Goal: Task Accomplishment & Management: Use online tool/utility

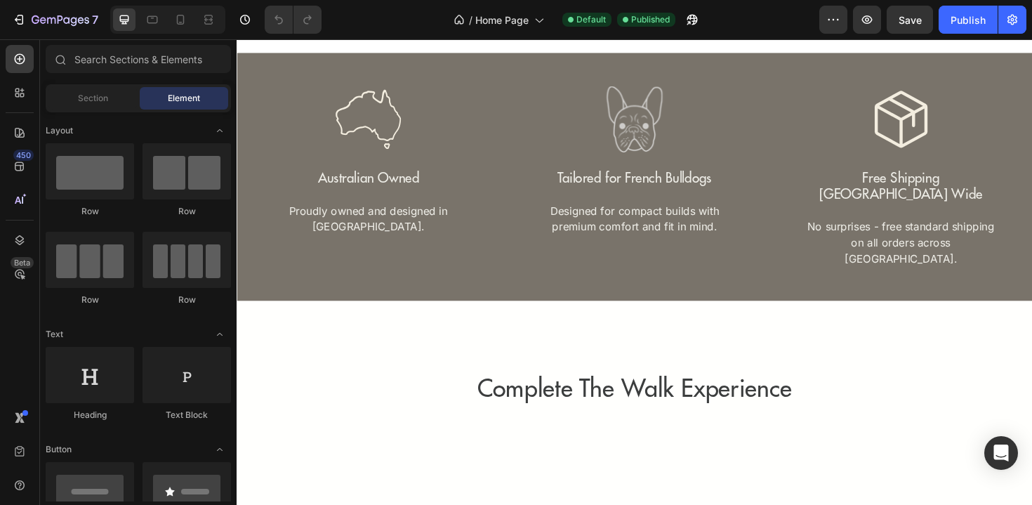
scroll to position [2261, 0]
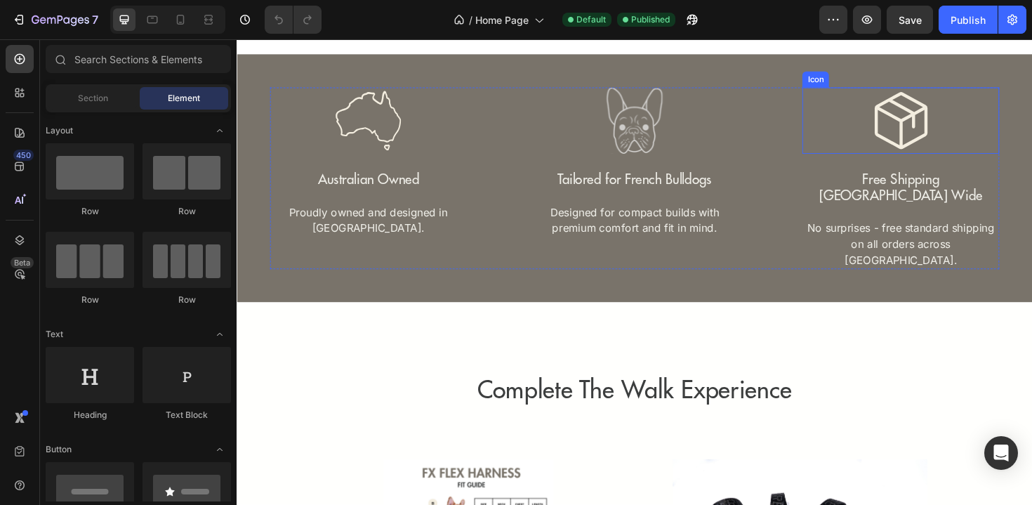
click at [924, 140] on icon at bounding box center [940, 126] width 70 height 70
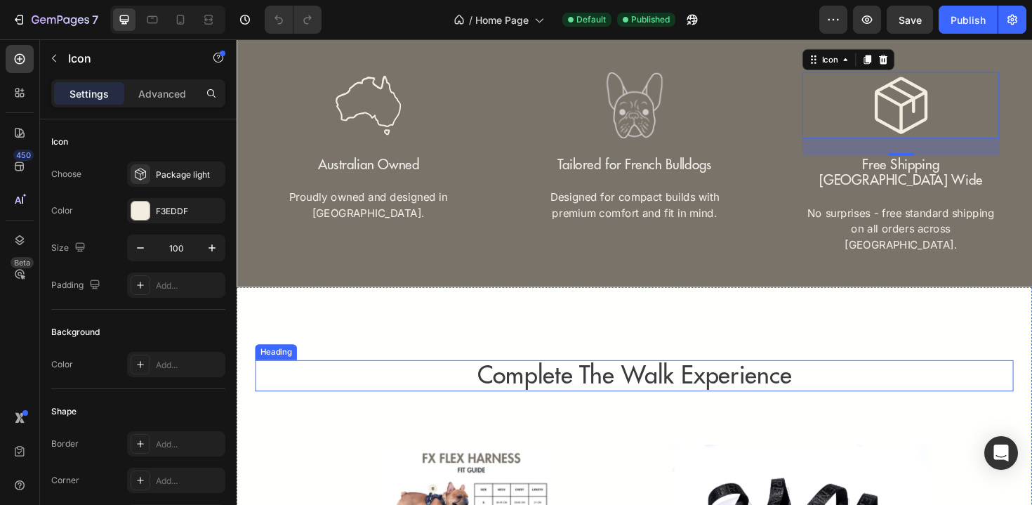
scroll to position [2268, 0]
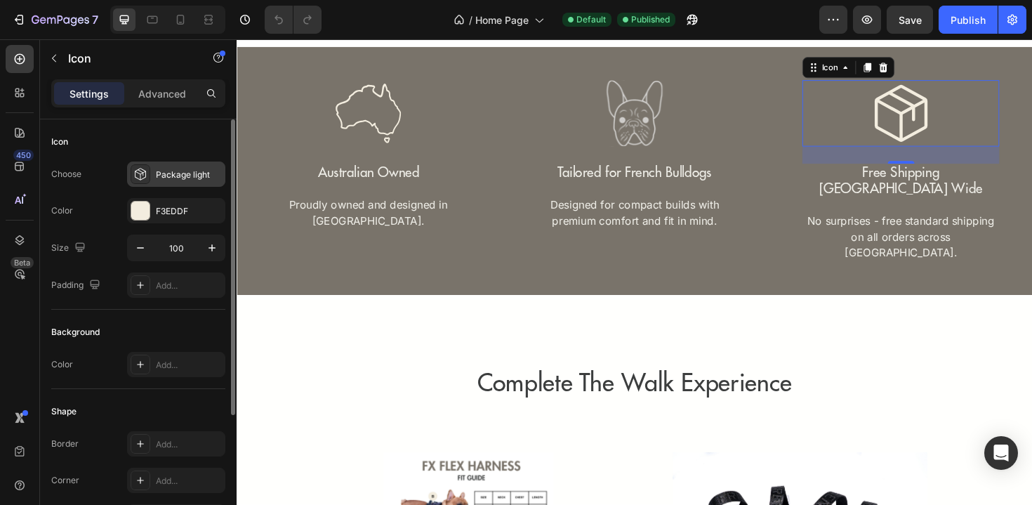
click at [148, 173] on div at bounding box center [141, 174] width 20 height 20
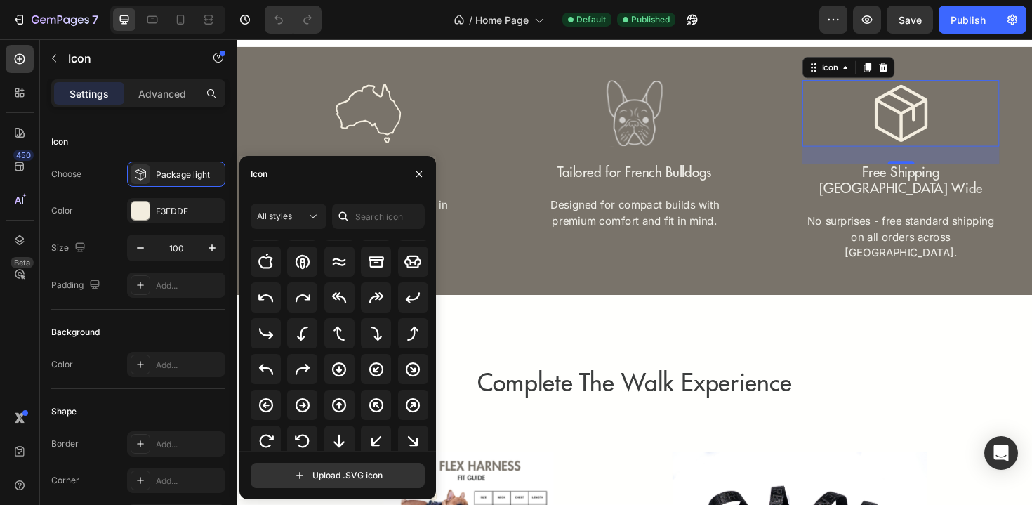
scroll to position [301, 0]
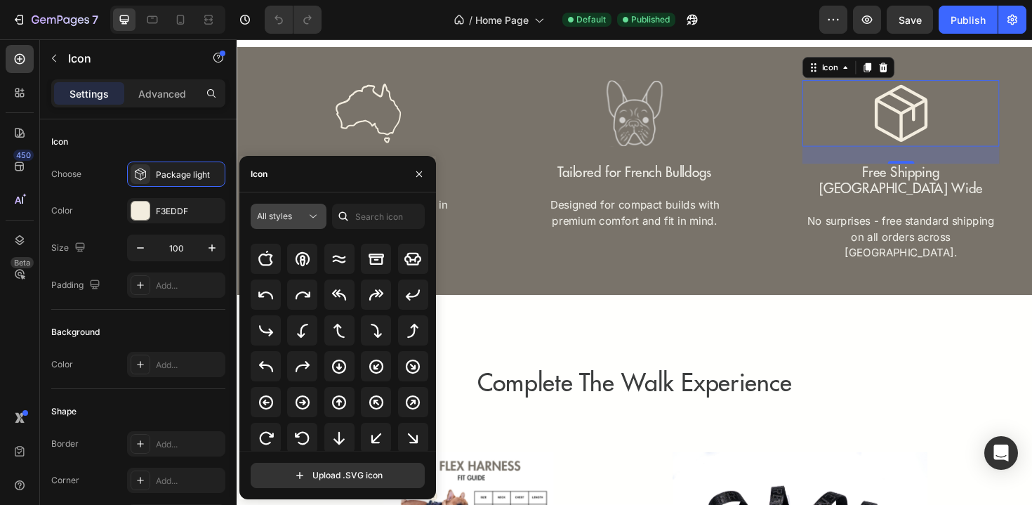
click at [298, 212] on div "All styles" at bounding box center [281, 216] width 49 height 13
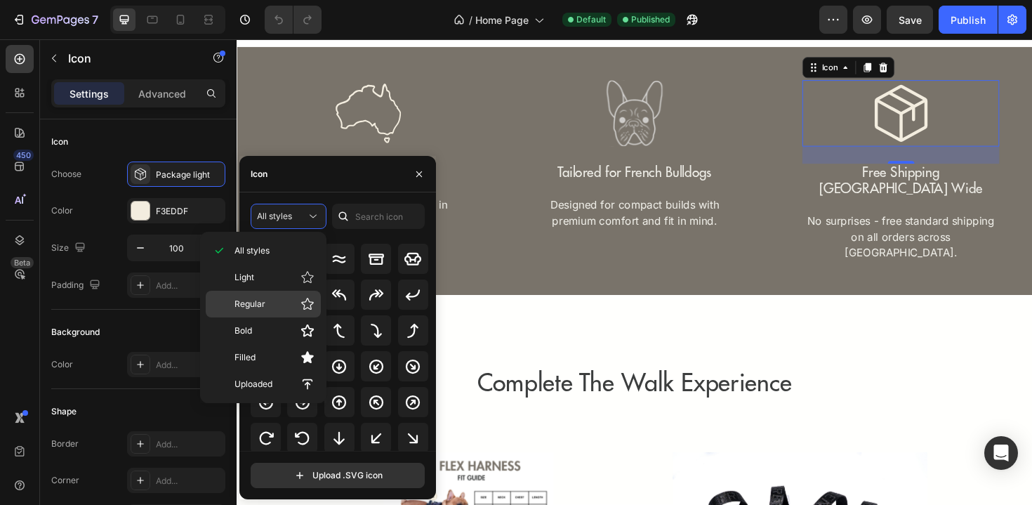
click at [258, 302] on span "Regular" at bounding box center [249, 304] width 31 height 13
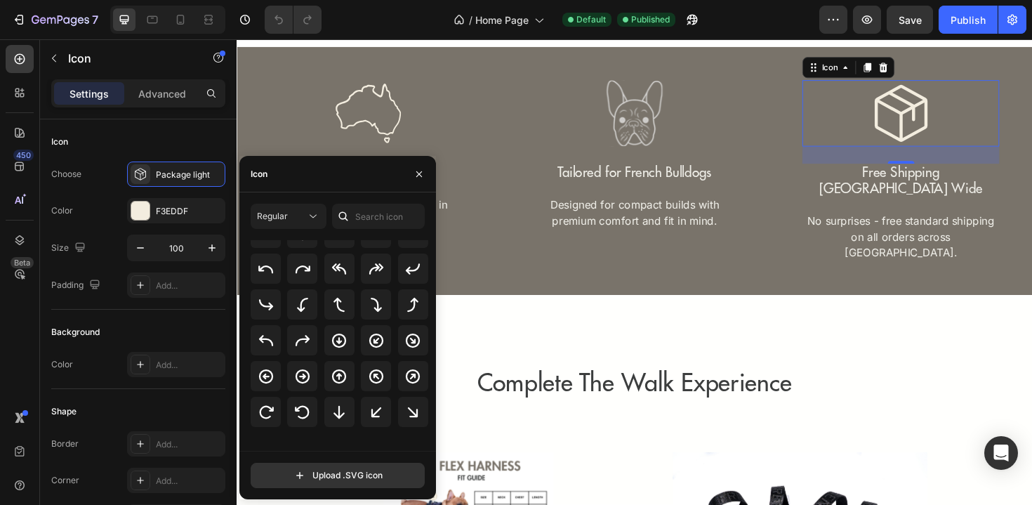
scroll to position [0, 0]
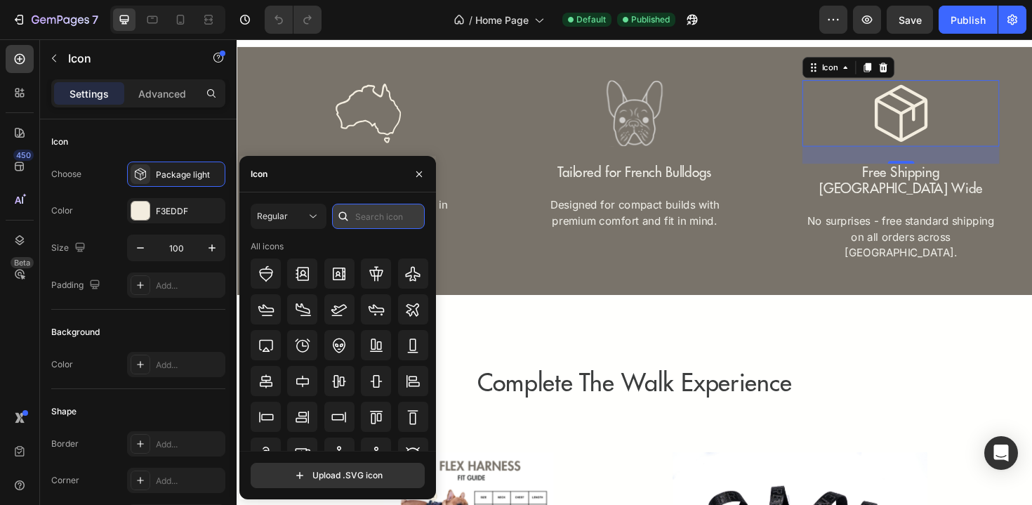
click at [361, 216] on input "text" at bounding box center [378, 216] width 93 height 25
type input "c"
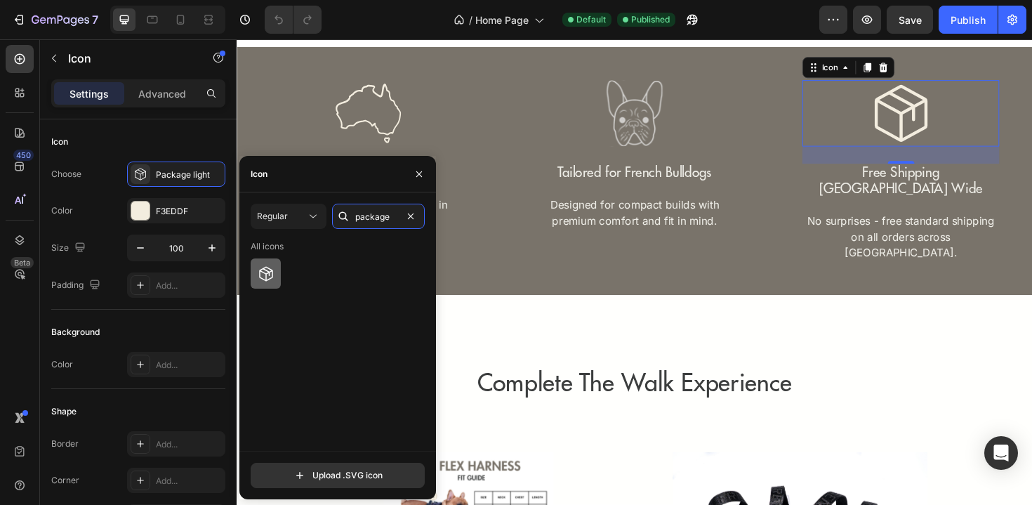
type input "package"
click at [263, 272] on icon at bounding box center [266, 273] width 14 height 15
click at [263, 277] on icon at bounding box center [266, 273] width 17 height 17
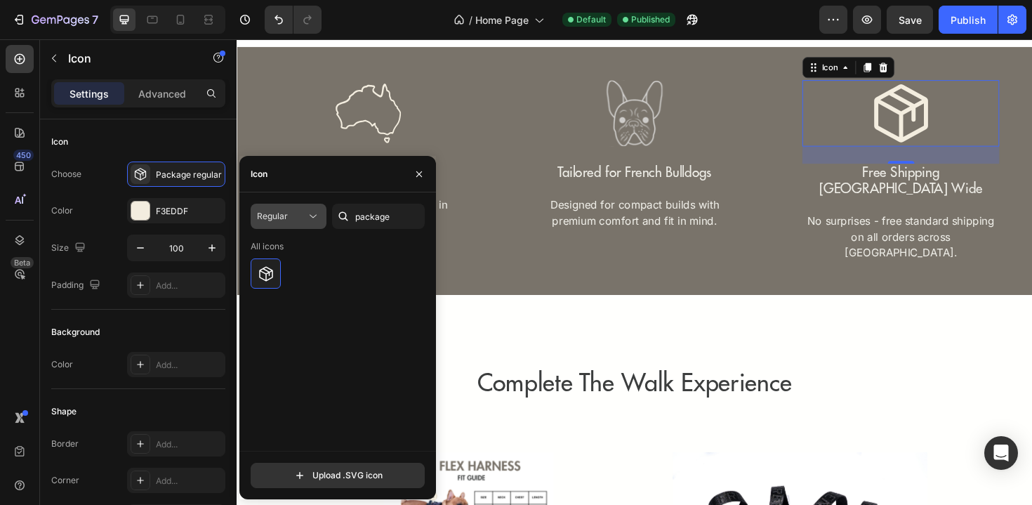
click at [312, 211] on icon at bounding box center [313, 216] width 14 height 14
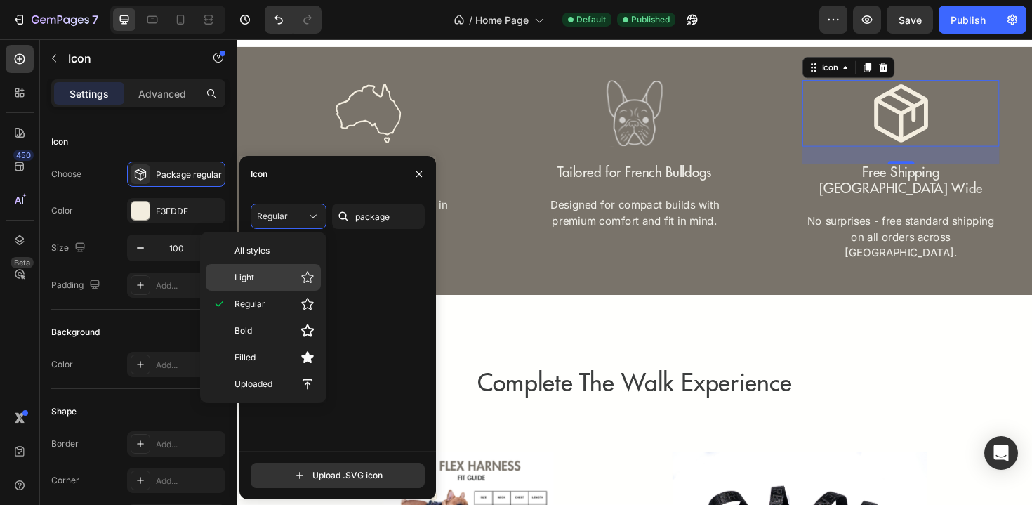
click at [278, 279] on p "Light" at bounding box center [274, 277] width 80 height 14
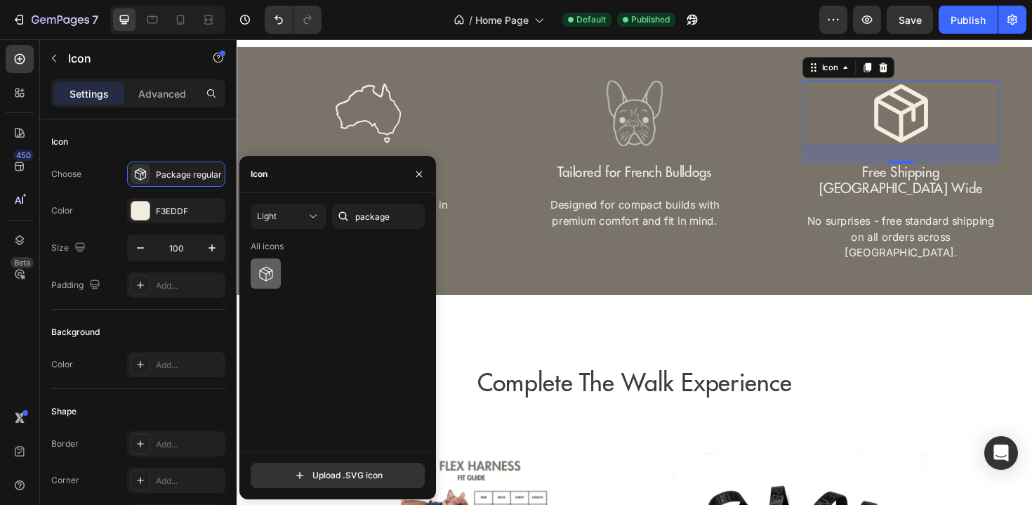
click at [276, 279] on div at bounding box center [266, 273] width 30 height 30
click at [275, 279] on div at bounding box center [266, 273] width 30 height 30
click at [925, 72] on icon at bounding box center [920, 69] width 11 height 11
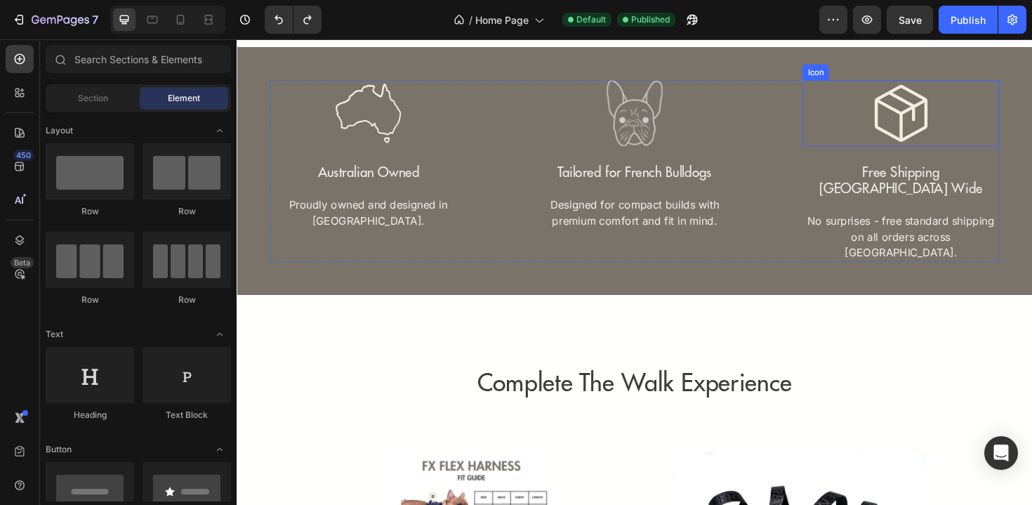
click at [943, 133] on icon at bounding box center [940, 118] width 70 height 70
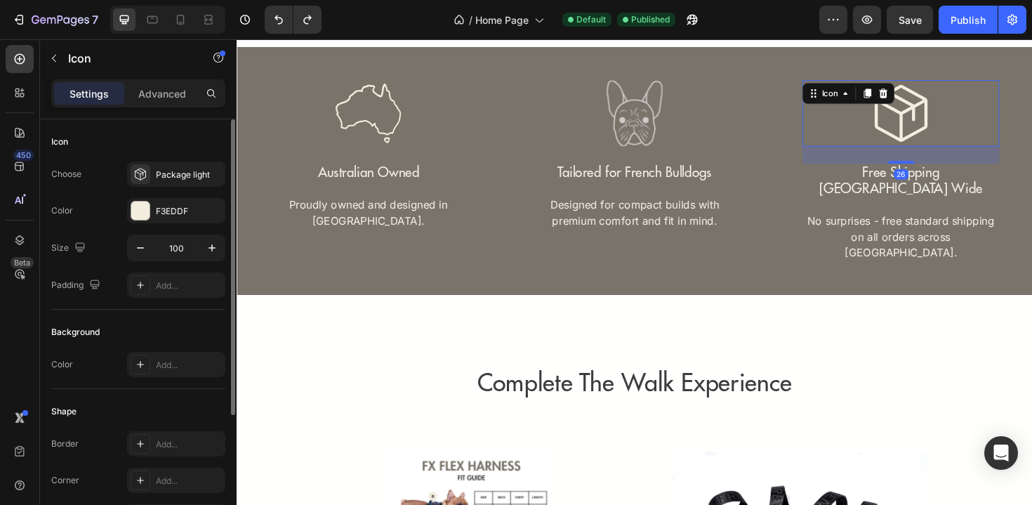
click at [172, 160] on div "Icon Choose Package light Color F3EDDF Size 100 Padding Add..." at bounding box center [138, 214] width 174 height 190
click at [172, 178] on div "Package light" at bounding box center [189, 174] width 66 height 13
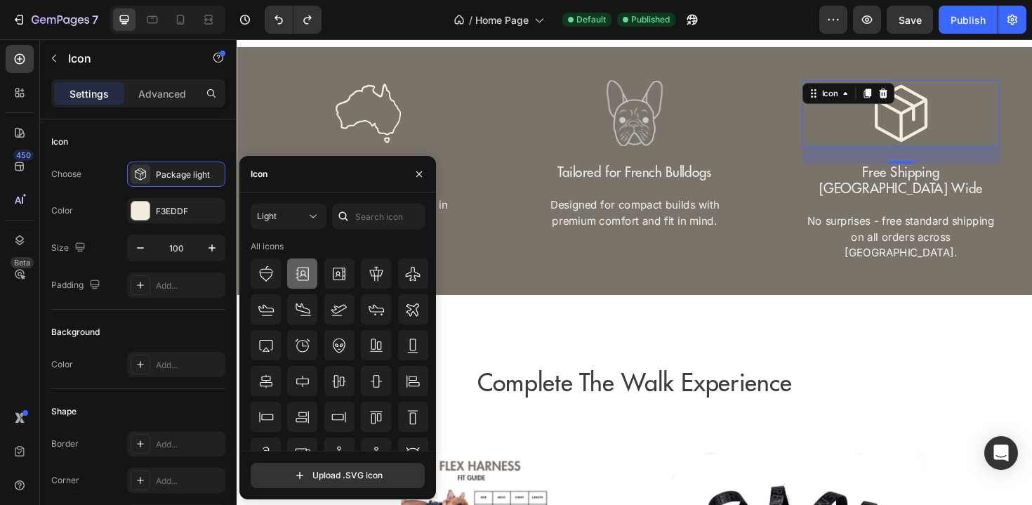
click at [310, 277] on icon at bounding box center [302, 273] width 17 height 17
click at [298, 212] on div "Light" at bounding box center [281, 216] width 49 height 13
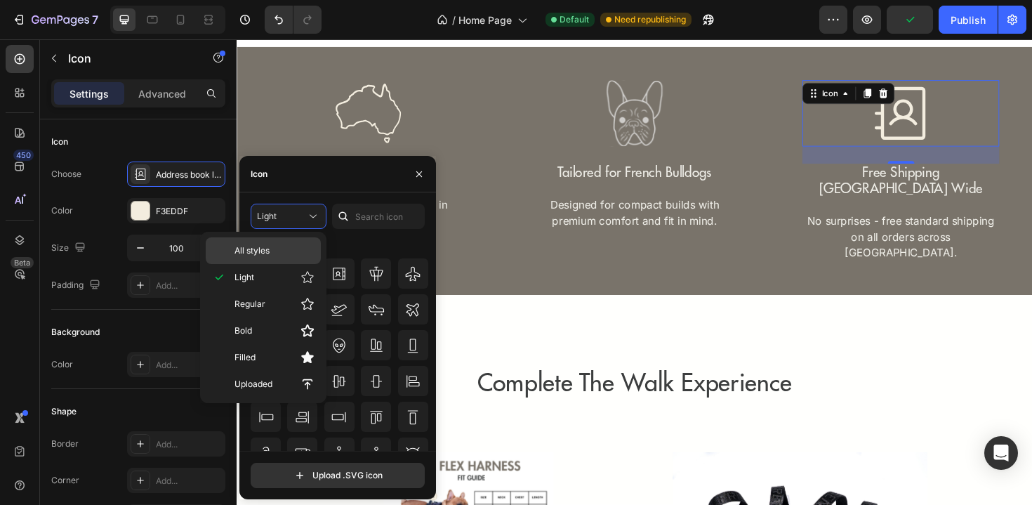
click at [278, 250] on p "All styles" at bounding box center [274, 250] width 80 height 13
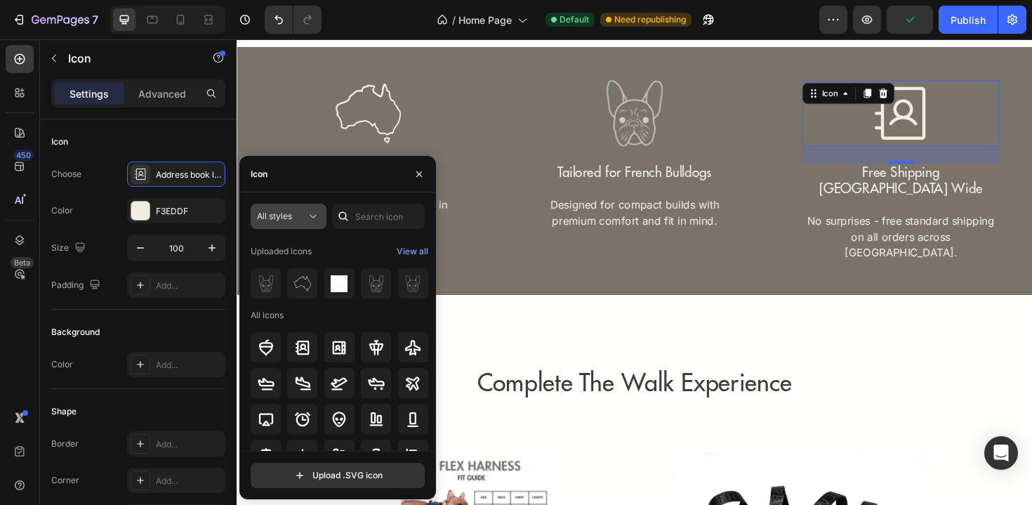
click at [284, 222] on div "All styles" at bounding box center [288, 216] width 63 height 14
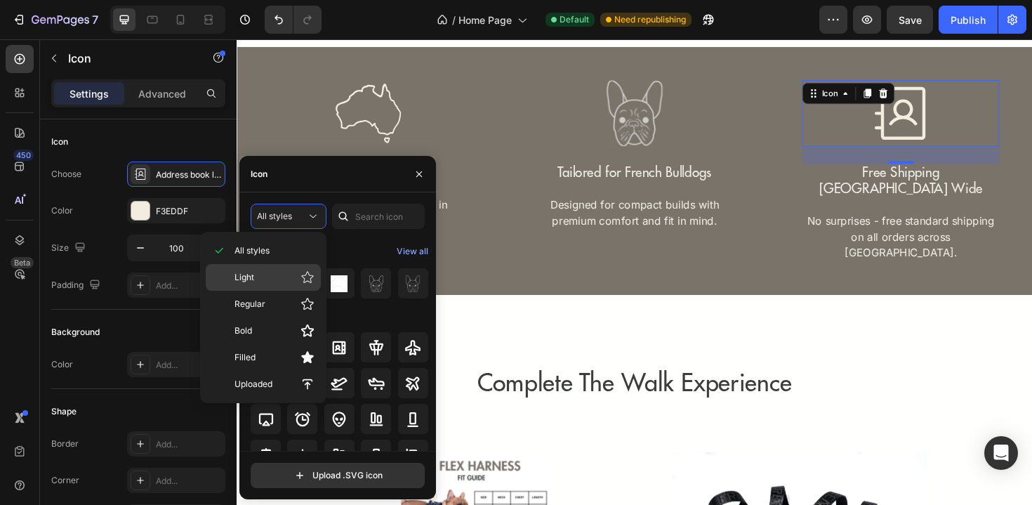
click at [276, 279] on p "Light" at bounding box center [274, 277] width 80 height 14
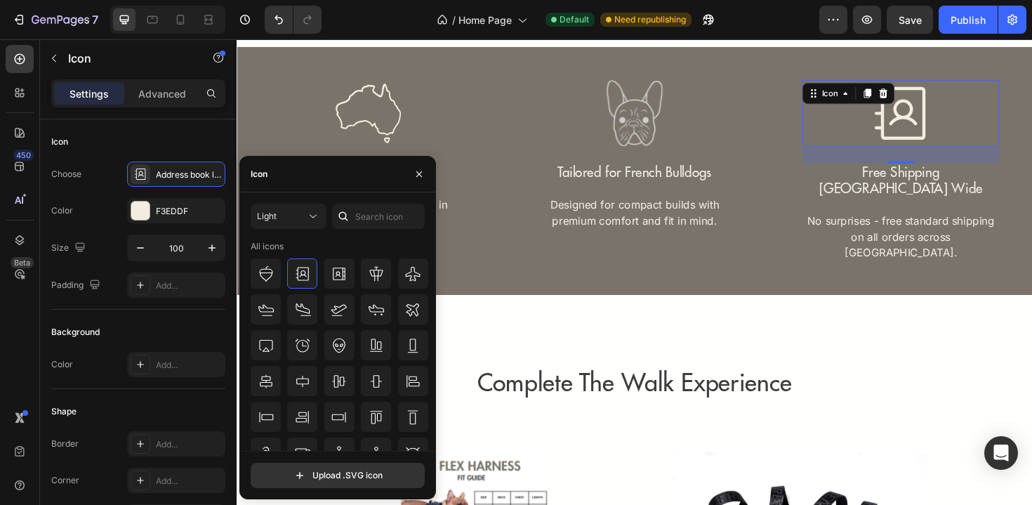
click at [352, 219] on div at bounding box center [343, 216] width 22 height 25
click at [368, 217] on input "text" at bounding box center [378, 216] width 93 height 25
type input "o"
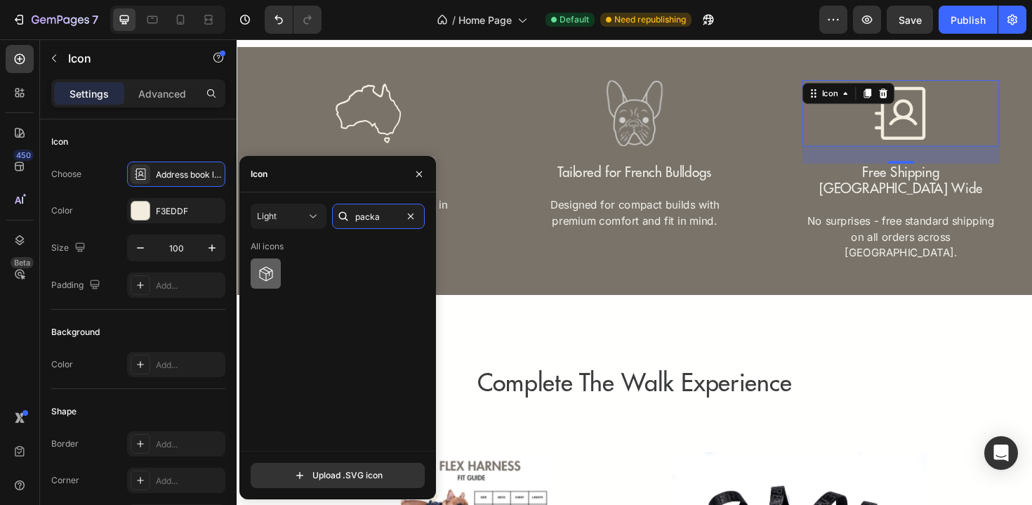
type input "packa"
click at [266, 270] on icon at bounding box center [265, 273] width 13 height 15
click at [267, 272] on icon at bounding box center [266, 273] width 17 height 17
click at [417, 175] on icon "button" at bounding box center [419, 174] width 6 height 6
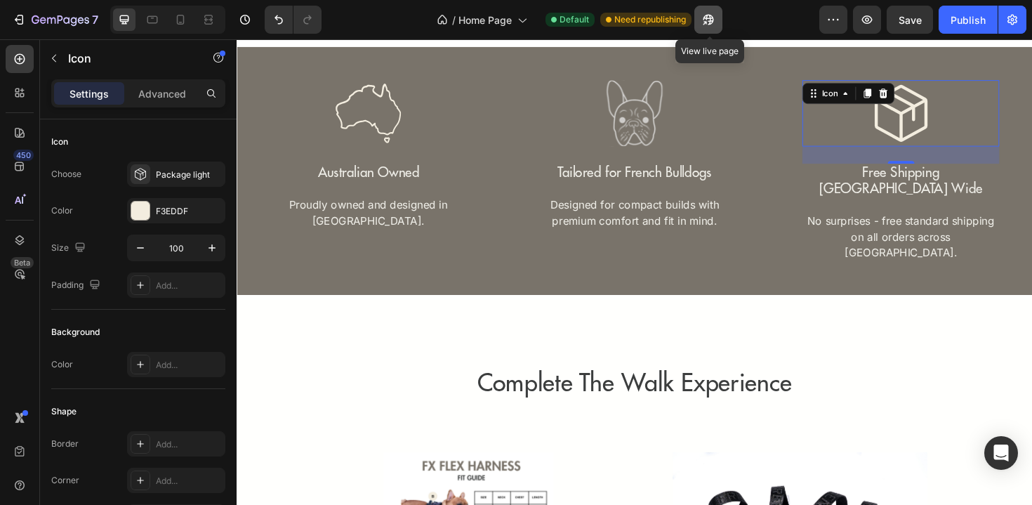
click at [719, 27] on button "button" at bounding box center [708, 20] width 28 height 28
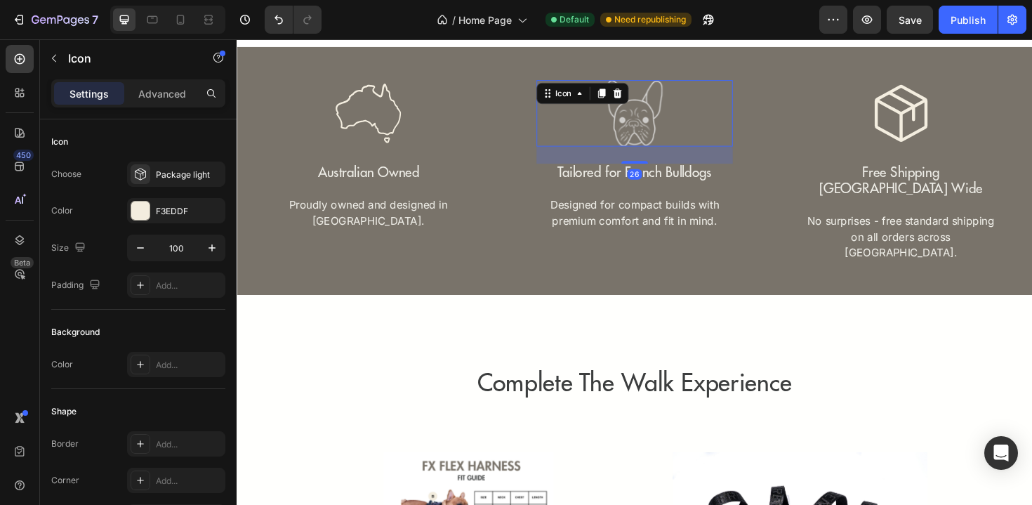
click at [697, 141] on div "Icon 26" at bounding box center [658, 118] width 208 height 70
click at [173, 181] on div "French bulldog 1 2 (1)" at bounding box center [176, 173] width 98 height 25
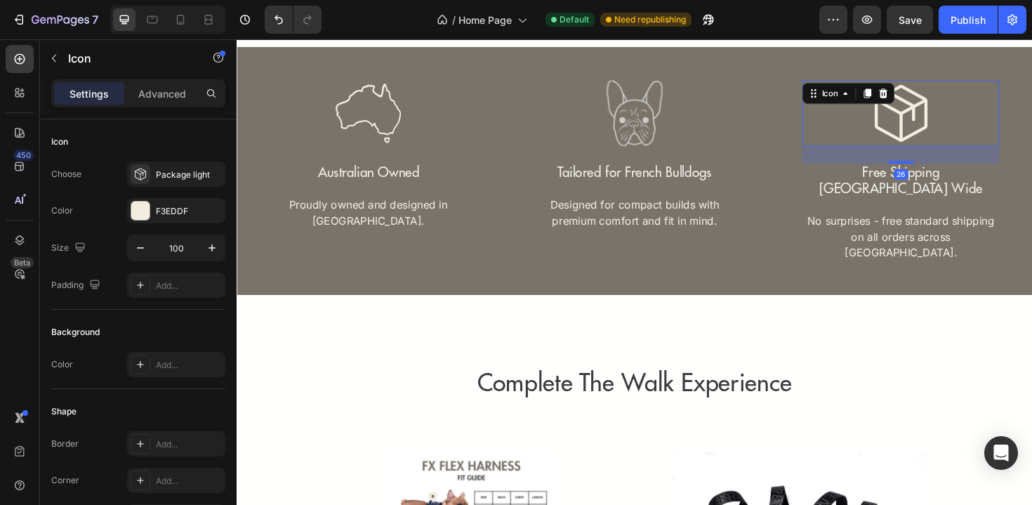
click at [961, 121] on icon at bounding box center [940, 118] width 70 height 70
click at [171, 178] on div "Package light" at bounding box center [189, 174] width 66 height 13
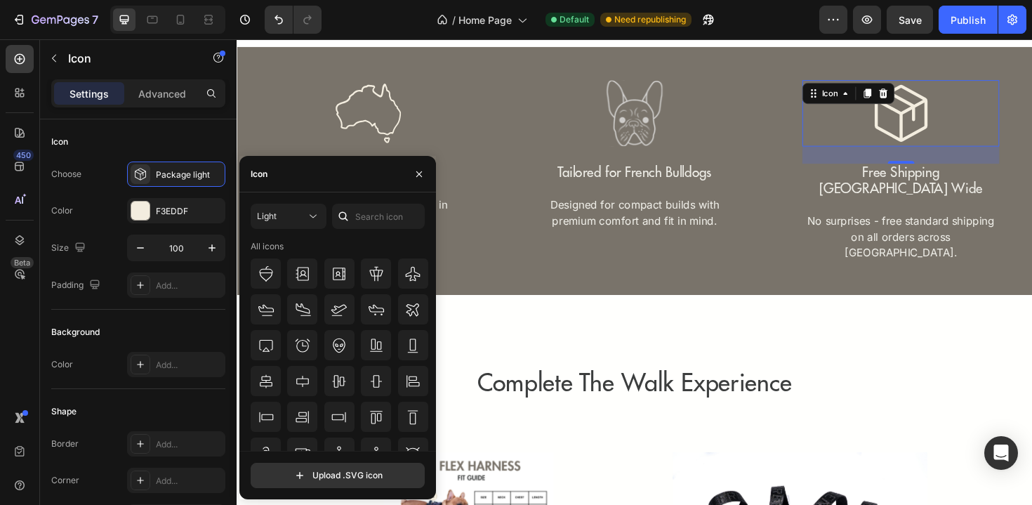
click at [352, 214] on div at bounding box center [343, 216] width 22 height 25
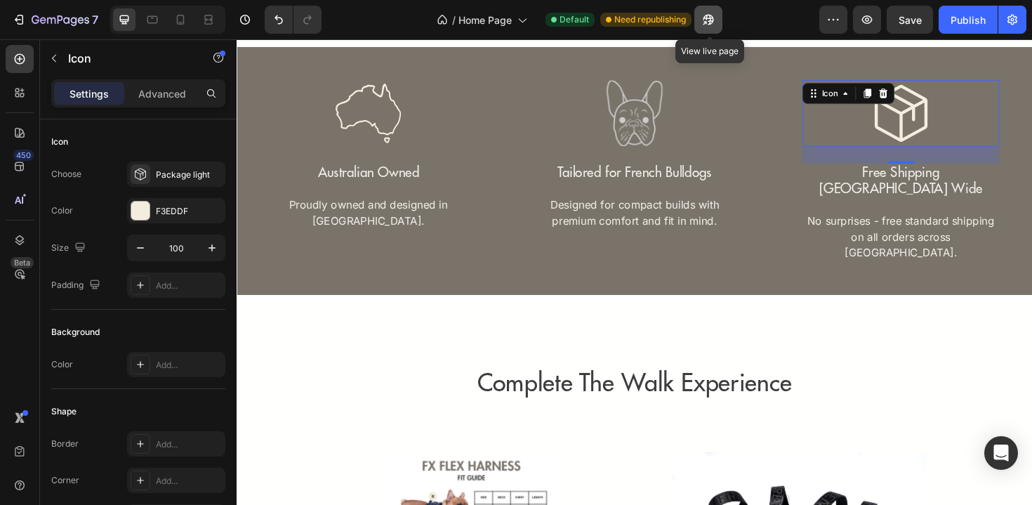
click at [710, 18] on icon "button" at bounding box center [708, 20] width 11 height 11
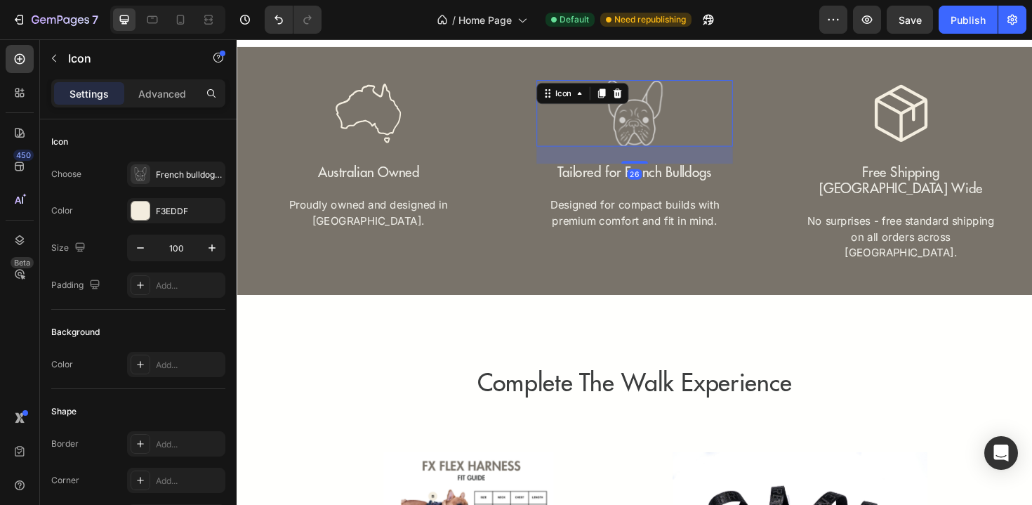
click at [646, 140] on rect at bounding box center [658, 118] width 70 height 70
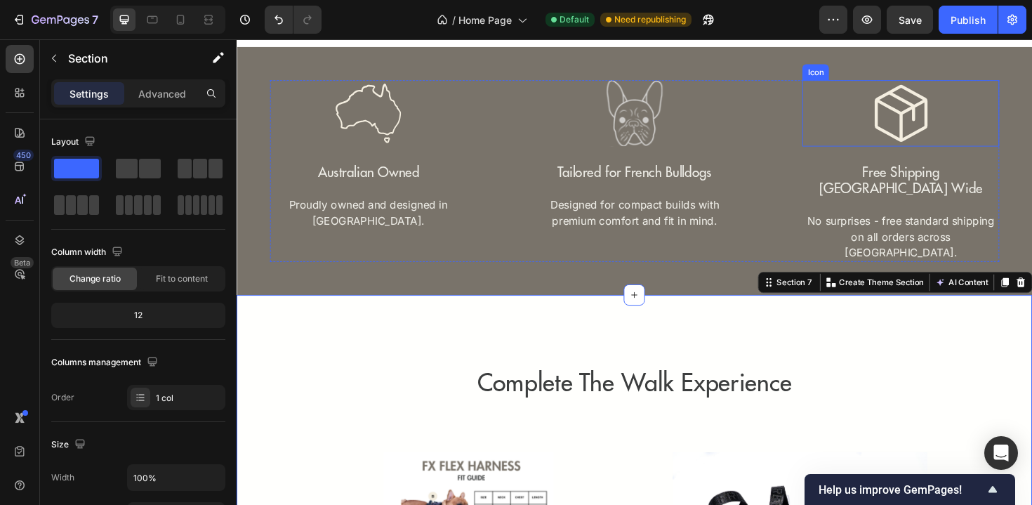
click at [940, 123] on icon at bounding box center [940, 118] width 56 height 60
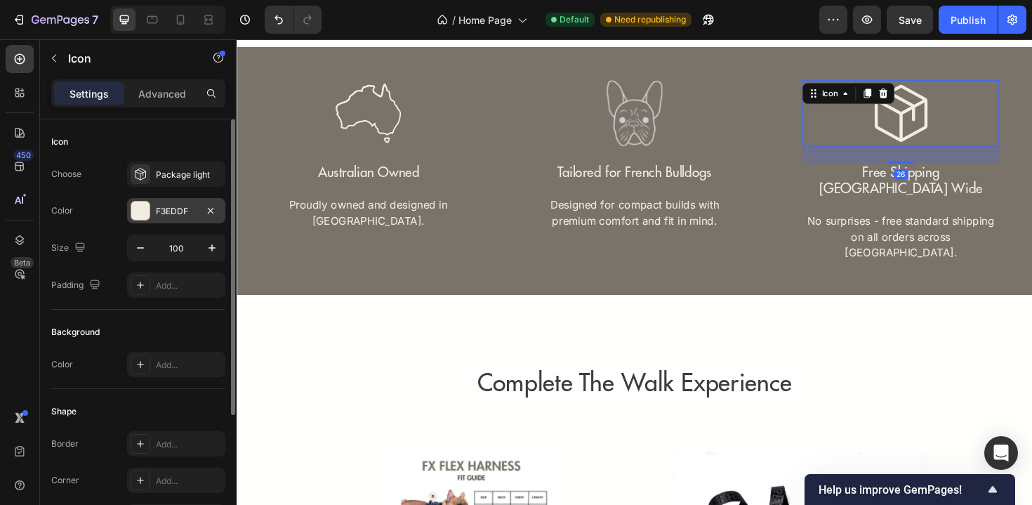
click at [161, 215] on div "F3EDDF" at bounding box center [176, 211] width 41 height 13
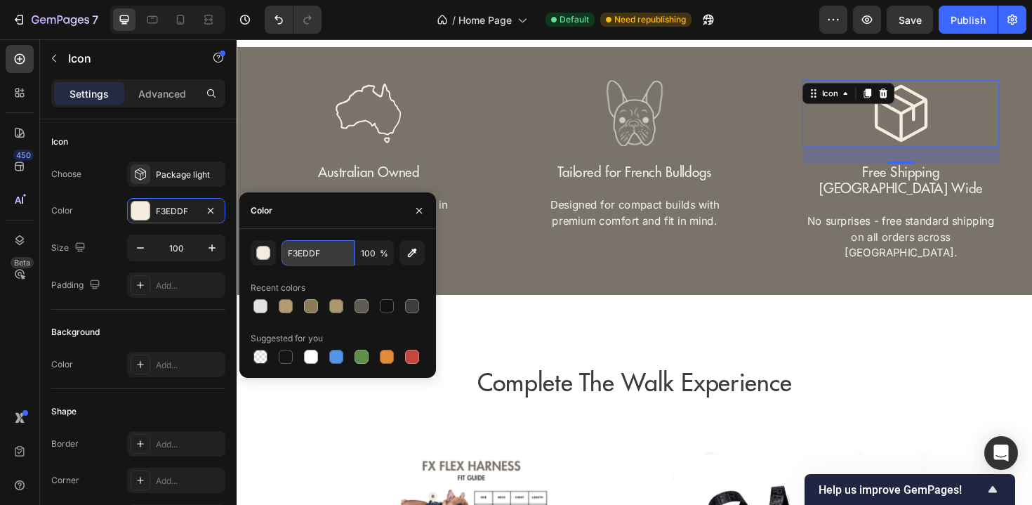
click at [306, 255] on input "F3EDDF" at bounding box center [317, 252] width 73 height 25
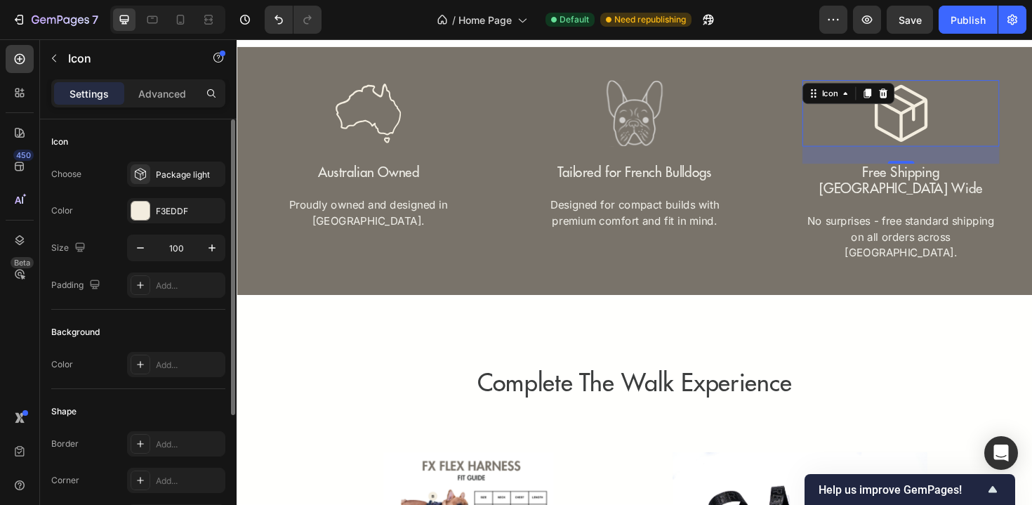
click at [166, 158] on div "Icon Choose Package light Color F3EDDF Size 100 Padding Add..." at bounding box center [138, 214] width 174 height 190
click at [166, 175] on div "Package light" at bounding box center [189, 174] width 66 height 13
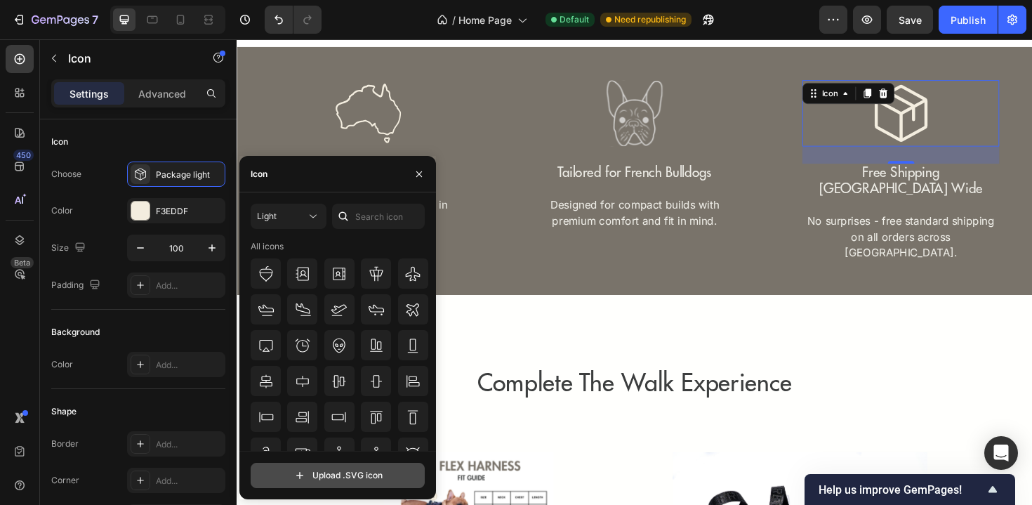
click at [324, 479] on input "file" at bounding box center [337, 475] width 173 height 24
click at [324, 482] on input "file" at bounding box center [337, 475] width 173 height 24
type input "C:\fakepath\Vector 3.svg"
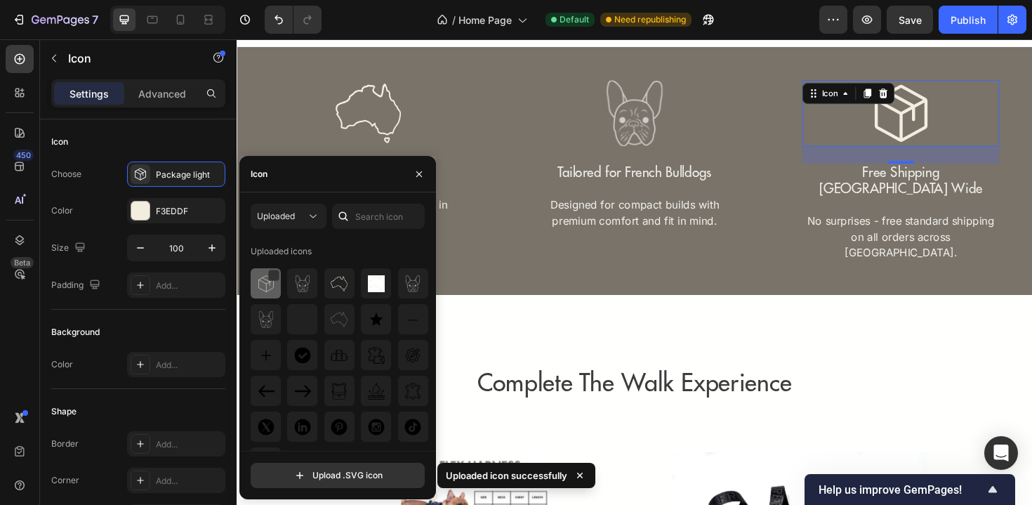
click at [270, 288] on img at bounding box center [266, 283] width 17 height 17
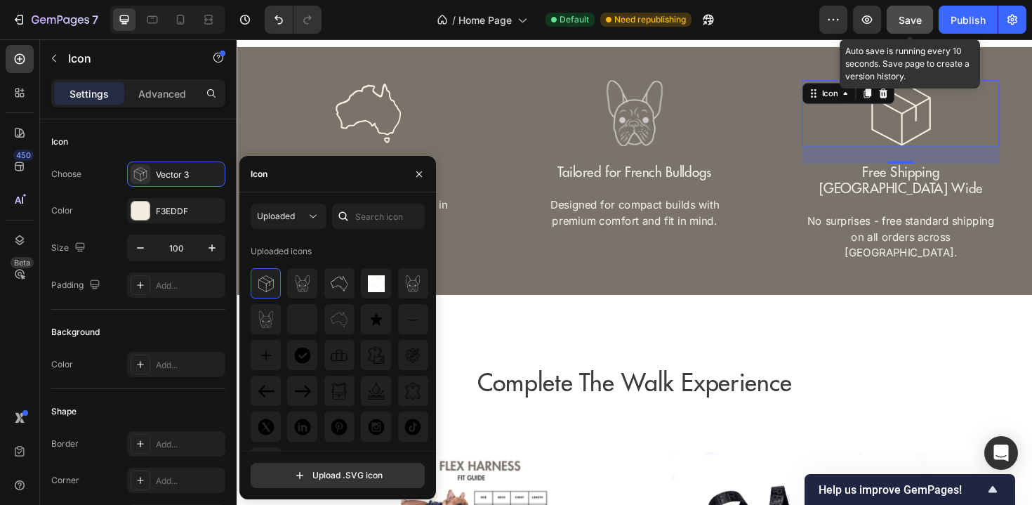
click at [907, 16] on span "Save" at bounding box center [909, 20] width 23 height 12
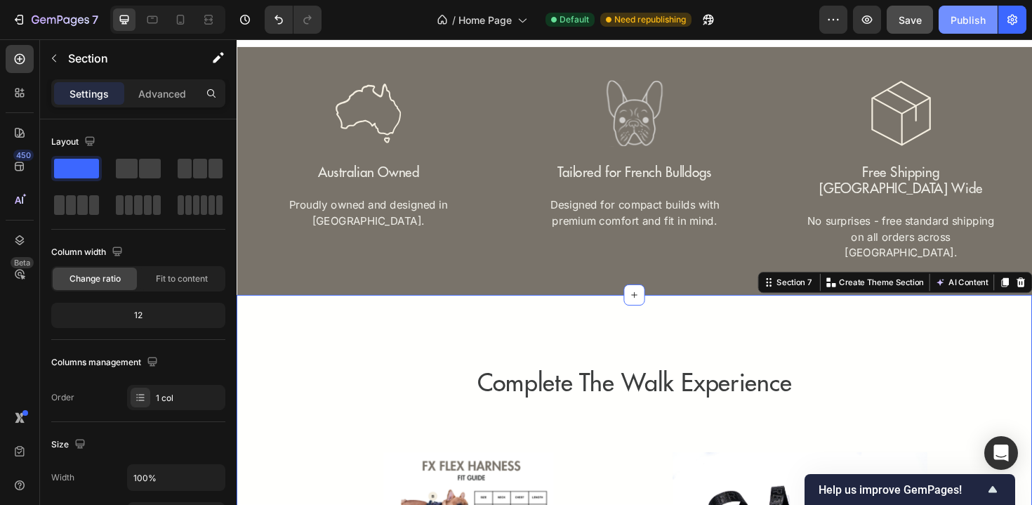
click at [974, 8] on button "Publish" at bounding box center [967, 20] width 59 height 28
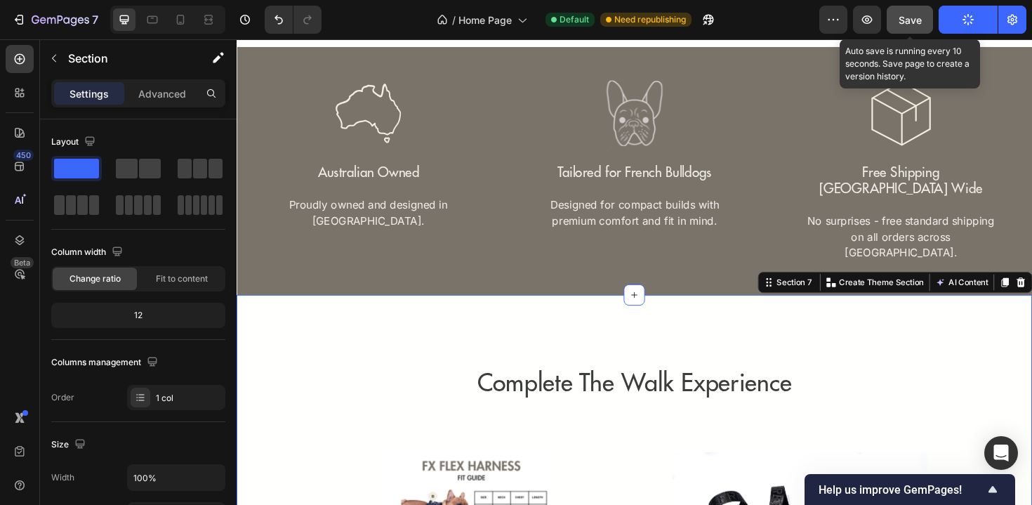
click at [921, 15] on span "Save" at bounding box center [909, 20] width 23 height 12
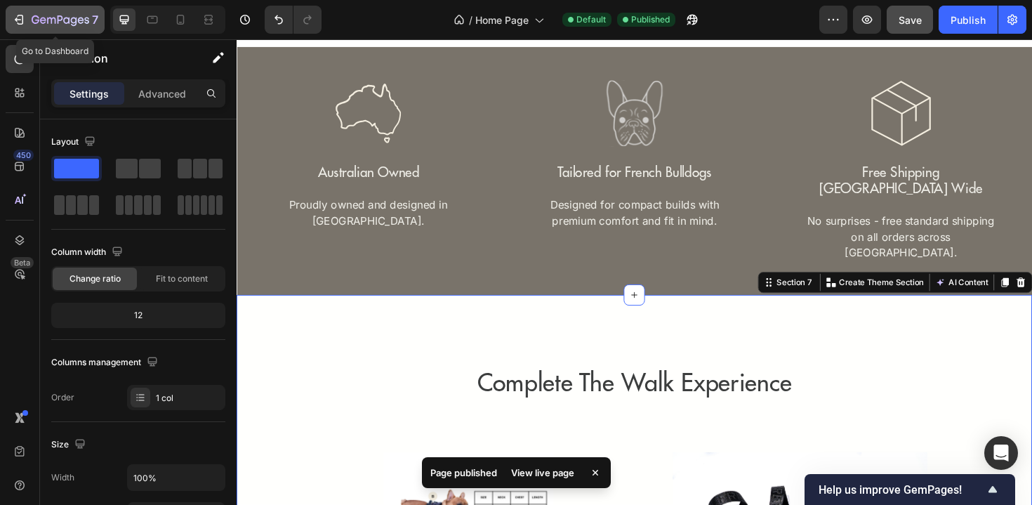
click at [71, 13] on div "7" at bounding box center [65, 19] width 67 height 17
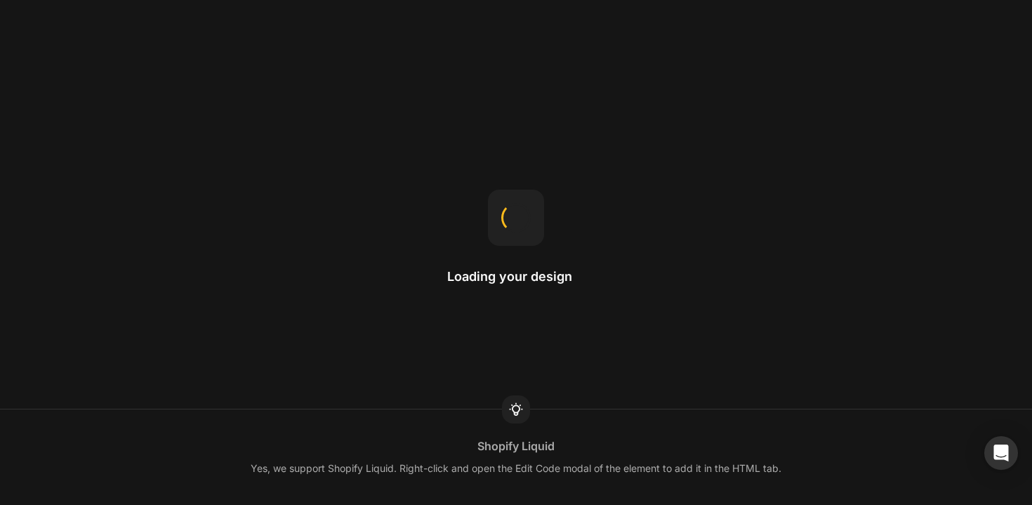
click at [481, 214] on div "Loading your design" at bounding box center [516, 253] width 138 height 126
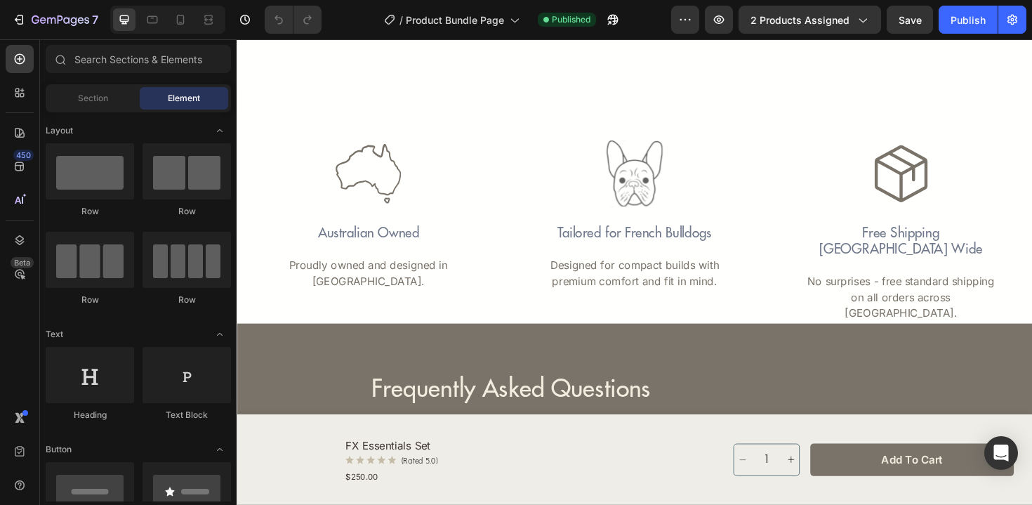
scroll to position [3527, 0]
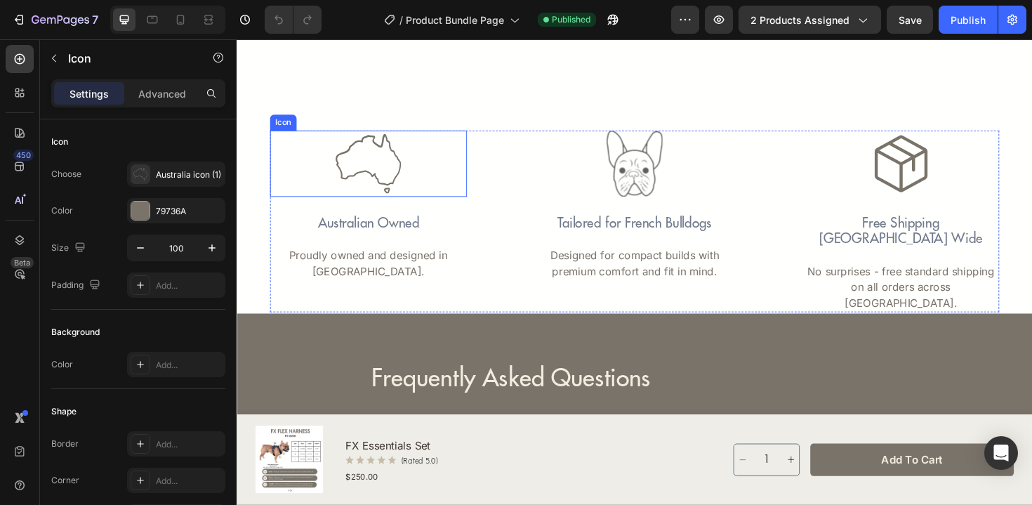
click at [390, 170] on icon at bounding box center [375, 171] width 70 height 70
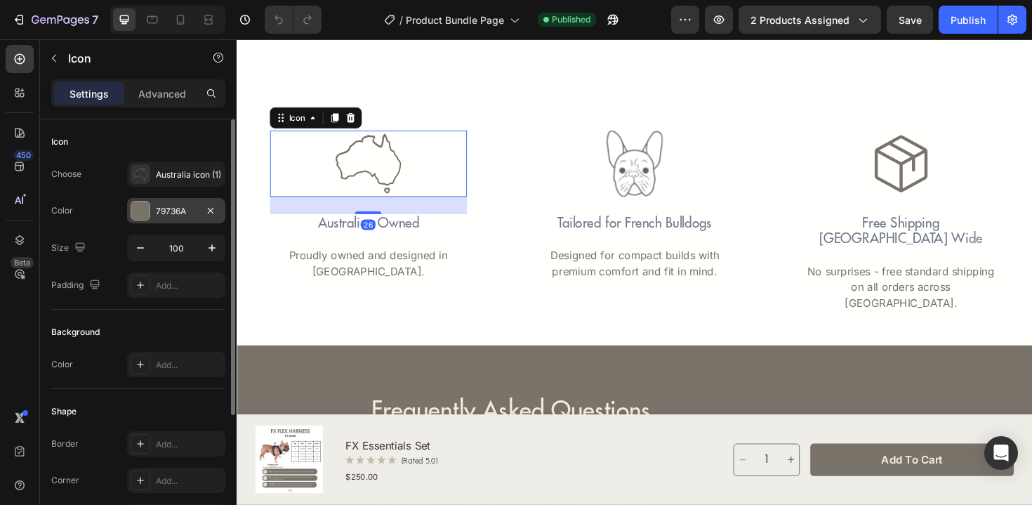
click at [162, 218] on div "79736A" at bounding box center [176, 210] width 98 height 25
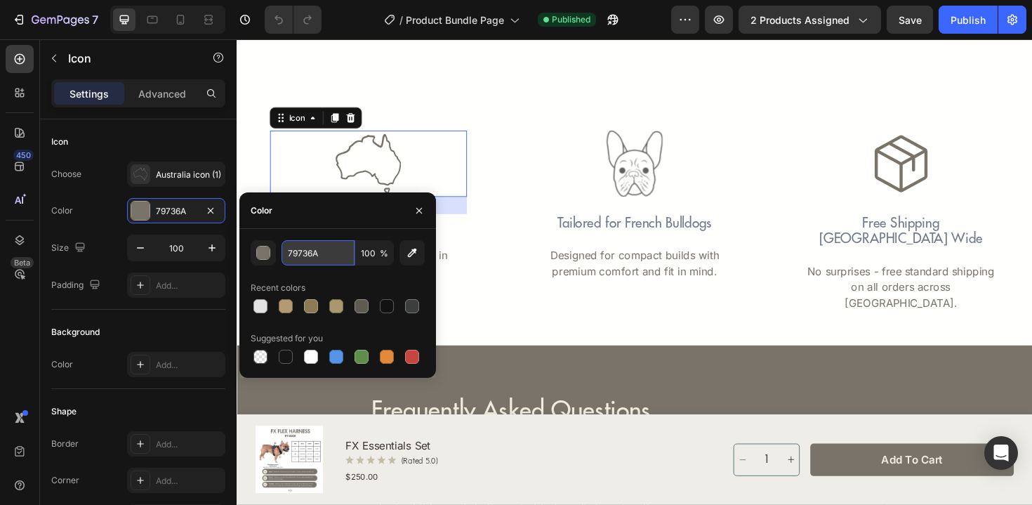
click at [313, 251] on input "79736A" at bounding box center [317, 252] width 73 height 25
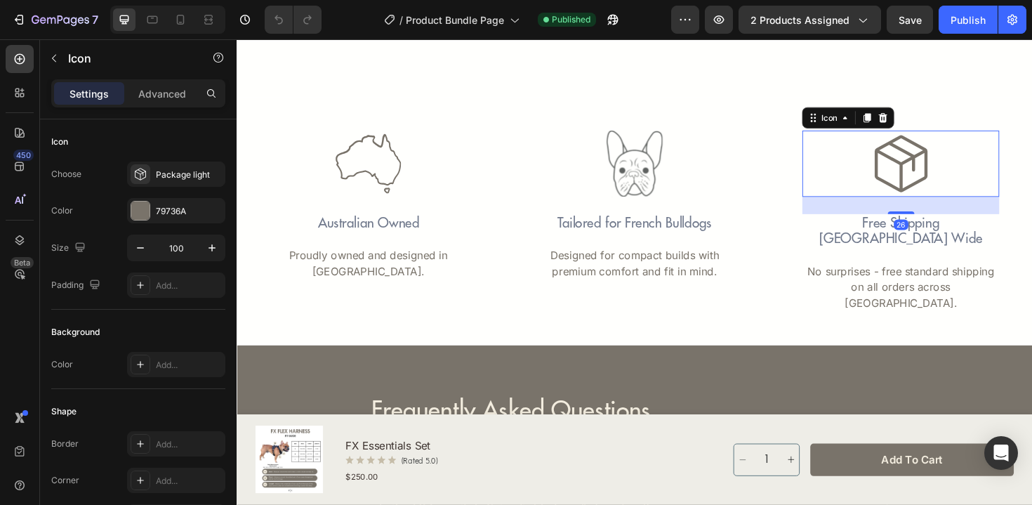
click at [919, 166] on icon at bounding box center [940, 171] width 70 height 70
click at [181, 189] on div "Choose Package light Color 79736A Size 100 Padding Add..." at bounding box center [138, 229] width 174 height 136
click at [181, 185] on div "Package light" at bounding box center [176, 173] width 98 height 25
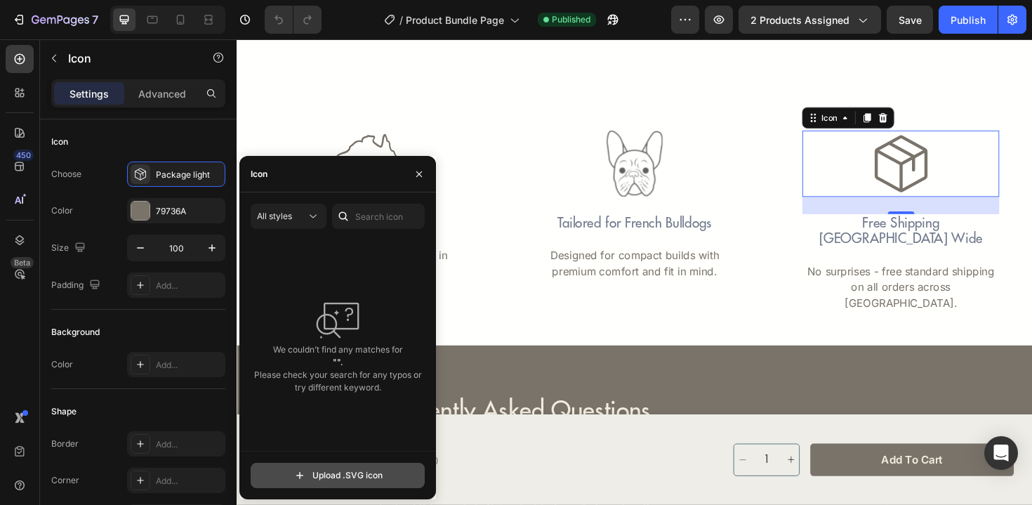
click at [345, 479] on input "file" at bounding box center [337, 475] width 173 height 24
type input "C:\fakepath\Vector 3 (1).svg"
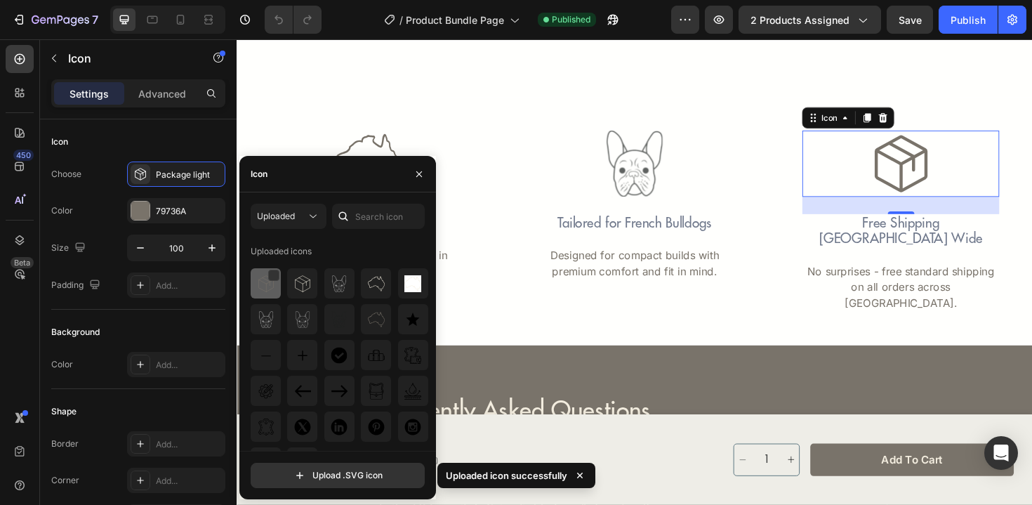
click at [258, 289] on img at bounding box center [266, 283] width 17 height 17
click at [958, 22] on div "Publish" at bounding box center [967, 20] width 35 height 15
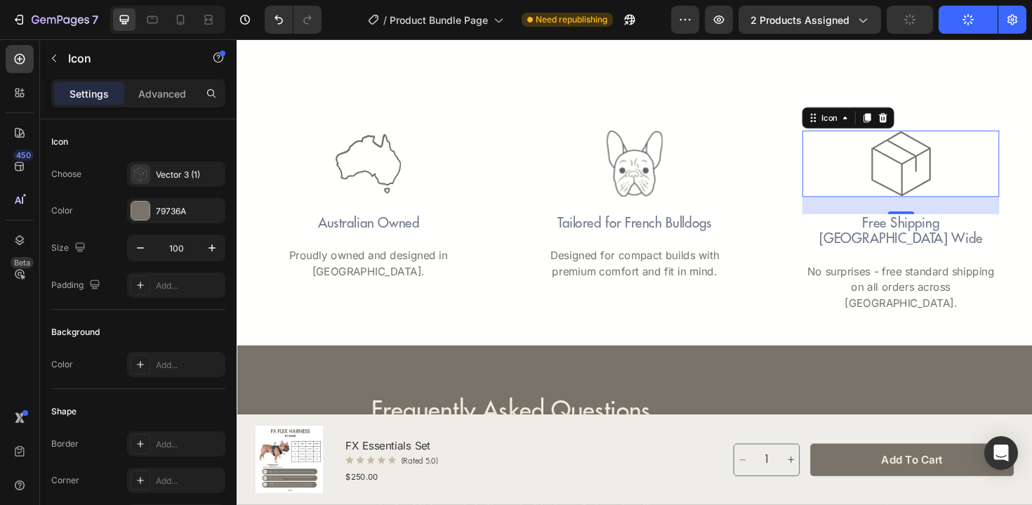
click at [948, 18] on button "Publish" at bounding box center [967, 20] width 59 height 28
click at [205, 18] on icon at bounding box center [208, 20] width 14 height 14
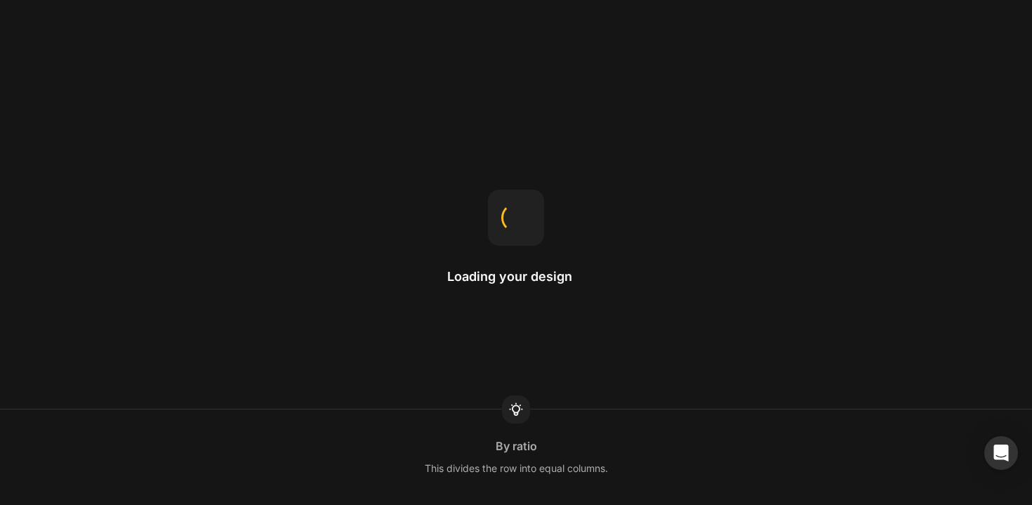
click at [584, 112] on div "Loading your design By ratio This divides the row into equal columns." at bounding box center [516, 252] width 1032 height 505
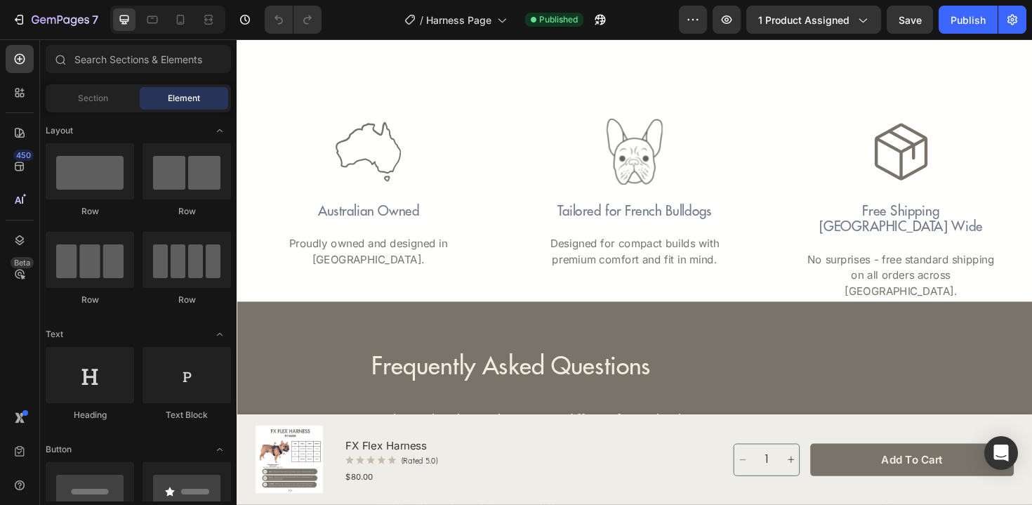
scroll to position [2668, 0]
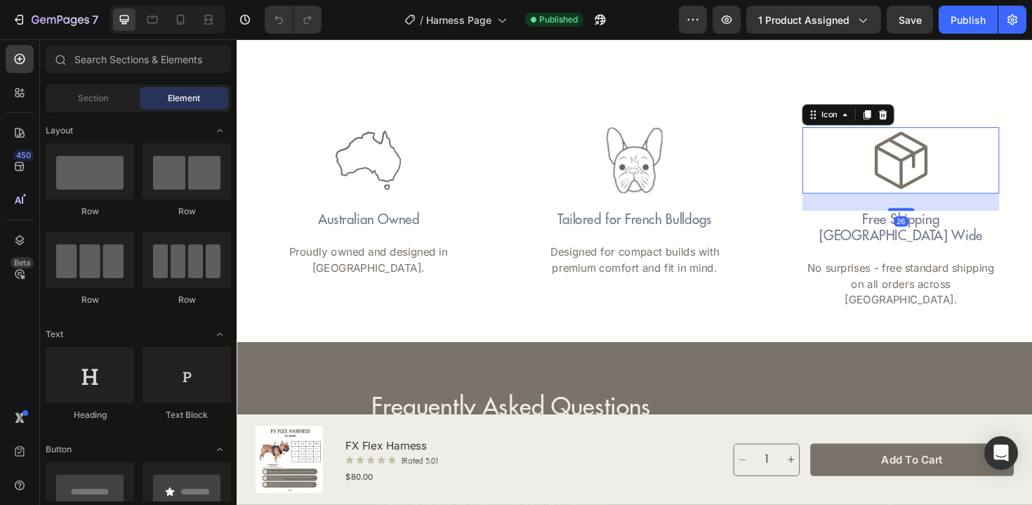
click at [930, 185] on icon at bounding box center [940, 168] width 70 height 70
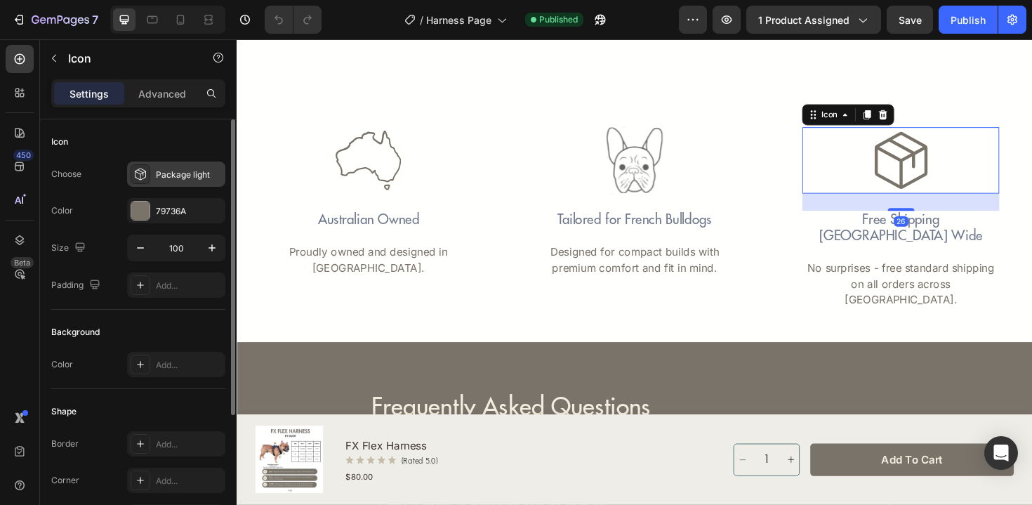
click at [198, 177] on div "Package light" at bounding box center [189, 174] width 66 height 13
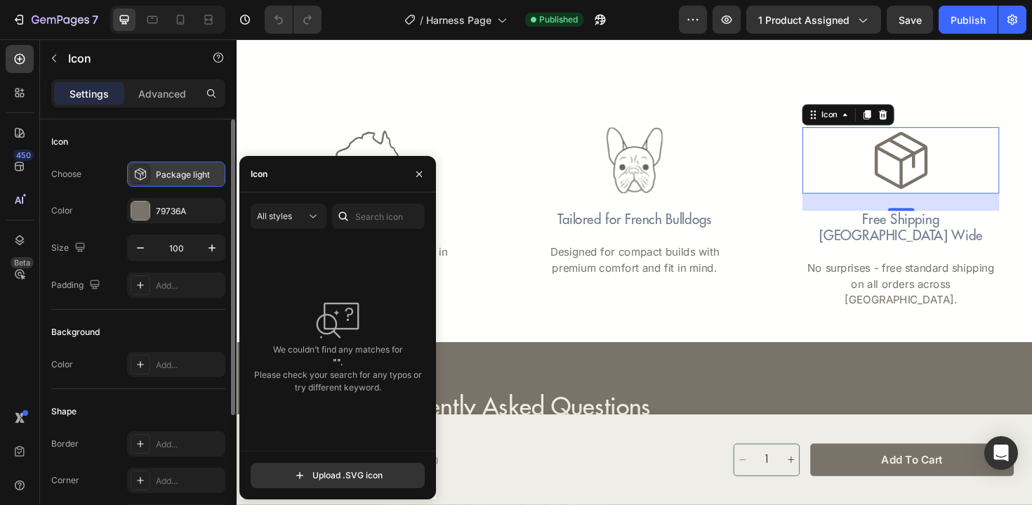
click at [201, 175] on div "Package light" at bounding box center [189, 174] width 66 height 13
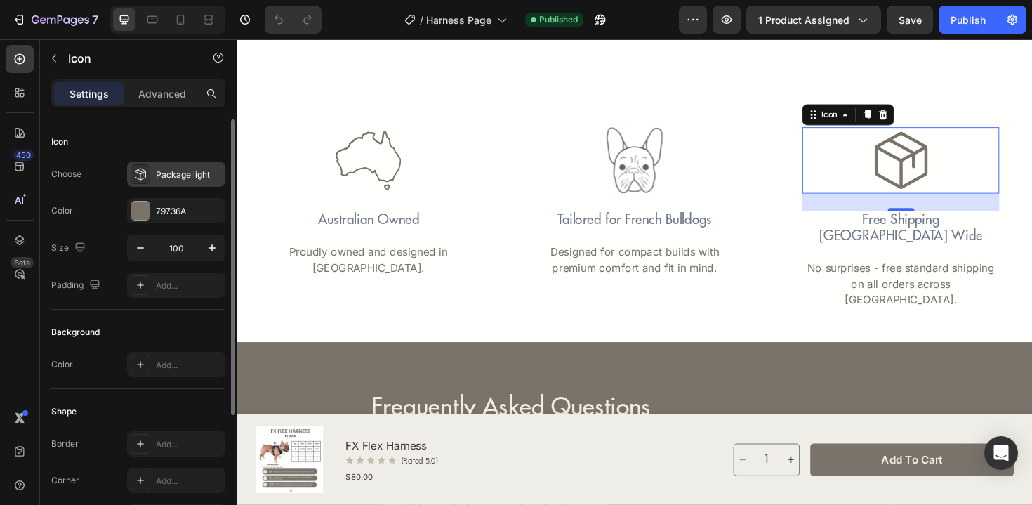
click at [201, 175] on div "Package light" at bounding box center [189, 174] width 66 height 13
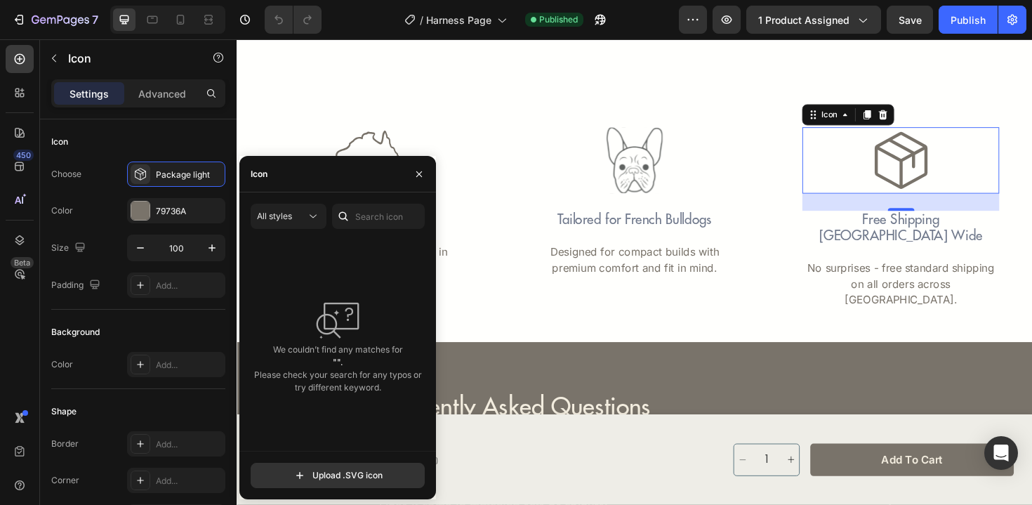
click at [312, 377] on p "We couldn’t find any matches for "". Please check your search for any typos or …" at bounding box center [338, 368] width 168 height 51
click at [285, 221] on span "All styles" at bounding box center [274, 216] width 35 height 13
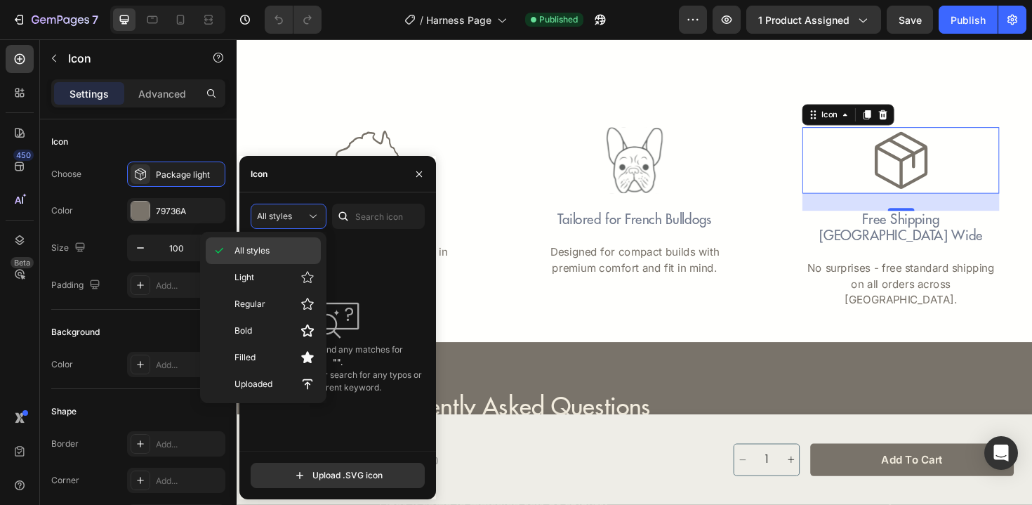
click at [278, 244] on div "All styles" at bounding box center [263, 250] width 115 height 27
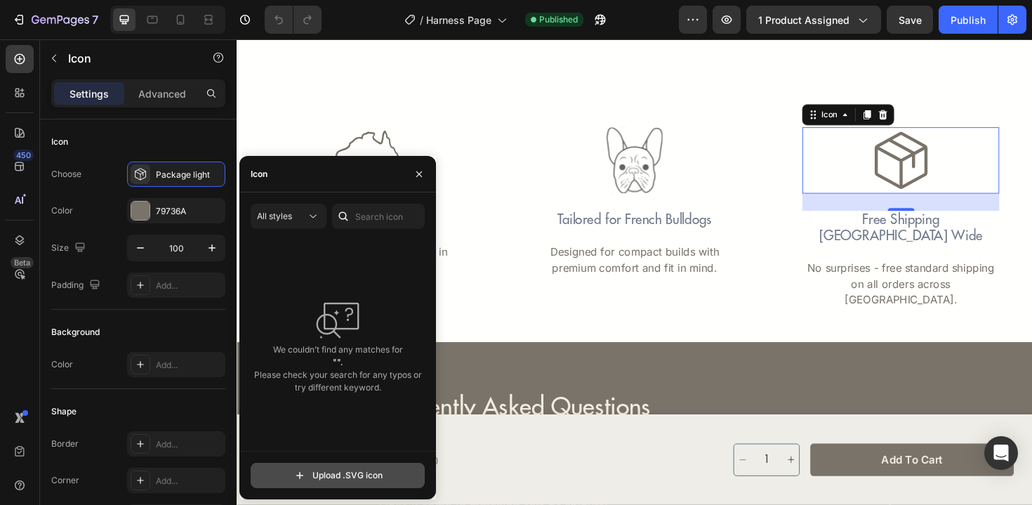
click at [321, 480] on input "file" at bounding box center [337, 475] width 173 height 24
type input "C:\fakepath\Vector 3 (1).svg"
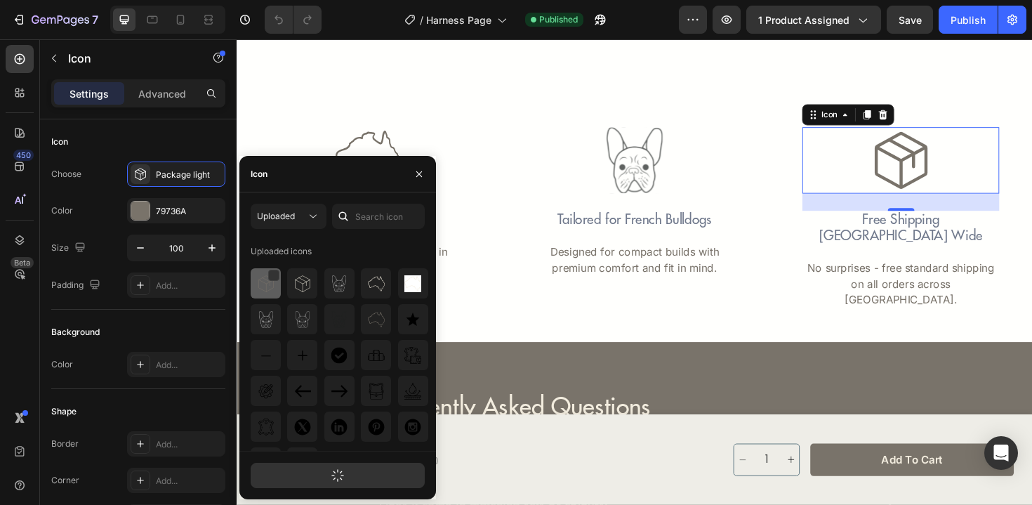
click at [261, 291] on img at bounding box center [266, 283] width 17 height 17
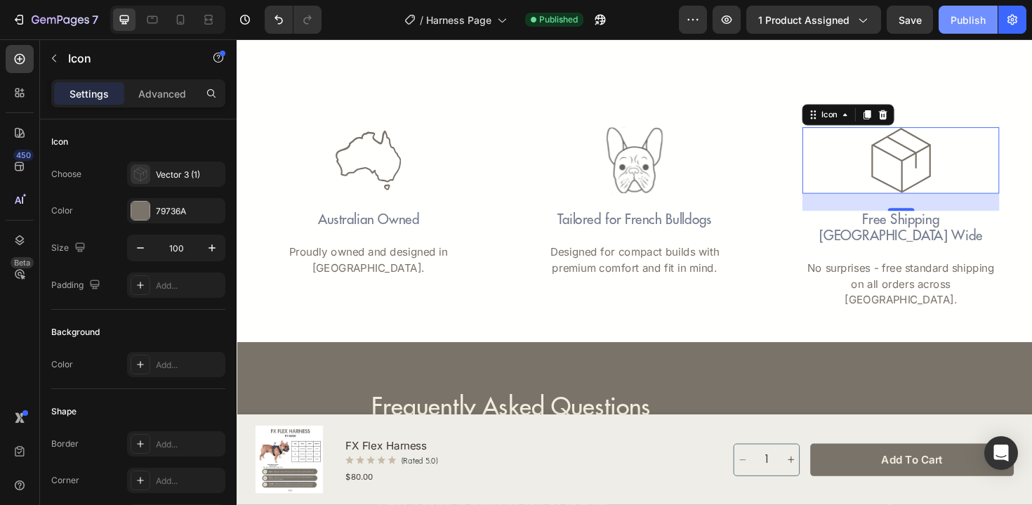
click at [966, 20] on div "Publish" at bounding box center [967, 20] width 35 height 15
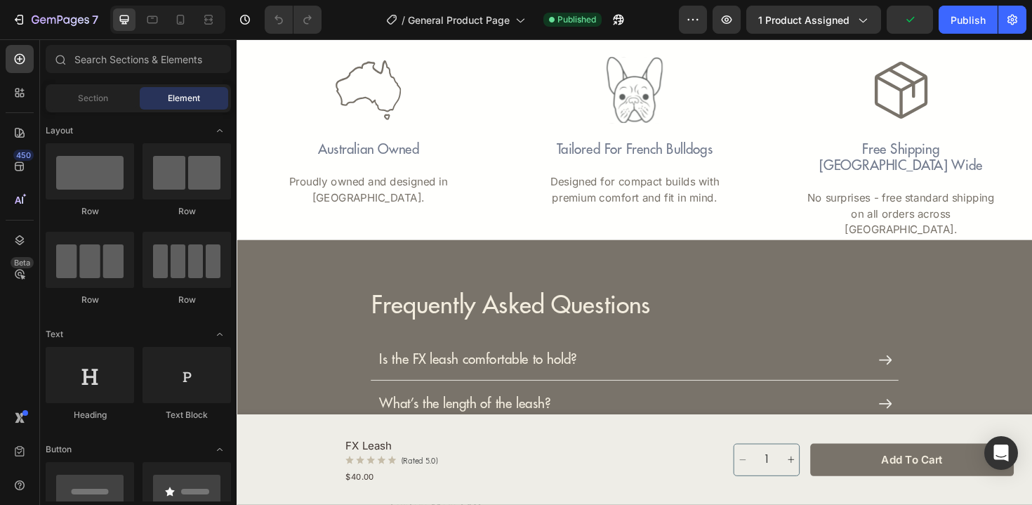
scroll to position [2123, 0]
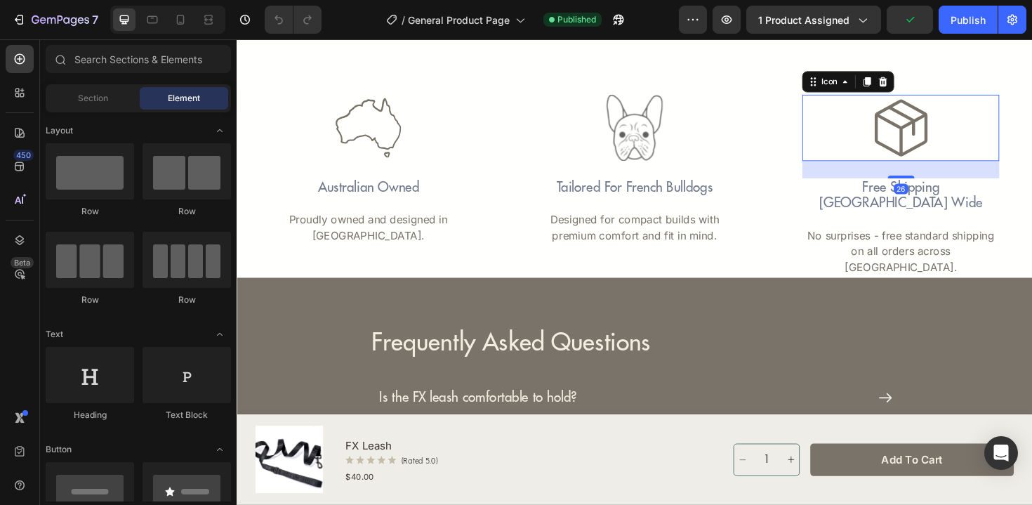
click at [919, 139] on icon at bounding box center [940, 133] width 70 height 70
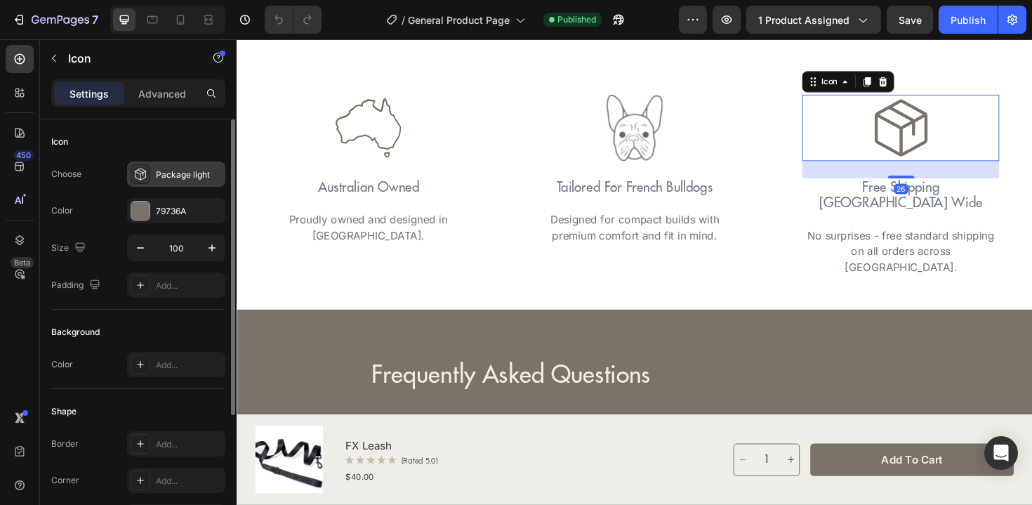
click at [171, 184] on div "Package light" at bounding box center [176, 173] width 98 height 25
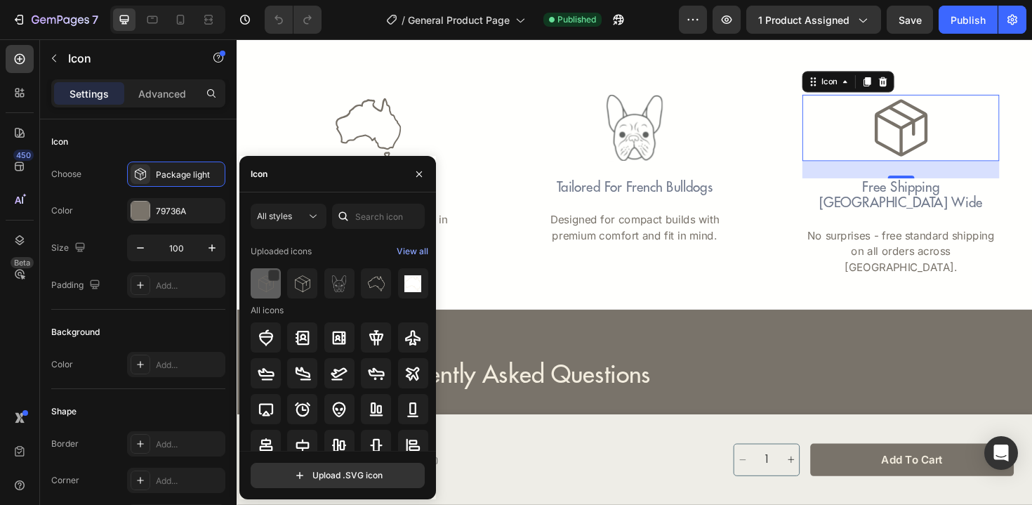
click at [260, 280] on img at bounding box center [266, 283] width 17 height 17
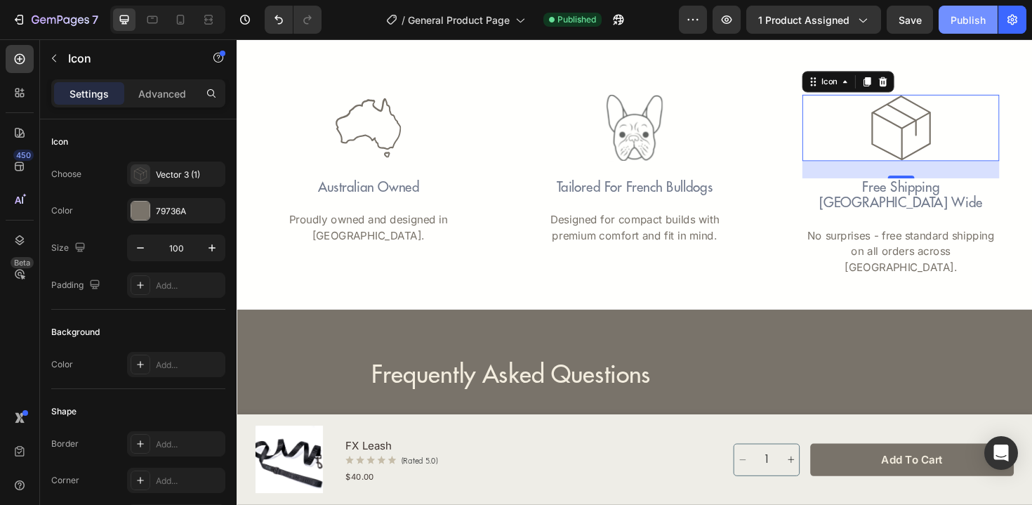
click at [987, 25] on button "Publish" at bounding box center [967, 20] width 59 height 28
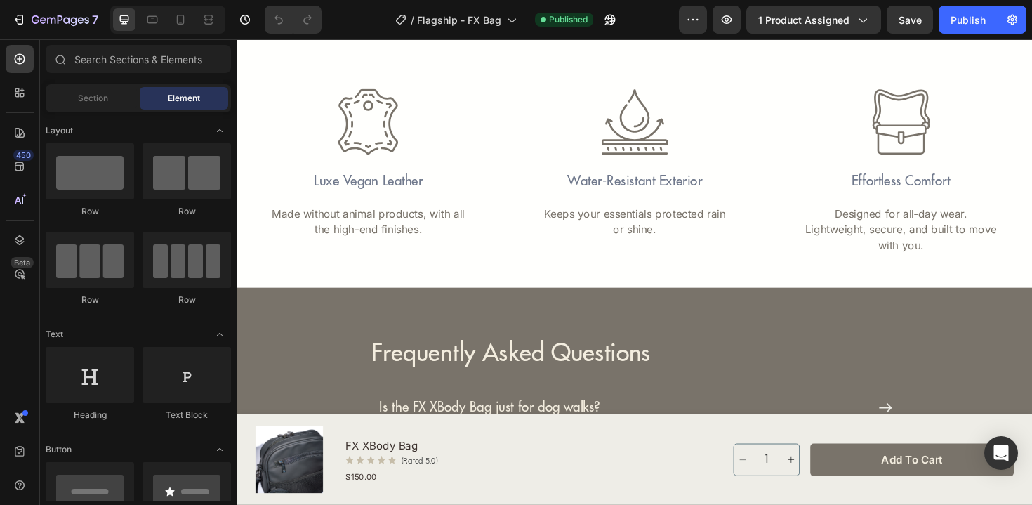
scroll to position [2658, 0]
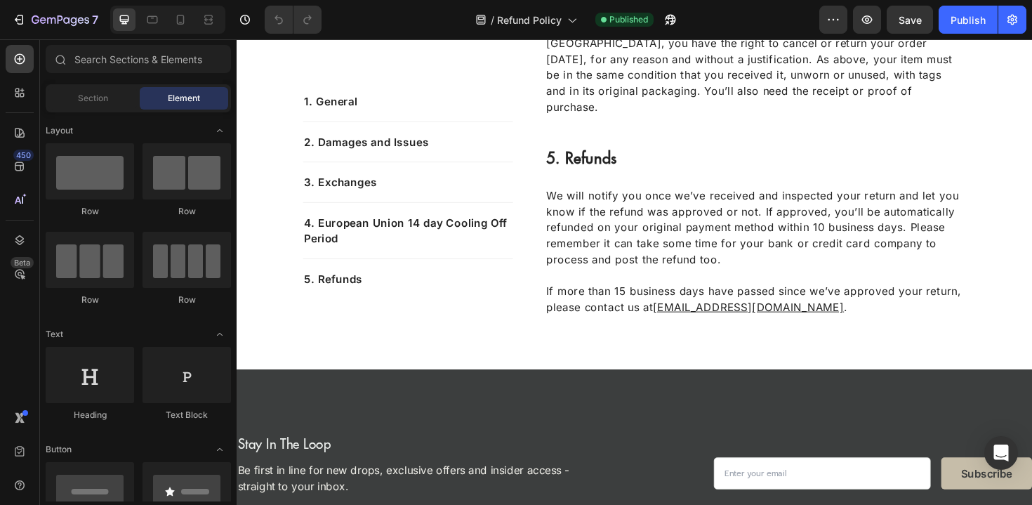
scroll to position [1303, 0]
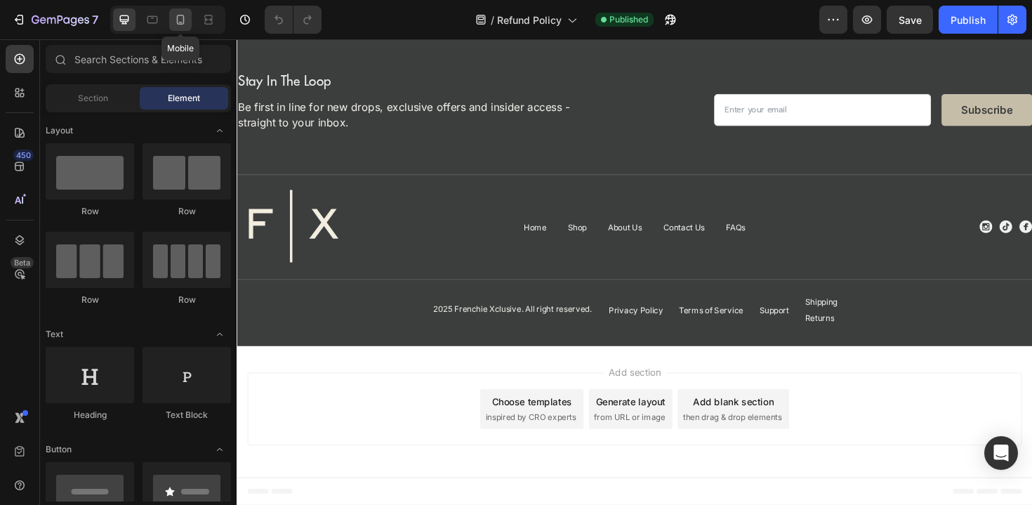
click at [182, 18] on icon at bounding box center [180, 20] width 14 height 14
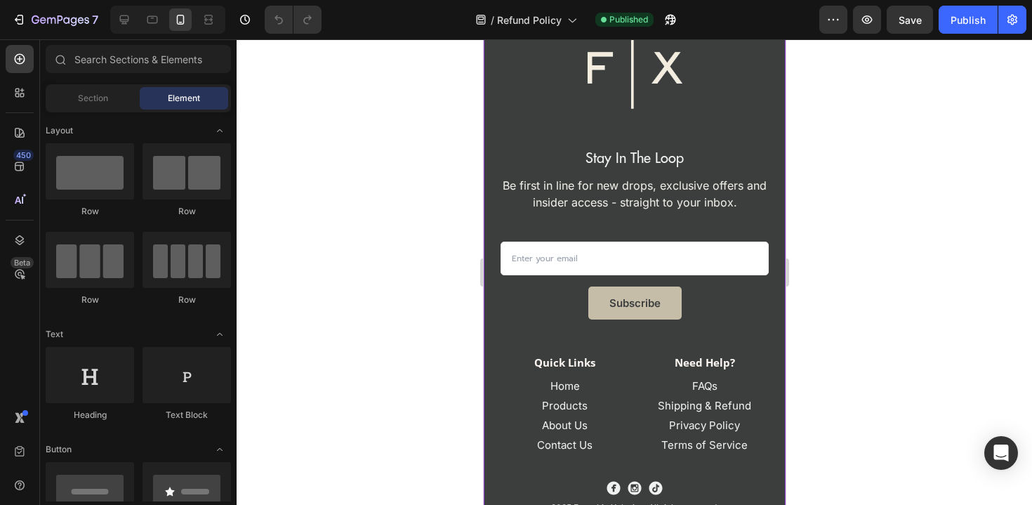
scroll to position [1350, 0]
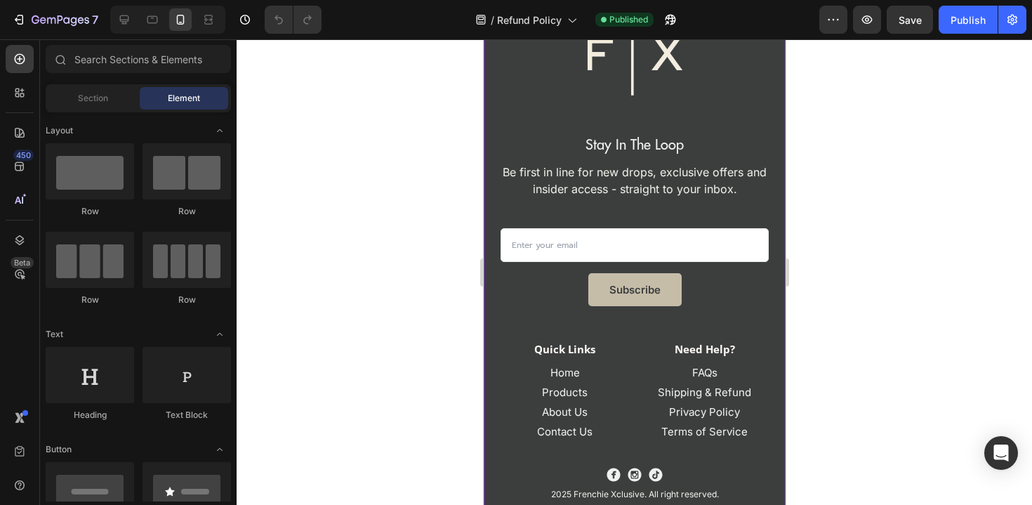
click at [137, 21] on div at bounding box center [167, 20] width 115 height 28
click at [125, 18] on icon at bounding box center [124, 20] width 14 height 14
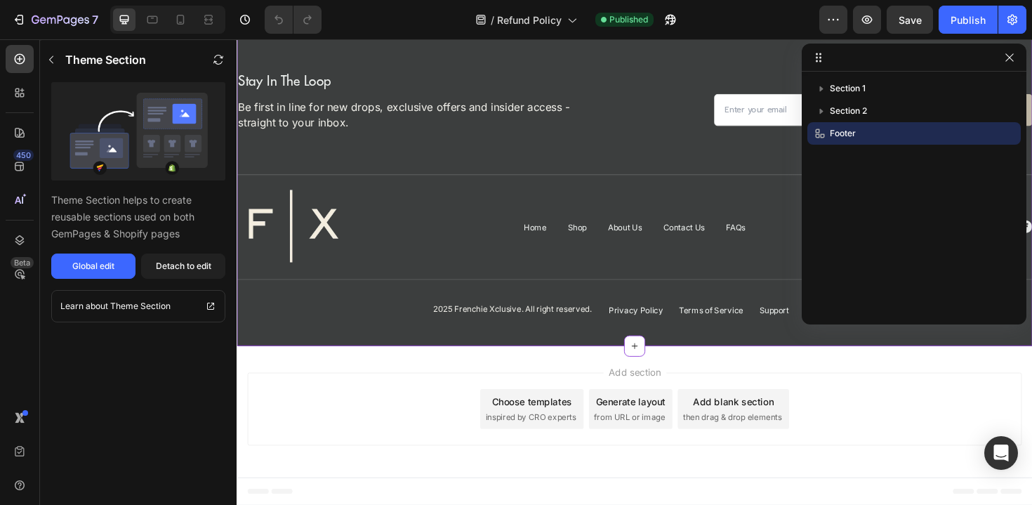
click at [387, 325] on div "2025 Frenchie Xclusive. All right reserved. Text Block Privacy Policy Button Te…" at bounding box center [658, 322] width 842 height 39
click at [1011, 69] on div at bounding box center [914, 58] width 225 height 28
click at [1009, 65] on button "button" at bounding box center [1009, 57] width 17 height 17
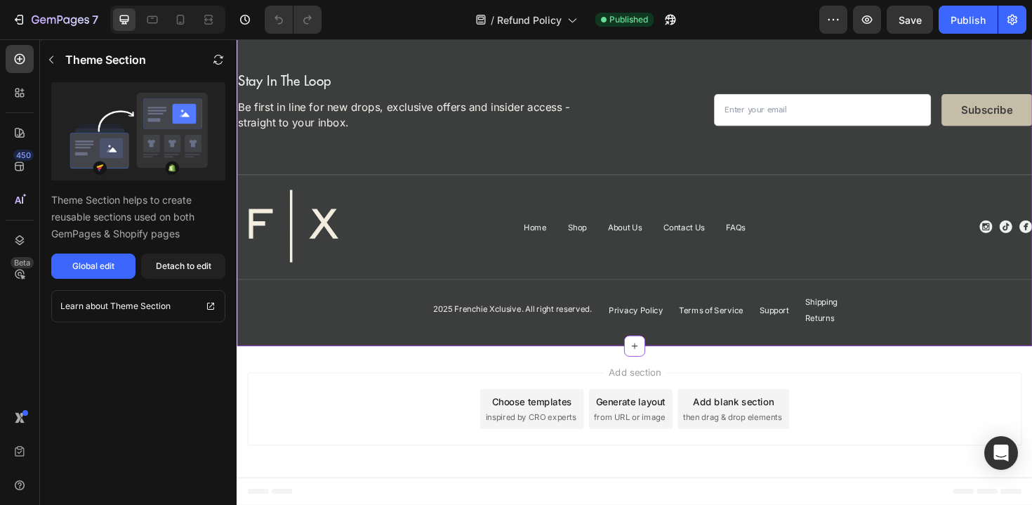
click at [220, 17] on div at bounding box center [167, 20] width 115 height 28
click at [210, 17] on icon at bounding box center [208, 20] width 14 height 14
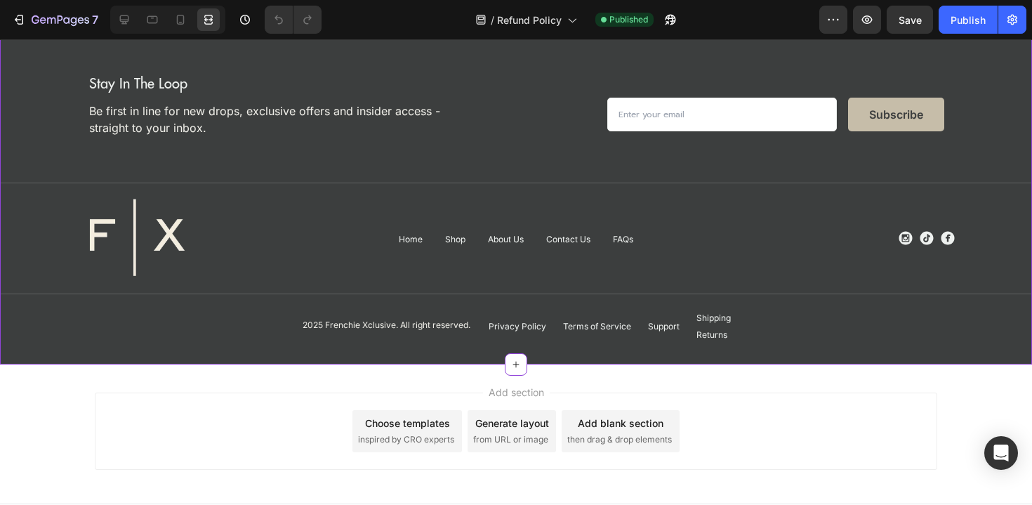
click at [711, 318] on p "Shipping" at bounding box center [713, 318] width 34 height 10
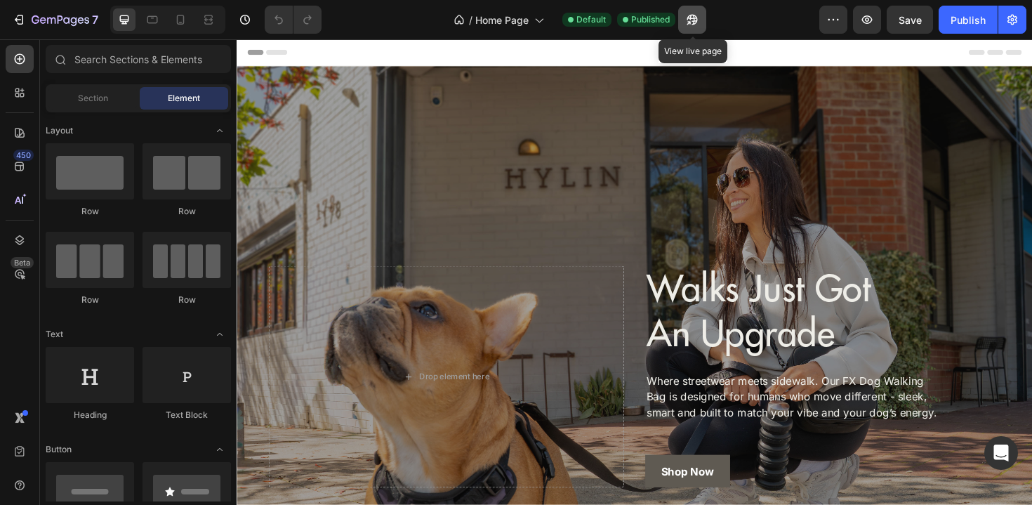
click at [693, 16] on icon "button" at bounding box center [691, 20] width 11 height 11
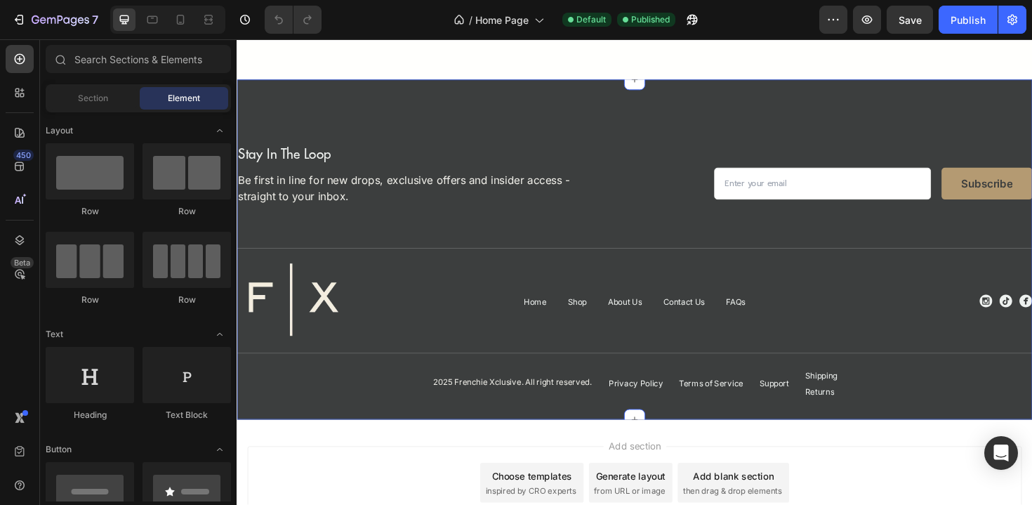
scroll to position [4149, 0]
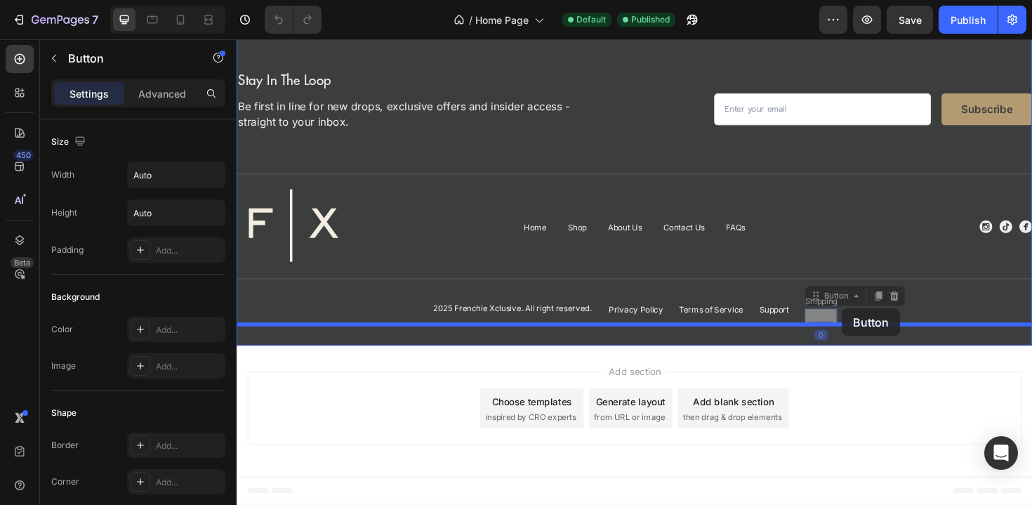
drag, startPoint x: 853, startPoint y: 333, endPoint x: 878, endPoint y: 325, distance: 26.4
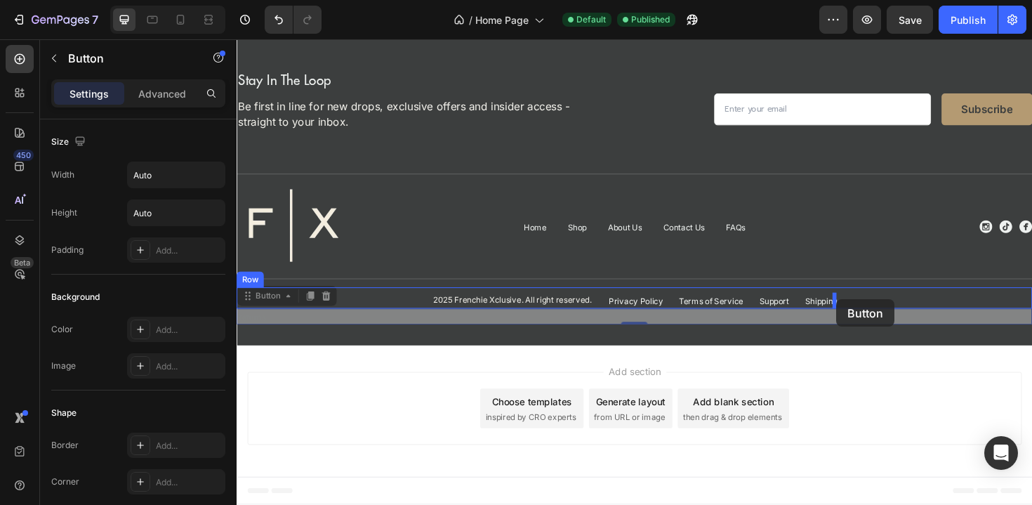
drag, startPoint x: 314, startPoint y: 337, endPoint x: 872, endPoint y: 314, distance: 557.7
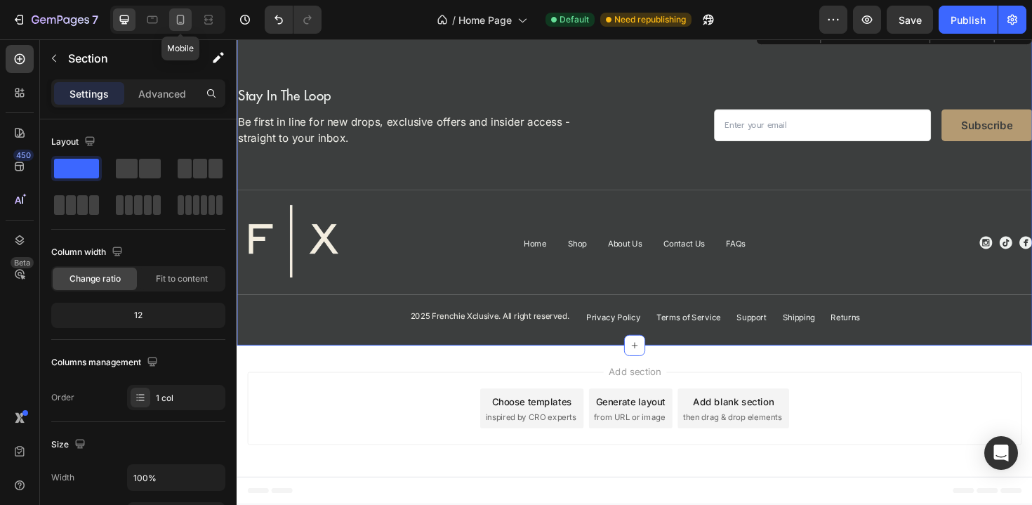
click at [172, 21] on div at bounding box center [180, 19] width 22 height 22
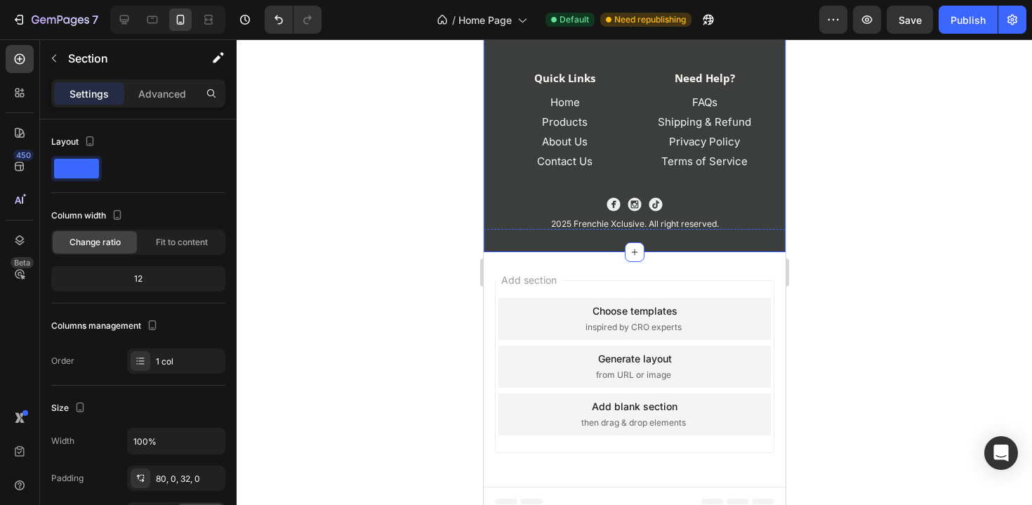
scroll to position [4427, 0]
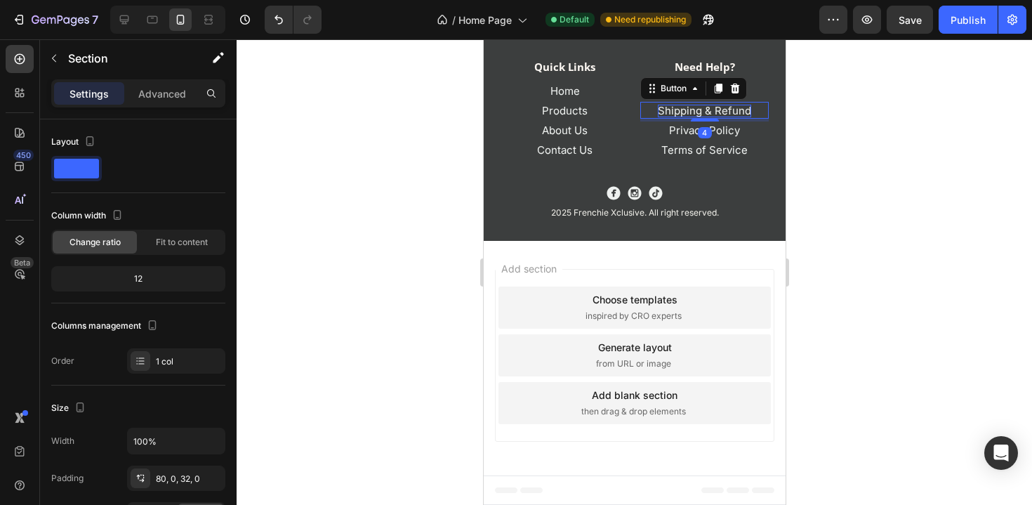
click at [707, 112] on p "Shipping & Refund" at bounding box center [703, 111] width 93 height 13
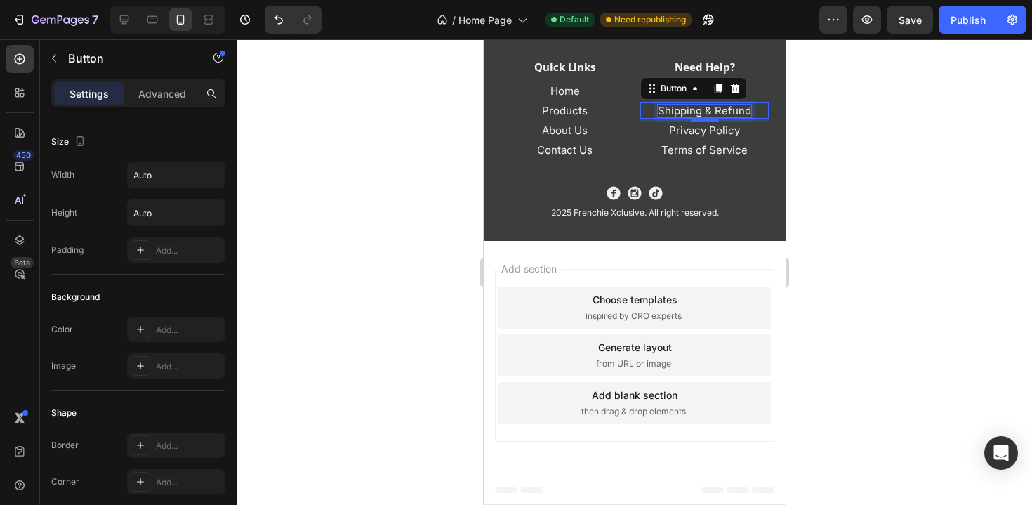
click at [693, 114] on p "Shipping & Refund" at bounding box center [703, 111] width 93 height 13
click at [707, 112] on p "Shipping & Refund" at bounding box center [703, 111] width 93 height 13
click at [965, 27] on button "Publish" at bounding box center [967, 20] width 59 height 28
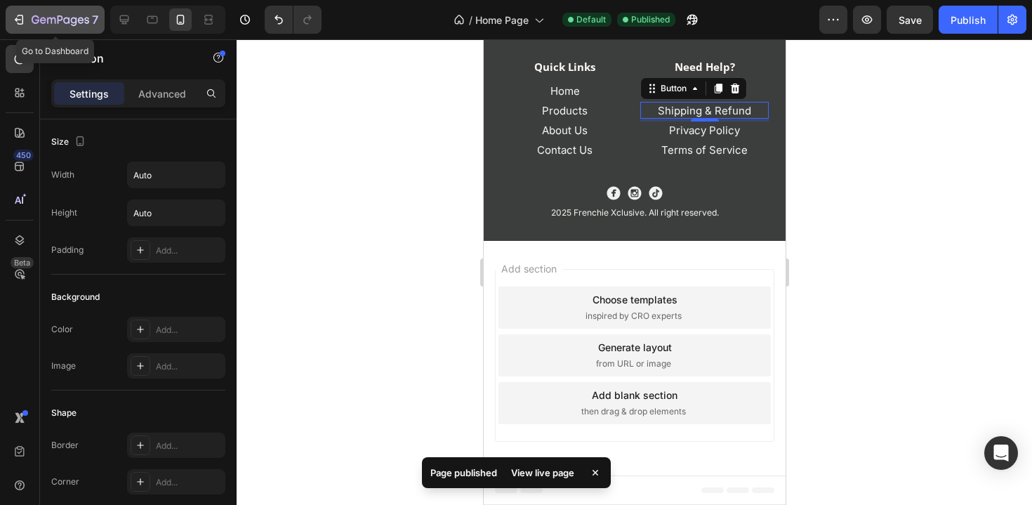
click at [43, 13] on div "7" at bounding box center [65, 19] width 67 height 17
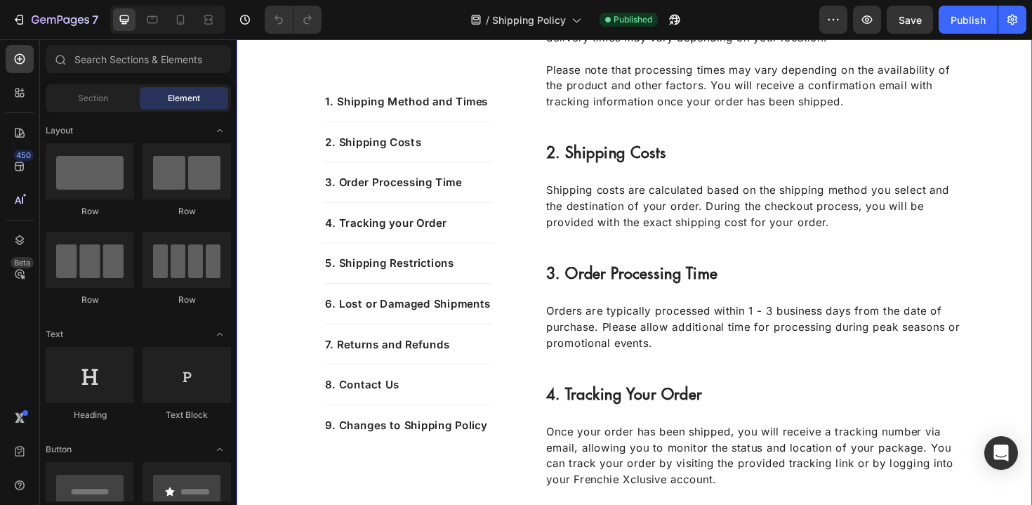
scroll to position [696, 0]
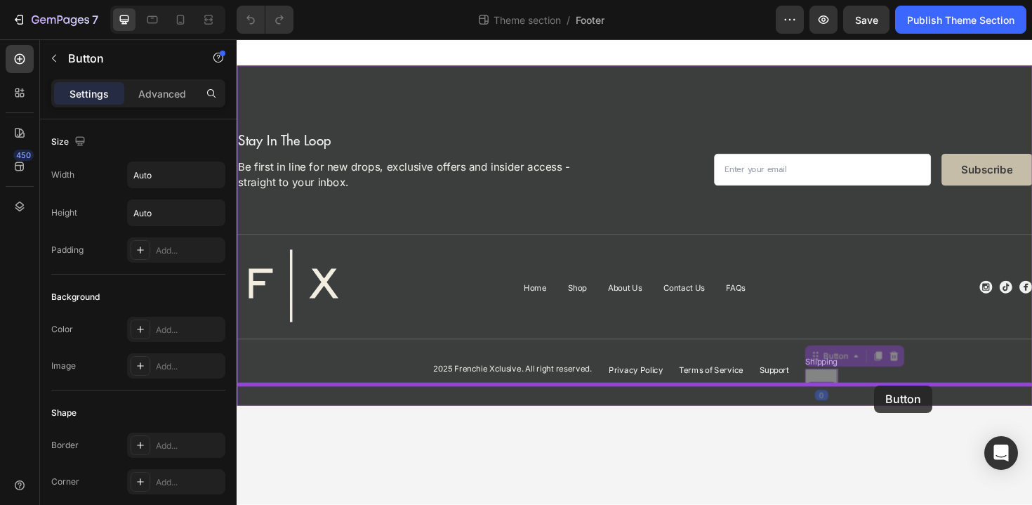
drag, startPoint x: 851, startPoint y: 394, endPoint x: 912, endPoint y: 406, distance: 62.2
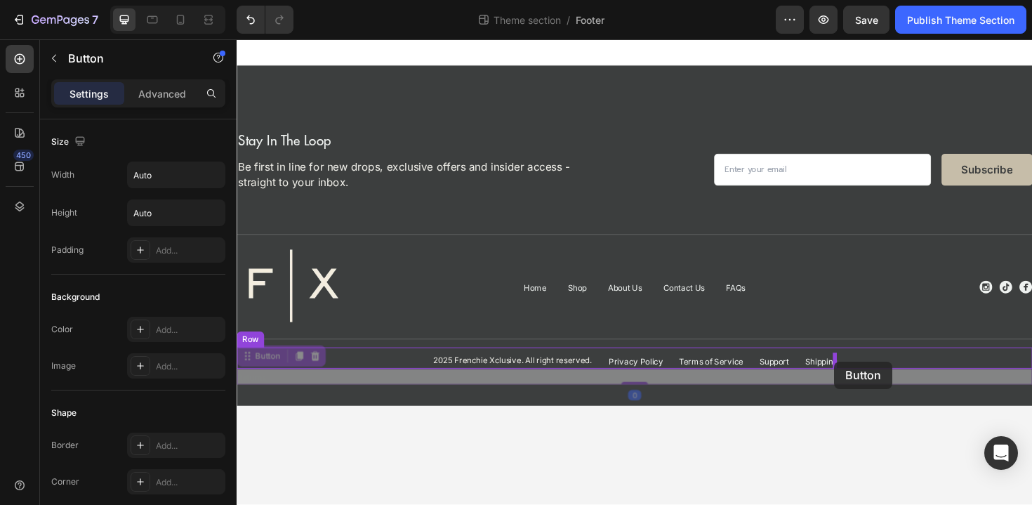
drag, startPoint x: 305, startPoint y: 399, endPoint x: 869, endPoint y: 380, distance: 564.6
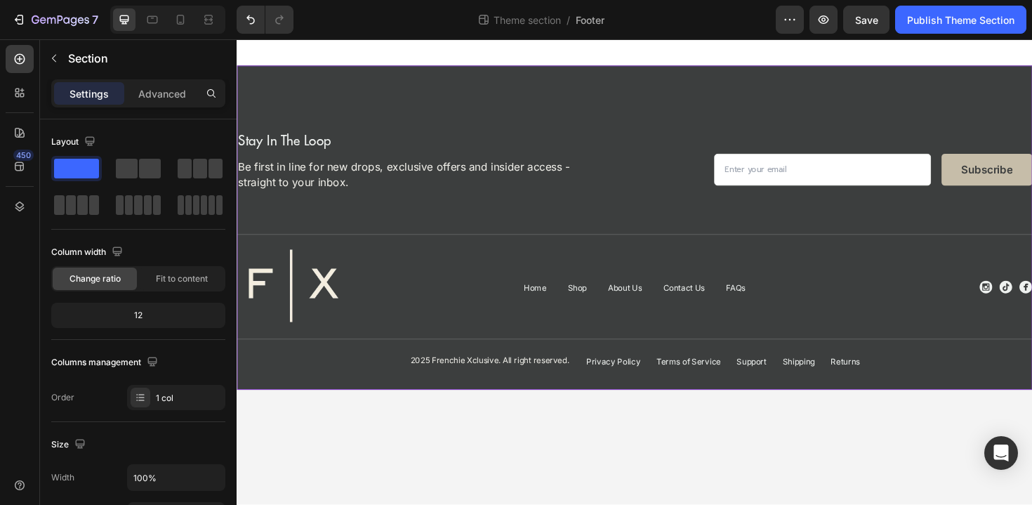
click at [795, 401] on div "Image stay in the loop Heading Be first in line for new drops, exclusive offers…" at bounding box center [658, 238] width 842 height 343
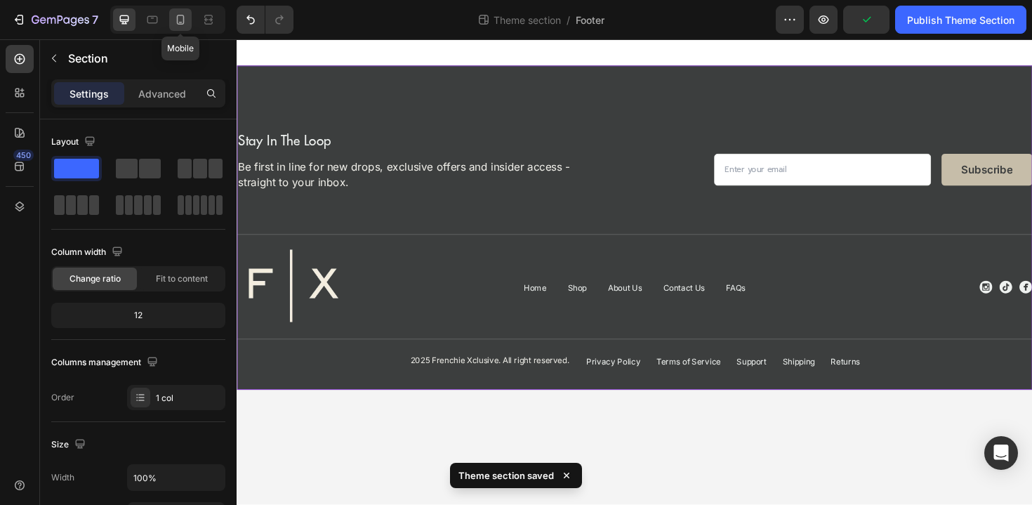
click at [178, 17] on icon at bounding box center [180, 20] width 14 height 14
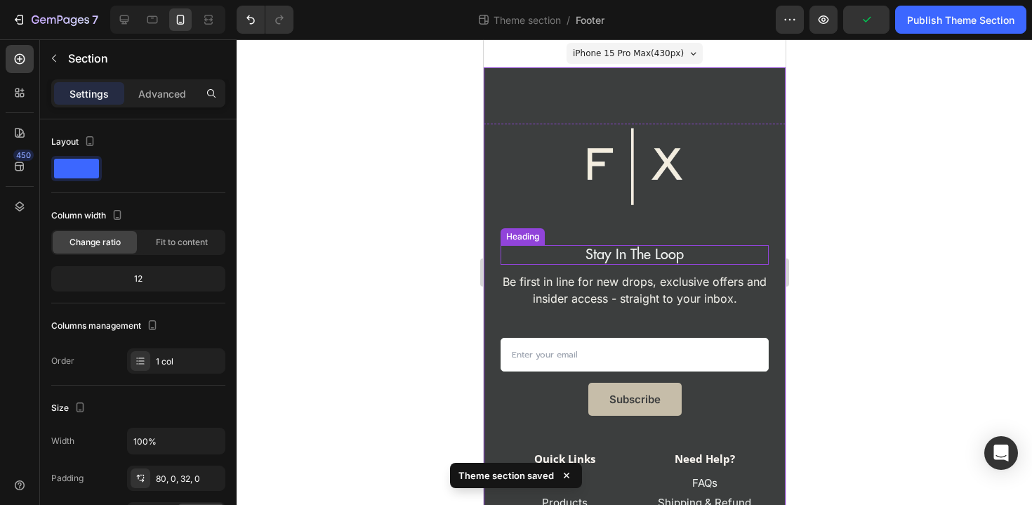
scroll to position [127, 0]
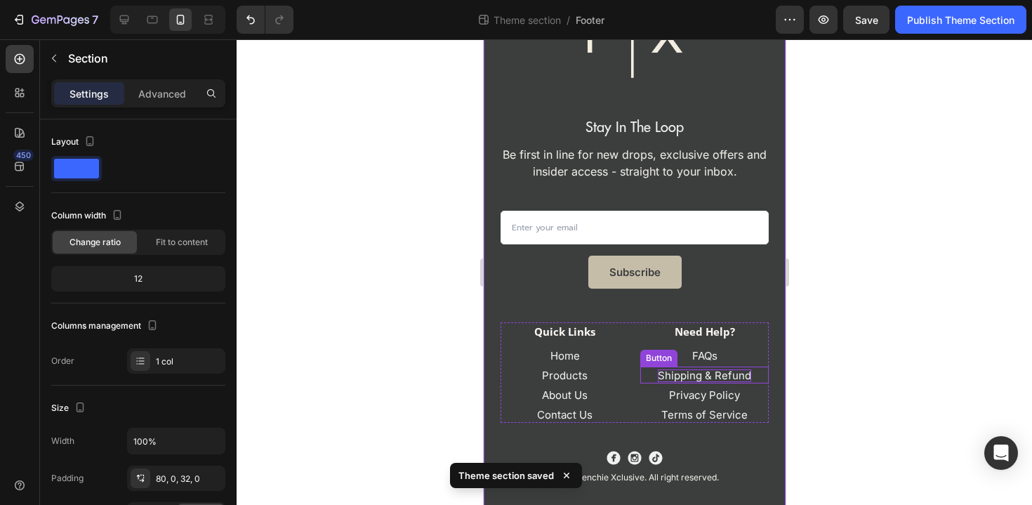
click at [699, 369] on p "Shipping & Refund" at bounding box center [703, 375] width 93 height 13
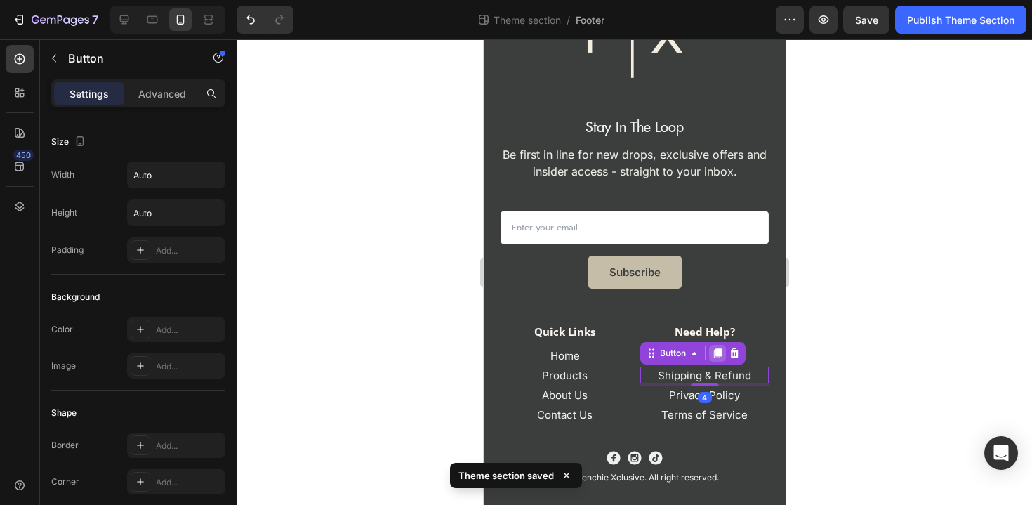
click at [712, 354] on icon at bounding box center [716, 352] width 11 height 11
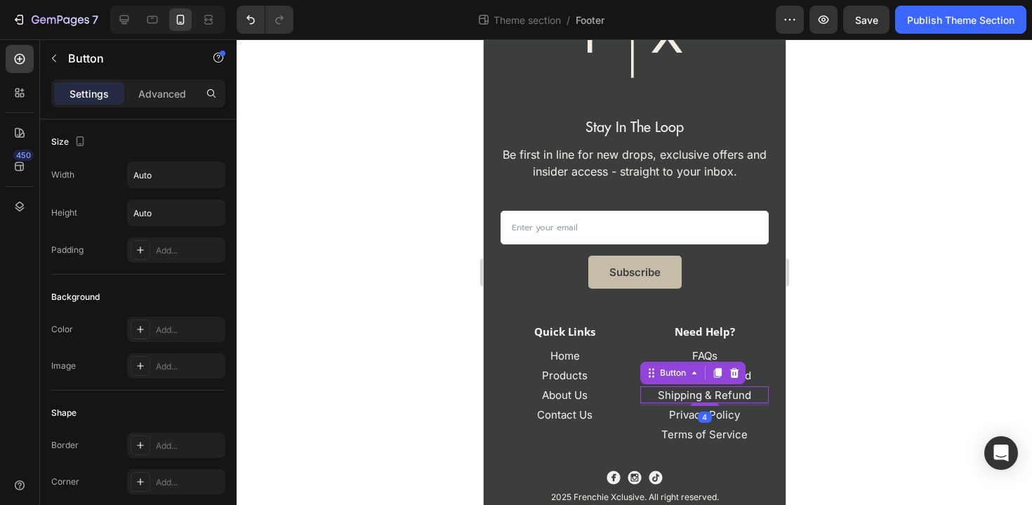
click at [723, 400] on div "Shipping & Refund Button 4" at bounding box center [703, 394] width 128 height 17
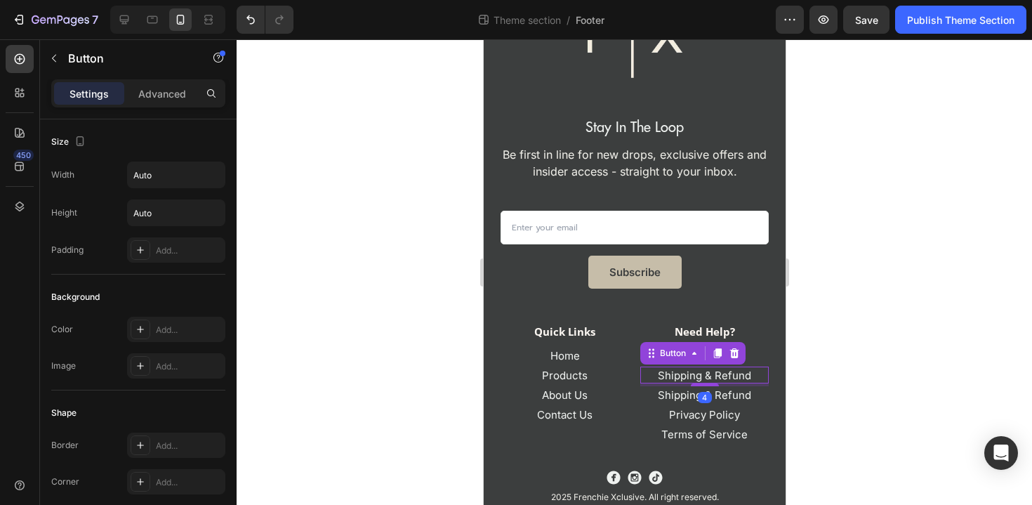
click at [754, 375] on div "Shipping & Refund Button 4" at bounding box center [703, 374] width 128 height 17
click at [705, 372] on p "Shipping & Refund" at bounding box center [703, 375] width 93 height 13
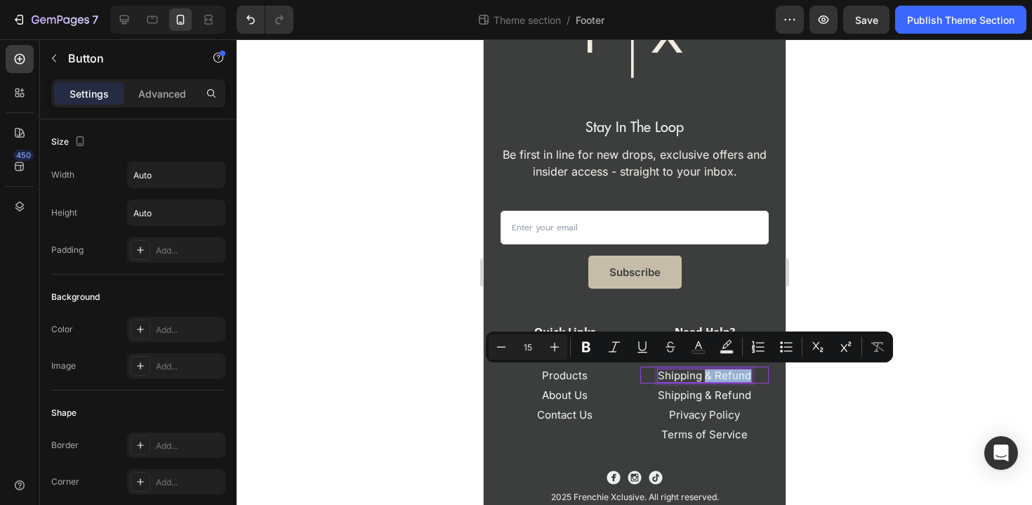
drag, startPoint x: 705, startPoint y: 372, endPoint x: 761, endPoint y: 375, distance: 56.2
click at [761, 375] on div "Shipping & Refund Button 4" at bounding box center [703, 374] width 128 height 17
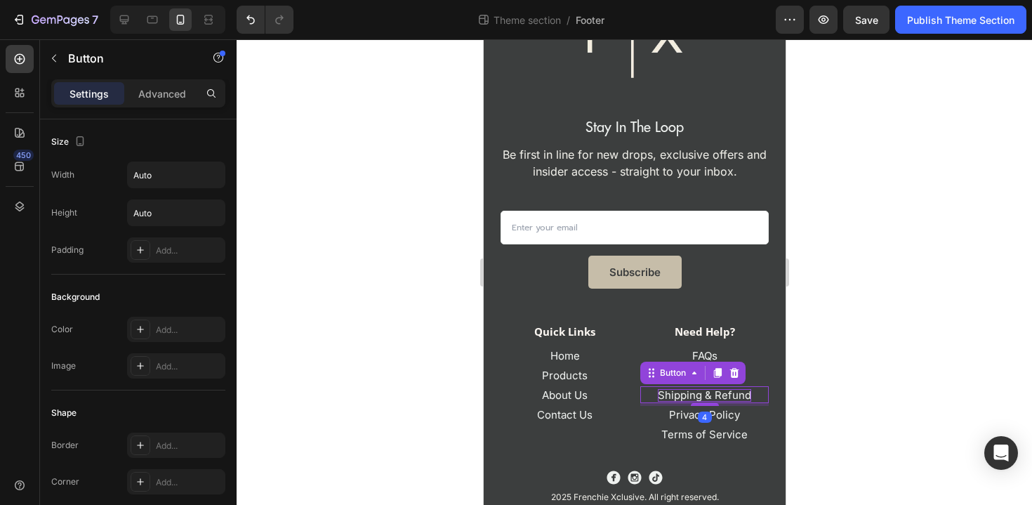
click at [713, 391] on p "Shipping & Refund" at bounding box center [703, 395] width 93 height 13
click at [854, 432] on div at bounding box center [634, 271] width 795 height 465
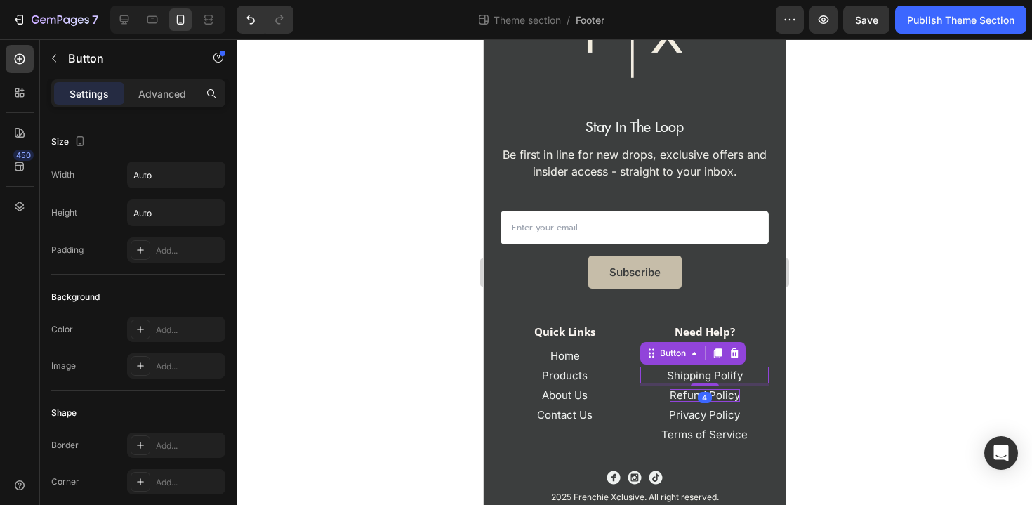
click at [742, 375] on div "Shipping Polify Button 4" at bounding box center [703, 374] width 128 height 17
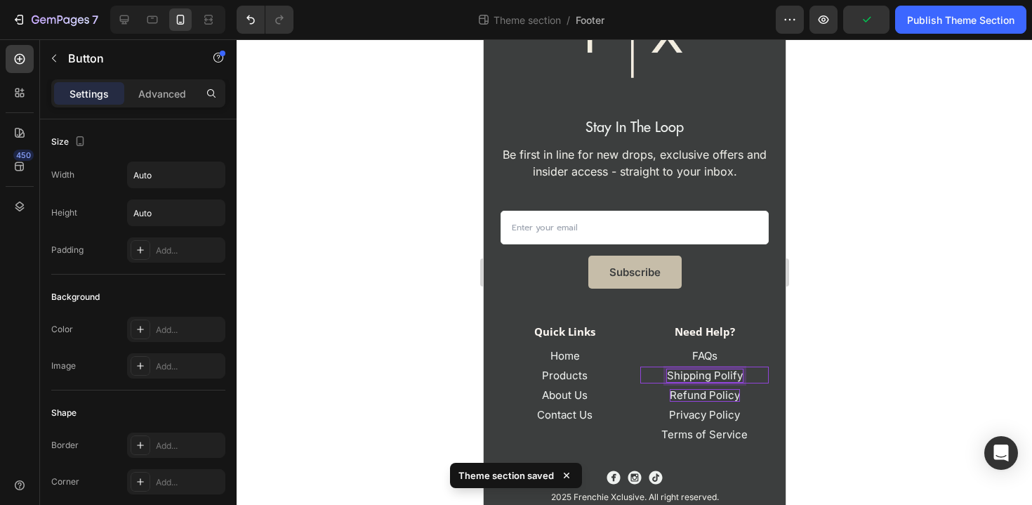
click at [738, 375] on p "Shipping Polify" at bounding box center [704, 375] width 76 height 13
click at [851, 424] on div at bounding box center [634, 271] width 795 height 465
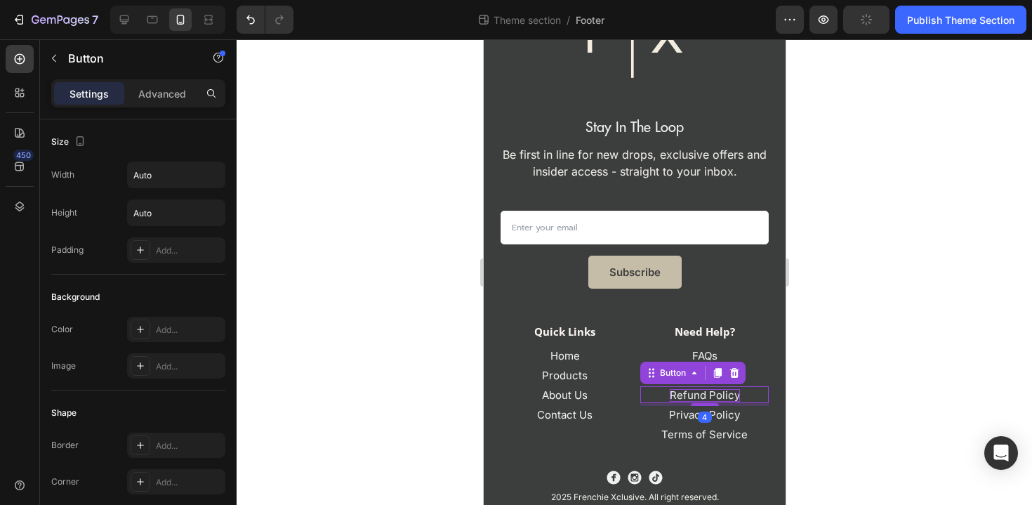
click at [695, 395] on p "Refund Policy" at bounding box center [704, 395] width 70 height 13
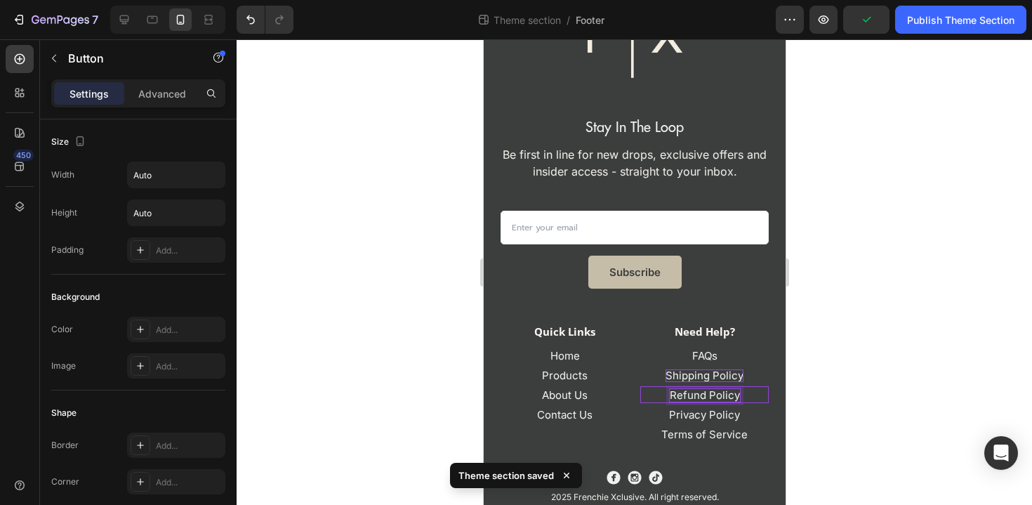
click at [691, 395] on p "Refund Policy" at bounding box center [704, 395] width 70 height 13
click at [688, 394] on p "Refund Policy" at bounding box center [704, 395] width 70 height 13
click at [209, 21] on icon at bounding box center [208, 20] width 14 height 14
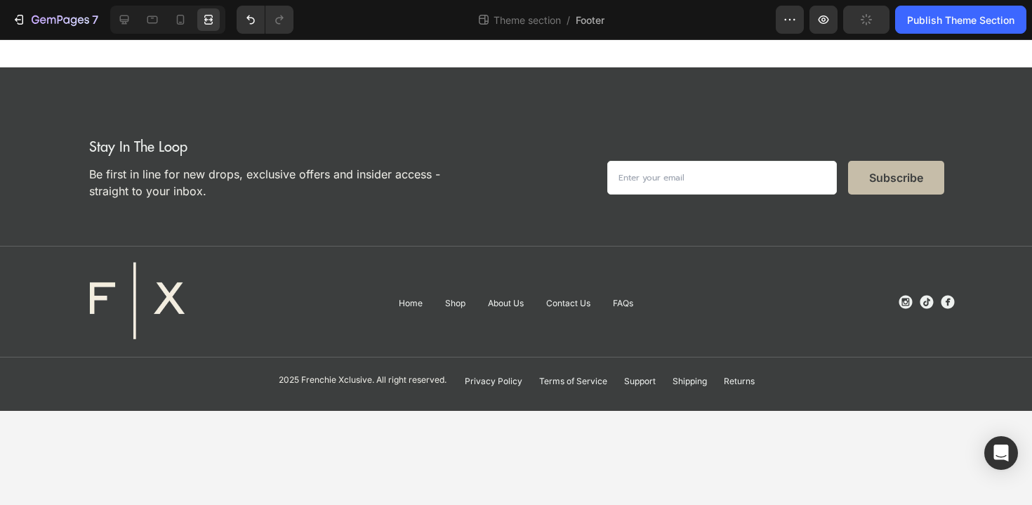
click at [168, 24] on div at bounding box center [167, 20] width 115 height 28
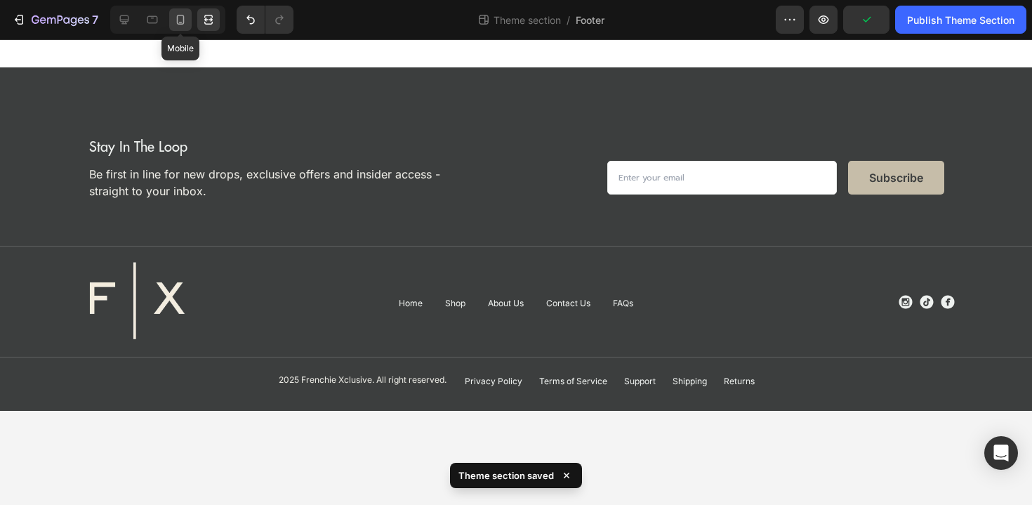
click at [175, 25] on icon at bounding box center [180, 20] width 14 height 14
type input "15"
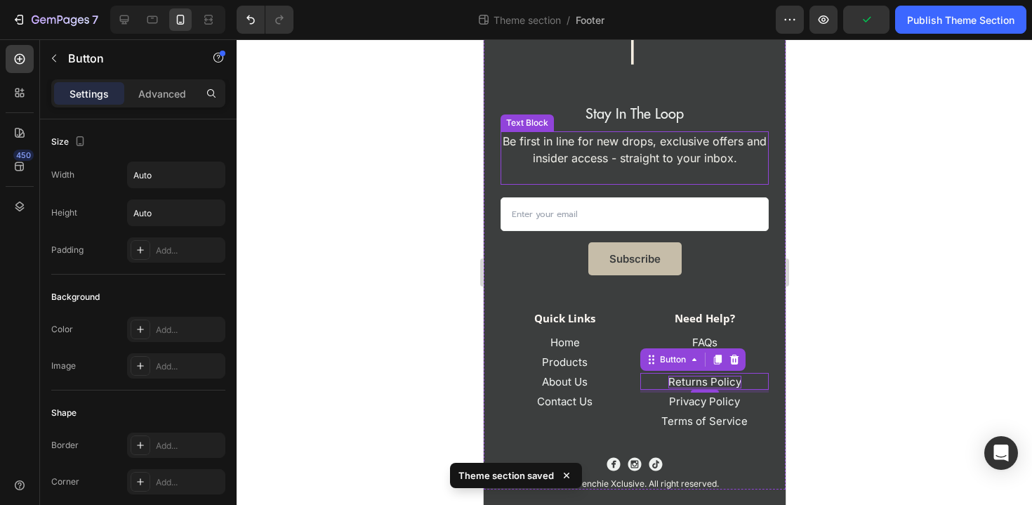
scroll to position [147, 0]
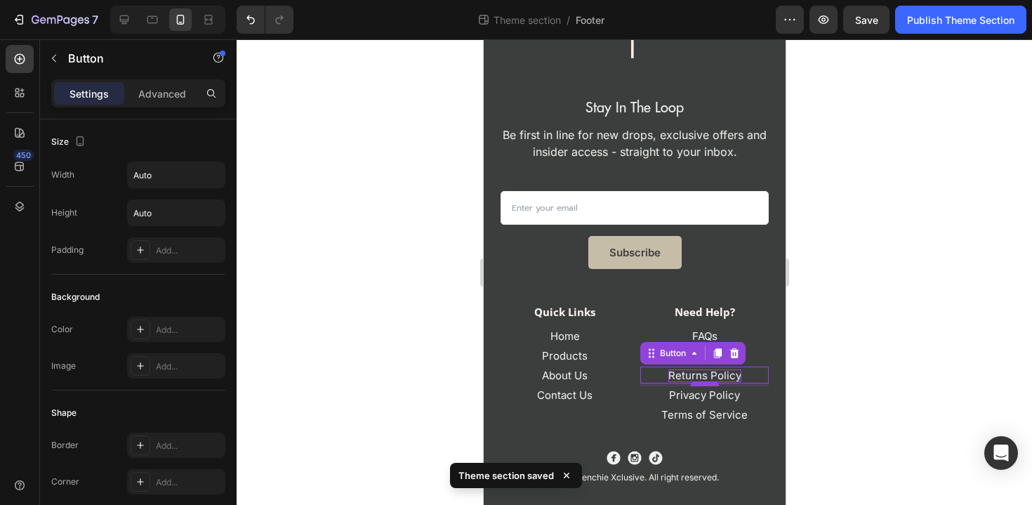
click at [707, 383] on div at bounding box center [704, 384] width 28 height 4
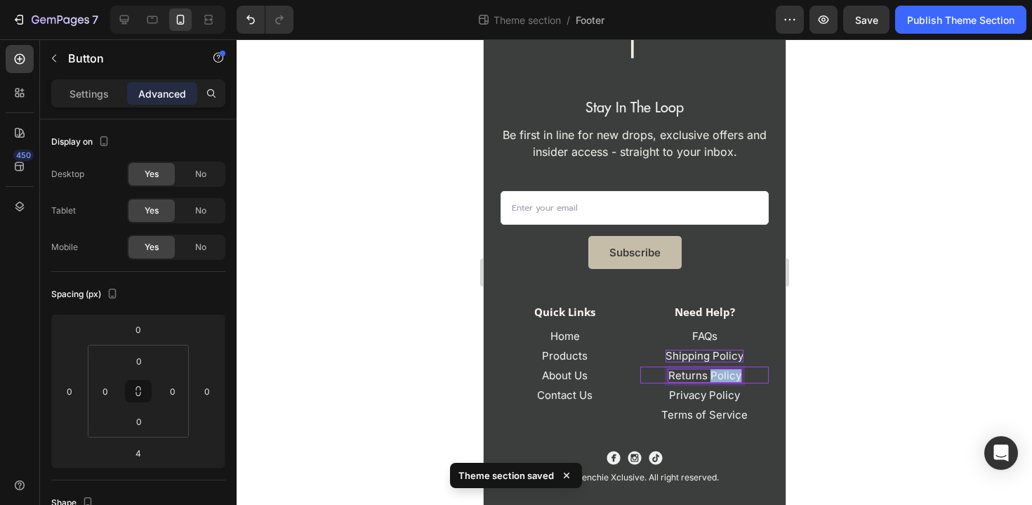
click at [712, 375] on p "Returns Policy" at bounding box center [703, 375] width 73 height 13
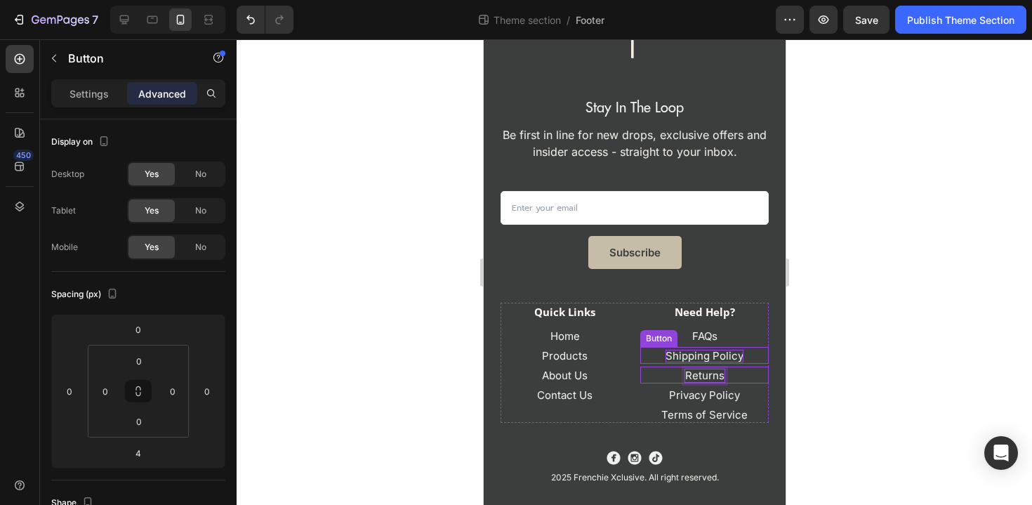
click at [724, 357] on p "Shipping Policy" at bounding box center [704, 356] width 78 height 13
click at [717, 354] on p "Shipping Policy" at bounding box center [704, 356] width 78 height 13
click at [818, 370] on div at bounding box center [634, 271] width 795 height 465
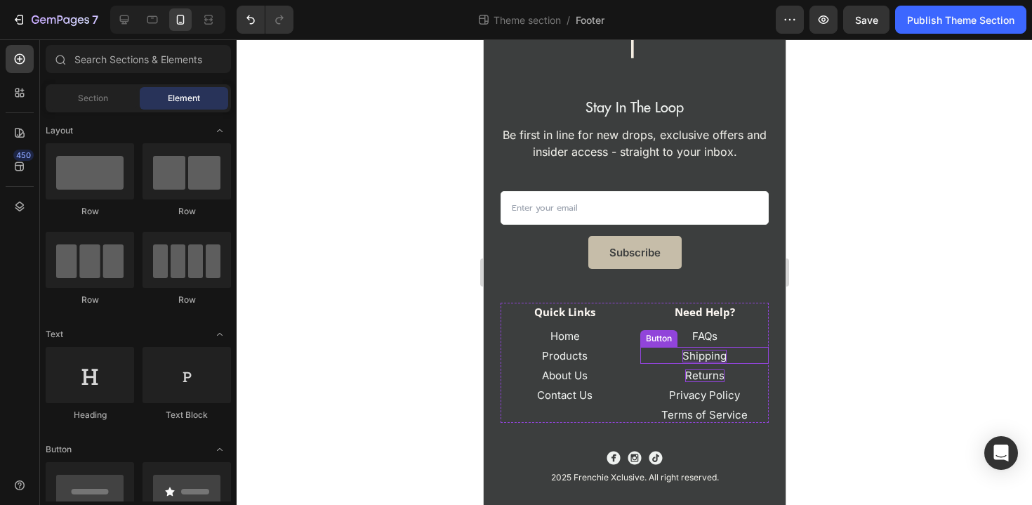
click at [690, 356] on p "Shipping" at bounding box center [704, 356] width 44 height 13
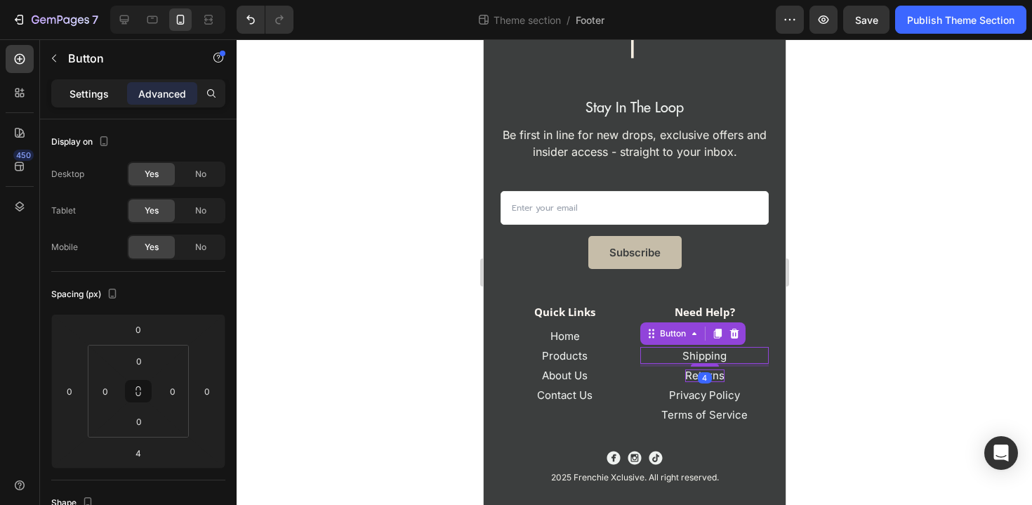
click at [80, 98] on p "Settings" at bounding box center [88, 93] width 39 height 15
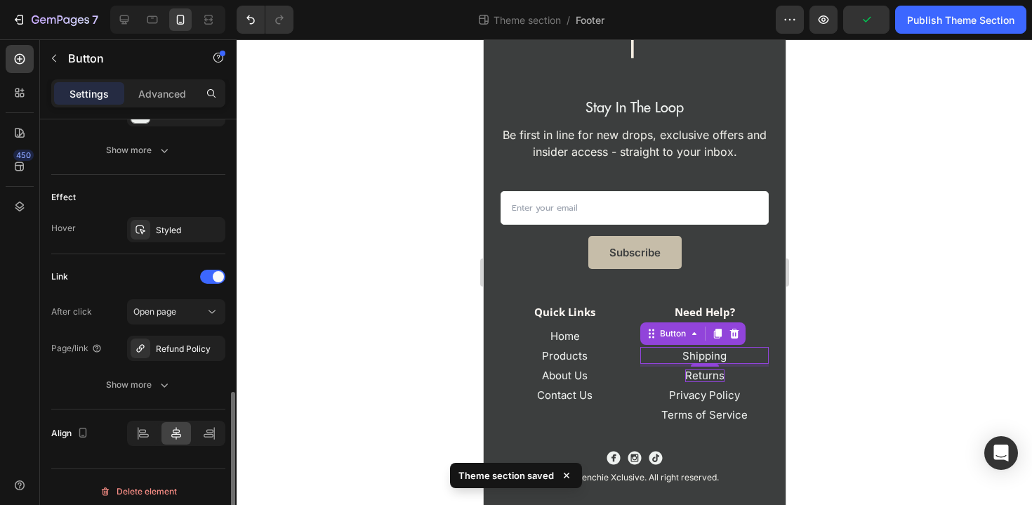
scroll to position [691, 0]
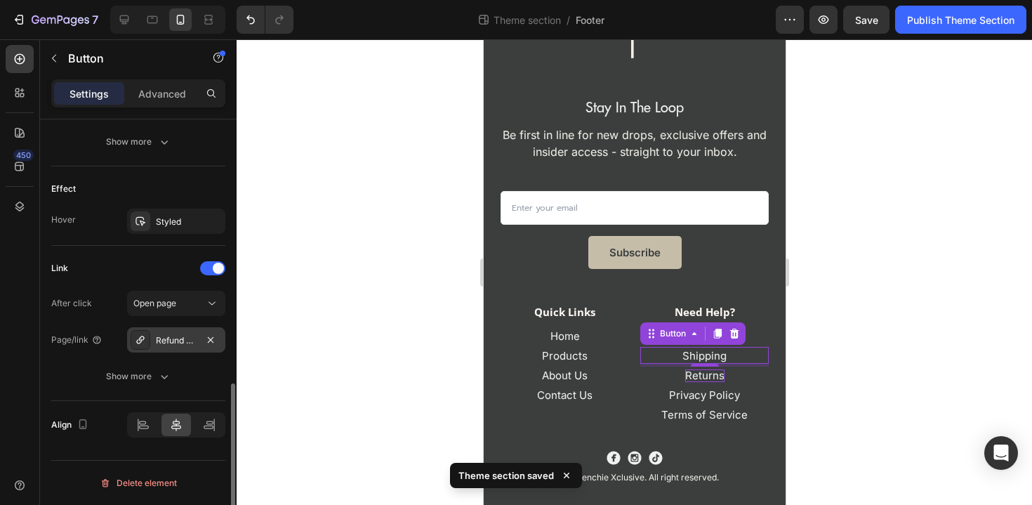
click at [184, 336] on div "Refund Policy" at bounding box center [176, 340] width 41 height 13
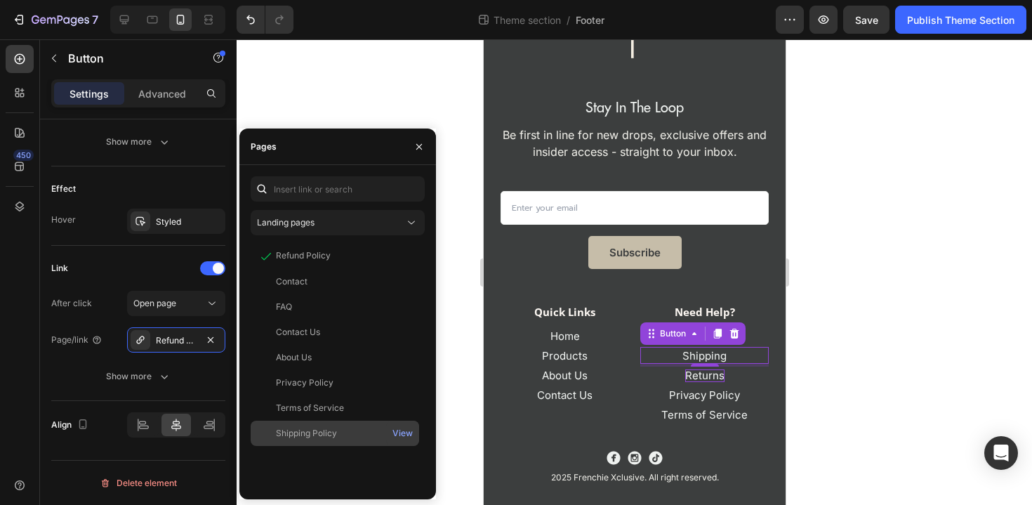
click at [311, 427] on div "Shipping Policy" at bounding box center [306, 433] width 61 height 13
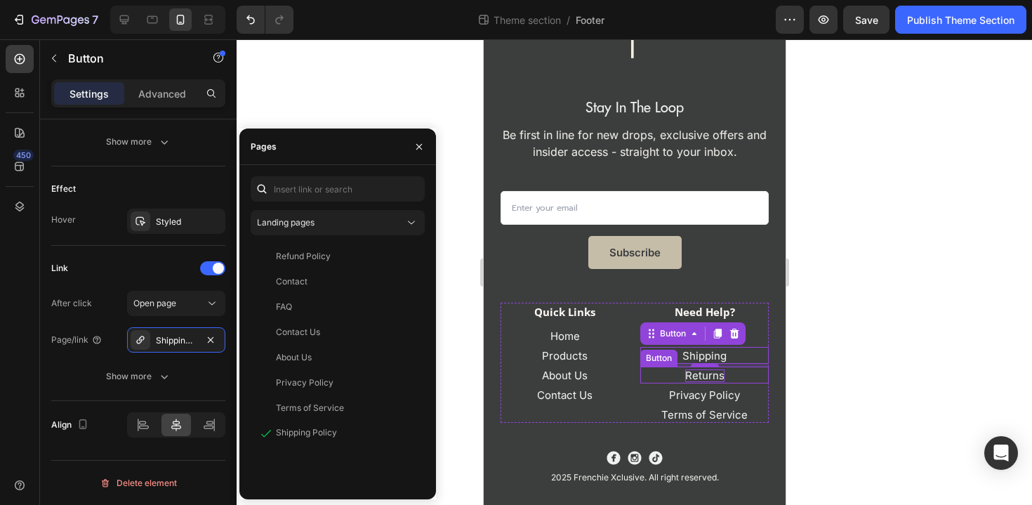
click at [731, 377] on div "Returns Button" at bounding box center [703, 374] width 128 height 17
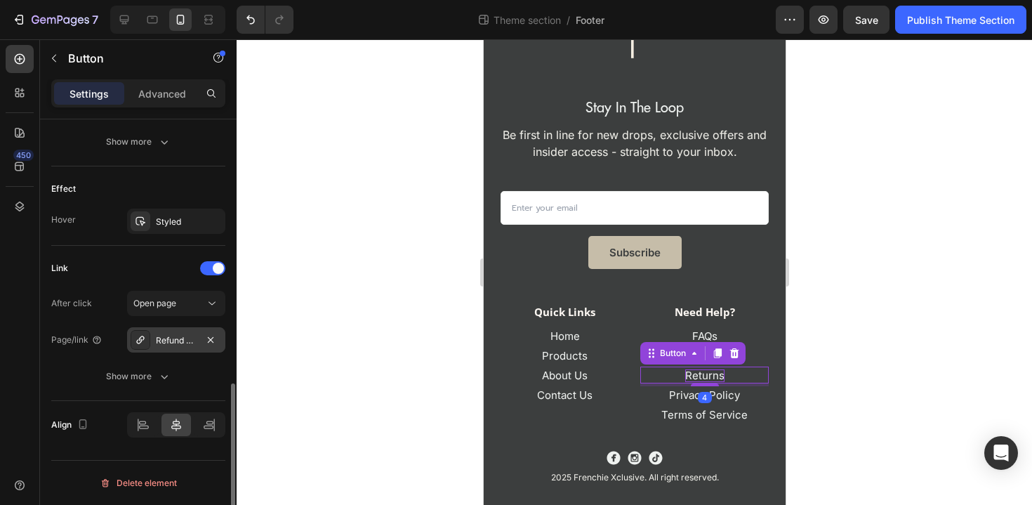
click at [185, 348] on div "Refund Policy" at bounding box center [176, 339] width 98 height 25
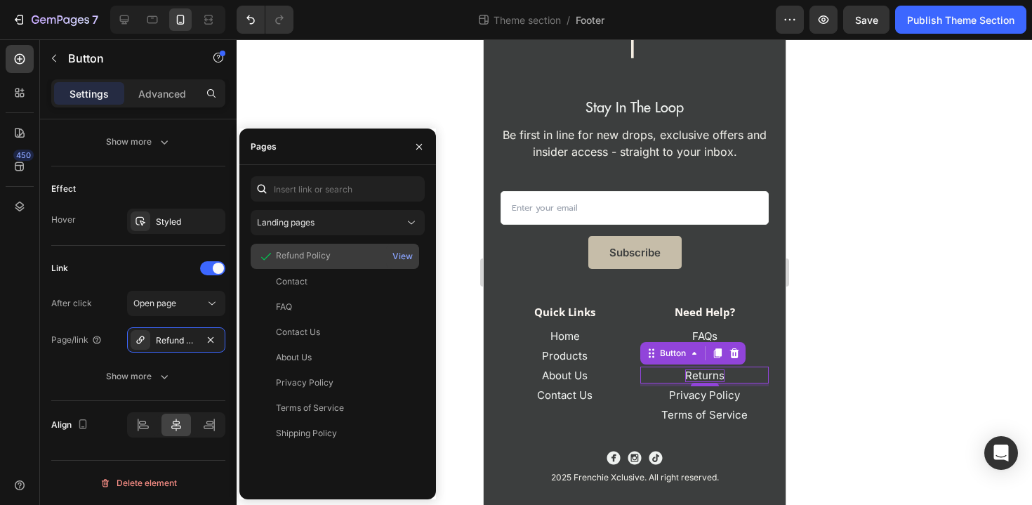
click at [310, 255] on div "Refund Policy" at bounding box center [303, 255] width 55 height 13
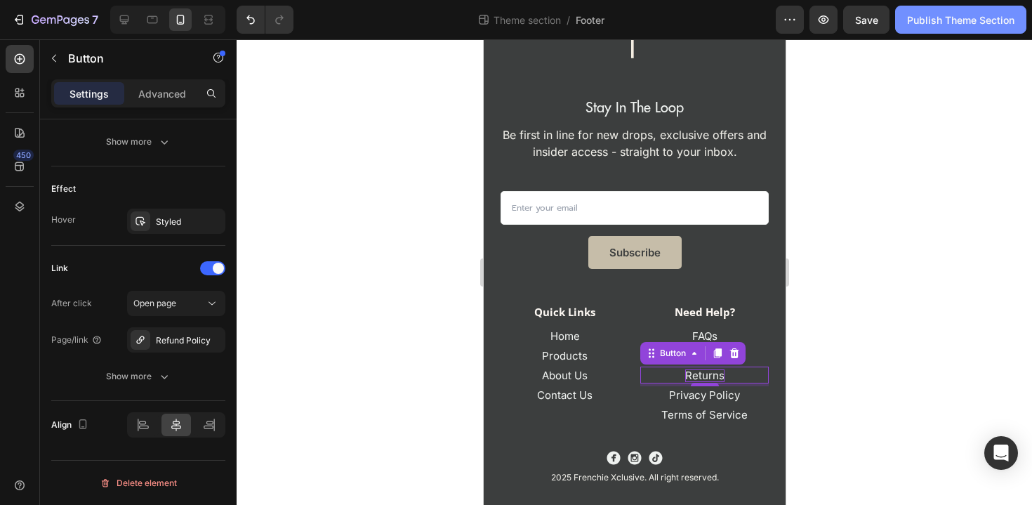
click at [931, 24] on div "Publish Theme Section" at bounding box center [960, 20] width 107 height 15
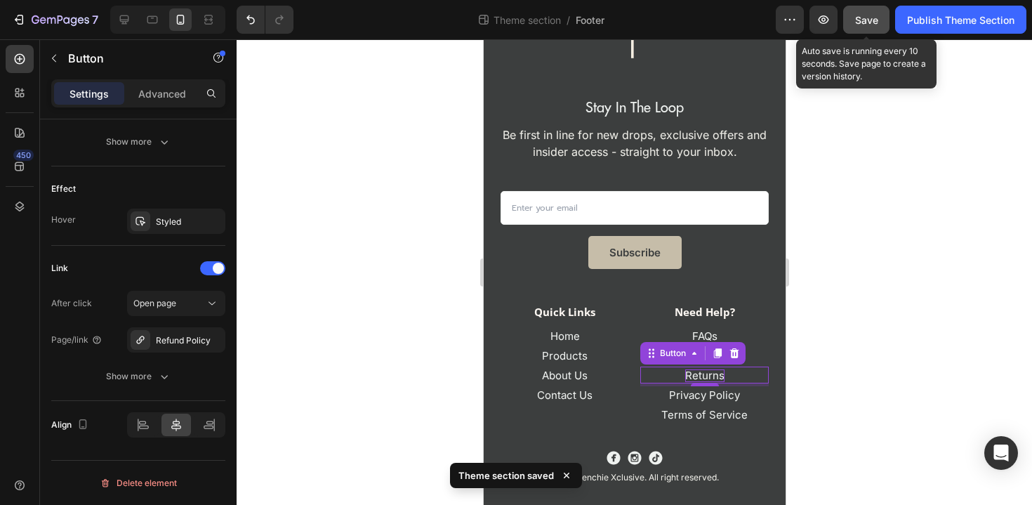
click at [860, 25] on span "Save" at bounding box center [866, 20] width 23 height 12
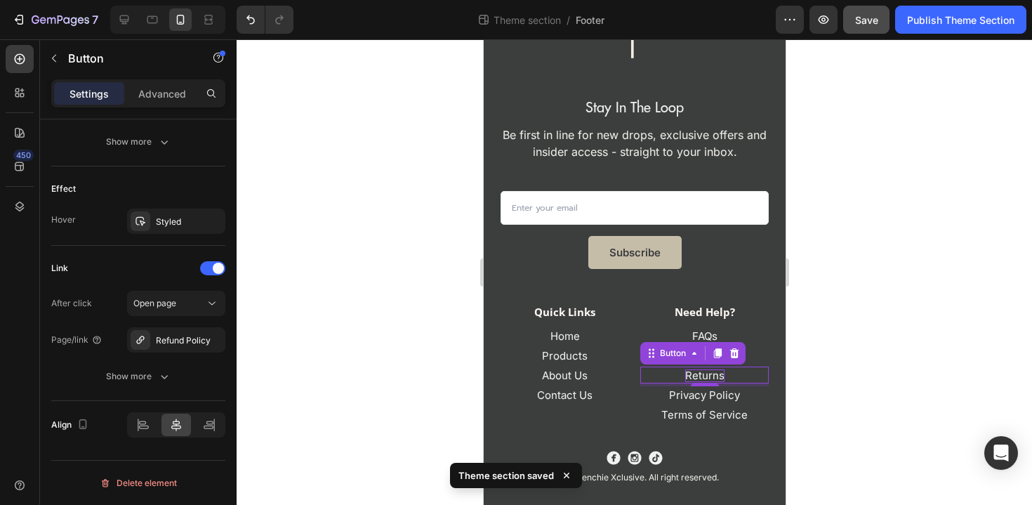
click at [378, 153] on div at bounding box center [634, 271] width 795 height 465
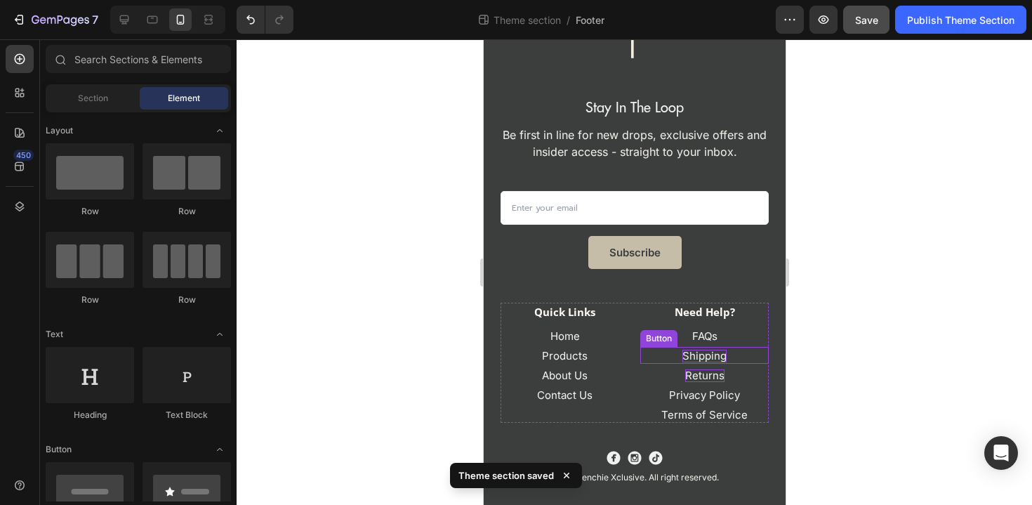
click at [721, 357] on p "Shipping" at bounding box center [704, 356] width 44 height 13
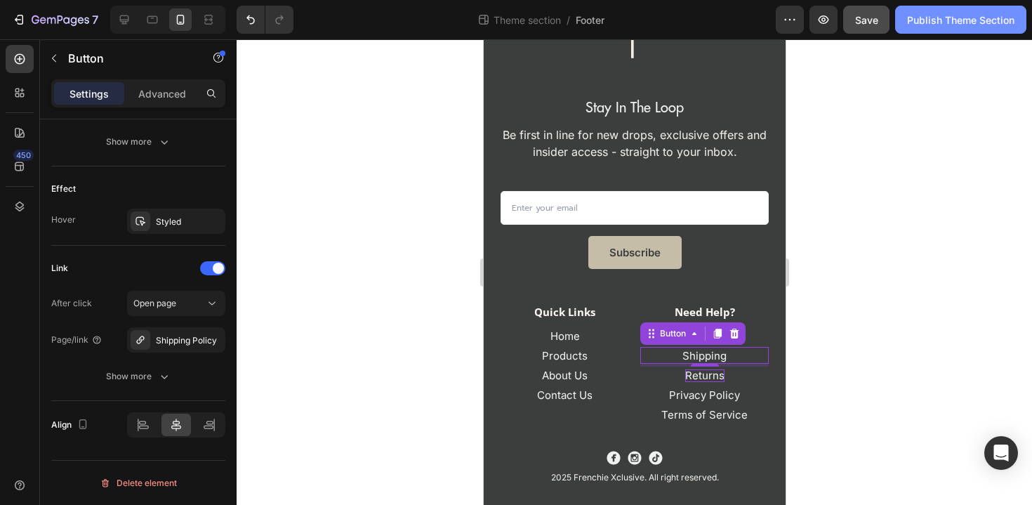
click at [921, 20] on div "Publish Theme Section" at bounding box center [960, 20] width 107 height 15
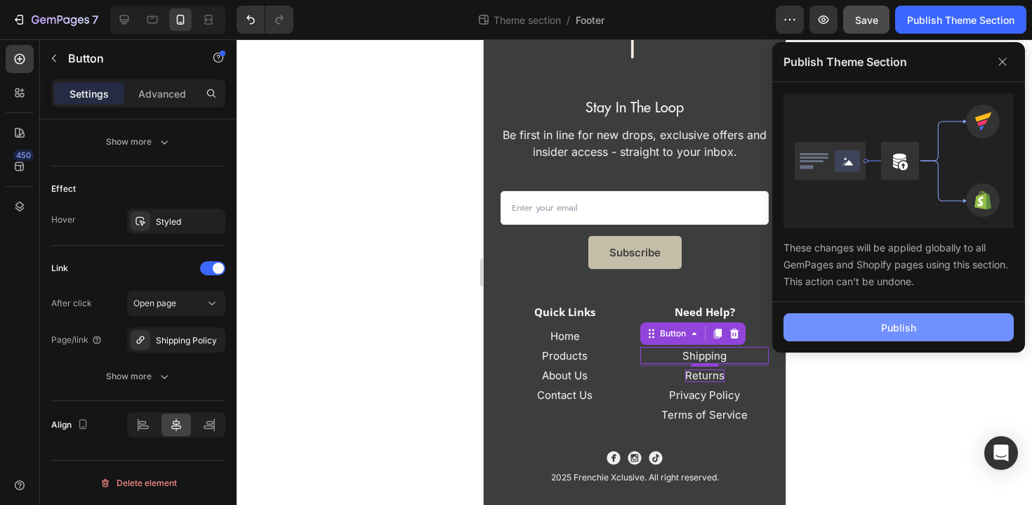
click at [859, 318] on button "Publish" at bounding box center [898, 327] width 230 height 28
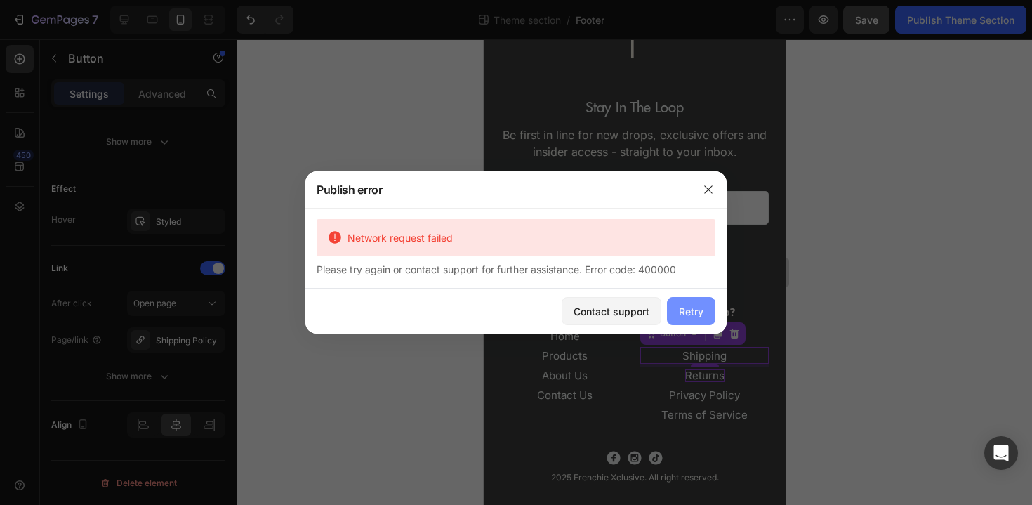
drag, startPoint x: 703, startPoint y: 316, endPoint x: 219, endPoint y: 277, distance: 485.9
click at [703, 316] on button "Retry" at bounding box center [691, 311] width 48 height 28
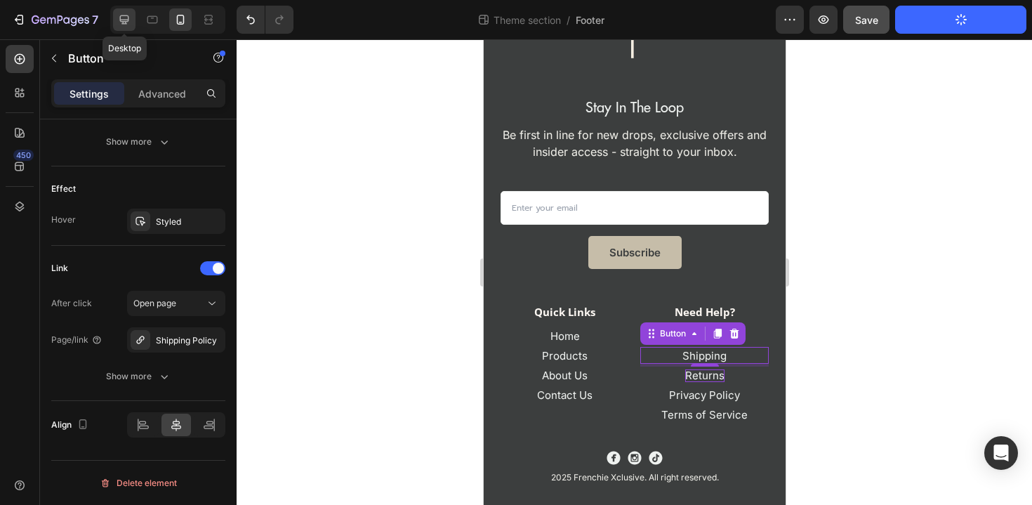
click at [121, 14] on icon at bounding box center [124, 20] width 14 height 14
type input "16"
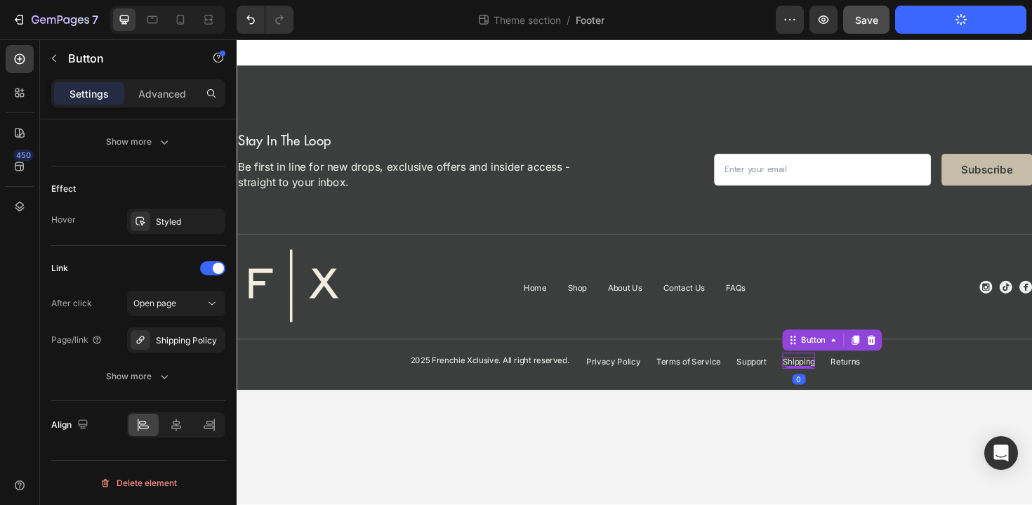
click at [837, 383] on p "Shipping" at bounding box center [831, 381] width 34 height 10
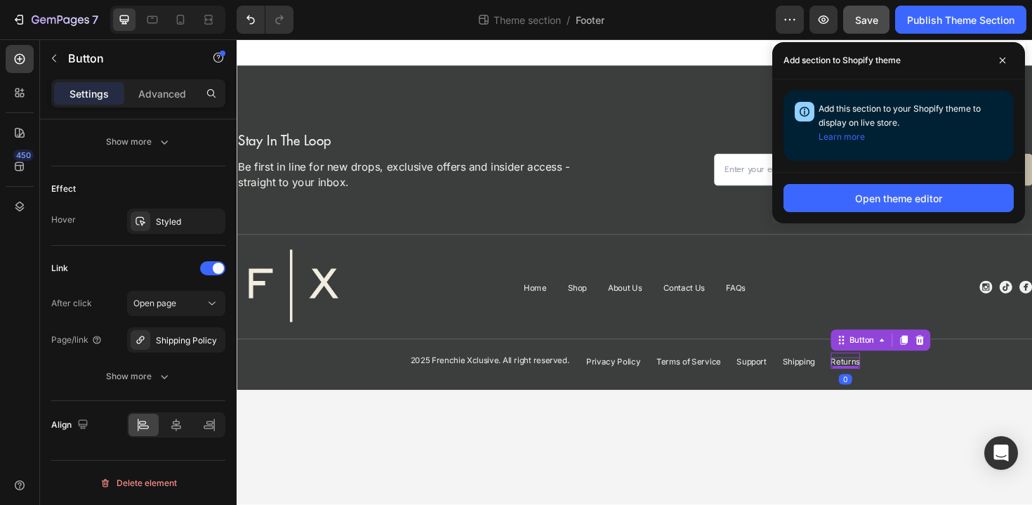
click at [893, 384] on p "Returns" at bounding box center [880, 381] width 31 height 10
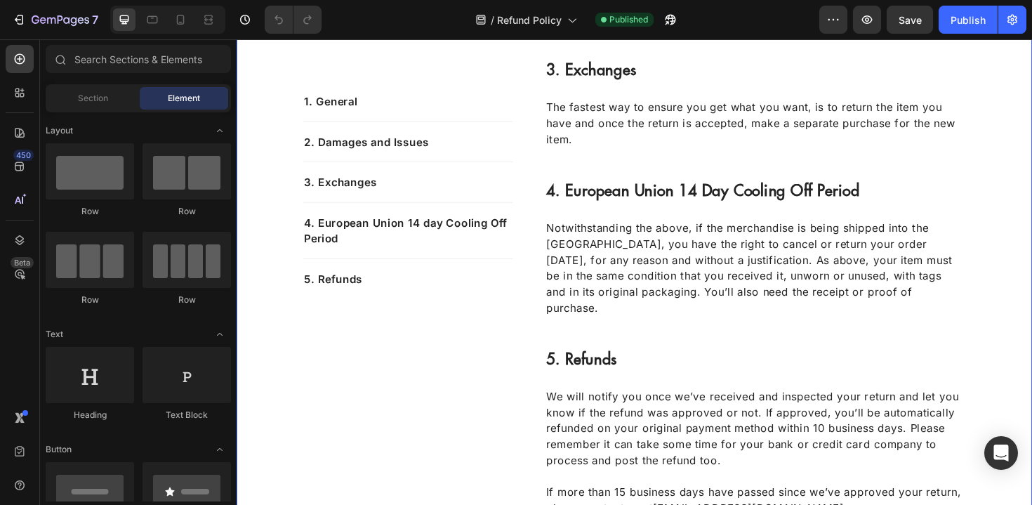
scroll to position [1287, 0]
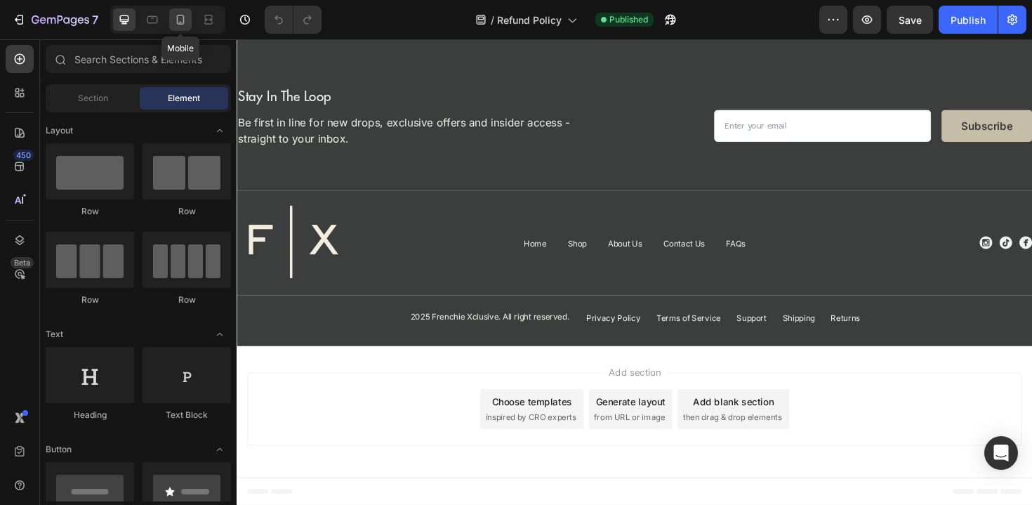
click at [186, 23] on icon at bounding box center [180, 20] width 14 height 14
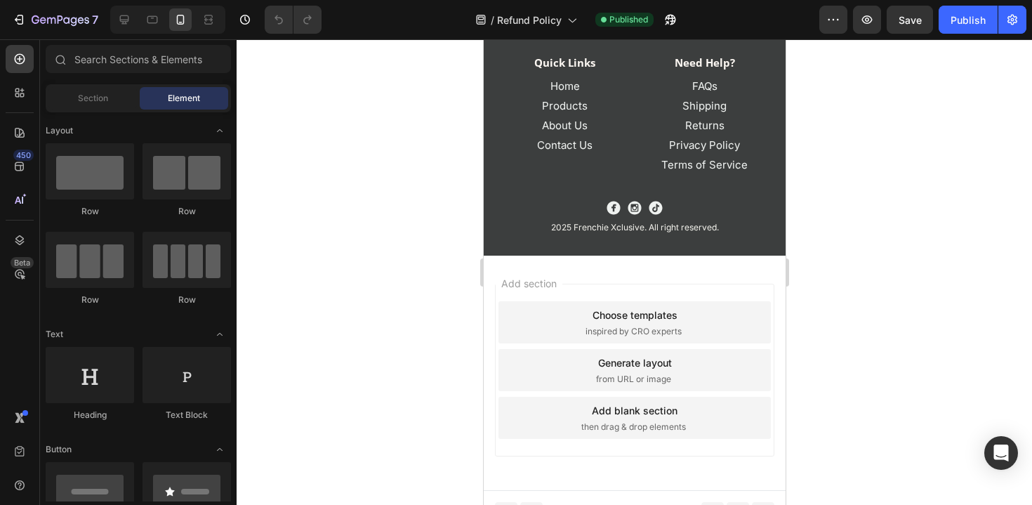
scroll to position [1651, 0]
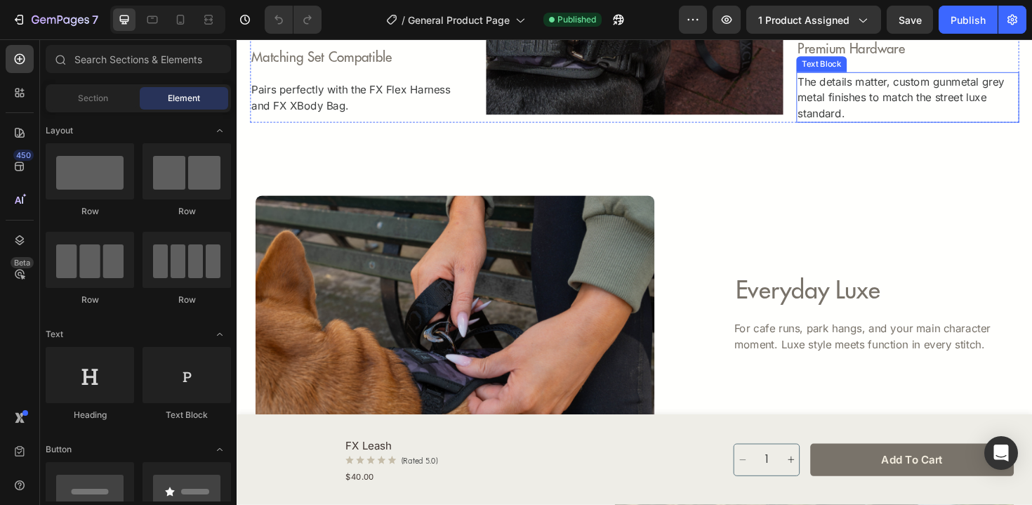
scroll to position [964, 0]
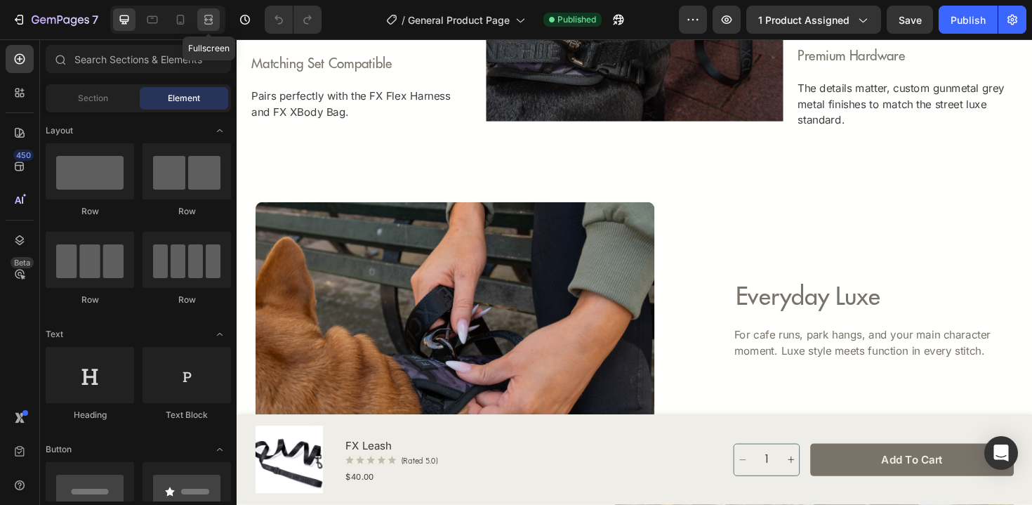
click at [209, 22] on icon at bounding box center [208, 20] width 14 height 14
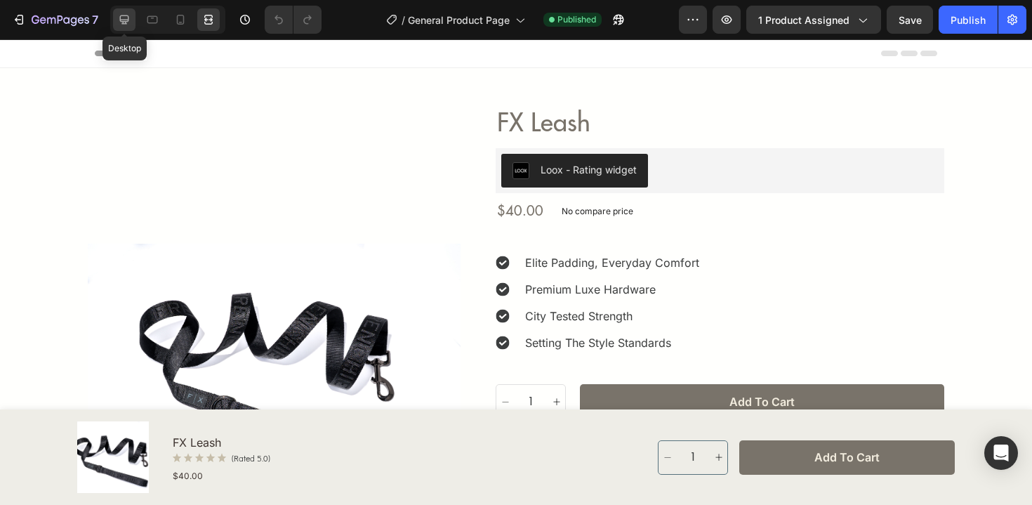
click at [126, 22] on icon at bounding box center [124, 19] width 9 height 9
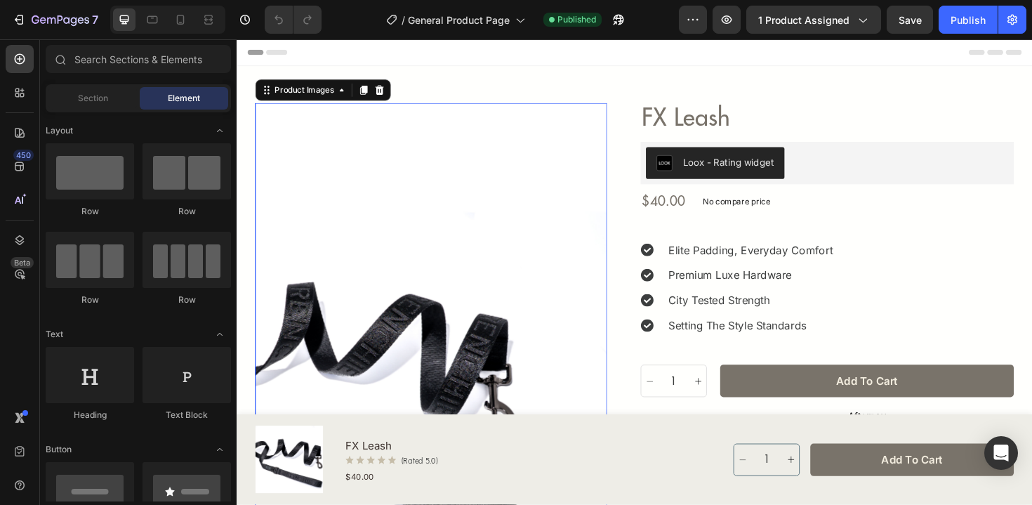
click at [621, 286] on img at bounding box center [442, 368] width 373 height 522
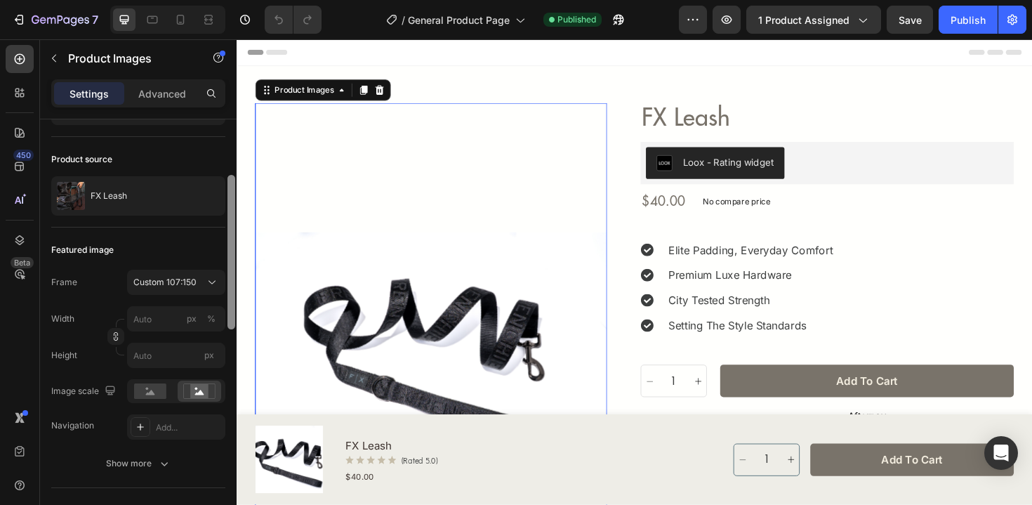
scroll to position [100, 0]
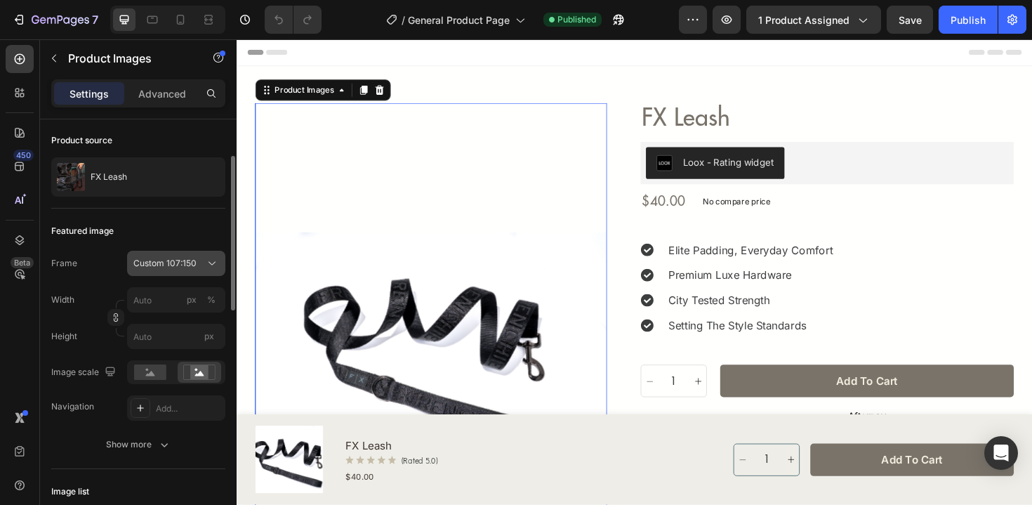
click at [195, 259] on span "Custom 107:150" at bounding box center [164, 263] width 63 height 13
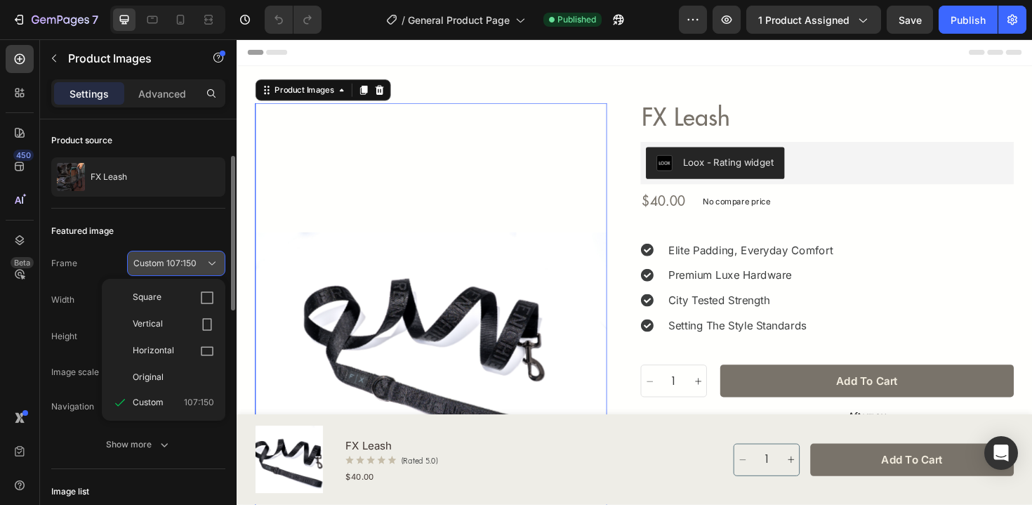
click at [194, 262] on span "Custom 107:150" at bounding box center [164, 263] width 63 height 13
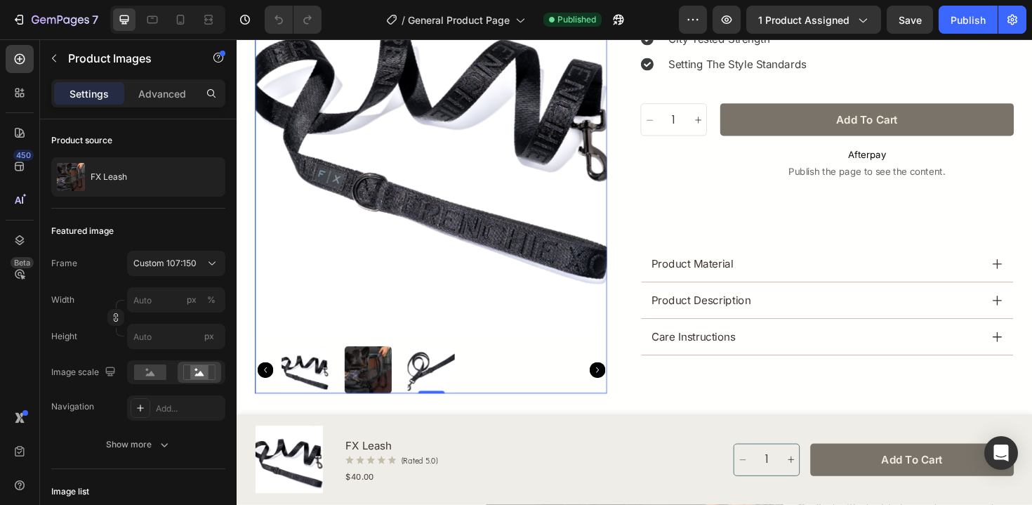
scroll to position [291, 0]
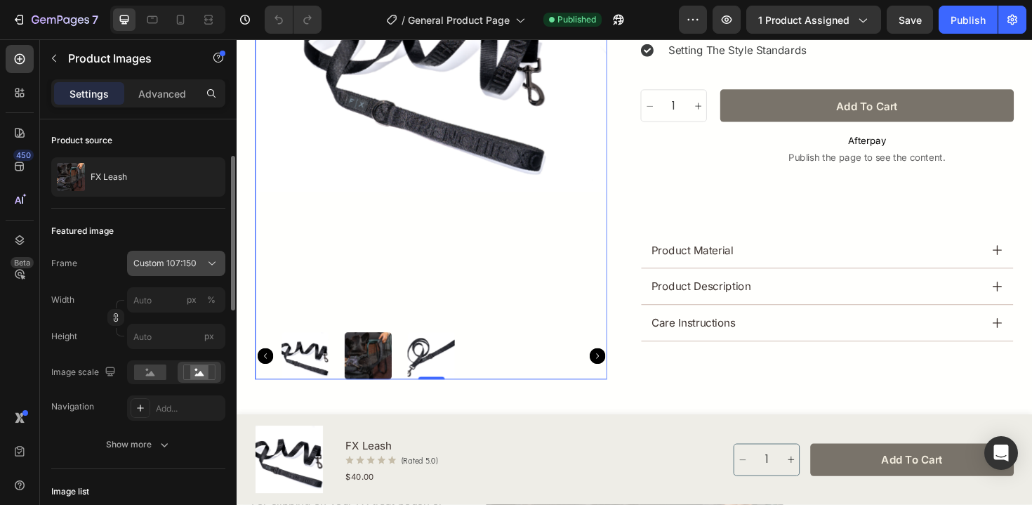
click at [171, 270] on div "Custom 107:150" at bounding box center [176, 263] width 86 height 14
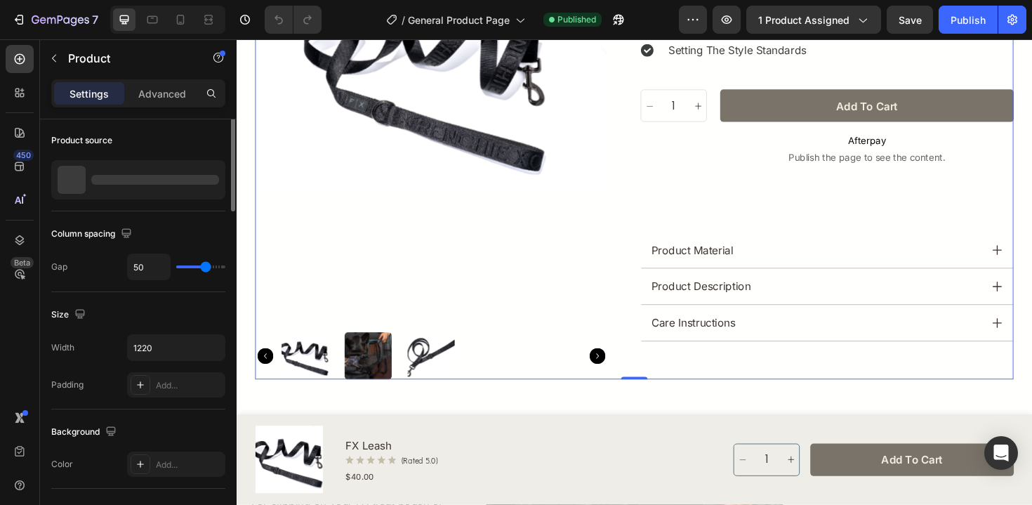
scroll to position [0, 0]
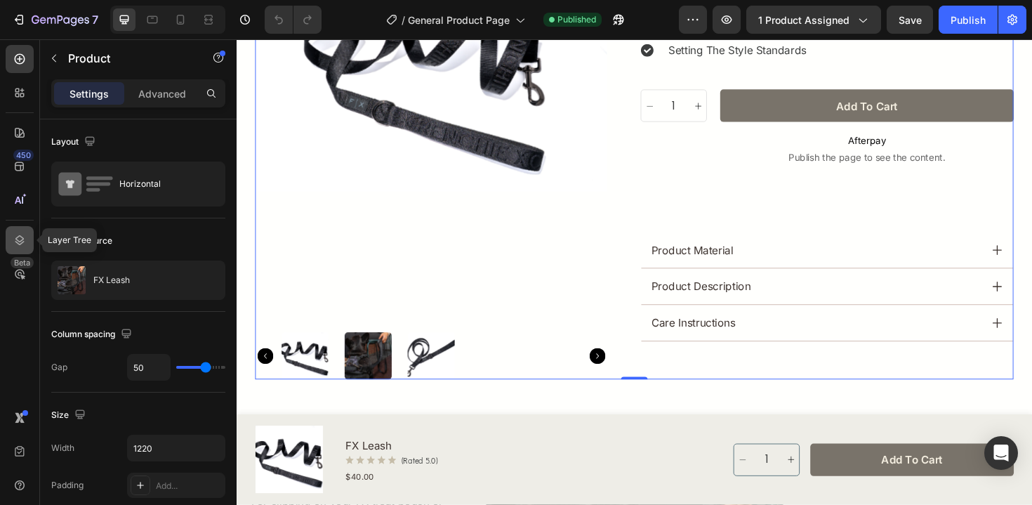
click at [9, 243] on div at bounding box center [20, 240] width 28 height 28
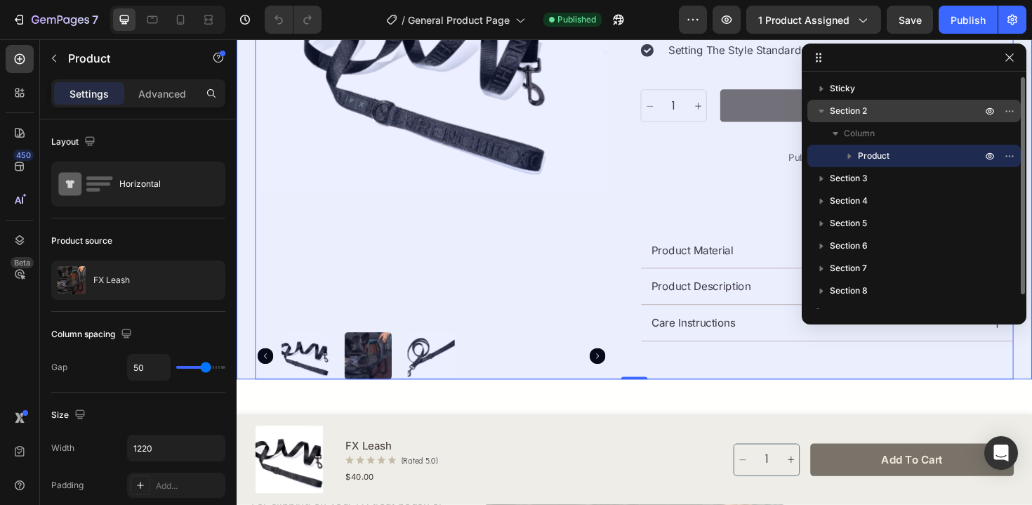
click at [908, 117] on p "Section 2" at bounding box center [907, 111] width 154 height 14
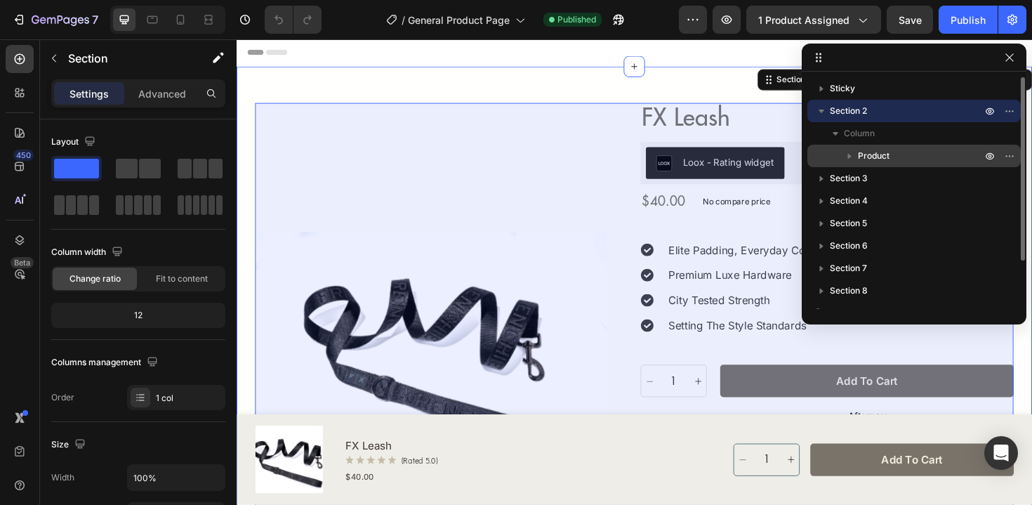
click at [849, 157] on icon "button" at bounding box center [850, 157] width 4 height 6
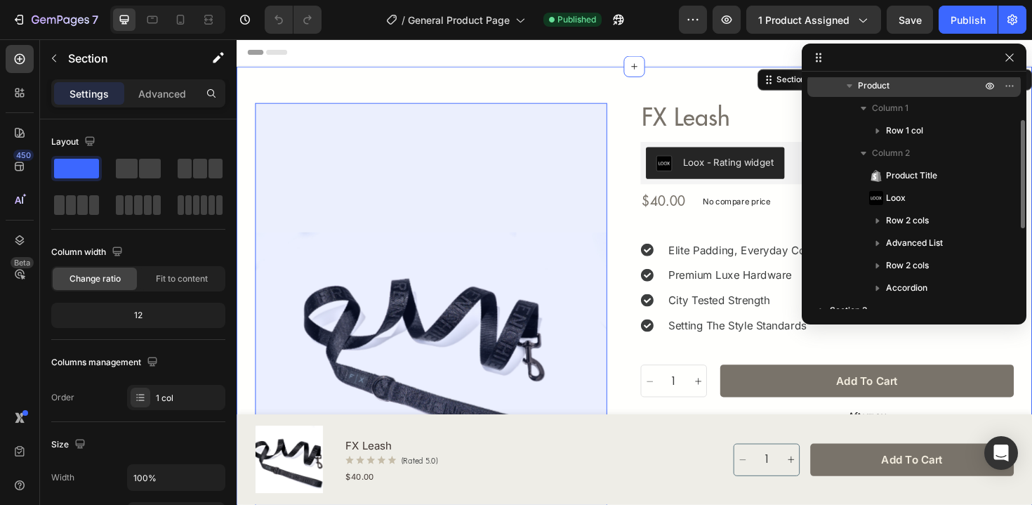
scroll to position [81, 0]
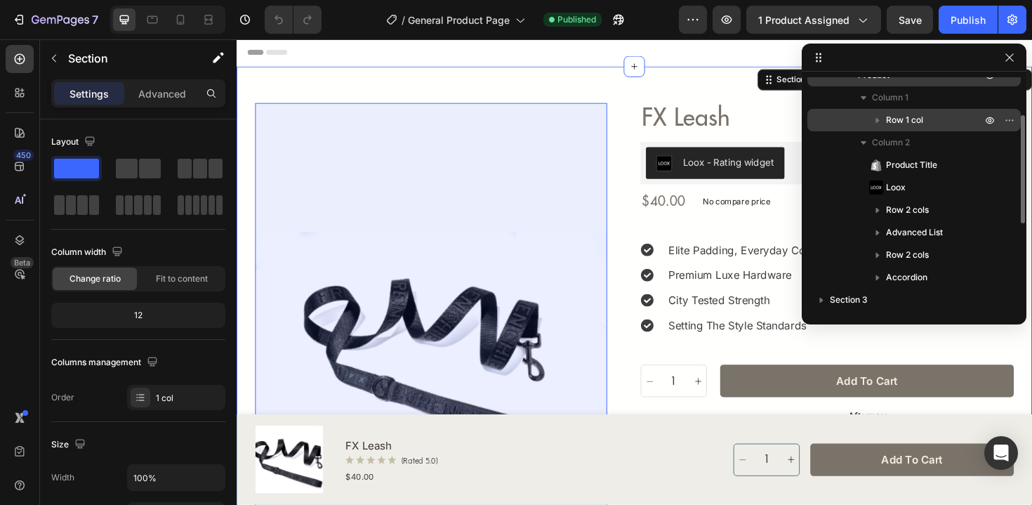
click at [862, 110] on div "Row 1 col" at bounding box center [914, 120] width 202 height 22
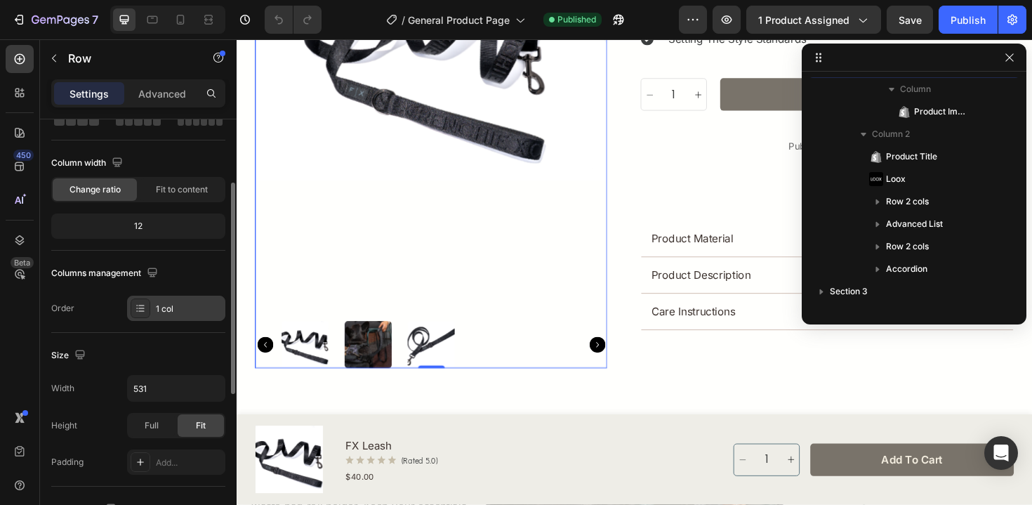
scroll to position [102, 0]
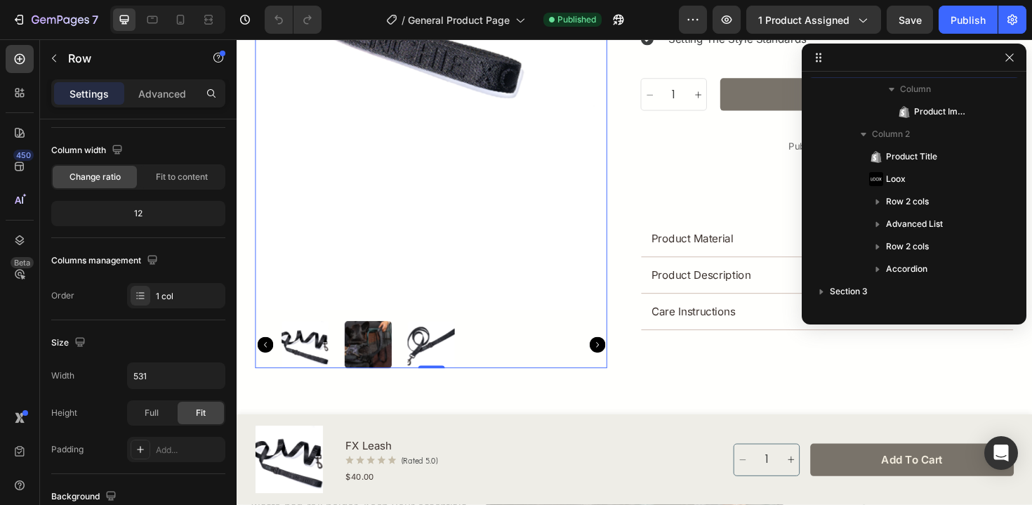
click at [611, 309] on img at bounding box center [442, 64] width 373 height 522
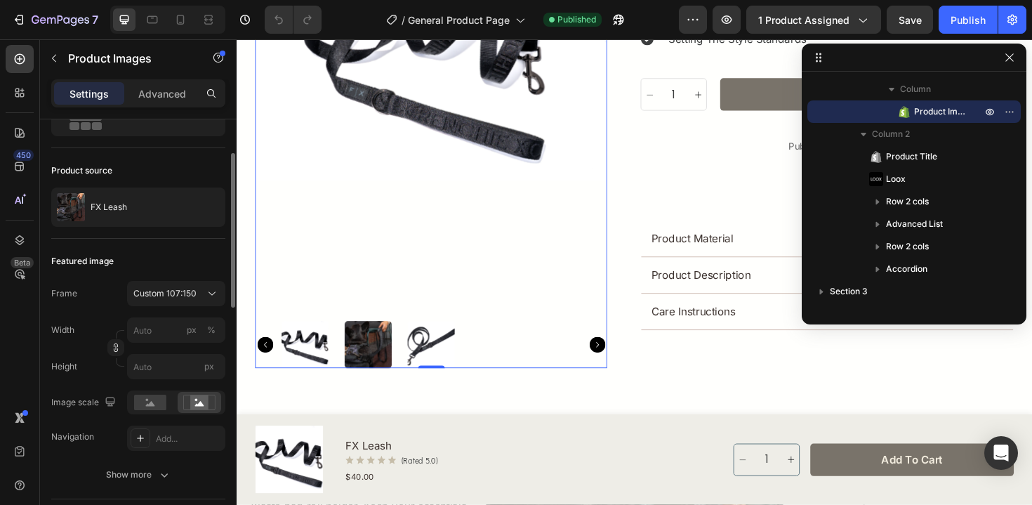
scroll to position [77, 0]
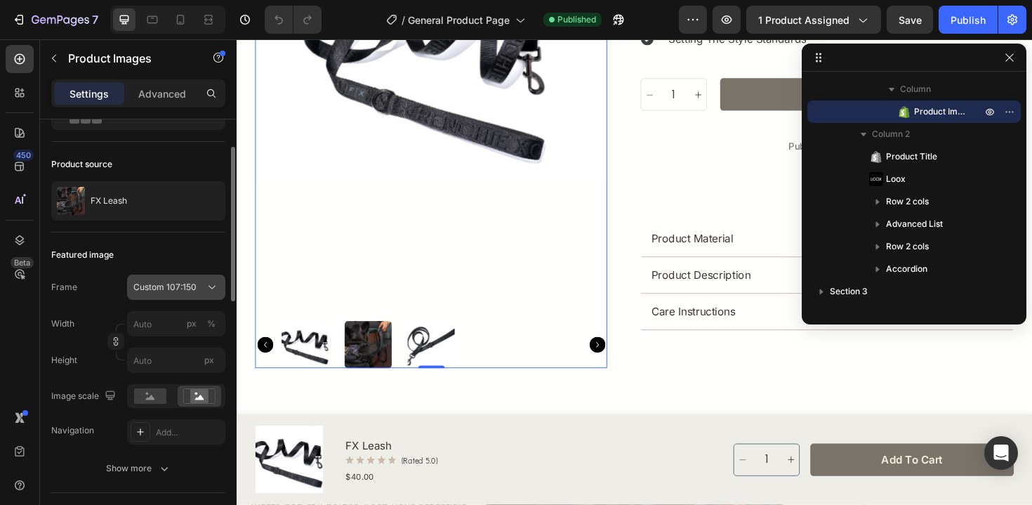
click at [193, 294] on button "Custom 107:150" at bounding box center [176, 286] width 98 height 25
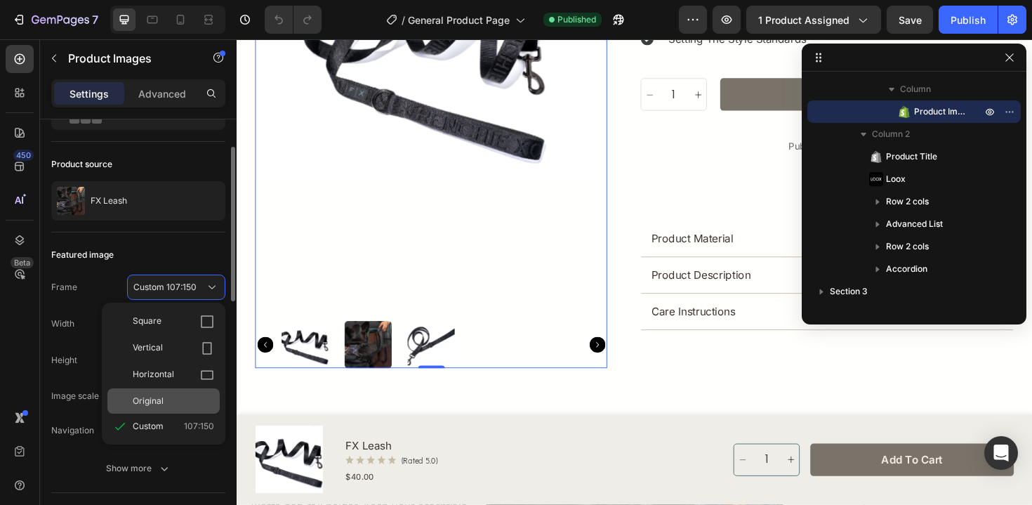
click at [172, 401] on div "Original" at bounding box center [173, 400] width 81 height 13
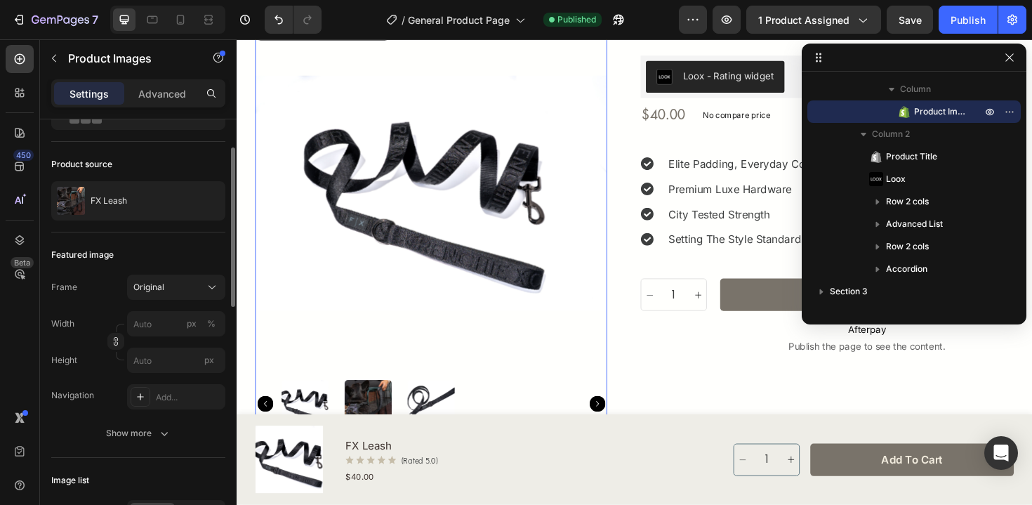
scroll to position [77, 0]
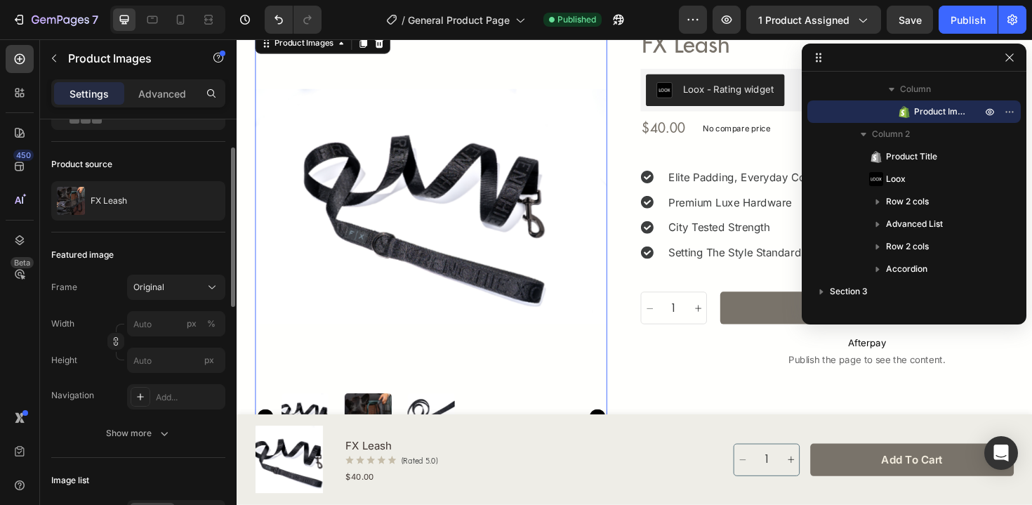
click at [220, 15] on div at bounding box center [167, 20] width 115 height 28
click at [201, 21] on icon at bounding box center [208, 20] width 14 height 14
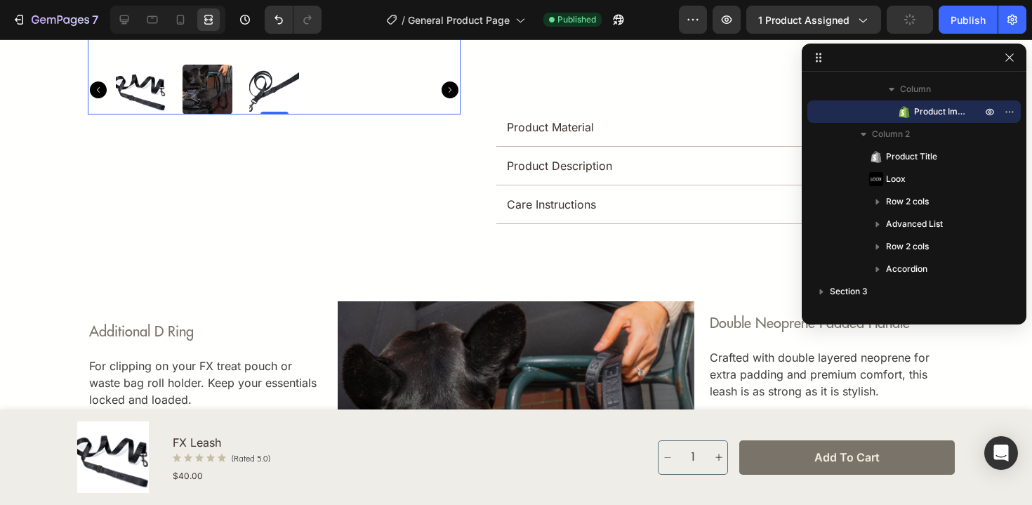
scroll to position [428, 0]
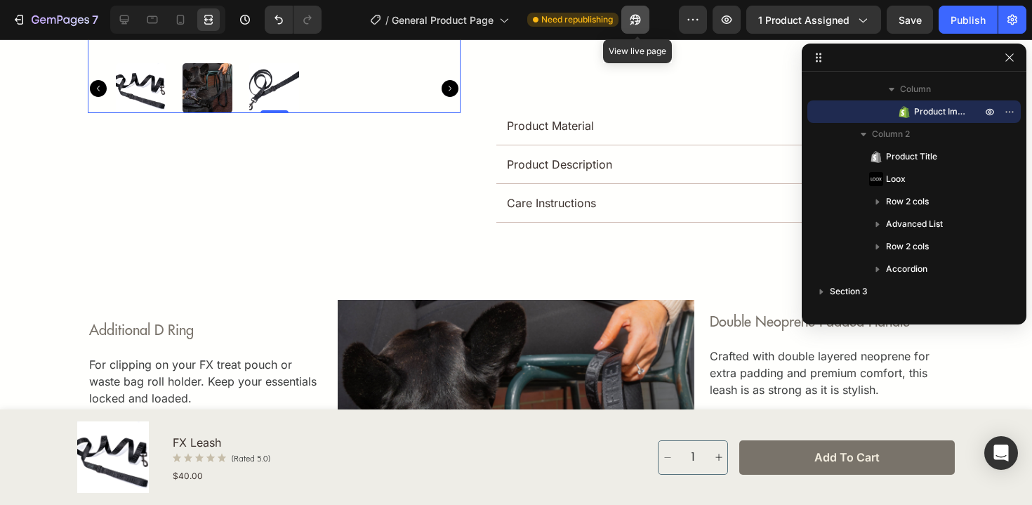
click at [649, 26] on button "button" at bounding box center [635, 20] width 28 height 28
click at [129, 29] on div at bounding box center [124, 19] width 22 height 22
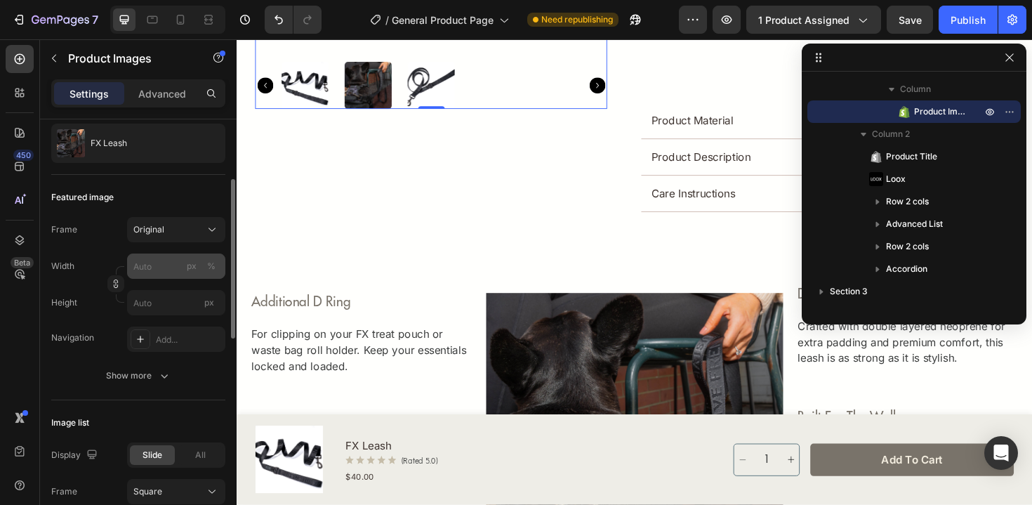
scroll to position [141, 0]
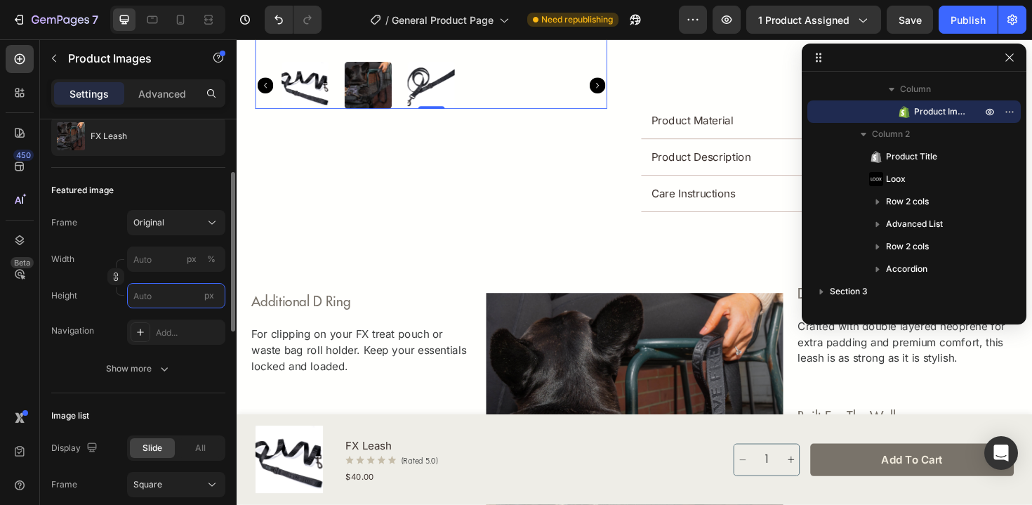
click at [169, 303] on input "px" at bounding box center [176, 295] width 98 height 25
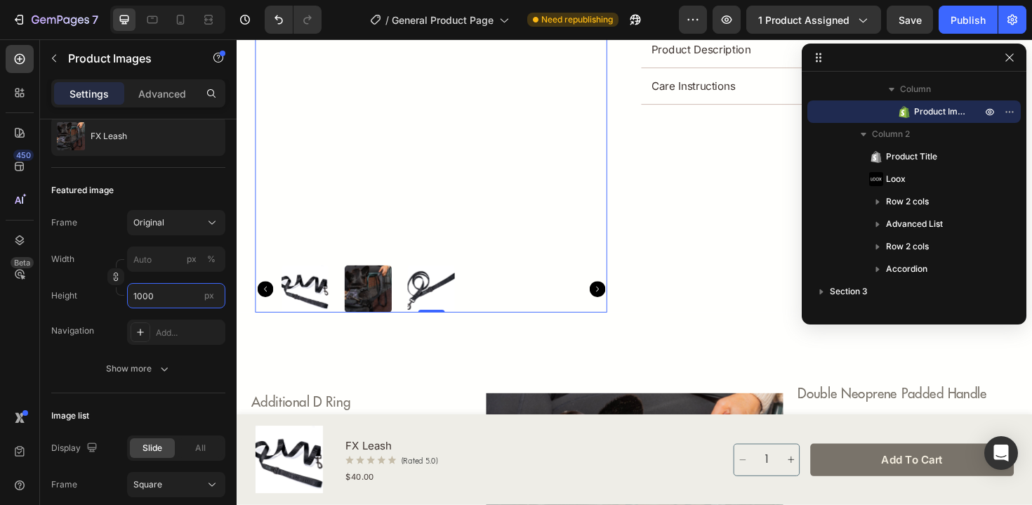
scroll to position [539, 0]
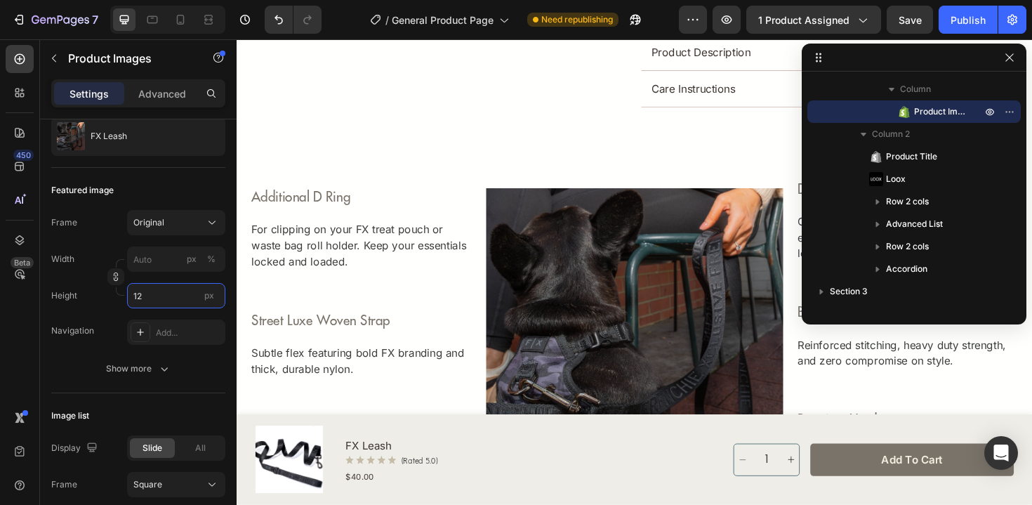
type input "1"
click at [174, 230] on button "Original" at bounding box center [176, 222] width 98 height 25
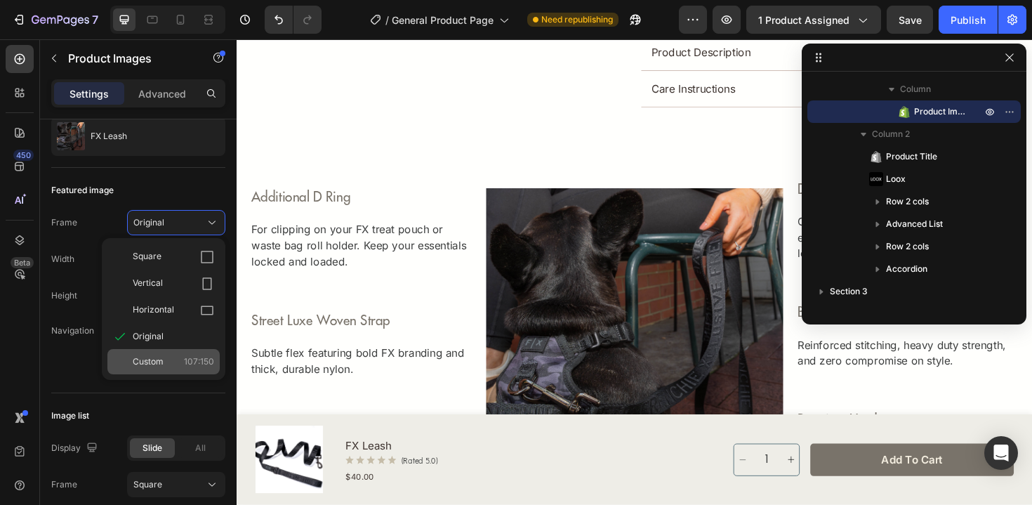
click at [172, 359] on div "Custom 107:150" at bounding box center [173, 361] width 81 height 13
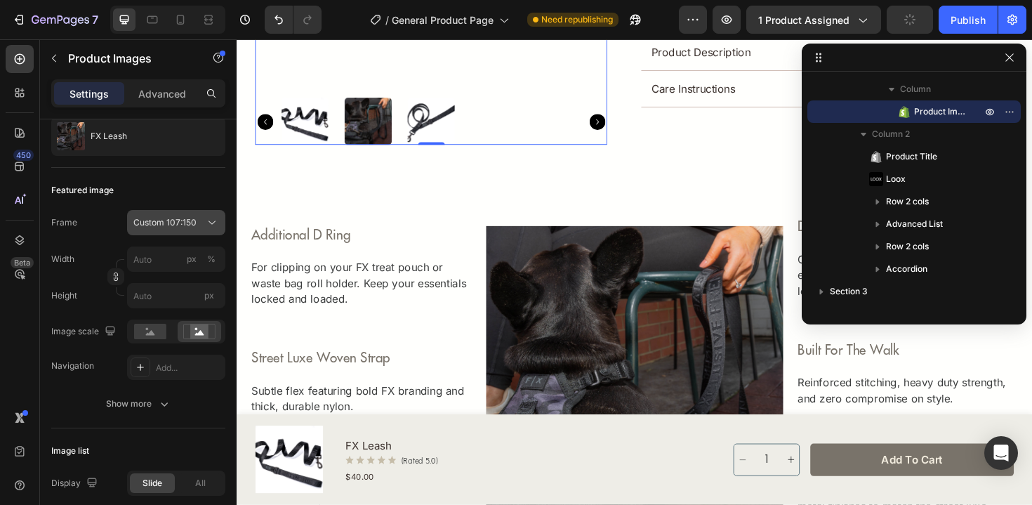
click at [183, 228] on span "Custom 107:150" at bounding box center [164, 222] width 63 height 13
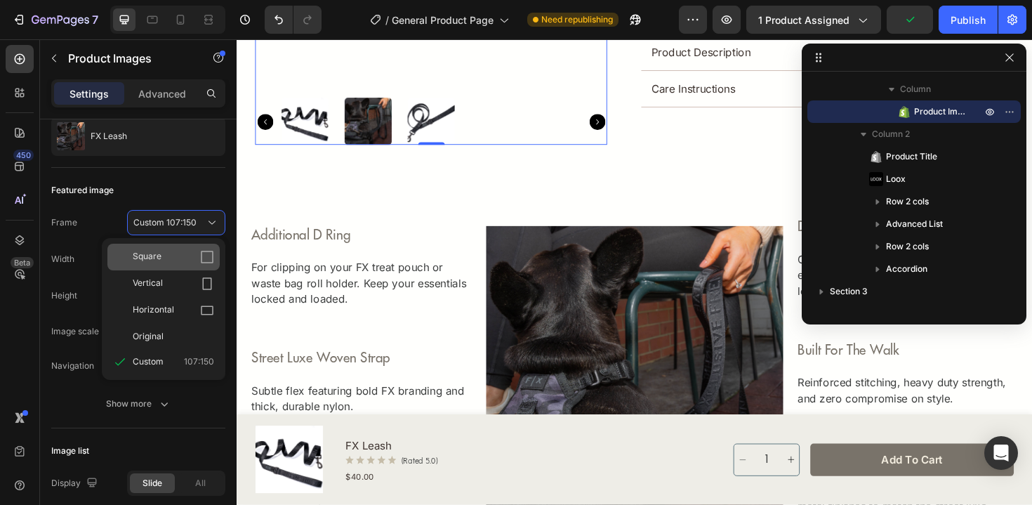
click at [181, 255] on div "Square" at bounding box center [173, 257] width 81 height 14
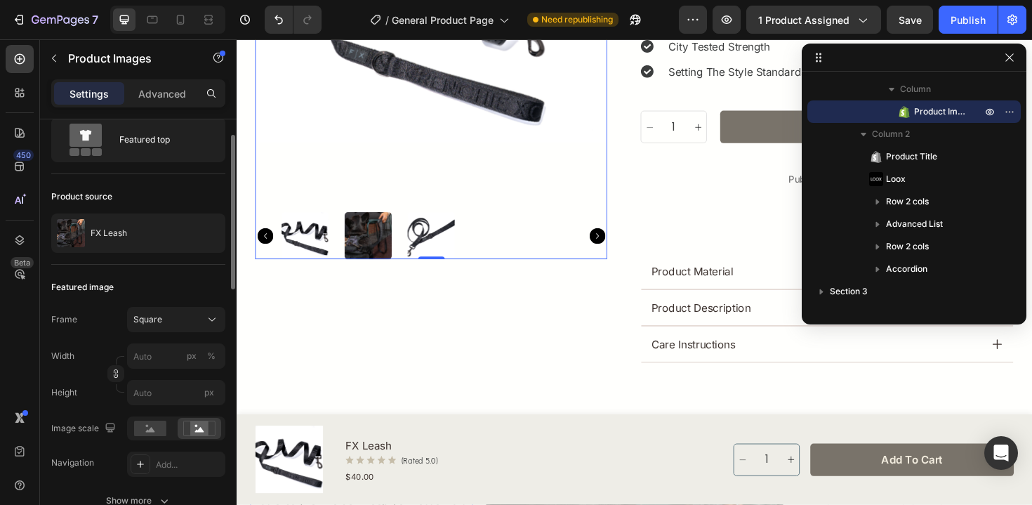
scroll to position [234, 0]
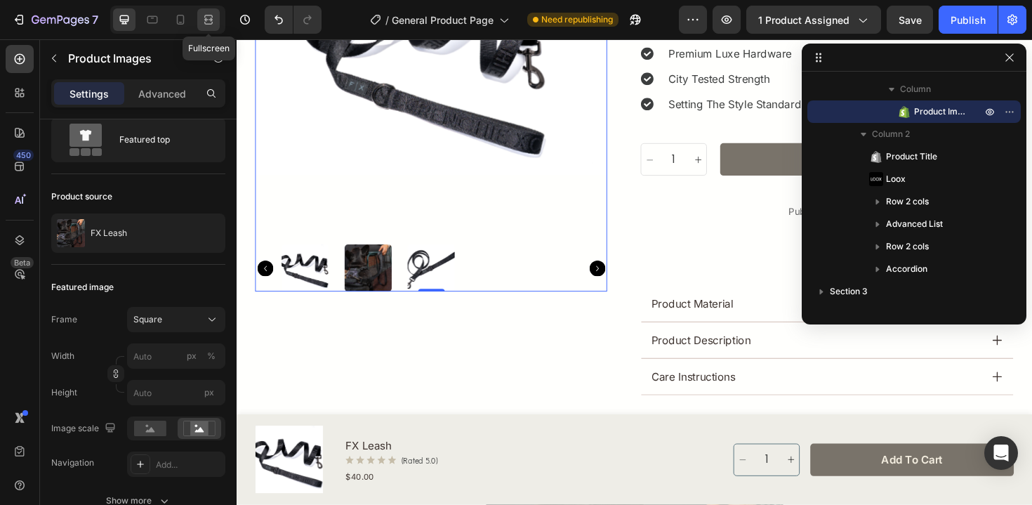
click at [197, 18] on div at bounding box center [208, 19] width 22 height 22
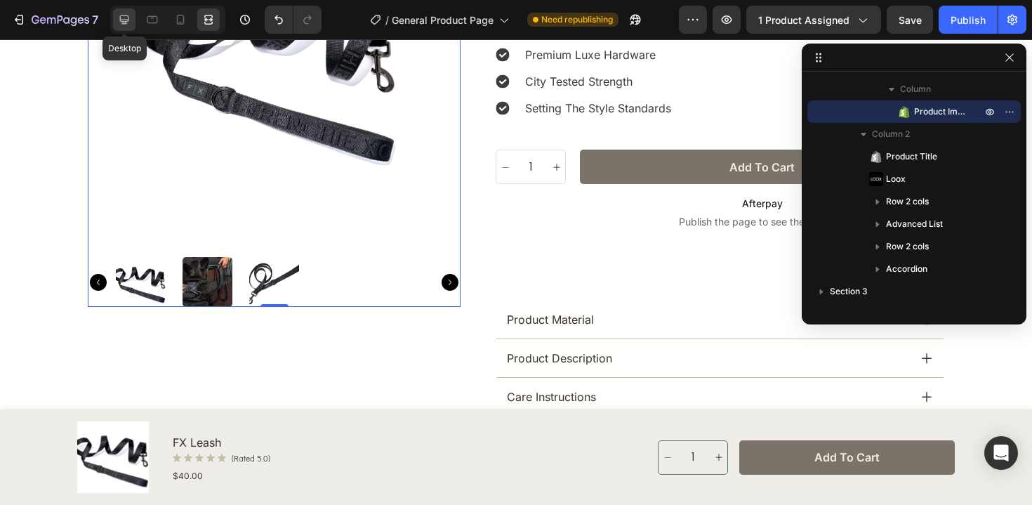
click at [126, 13] on icon at bounding box center [124, 20] width 14 height 14
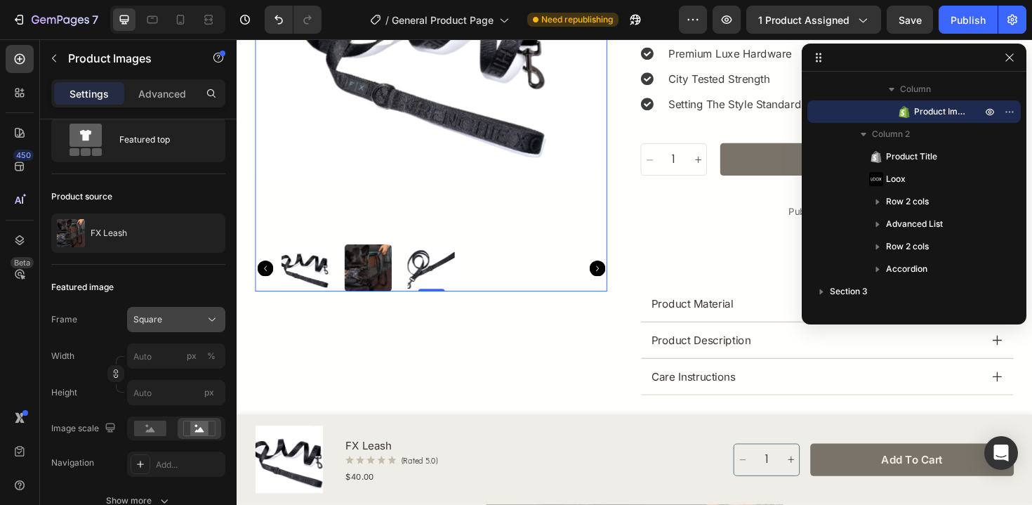
click at [175, 307] on button "Square" at bounding box center [176, 319] width 98 height 25
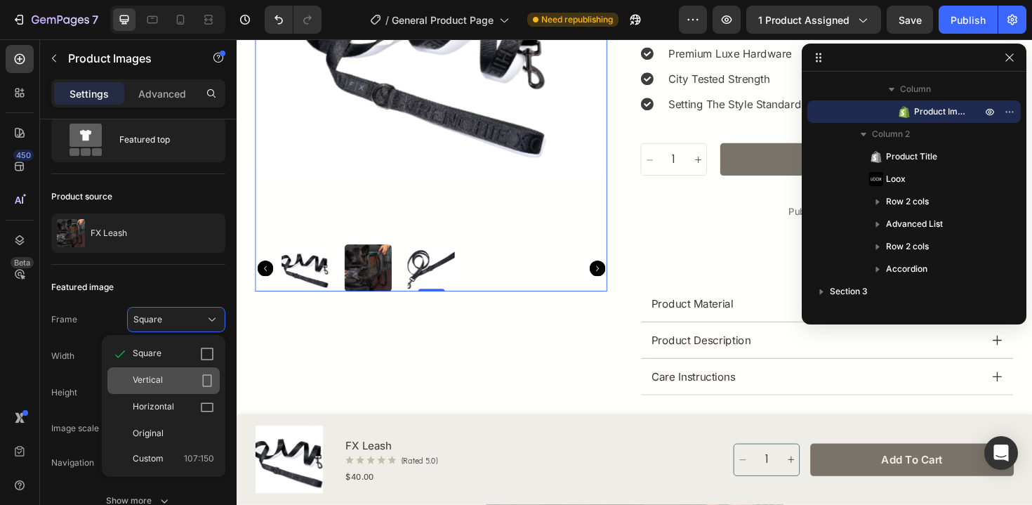
click at [178, 380] on div "Vertical" at bounding box center [173, 380] width 81 height 14
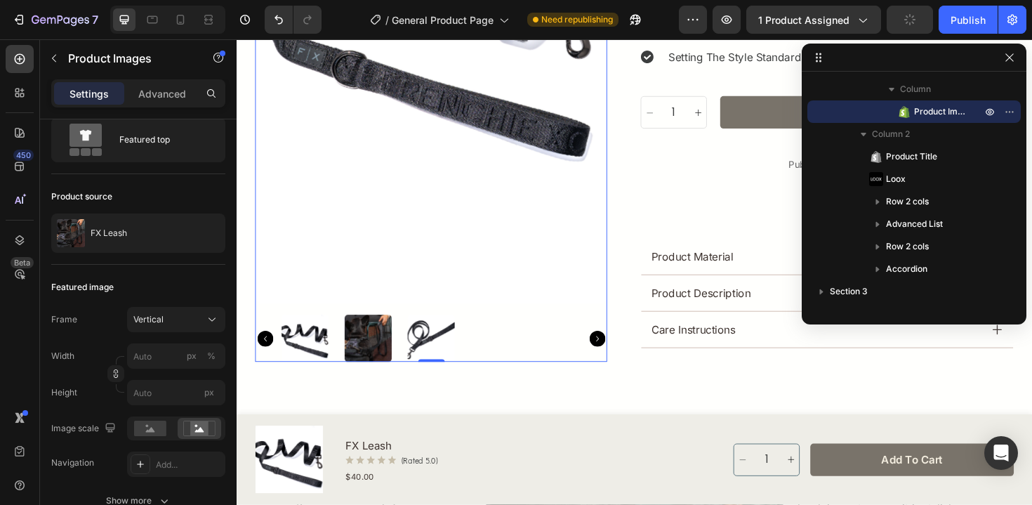
scroll to position [297, 0]
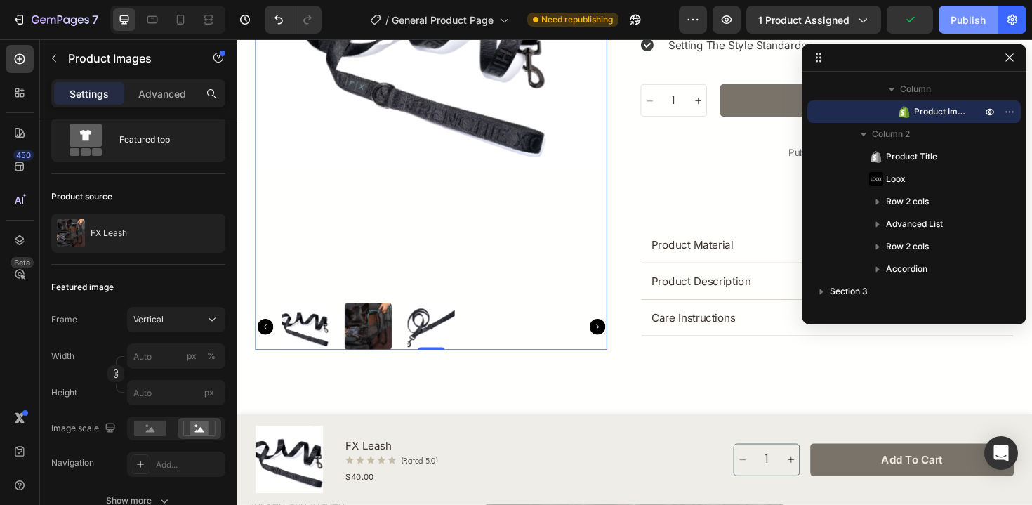
click at [961, 18] on div "Publish" at bounding box center [967, 20] width 35 height 15
click at [222, 18] on div at bounding box center [167, 20] width 115 height 28
click at [210, 18] on icon at bounding box center [208, 20] width 14 height 14
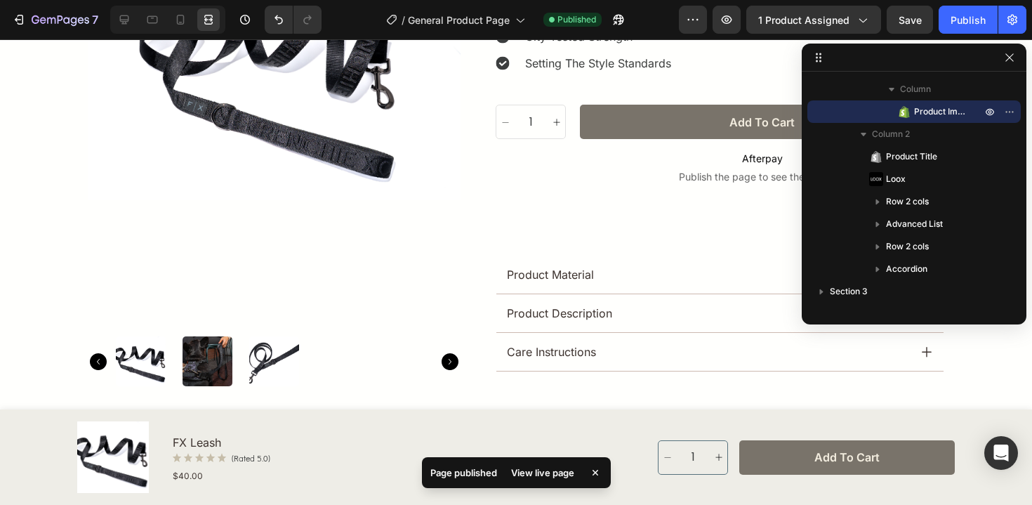
scroll to position [300, 0]
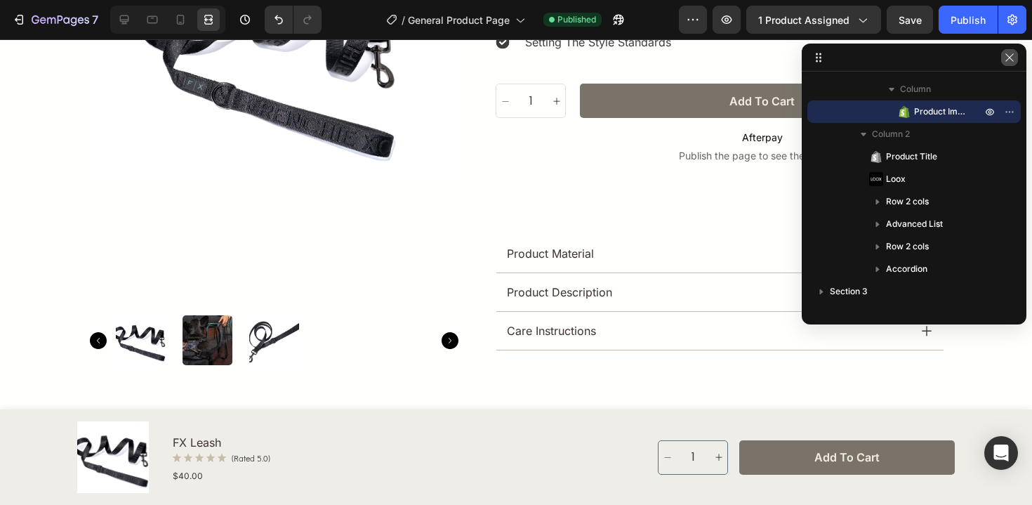
click at [1013, 62] on icon "button" at bounding box center [1009, 57] width 11 height 11
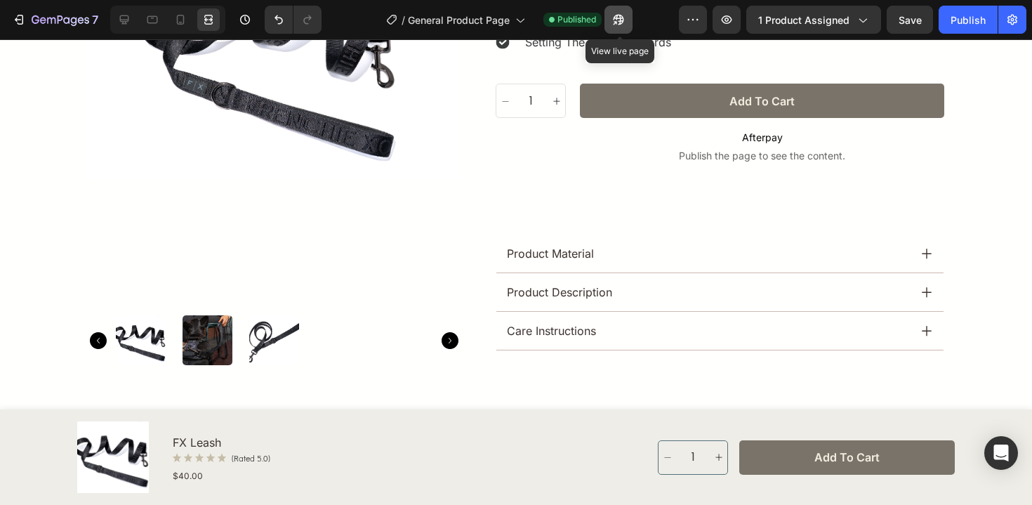
click at [624, 18] on icon "button" at bounding box center [618, 20] width 11 height 11
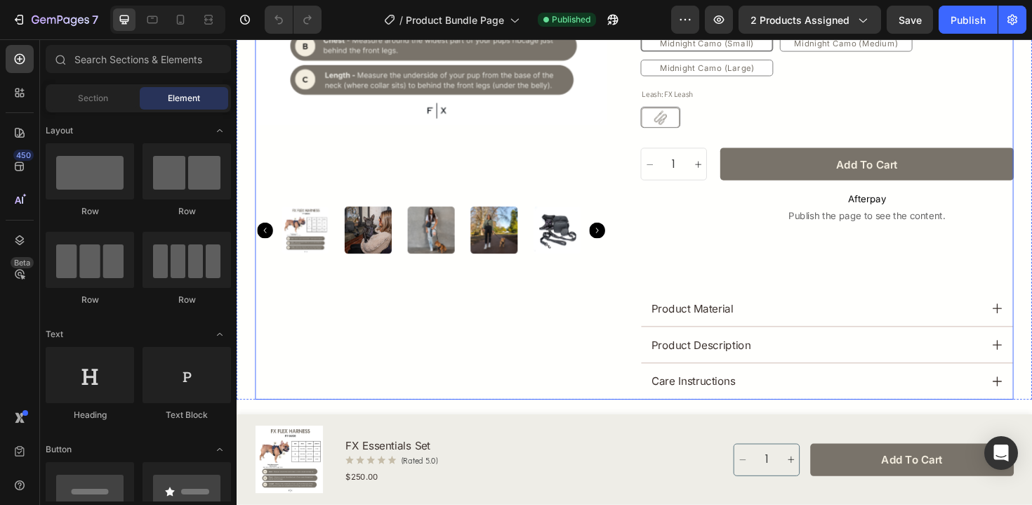
scroll to position [430, 0]
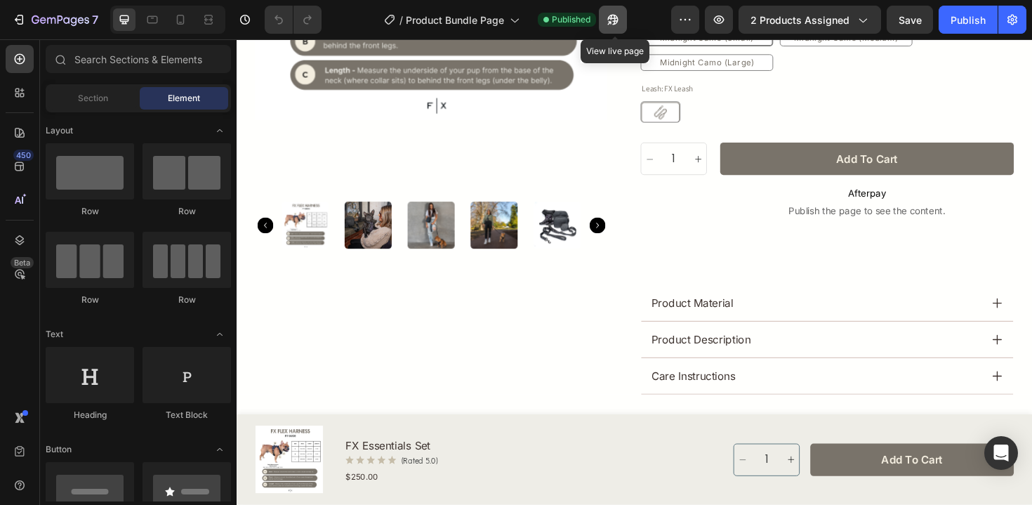
click at [604, 17] on button "button" at bounding box center [613, 20] width 28 height 28
click at [213, 22] on icon at bounding box center [208, 20] width 14 height 14
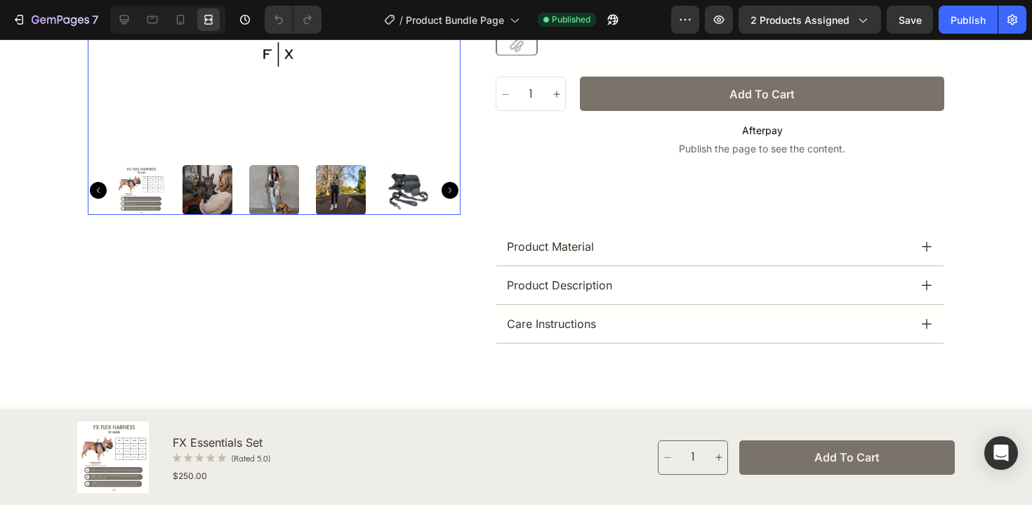
scroll to position [514, 0]
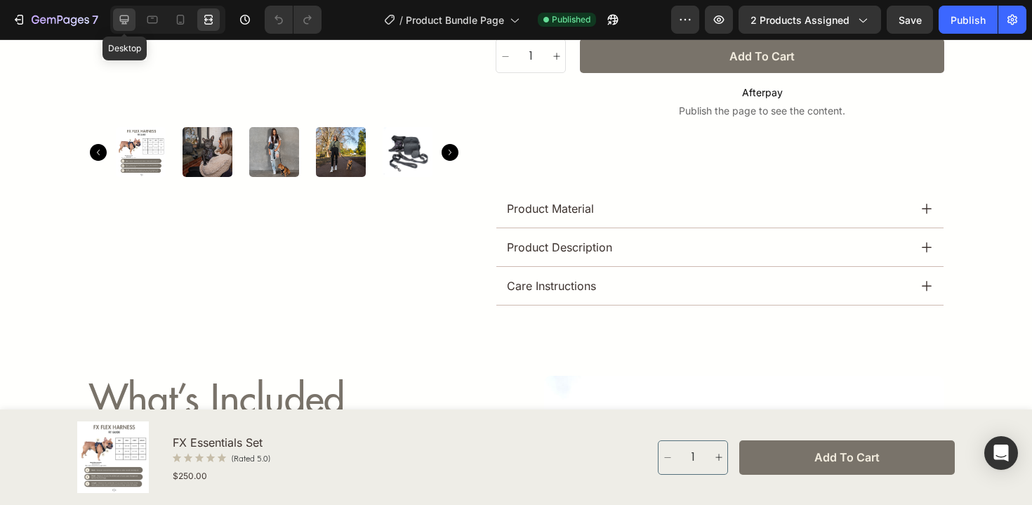
click at [131, 20] on div at bounding box center [124, 19] width 22 height 22
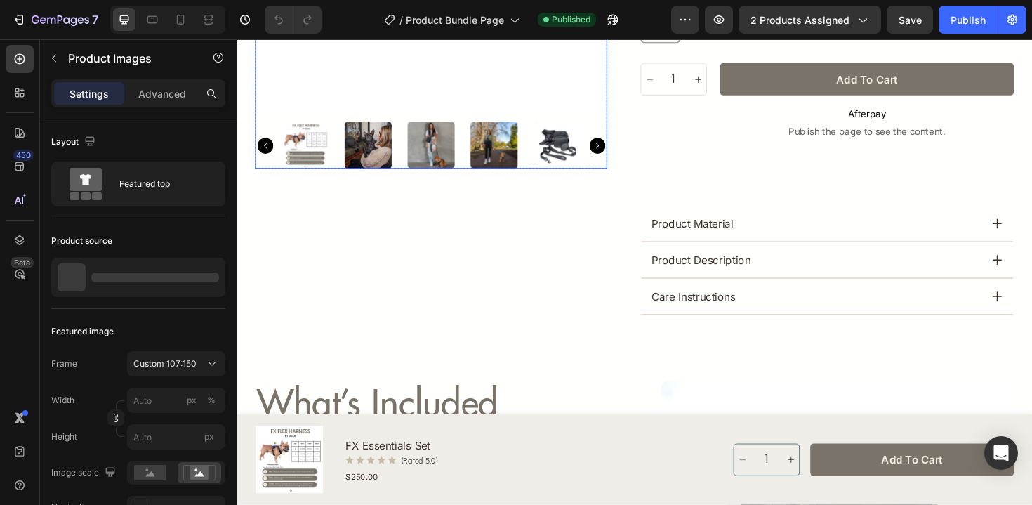
click at [154, 365] on span "Custom 107:150" at bounding box center [164, 363] width 63 height 13
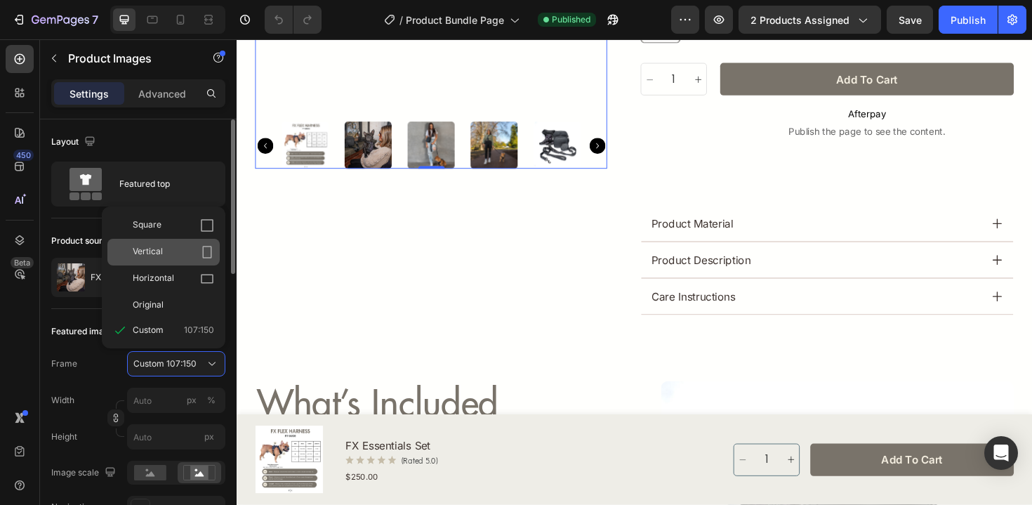
click at [177, 258] on div "Vertical" at bounding box center [173, 252] width 81 height 14
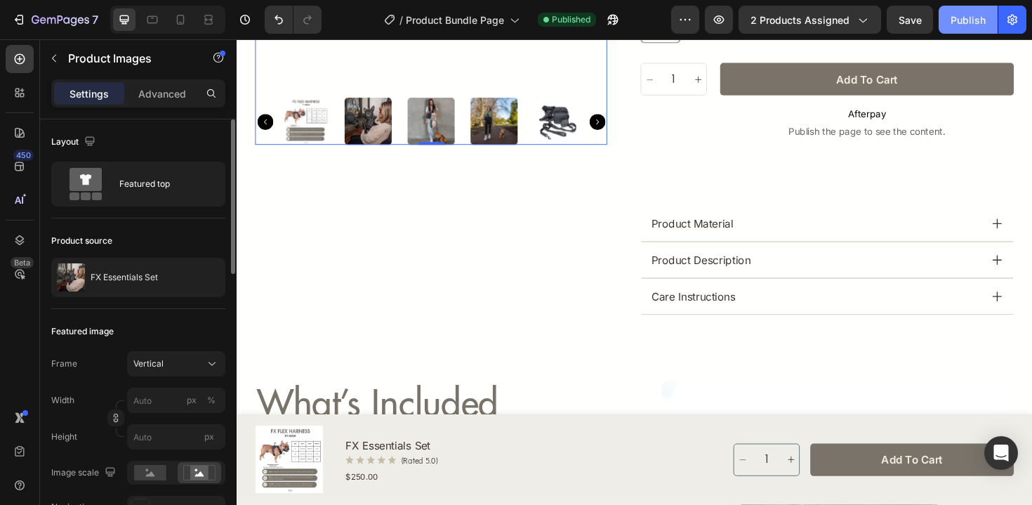
click at [959, 22] on div "Publish" at bounding box center [967, 20] width 35 height 15
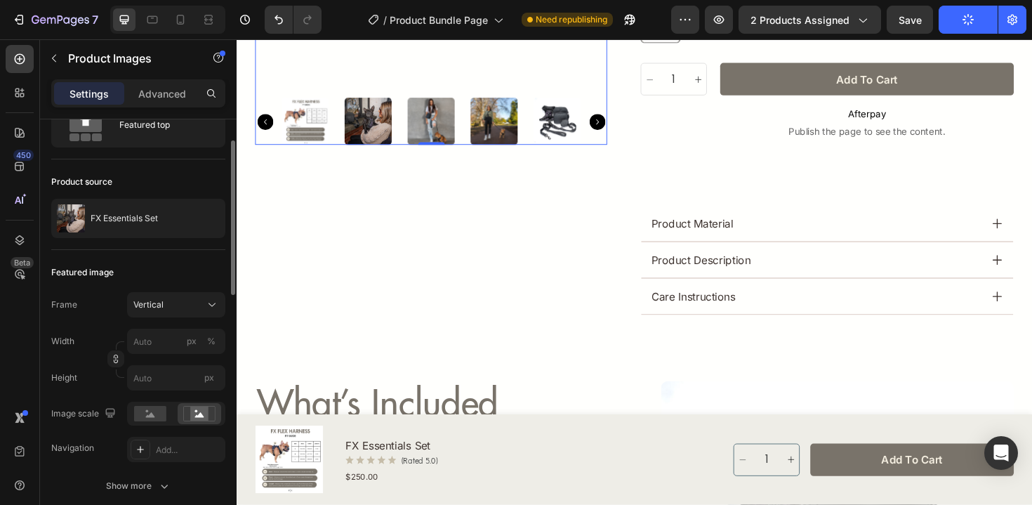
scroll to position [65, 0]
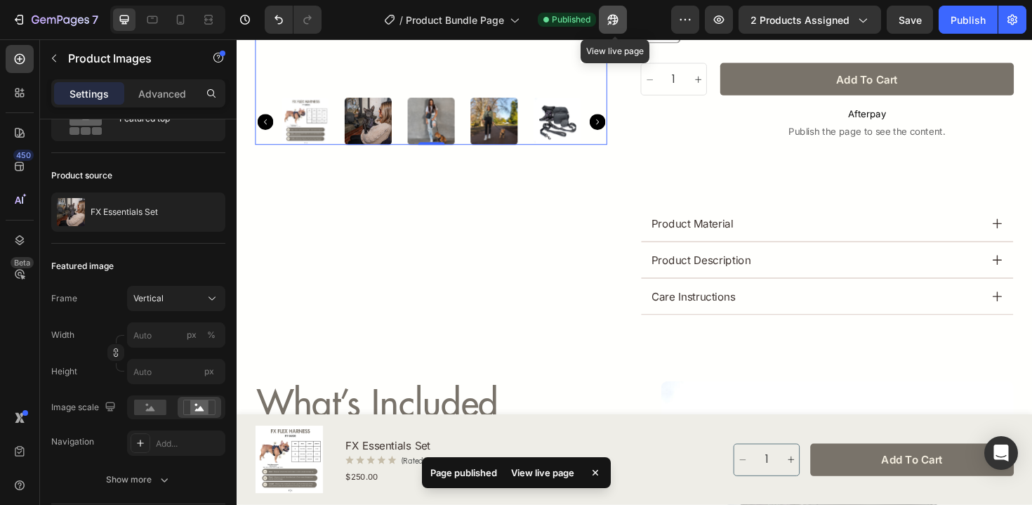
click at [620, 20] on icon "button" at bounding box center [613, 20] width 14 height 14
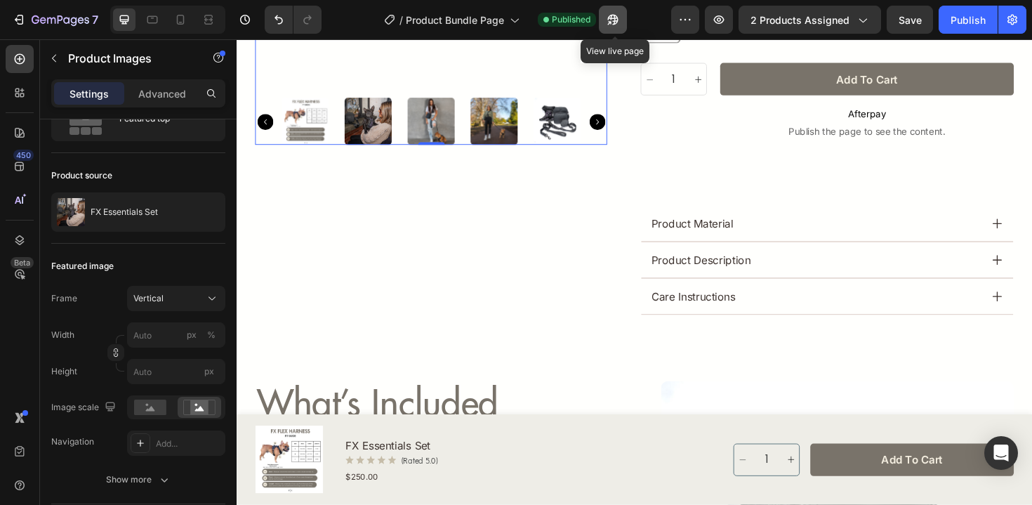
click at [612, 18] on icon "button" at bounding box center [613, 20] width 11 height 11
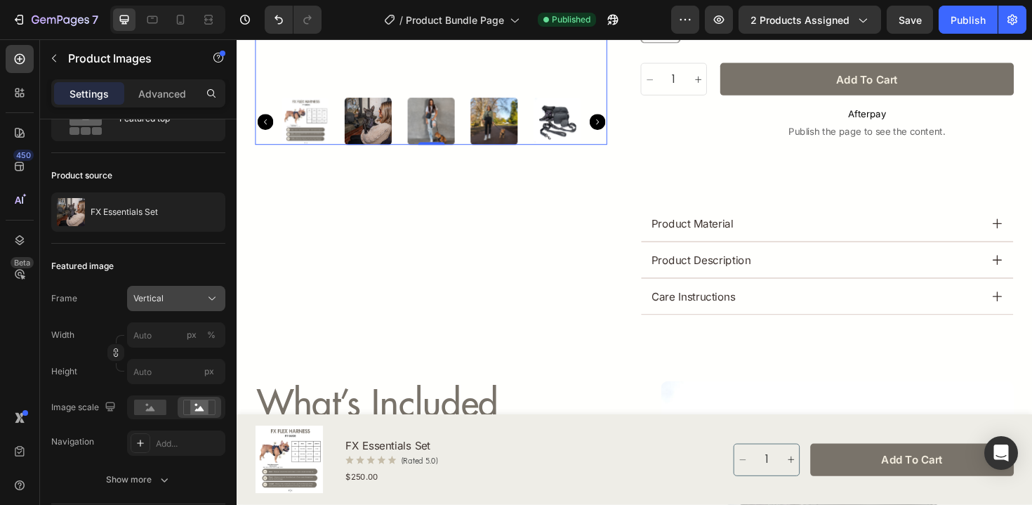
click at [171, 289] on button "Vertical" at bounding box center [176, 298] width 98 height 25
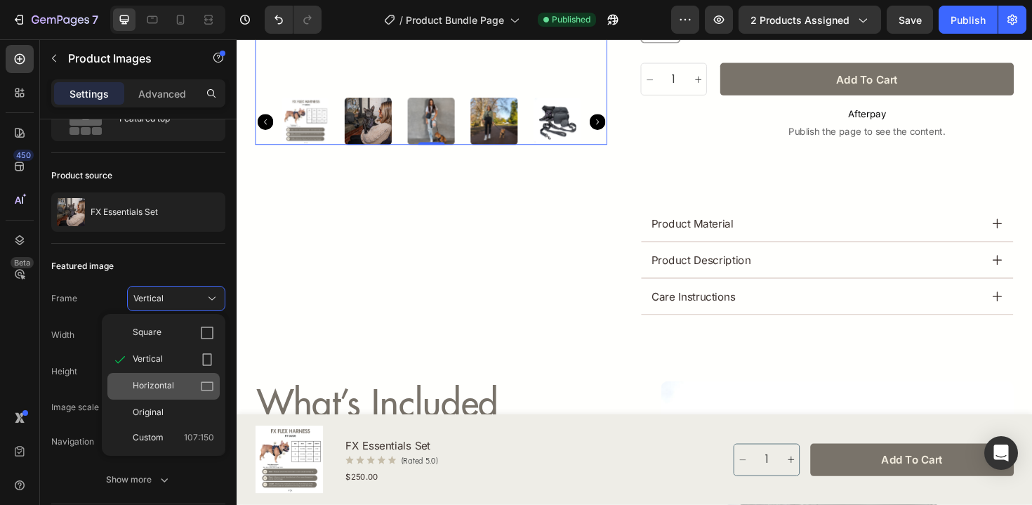
click at [172, 379] on span "Horizontal" at bounding box center [153, 386] width 41 height 14
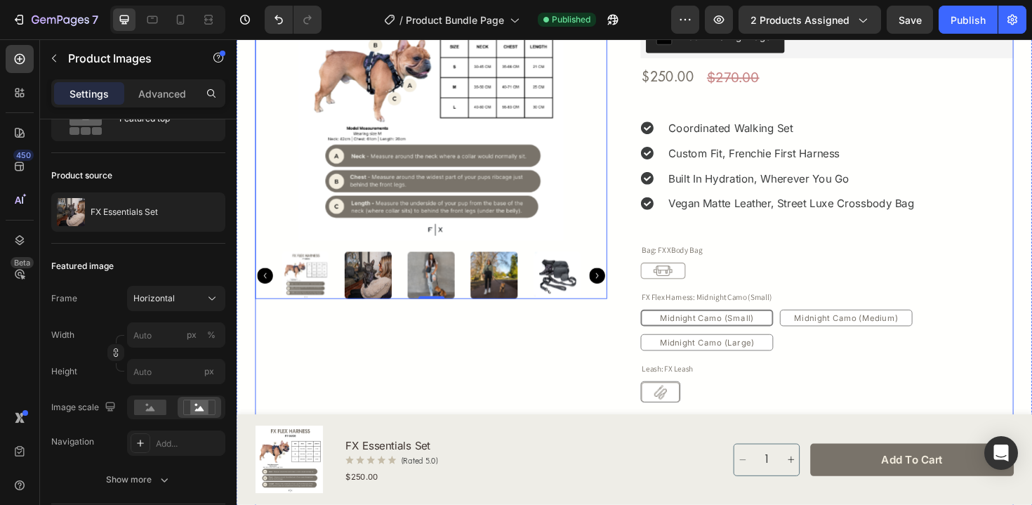
scroll to position [136, 0]
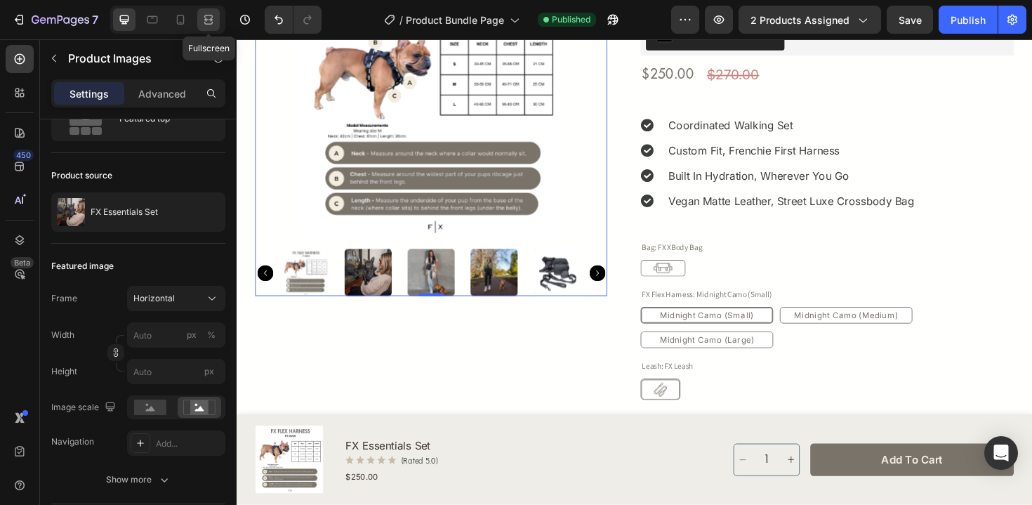
click at [209, 13] on icon at bounding box center [208, 20] width 14 height 14
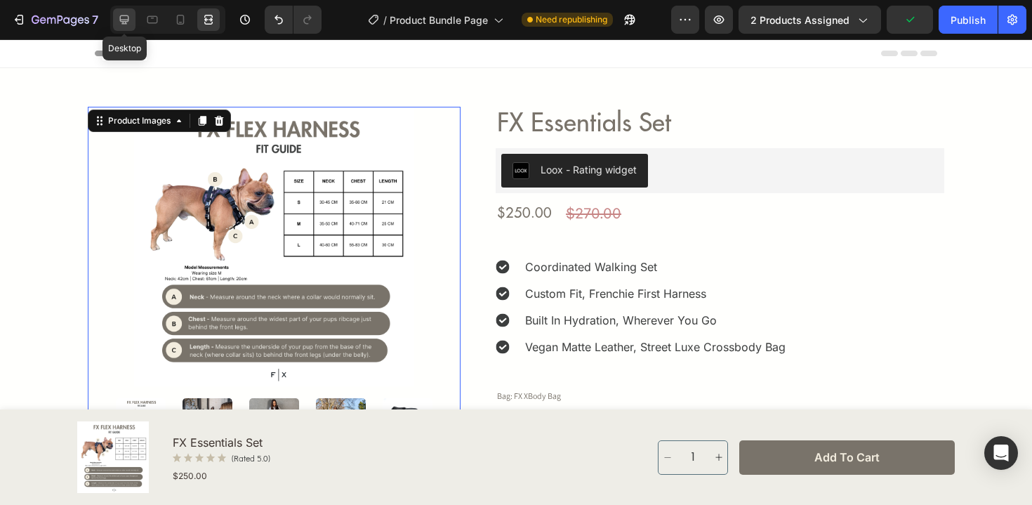
click at [131, 24] on div at bounding box center [124, 19] width 22 height 22
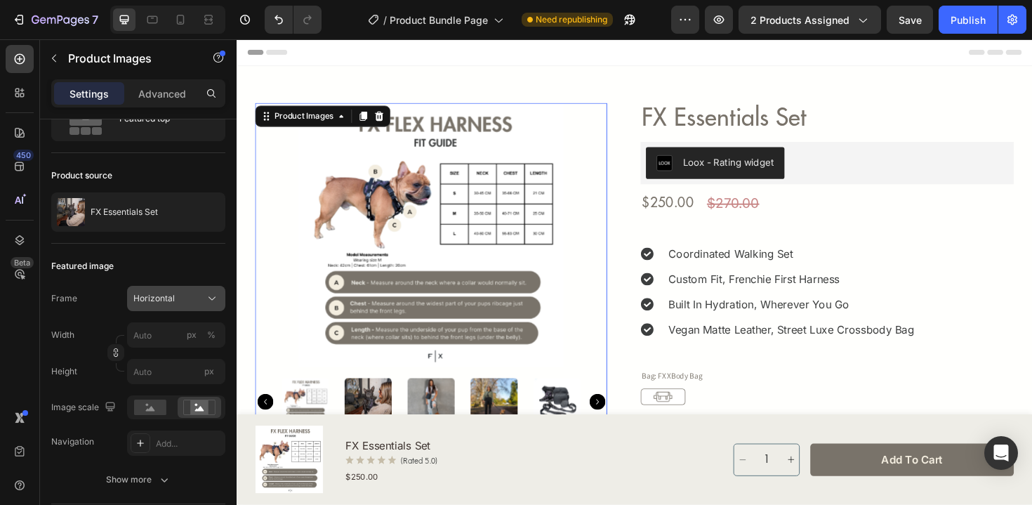
click at [186, 298] on div "Horizontal" at bounding box center [167, 298] width 69 height 13
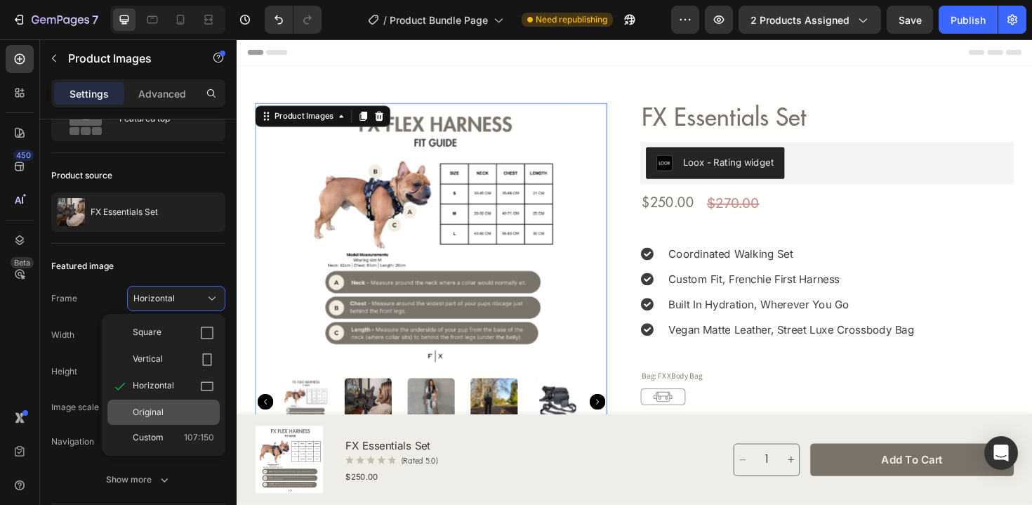
click at [179, 421] on div "Original" at bounding box center [163, 411] width 112 height 25
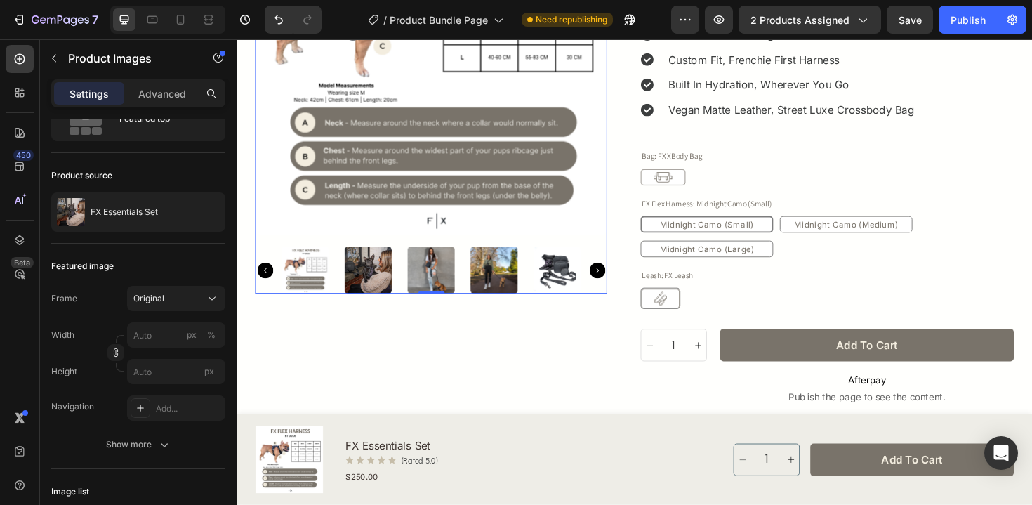
scroll to position [237, 0]
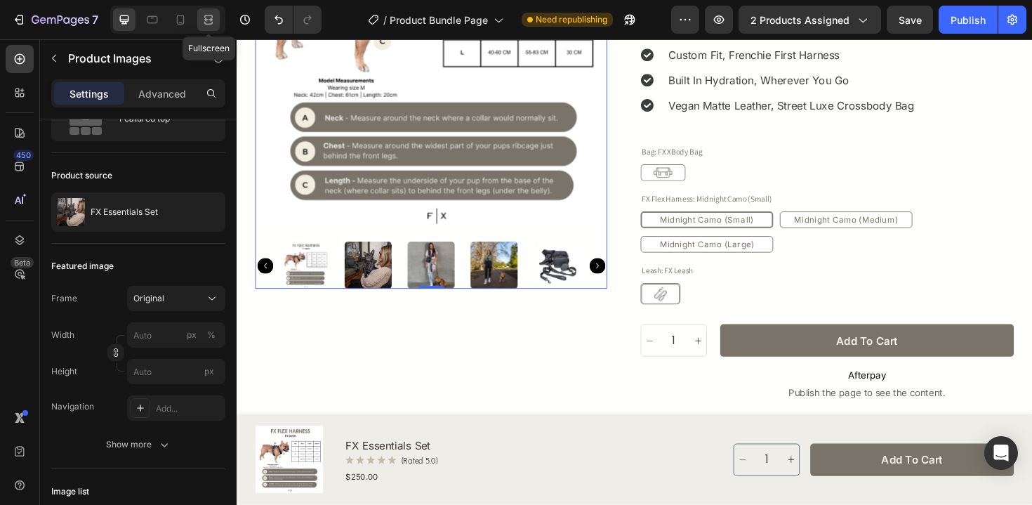
click at [208, 17] on icon at bounding box center [208, 20] width 14 height 14
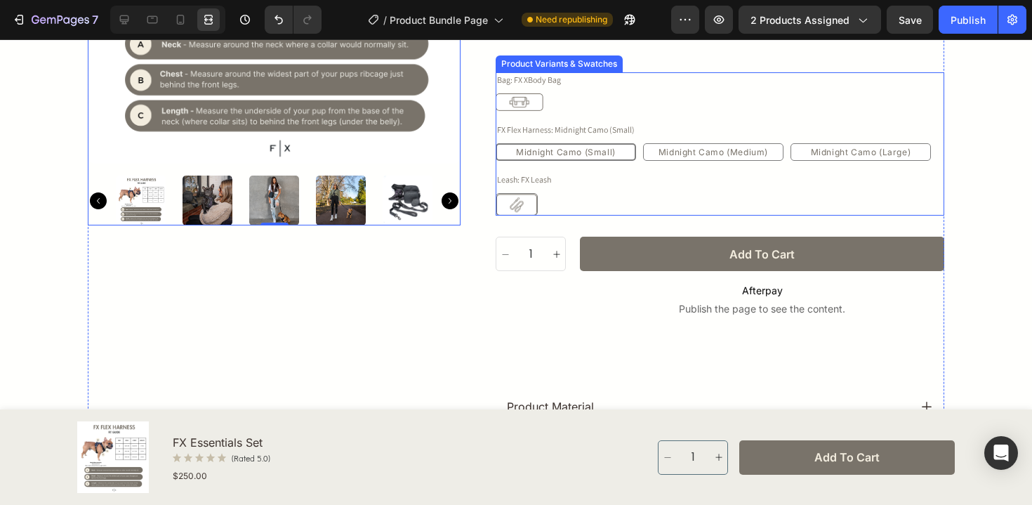
scroll to position [328, 0]
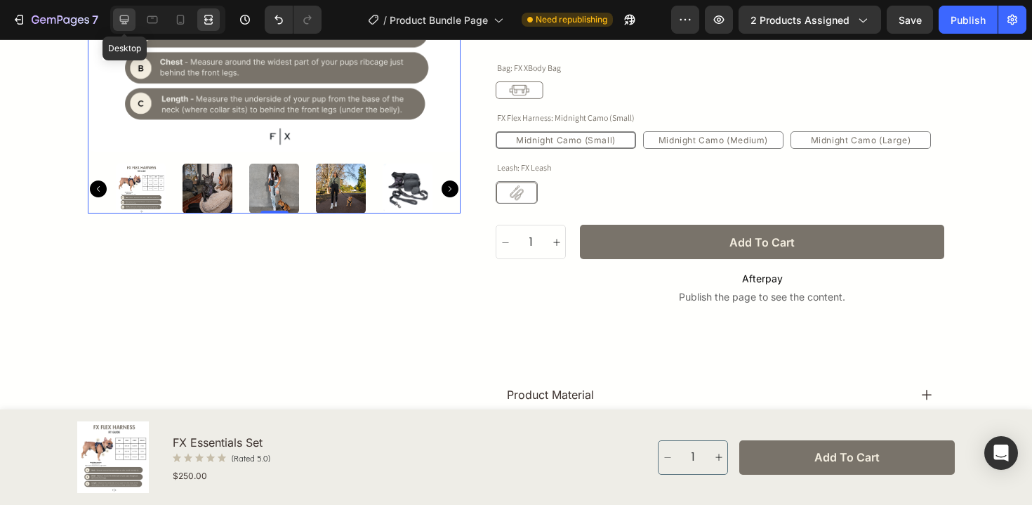
click at [127, 19] on icon at bounding box center [124, 20] width 14 height 14
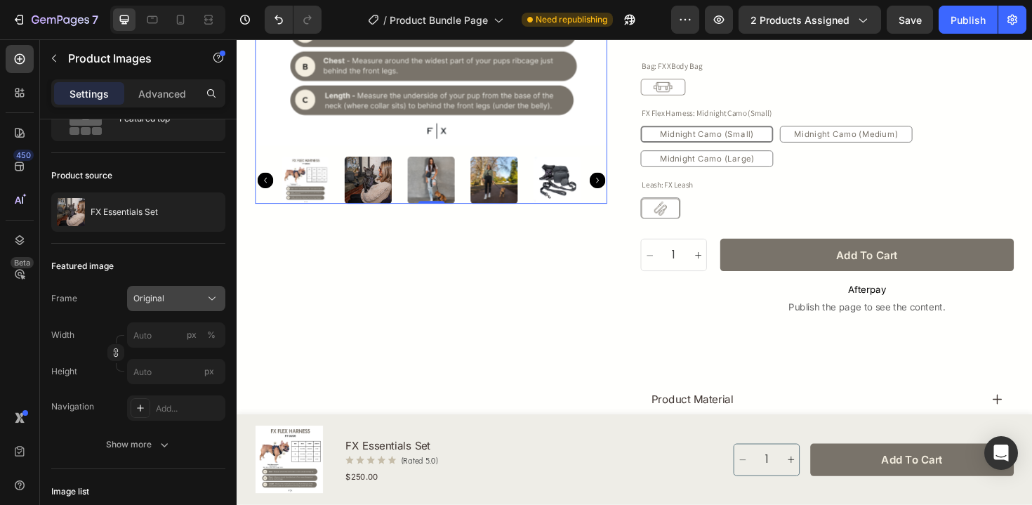
click at [190, 305] on button "Original" at bounding box center [176, 298] width 98 height 25
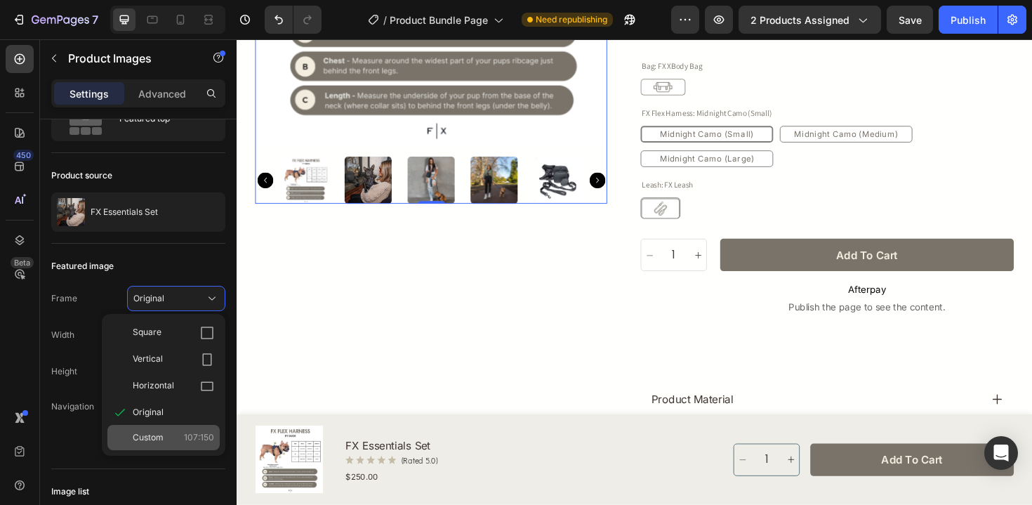
click at [186, 436] on span "107:150" at bounding box center [199, 437] width 30 height 13
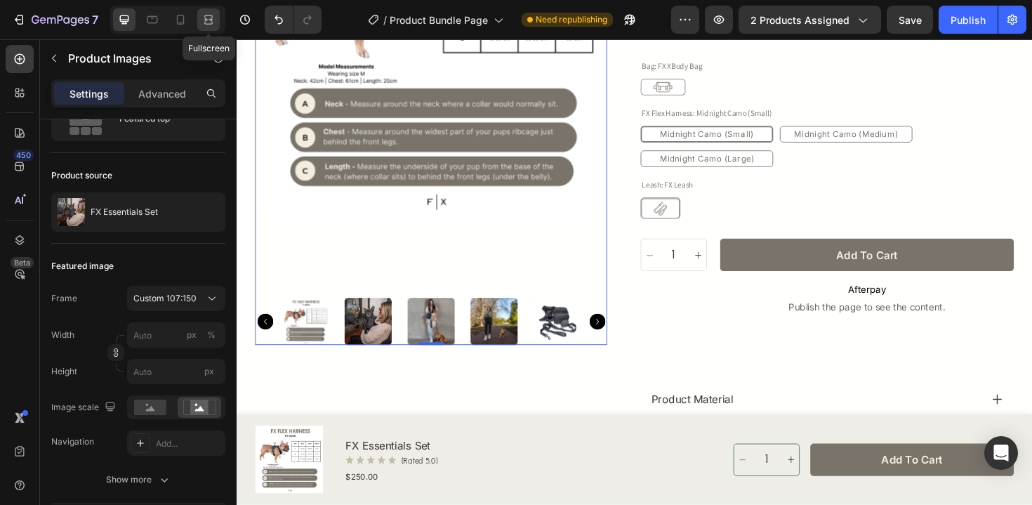
click at [204, 20] on icon at bounding box center [208, 20] width 14 height 14
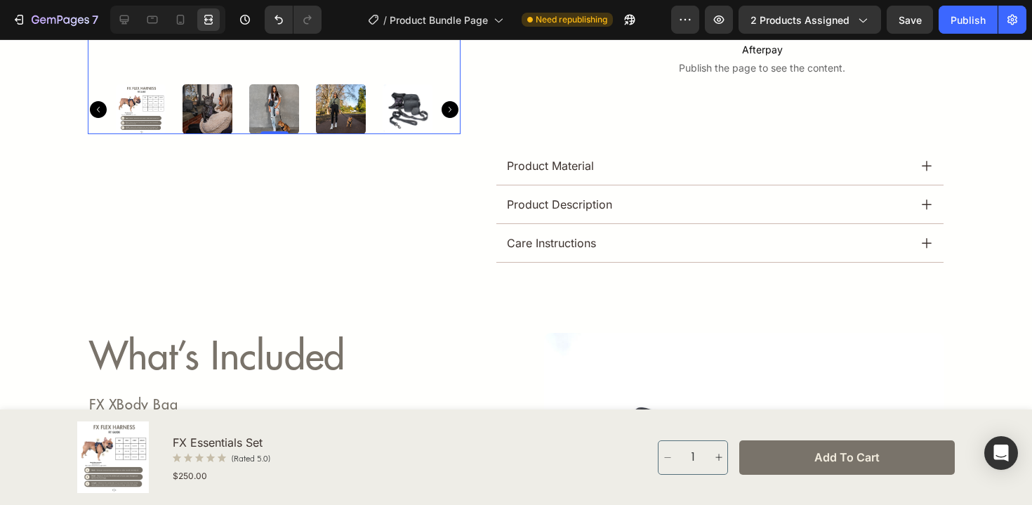
scroll to position [572, 0]
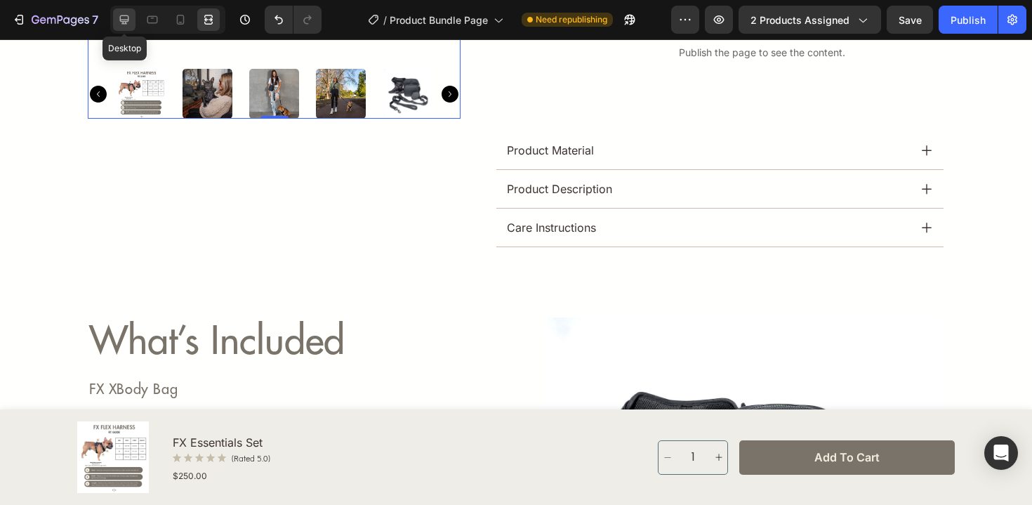
click at [125, 20] on icon at bounding box center [124, 20] width 14 height 14
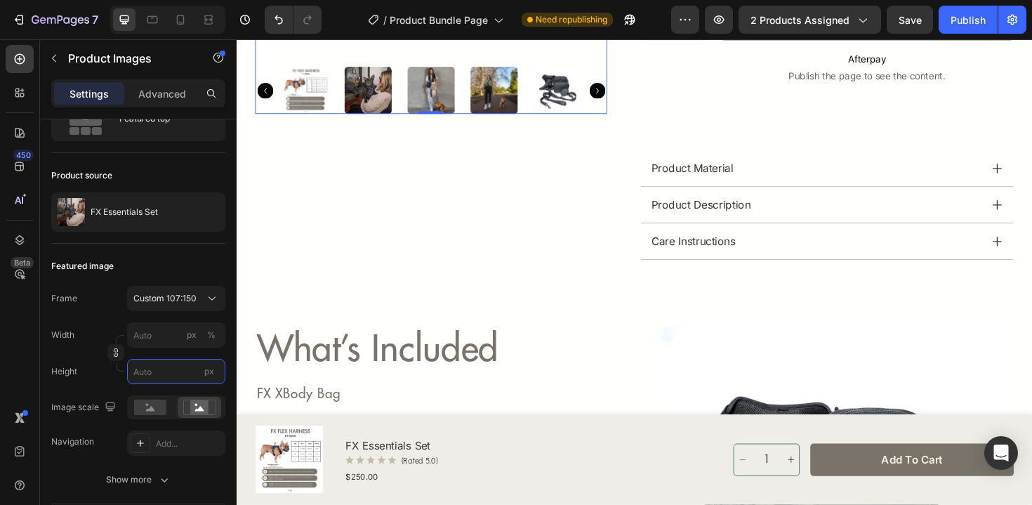
click at [147, 377] on input "px" at bounding box center [176, 371] width 98 height 25
type input "1"
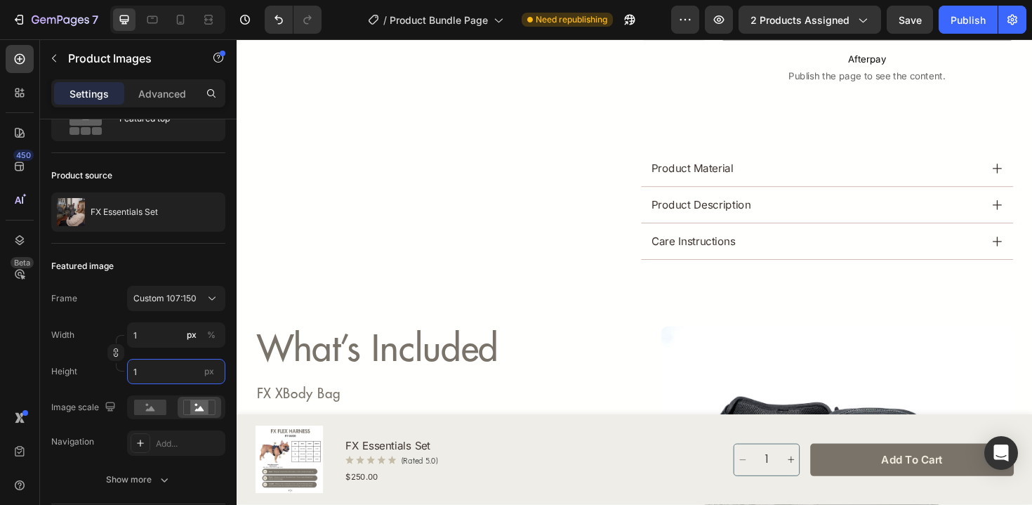
type input "7"
type input "10"
type input "71"
type input "100"
type input "713"
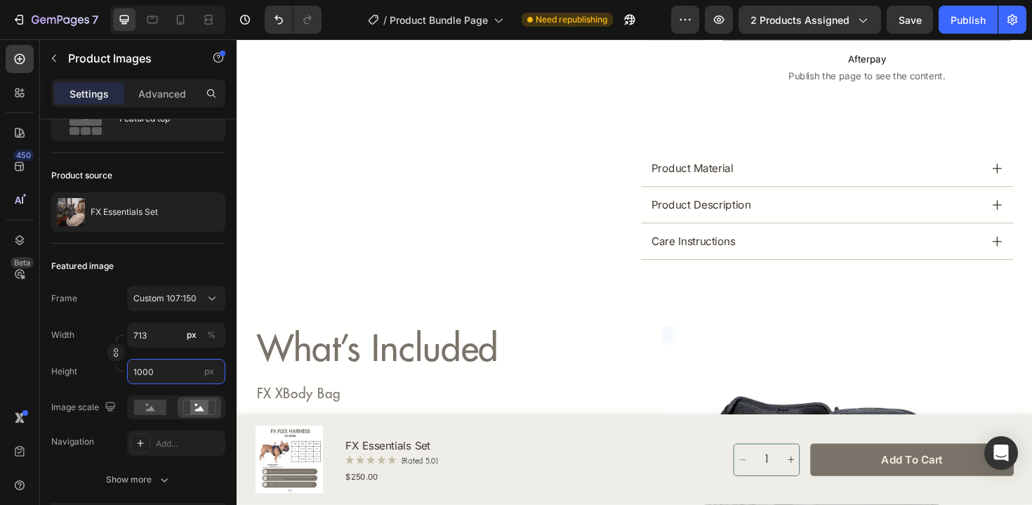
type input "10000"
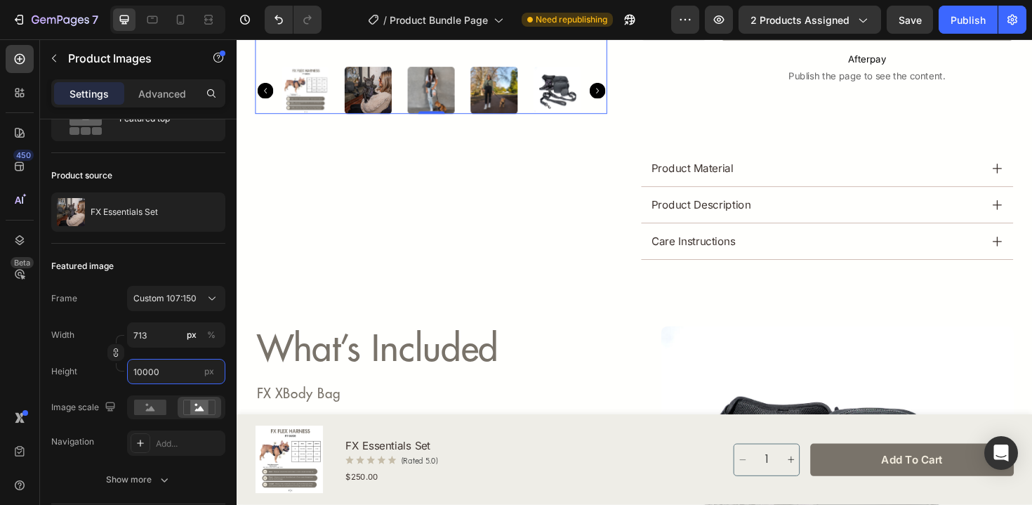
type input "7133"
type input "10000"
type input "713"
type input "1000"
click at [215, 27] on div at bounding box center [208, 19] width 22 height 22
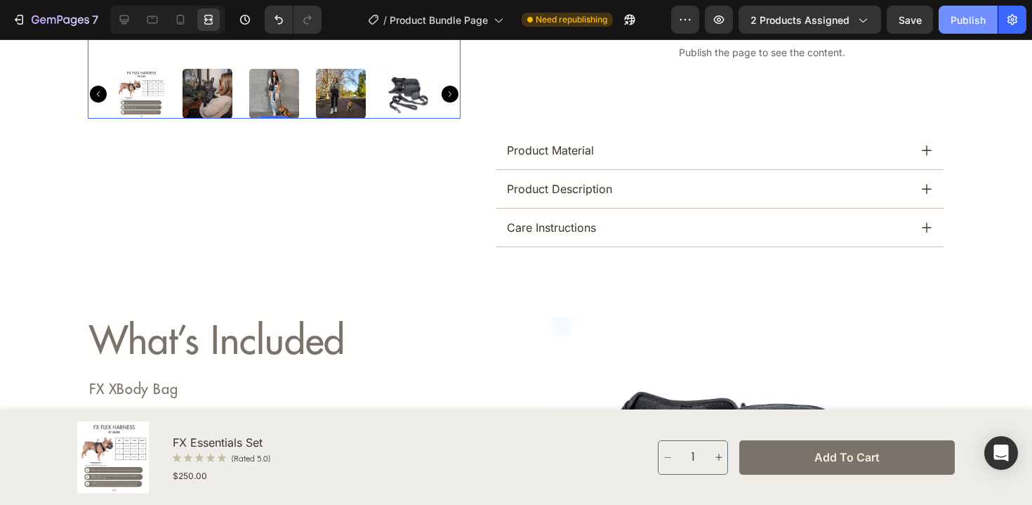
click at [952, 25] on div "Publish" at bounding box center [967, 20] width 35 height 15
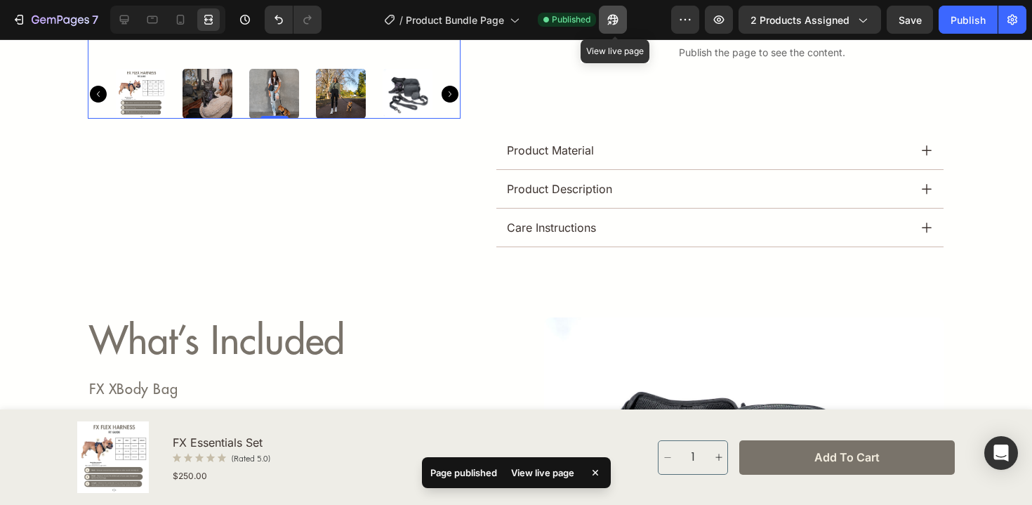
click at [603, 19] on button "button" at bounding box center [613, 20] width 28 height 28
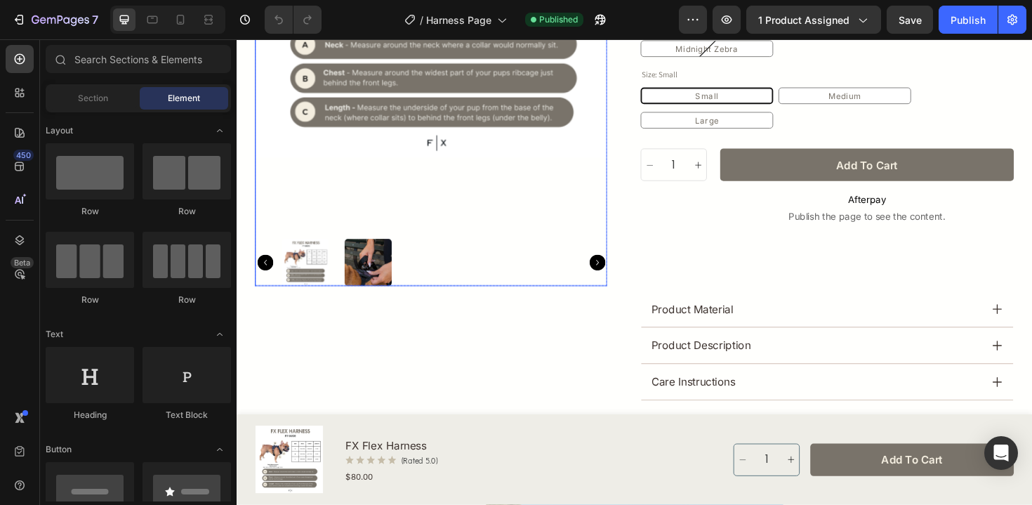
scroll to position [405, 0]
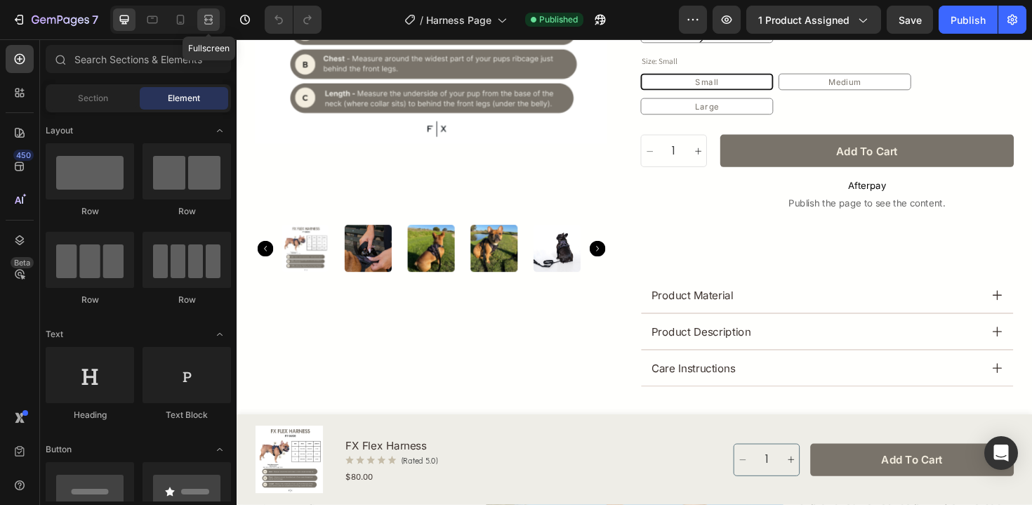
click at [215, 24] on icon at bounding box center [208, 20] width 14 height 14
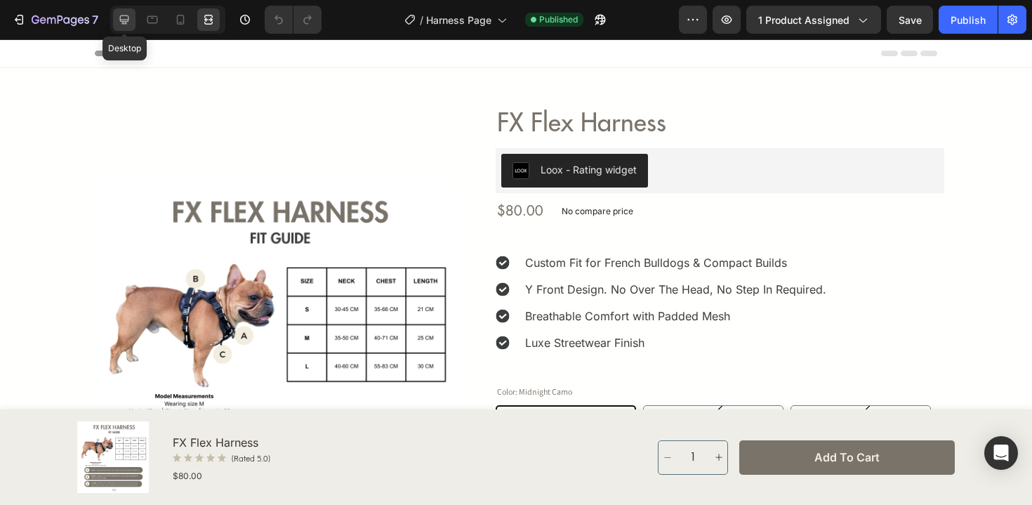
click at [126, 25] on icon at bounding box center [124, 20] width 14 height 14
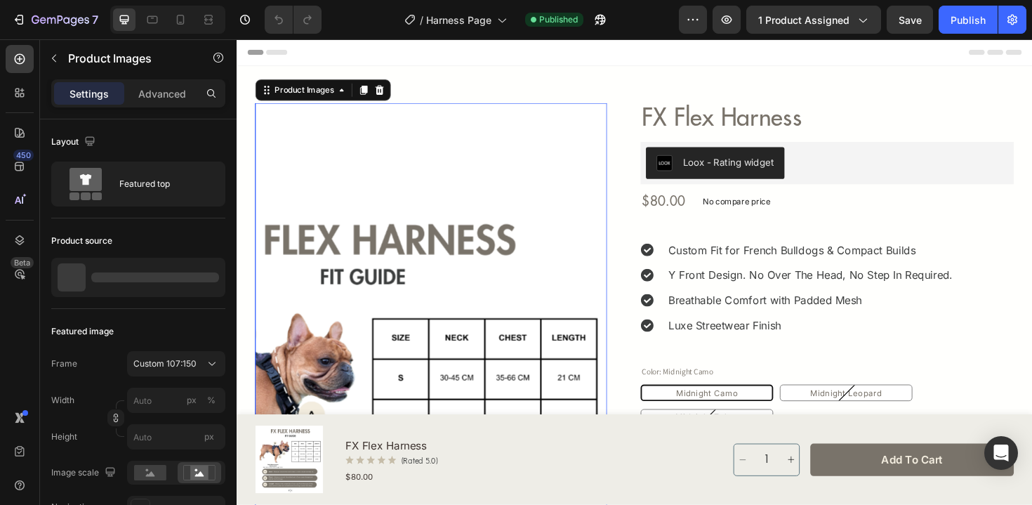
click at [606, 131] on img at bounding box center [442, 368] width 373 height 522
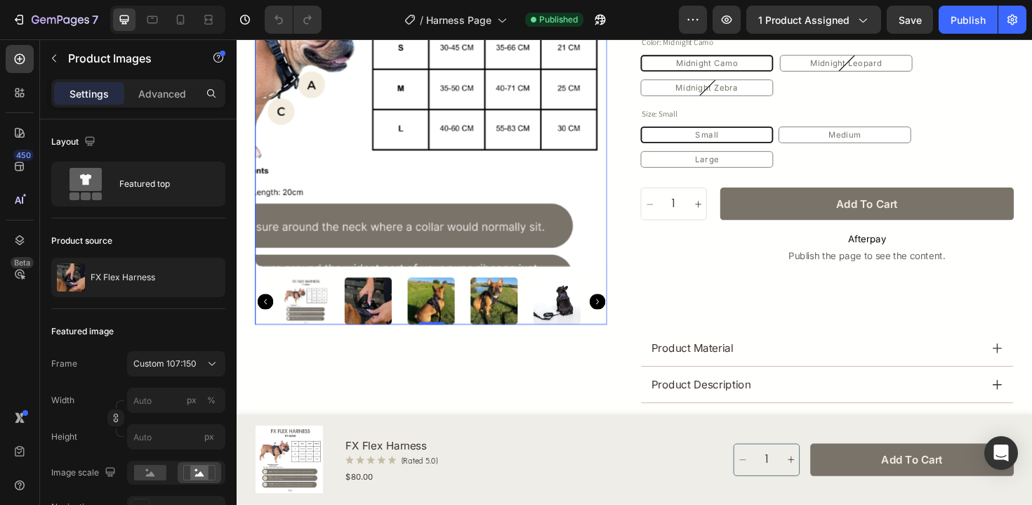
scroll to position [373, 0]
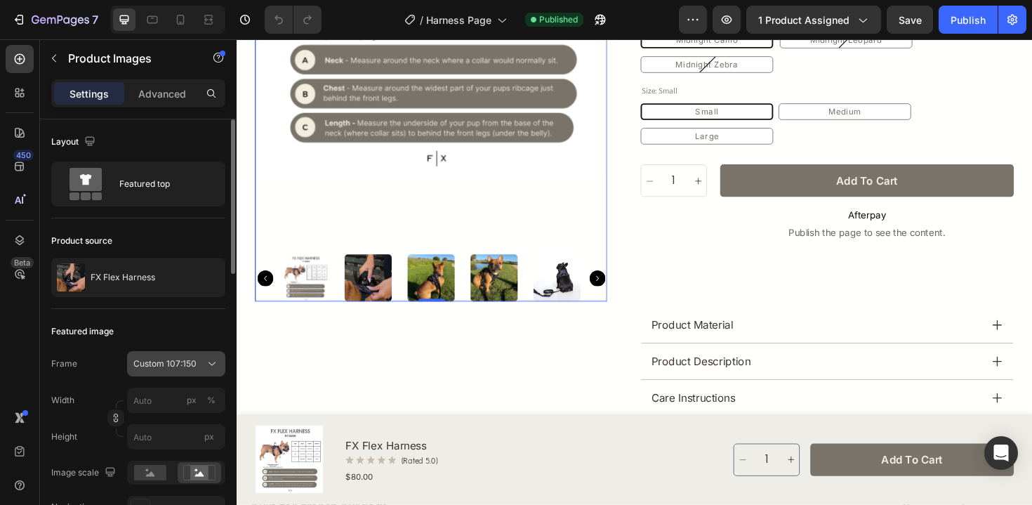
click at [199, 364] on div "Custom 107:150" at bounding box center [167, 363] width 69 height 13
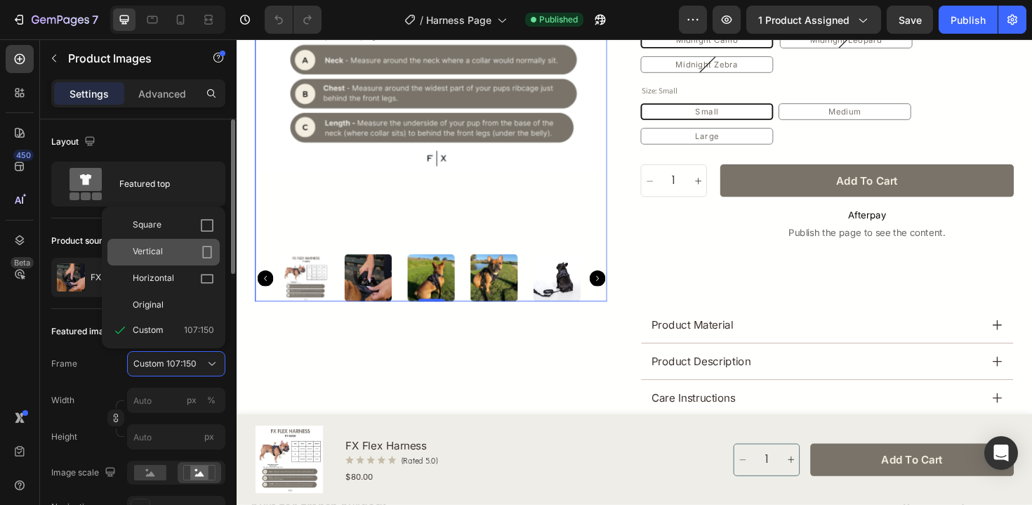
click at [205, 255] on icon at bounding box center [207, 252] width 14 height 14
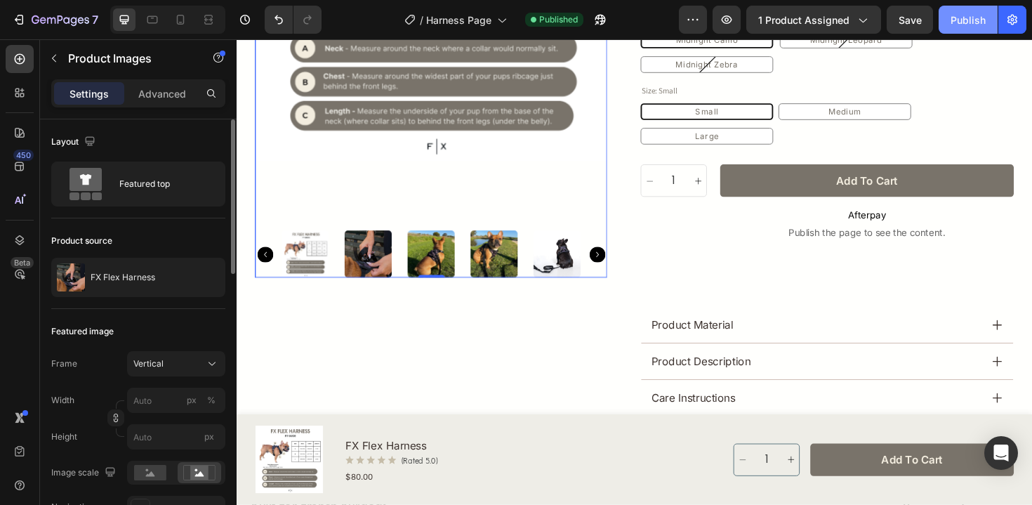
click at [952, 22] on div "Publish" at bounding box center [967, 20] width 35 height 15
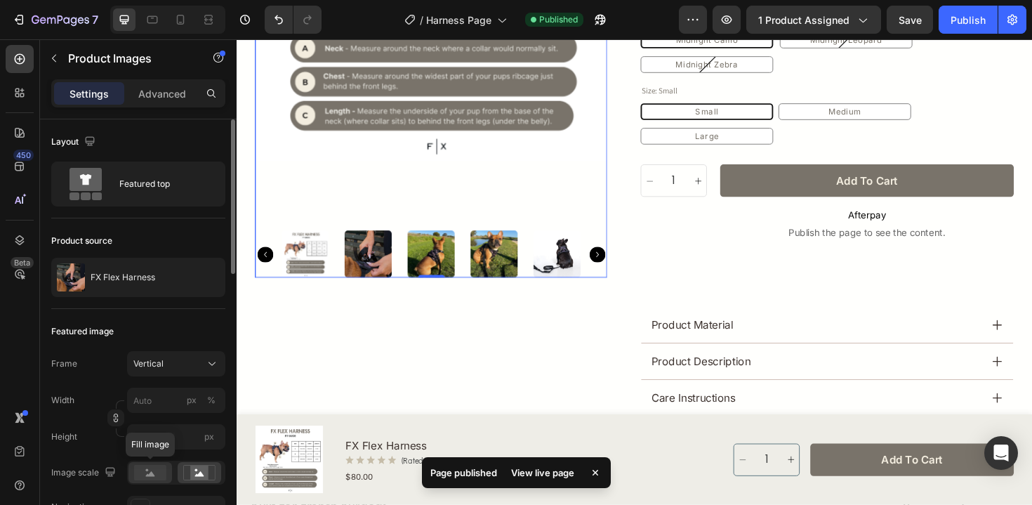
click at [147, 477] on rect at bounding box center [150, 472] width 32 height 15
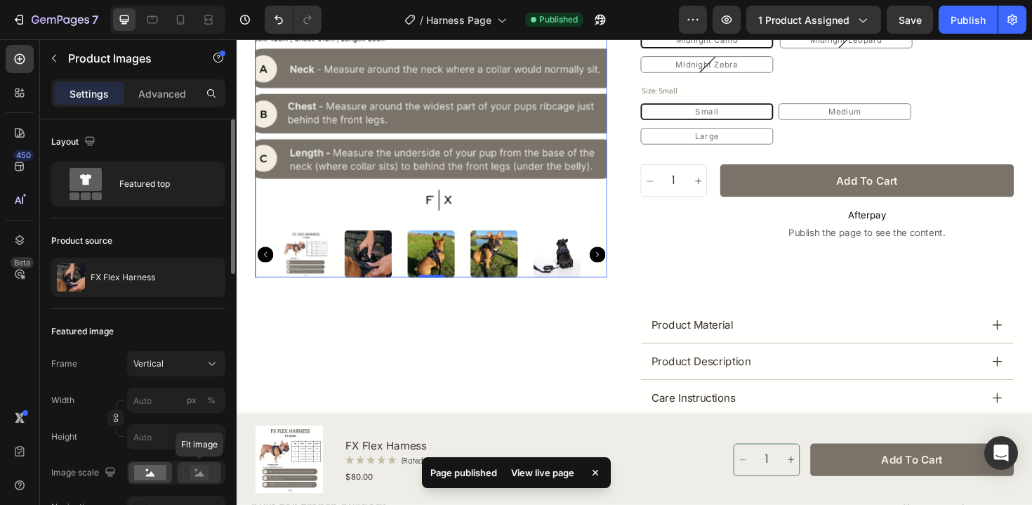
click at [197, 479] on rect at bounding box center [199, 472] width 18 height 14
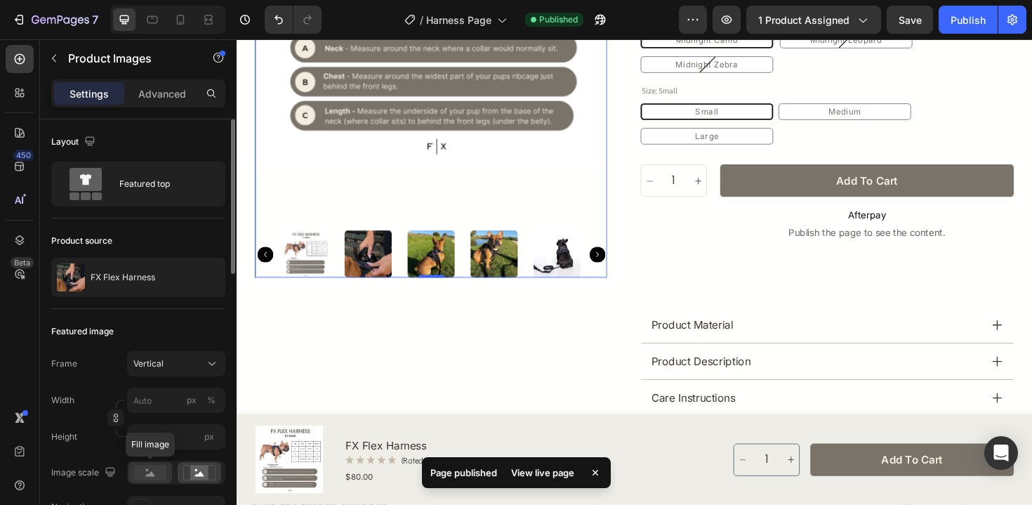
click at [135, 463] on div at bounding box center [150, 472] width 44 height 21
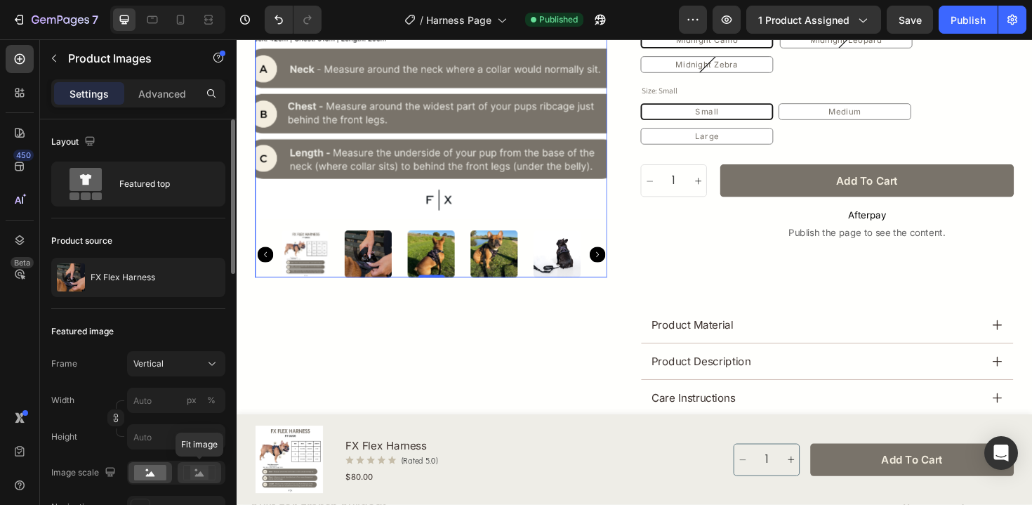
click at [197, 474] on rect at bounding box center [199, 472] width 18 height 14
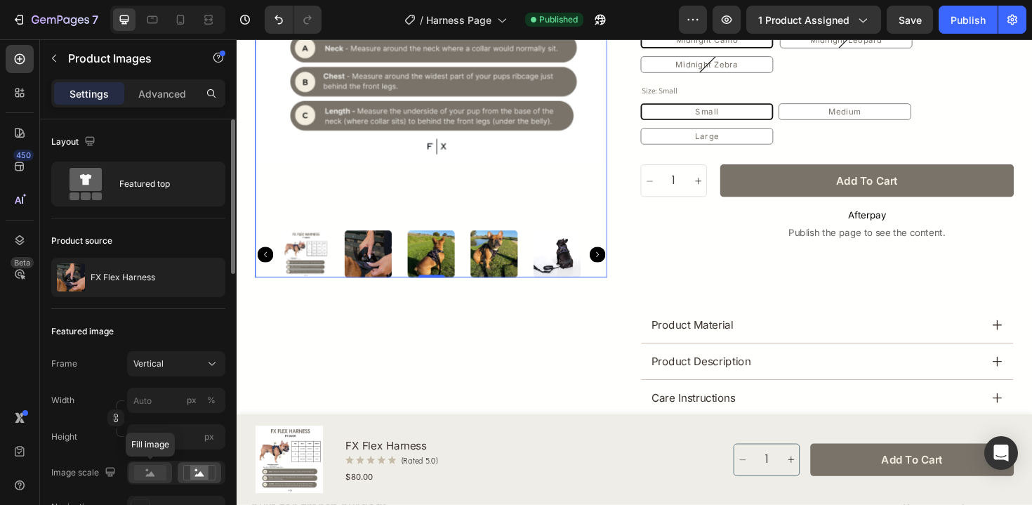
click at [151, 465] on rect at bounding box center [150, 472] width 32 height 15
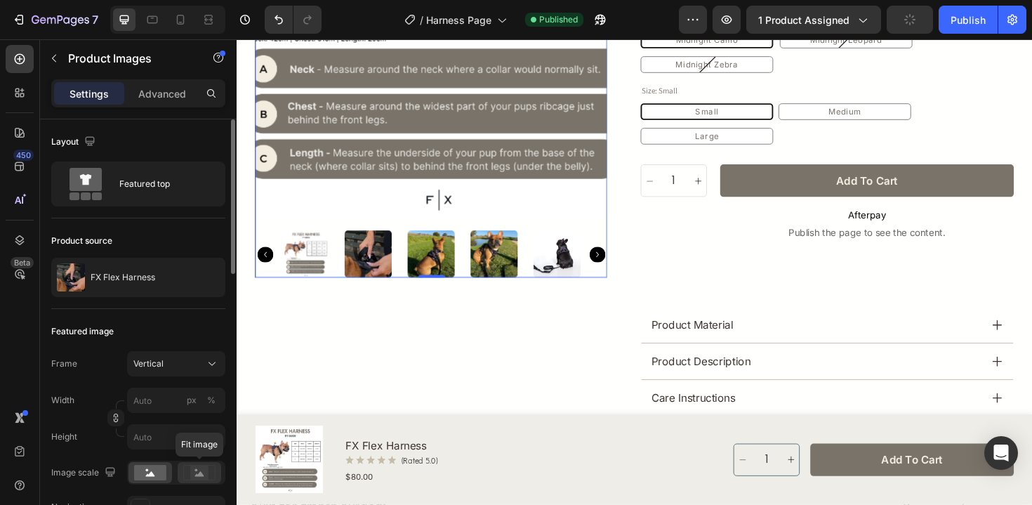
click at [190, 472] on icon at bounding box center [199, 472] width 32 height 15
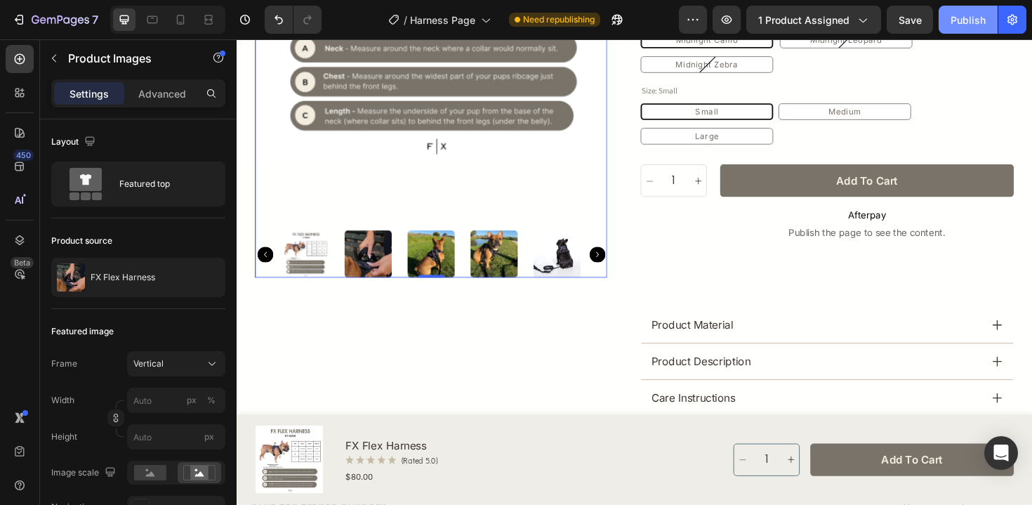
click at [962, 16] on div "Publish" at bounding box center [967, 20] width 35 height 15
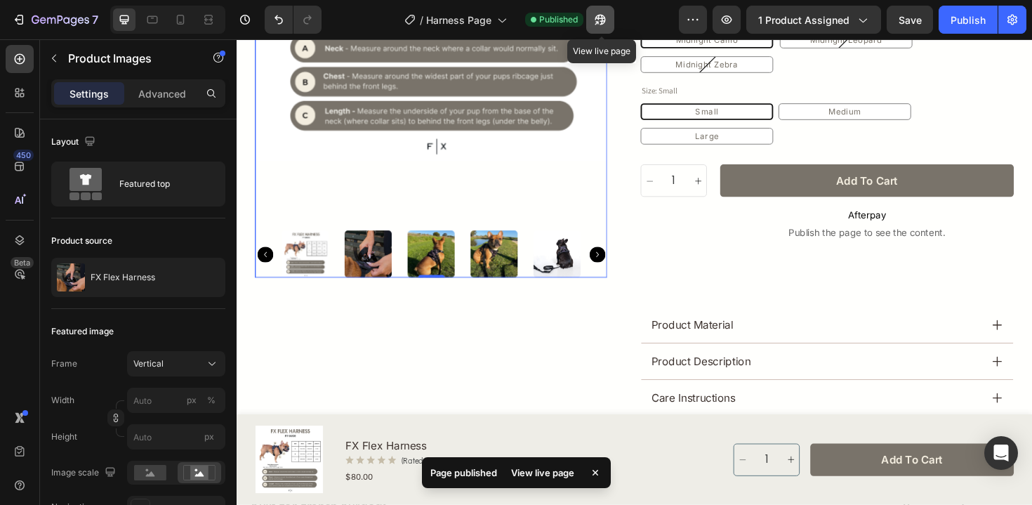
click at [606, 20] on icon "button" at bounding box center [600, 20] width 11 height 11
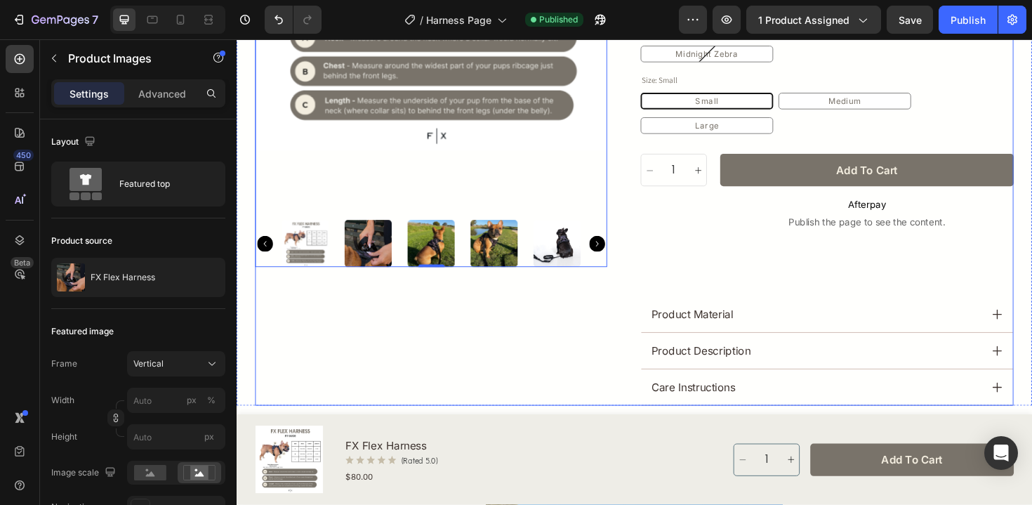
scroll to position [390, 0]
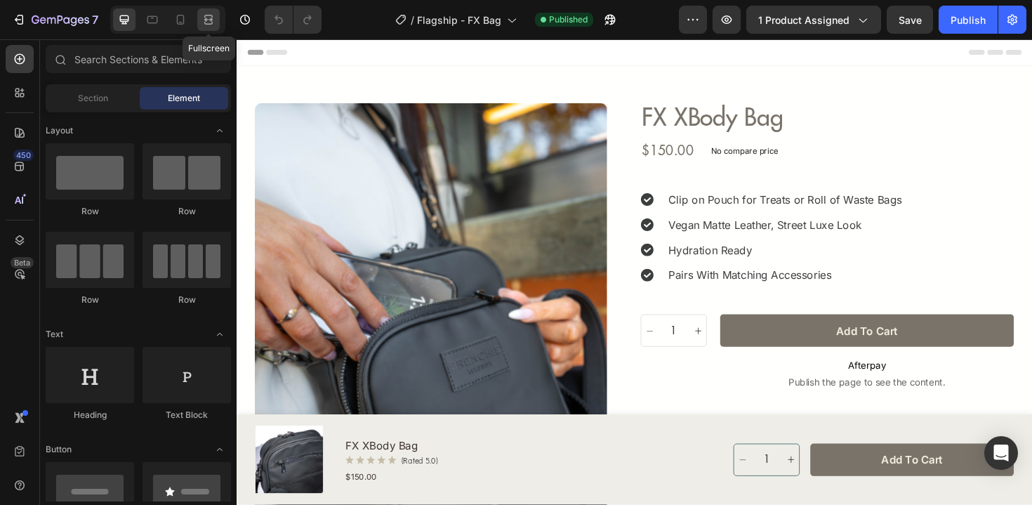
click at [213, 18] on icon at bounding box center [208, 20] width 14 height 14
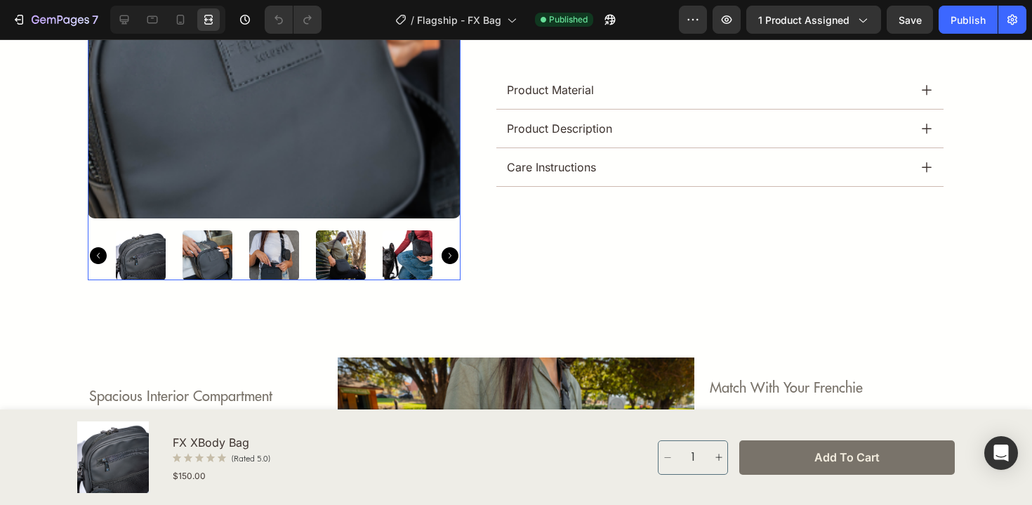
scroll to position [413, 0]
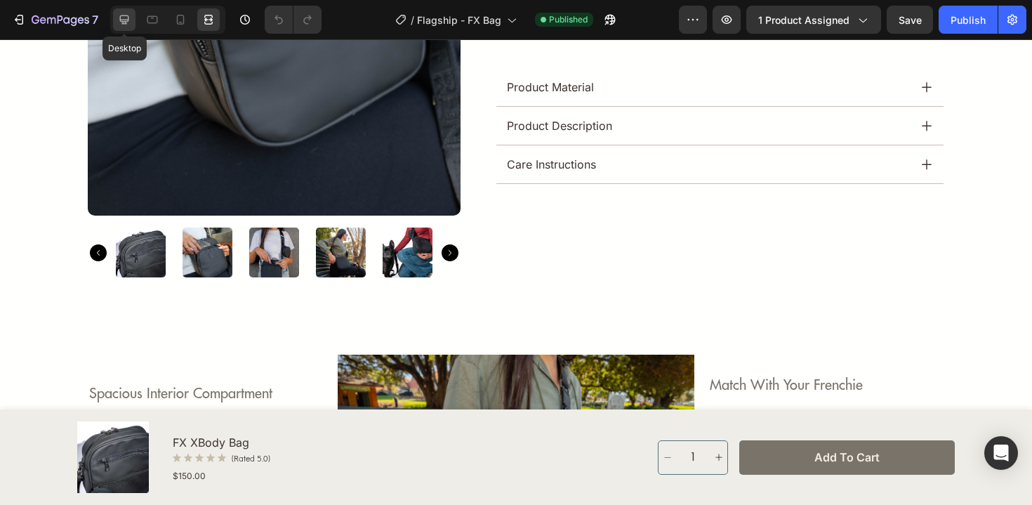
click at [129, 25] on icon at bounding box center [124, 20] width 14 height 14
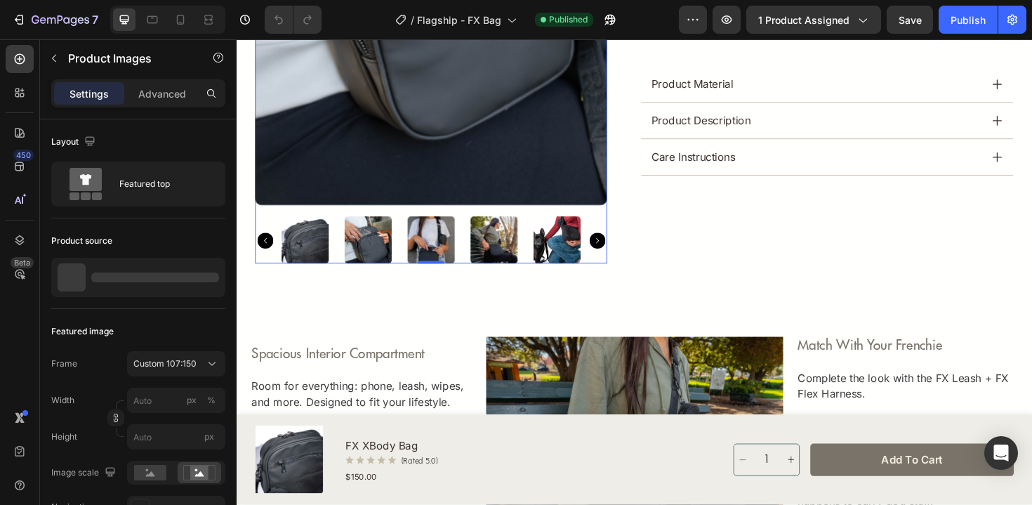
click at [183, 372] on button "Custom 107:150" at bounding box center [176, 363] width 98 height 25
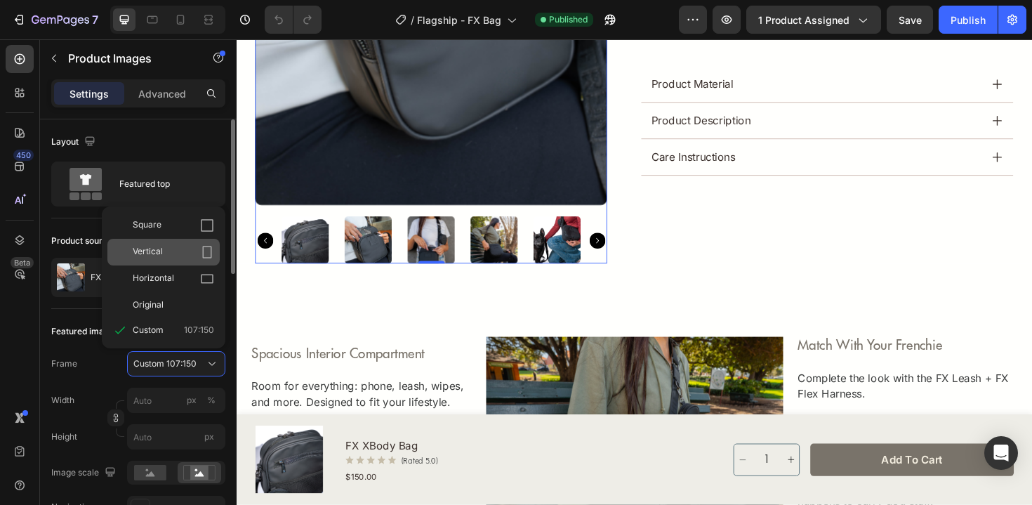
click at [206, 251] on icon at bounding box center [207, 252] width 14 height 14
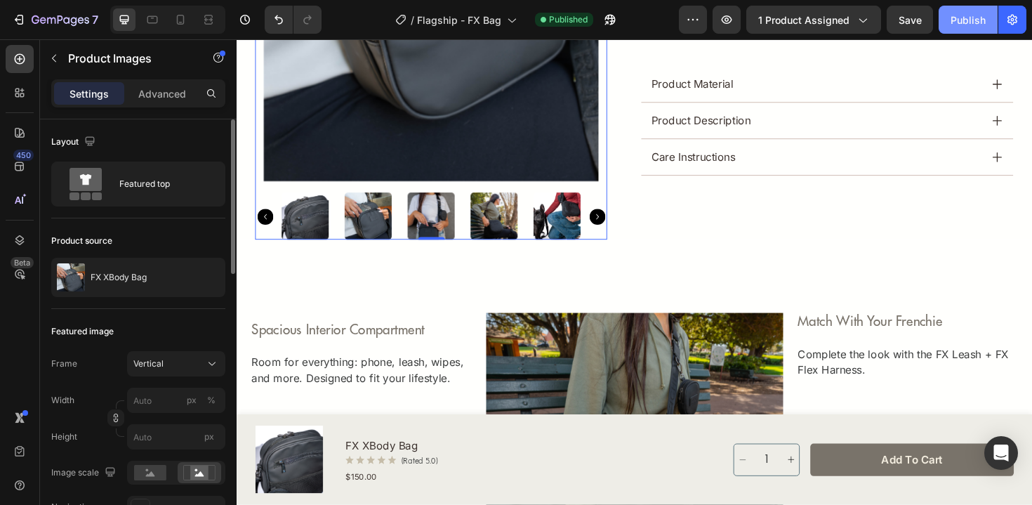
click at [944, 26] on button "Publish" at bounding box center [967, 20] width 59 height 28
click at [212, 20] on icon at bounding box center [210, 20] width 4 height 4
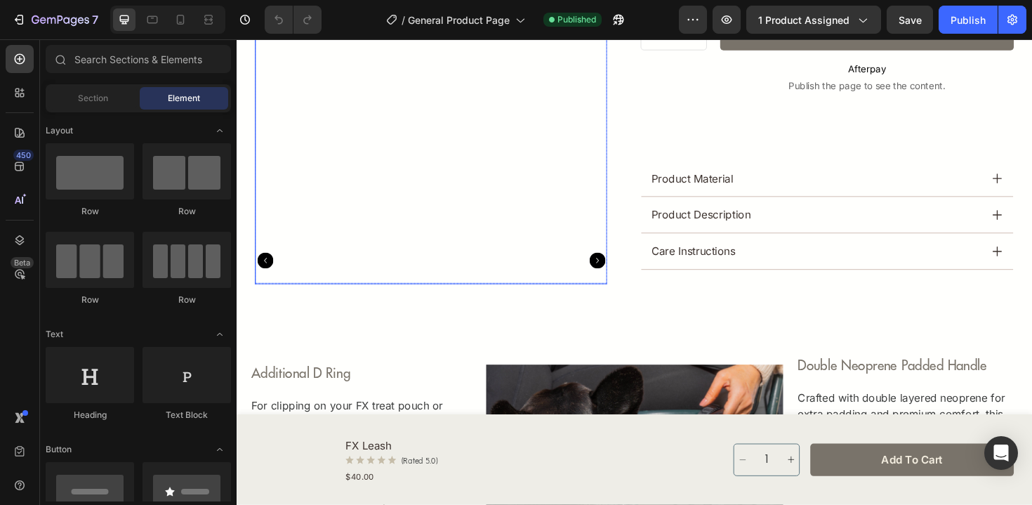
scroll to position [368, 0]
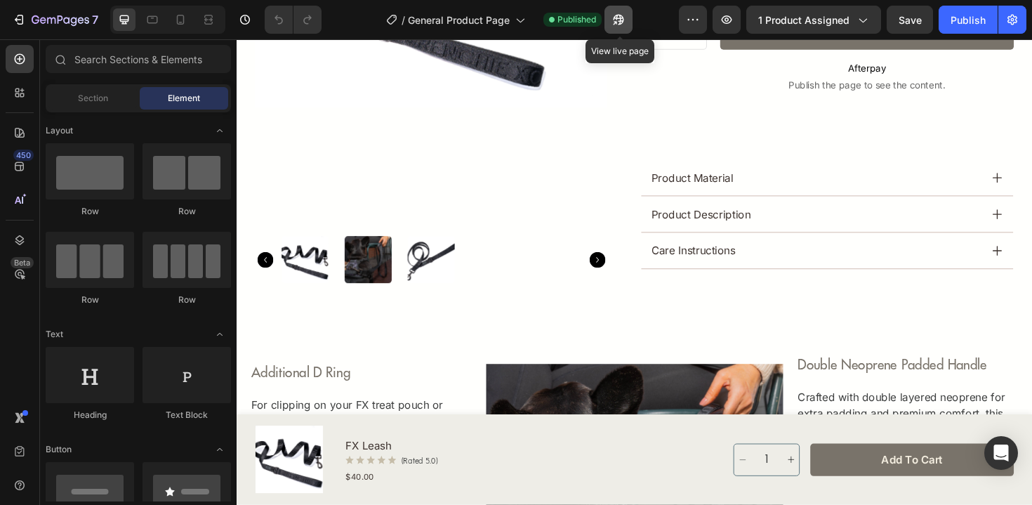
click at [620, 24] on icon "button" at bounding box center [618, 20] width 11 height 11
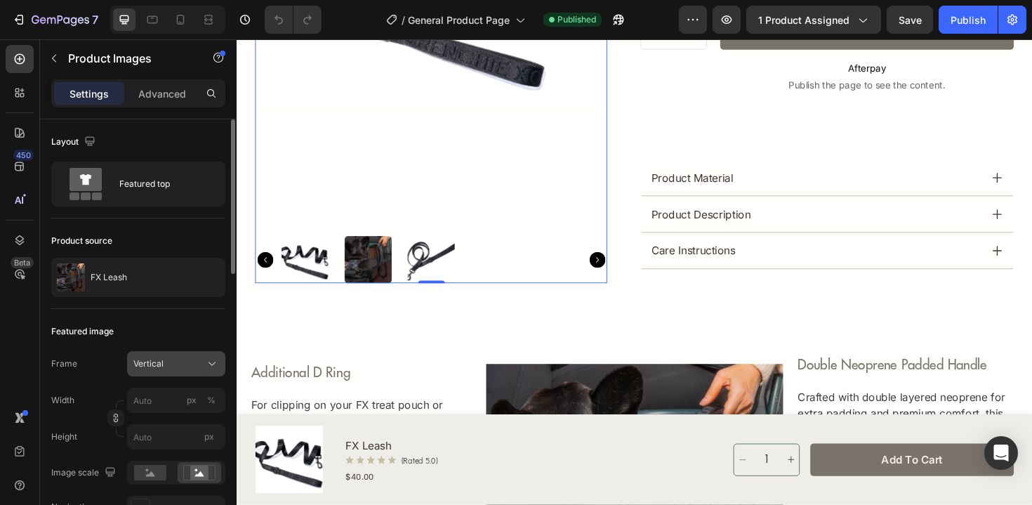
click at [159, 354] on button "Vertical" at bounding box center [176, 363] width 98 height 25
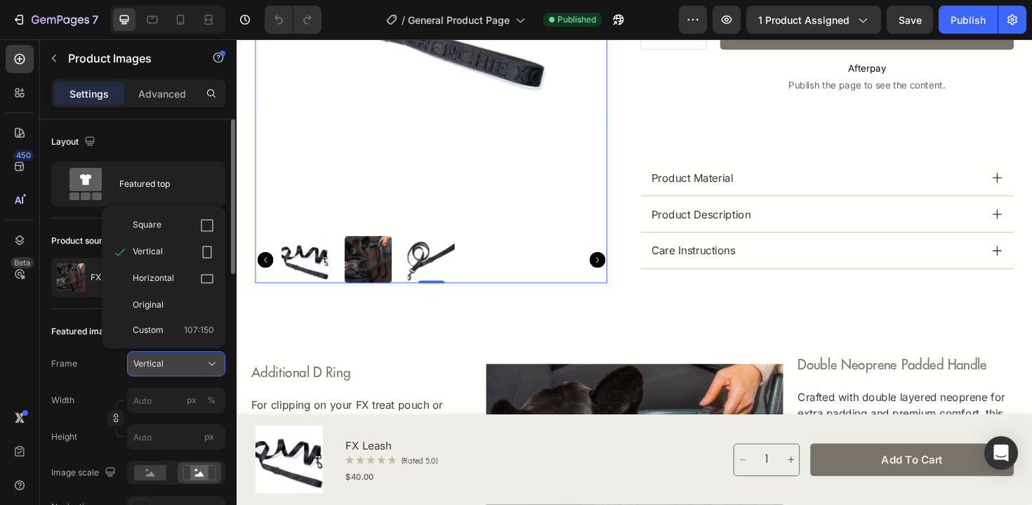
click at [159, 355] on button "Vertical" at bounding box center [176, 363] width 98 height 25
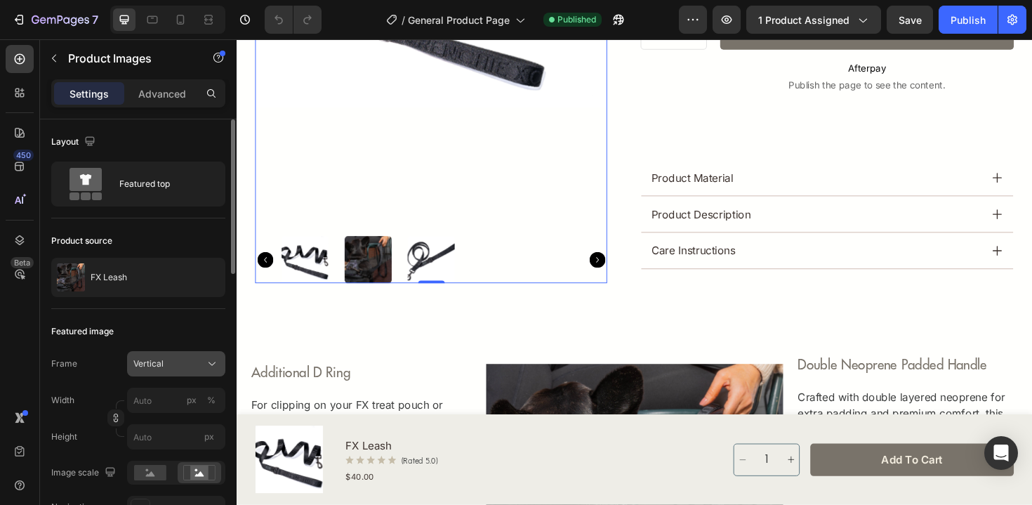
click at [159, 355] on button "Vertical" at bounding box center [176, 363] width 98 height 25
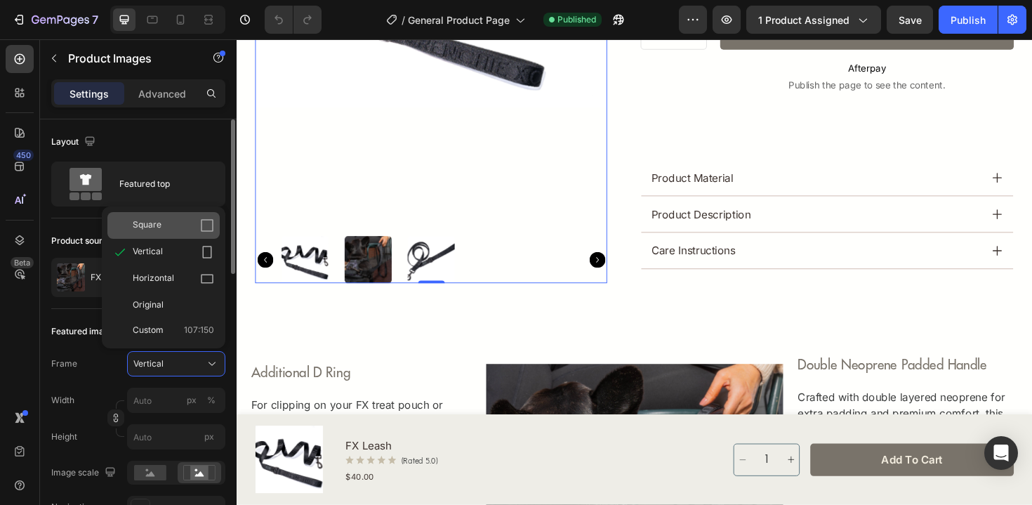
click at [181, 225] on div "Square" at bounding box center [173, 225] width 81 height 14
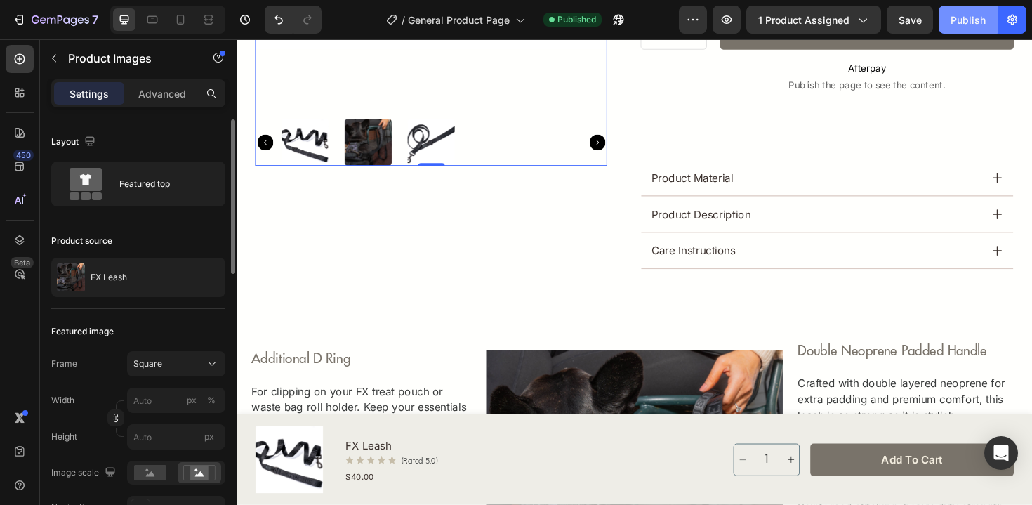
click at [969, 20] on div "Publish" at bounding box center [967, 20] width 35 height 15
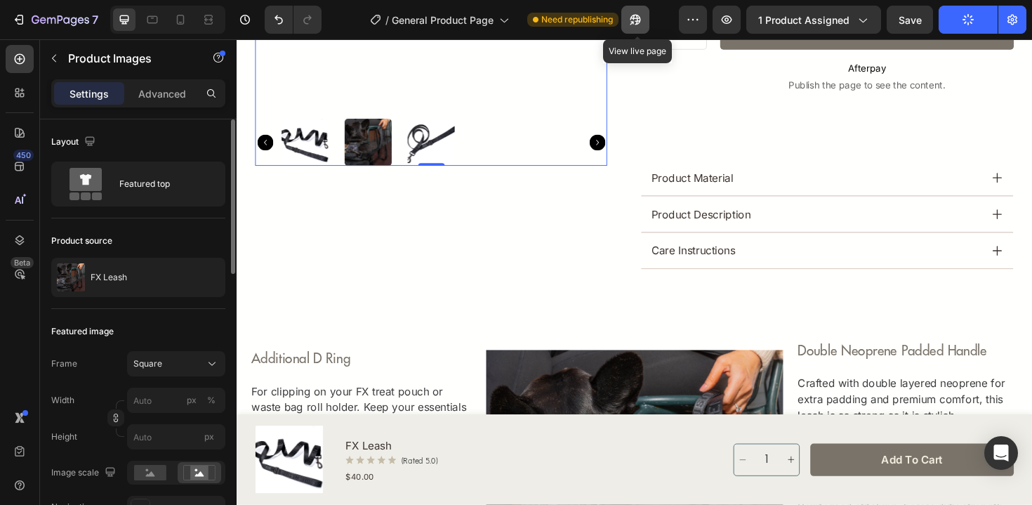
click at [633, 21] on icon "button" at bounding box center [632, 23] width 4 height 4
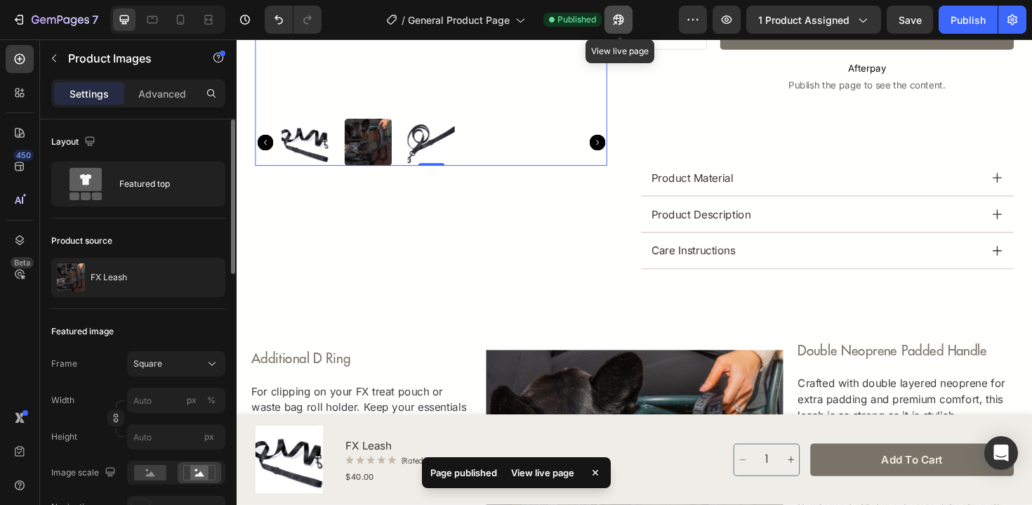
click at [621, 17] on icon "button" at bounding box center [618, 20] width 14 height 14
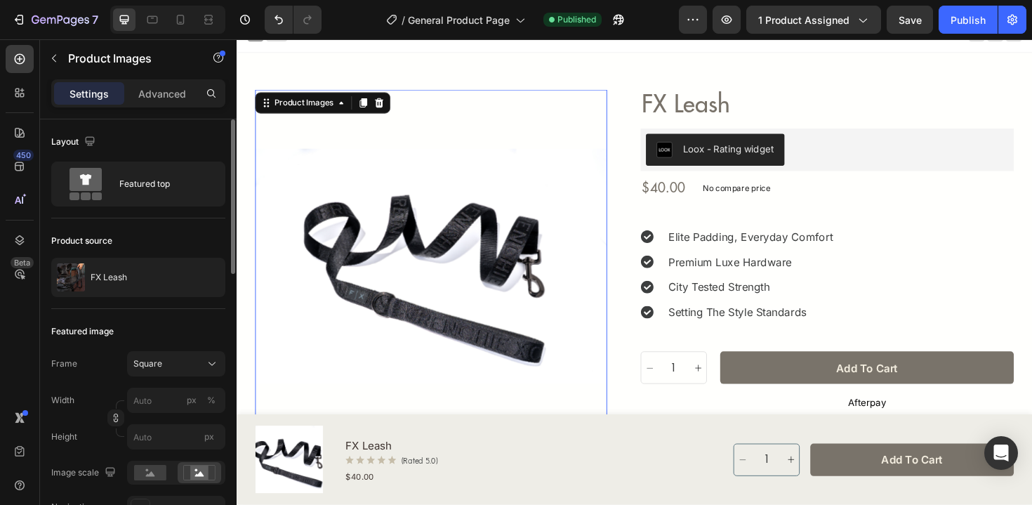
scroll to position [0, 0]
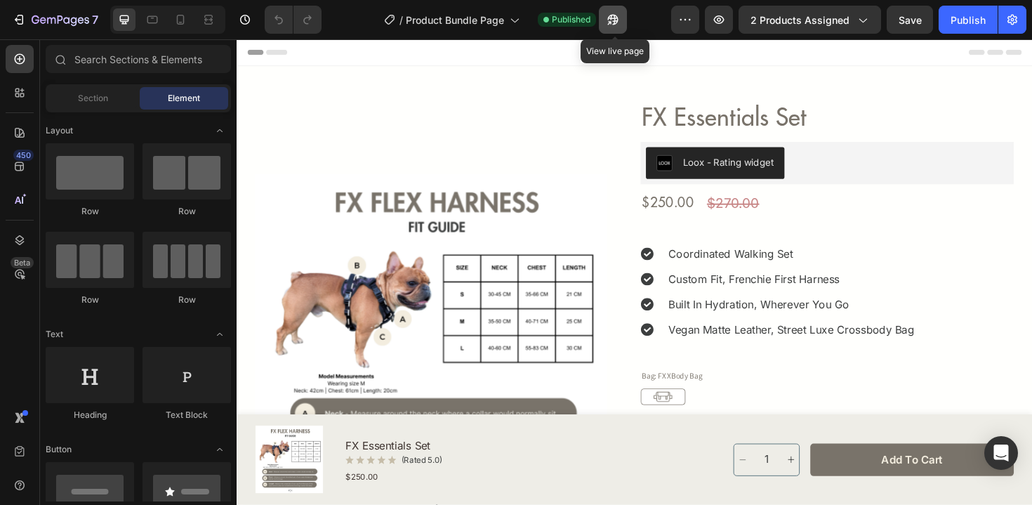
click at [611, 18] on icon "button" at bounding box center [613, 20] width 11 height 11
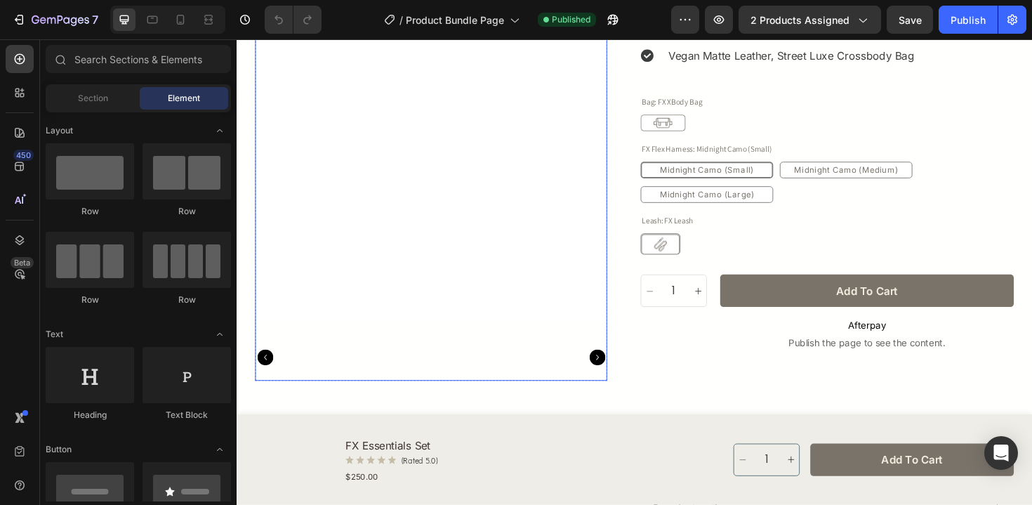
scroll to position [291, 0]
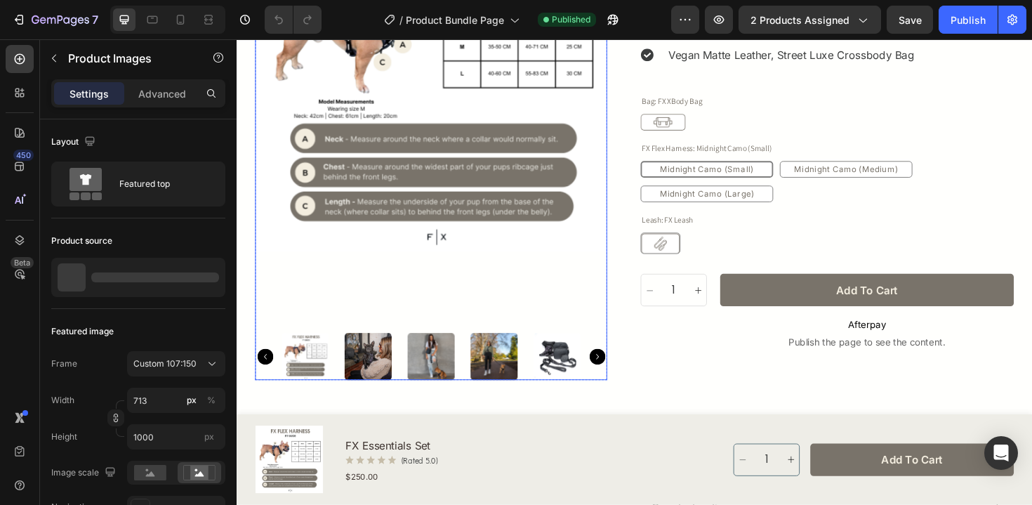
click at [373, 379] on img at bounding box center [376, 375] width 50 height 50
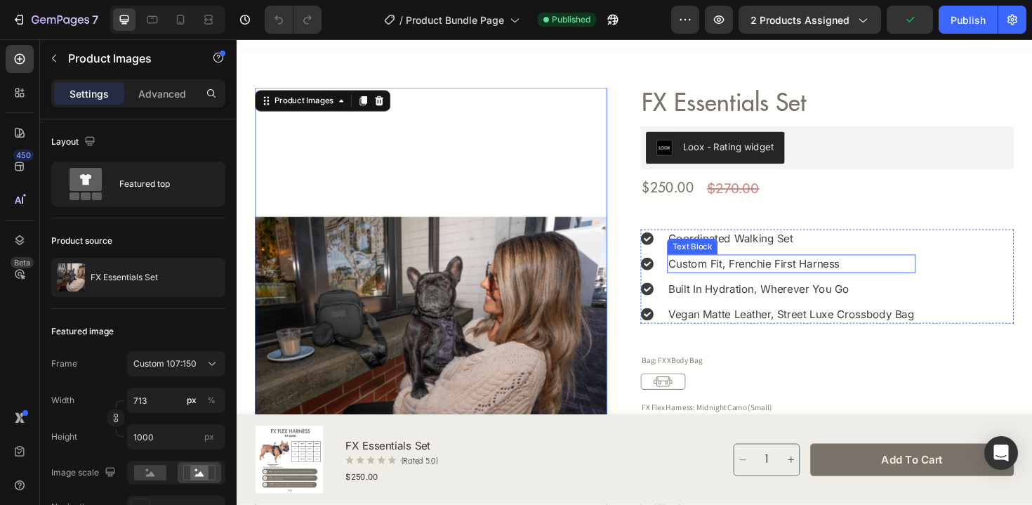
scroll to position [0, 0]
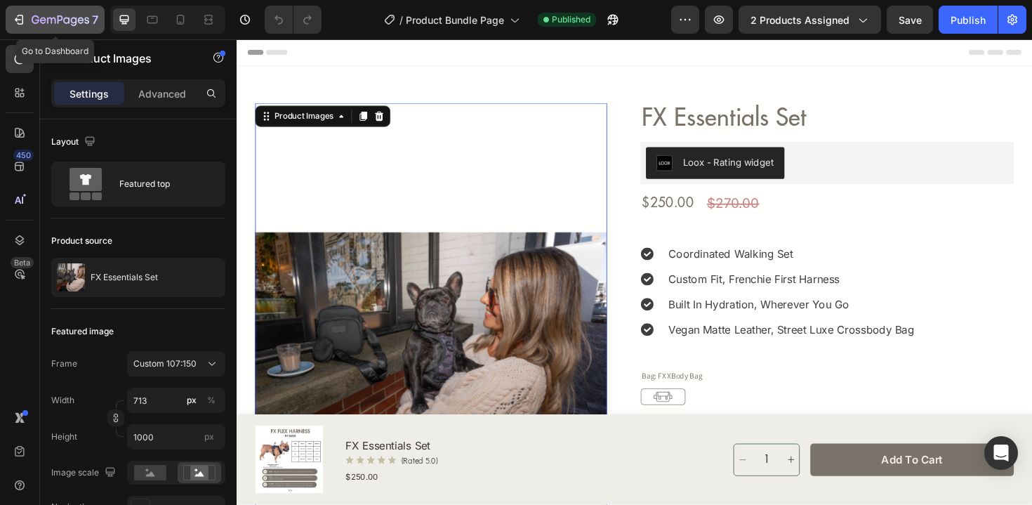
click at [49, 27] on div "7" at bounding box center [65, 19] width 67 height 17
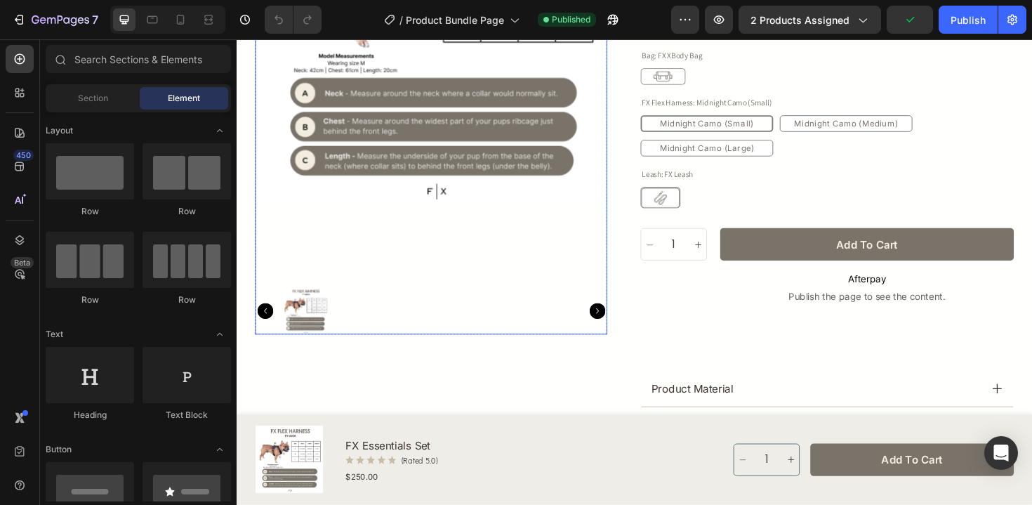
scroll to position [327, 0]
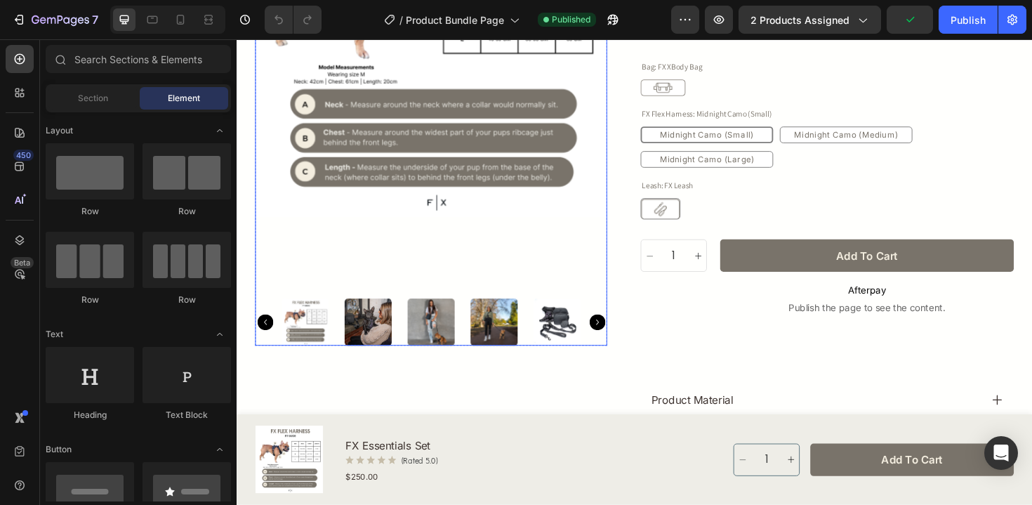
click at [379, 328] on img at bounding box center [376, 339] width 50 height 50
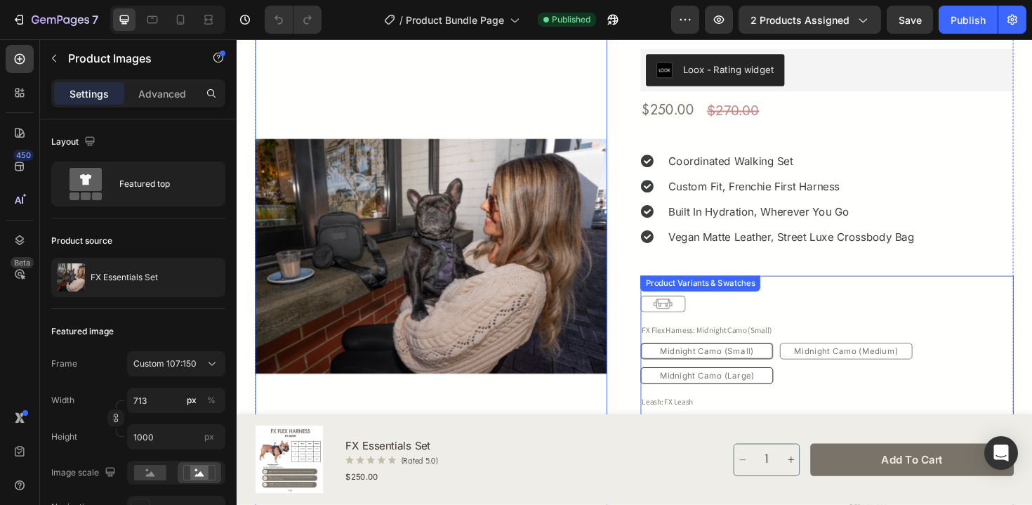
scroll to position [97, 0]
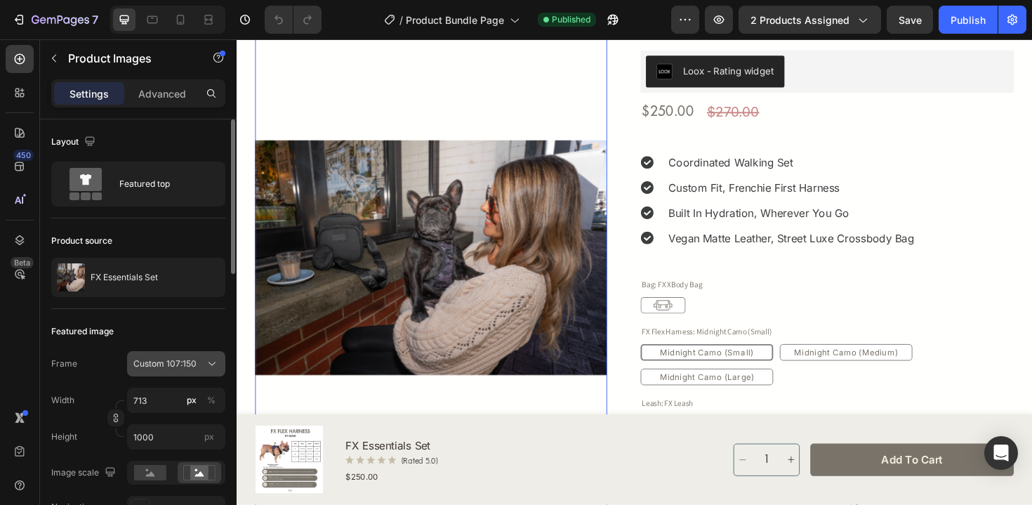
click at [158, 365] on span "Custom 107:150" at bounding box center [164, 363] width 63 height 13
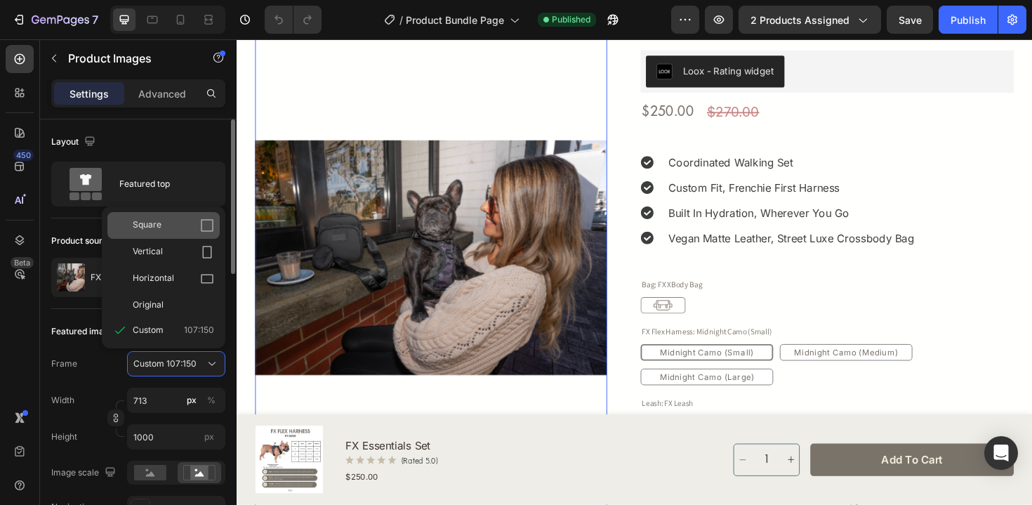
click at [190, 232] on div "Square" at bounding box center [163, 225] width 112 height 27
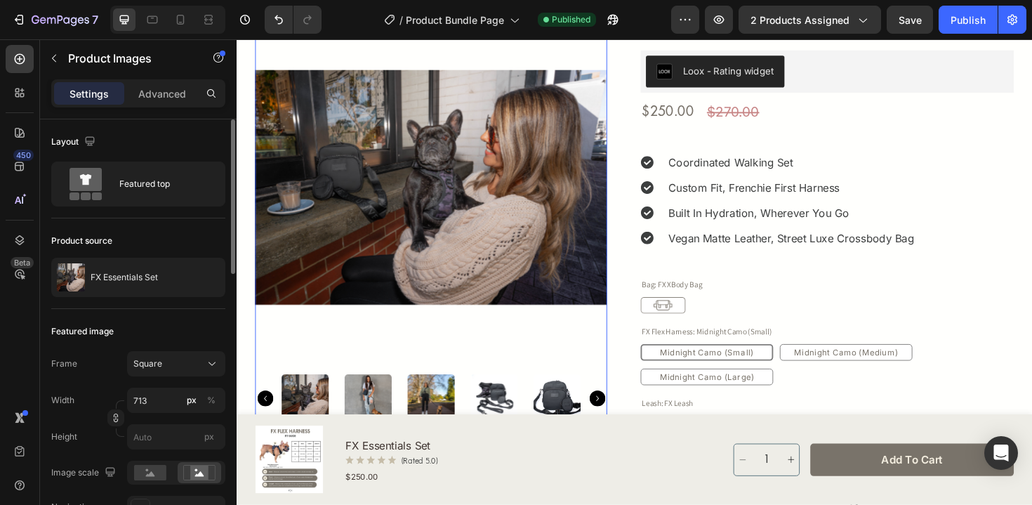
click at [306, 425] on img at bounding box center [309, 419] width 50 height 50
click at [313, 428] on img at bounding box center [309, 419] width 50 height 50
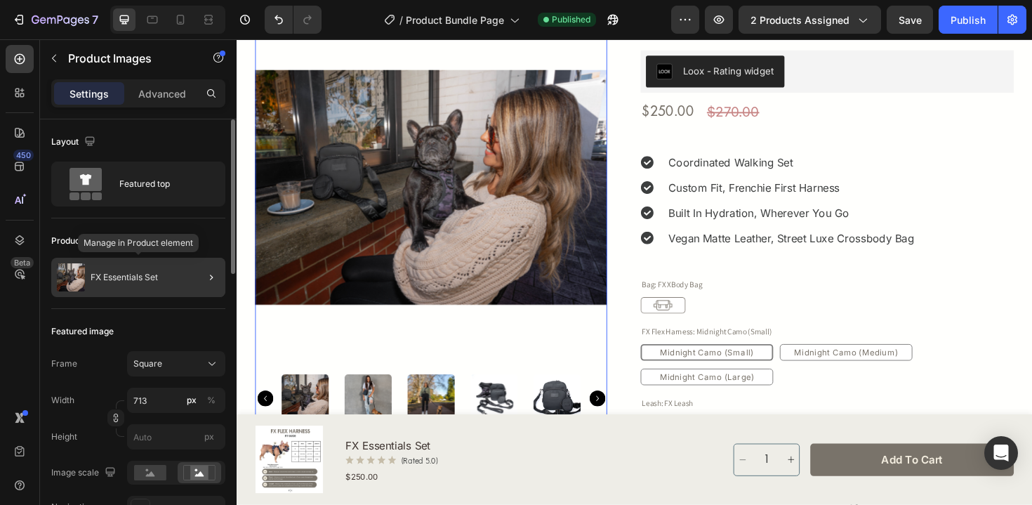
click at [167, 275] on div "FX Essentials Set" at bounding box center [138, 277] width 174 height 39
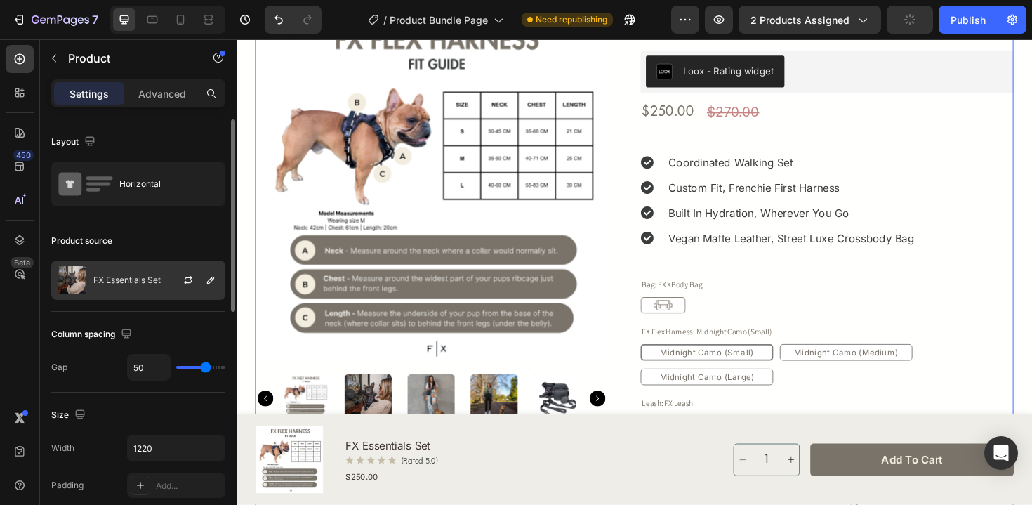
click at [165, 283] on div at bounding box center [194, 280] width 62 height 38
click at [189, 280] on icon "button" at bounding box center [187, 279] width 11 height 11
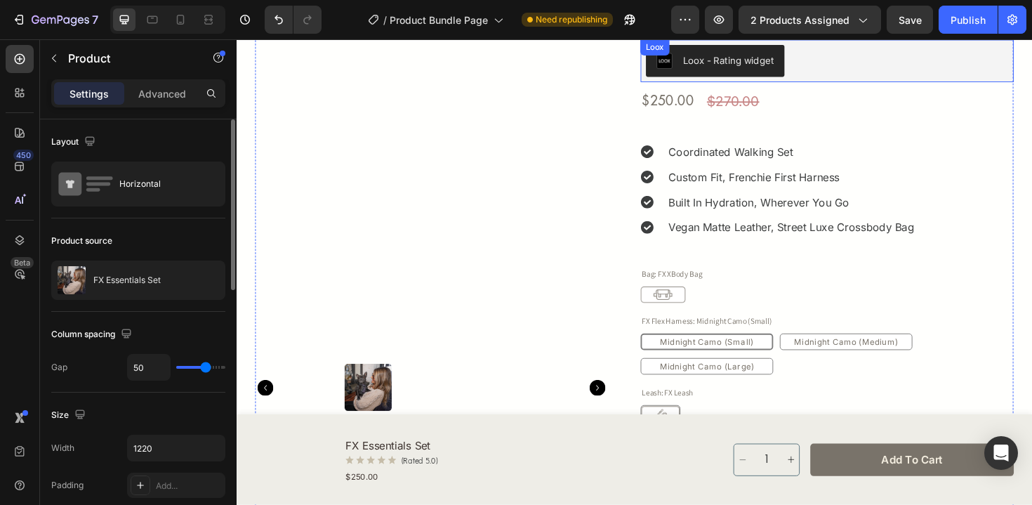
scroll to position [112, 0]
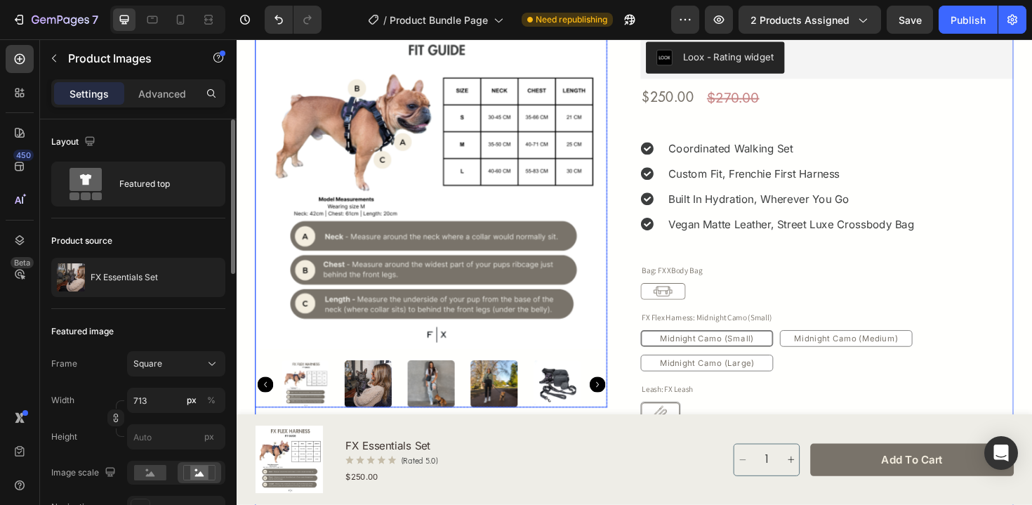
click at [373, 392] on img at bounding box center [376, 405] width 50 height 50
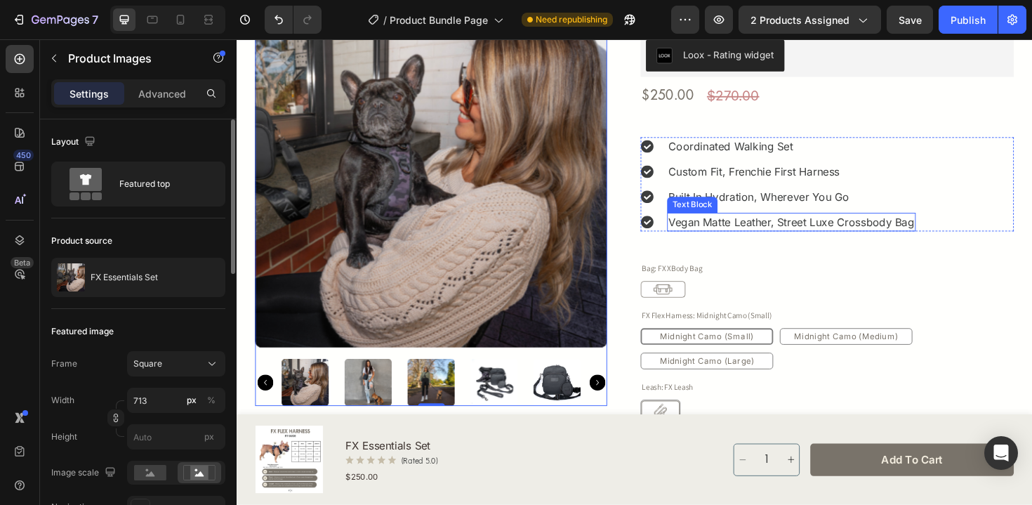
scroll to position [115, 0]
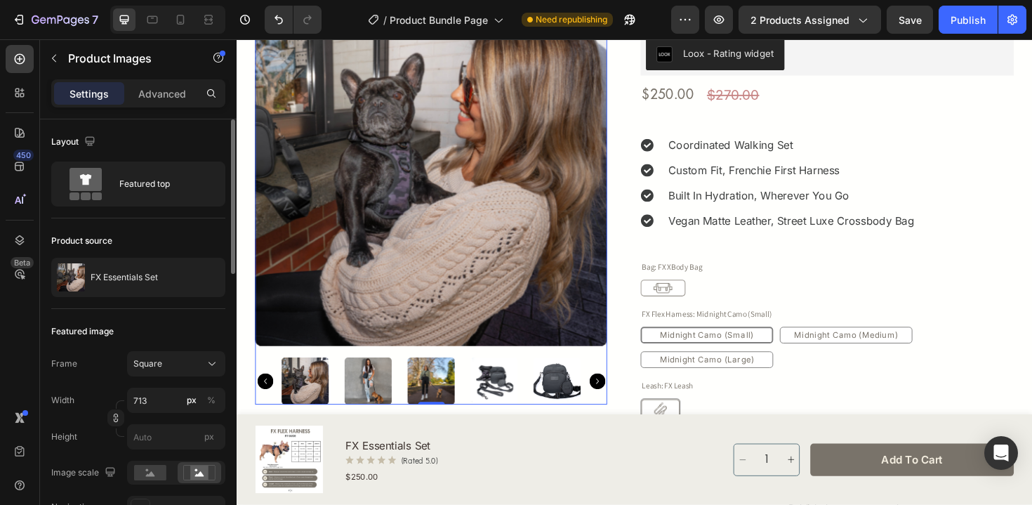
click at [374, 406] on img at bounding box center [376, 401] width 50 height 50
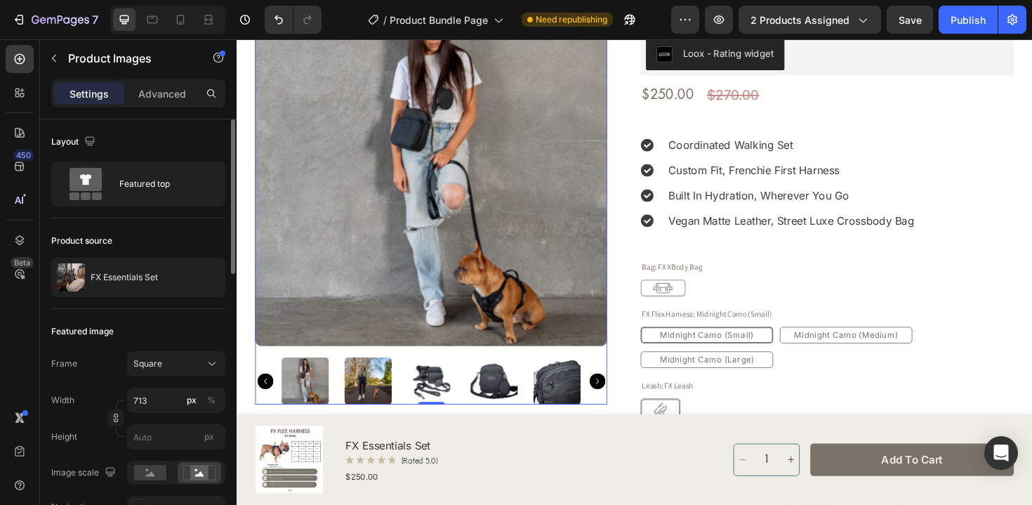
click at [371, 404] on img at bounding box center [376, 401] width 50 height 50
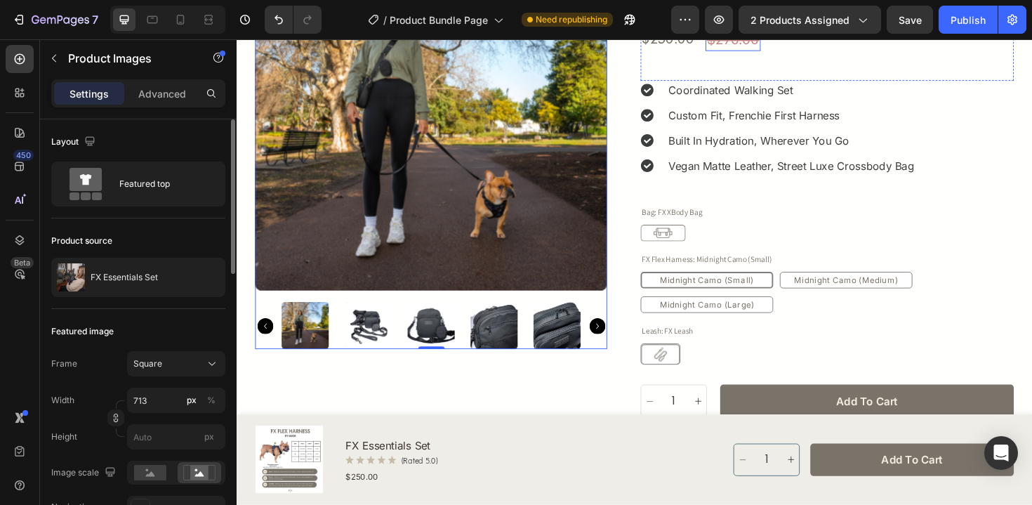
scroll to position [185, 0]
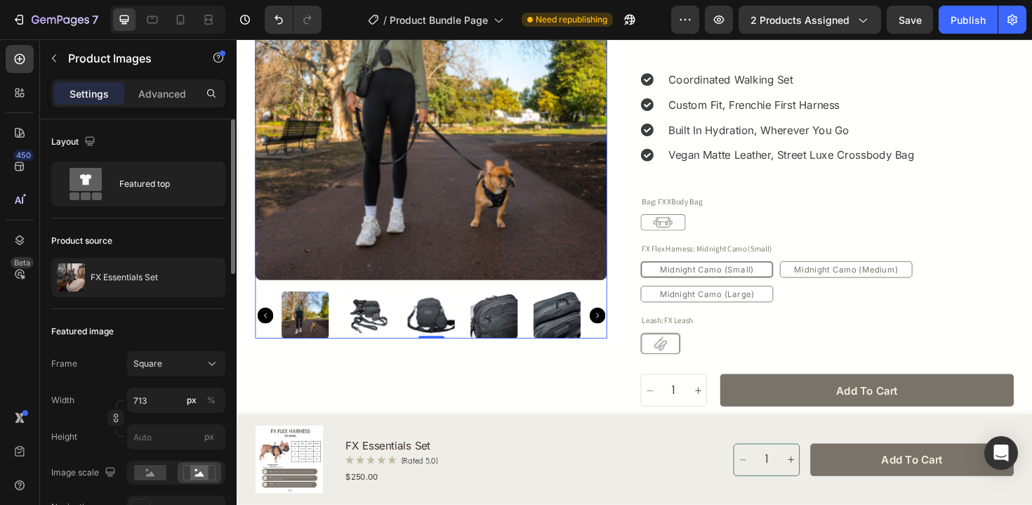
click at [371, 331] on img at bounding box center [376, 332] width 50 height 50
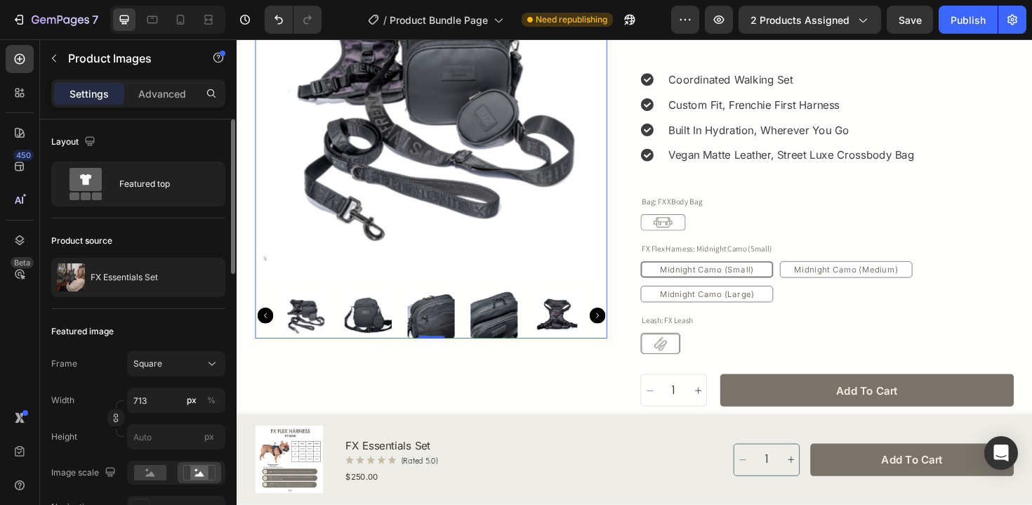
click at [368, 332] on img at bounding box center [376, 332] width 50 height 50
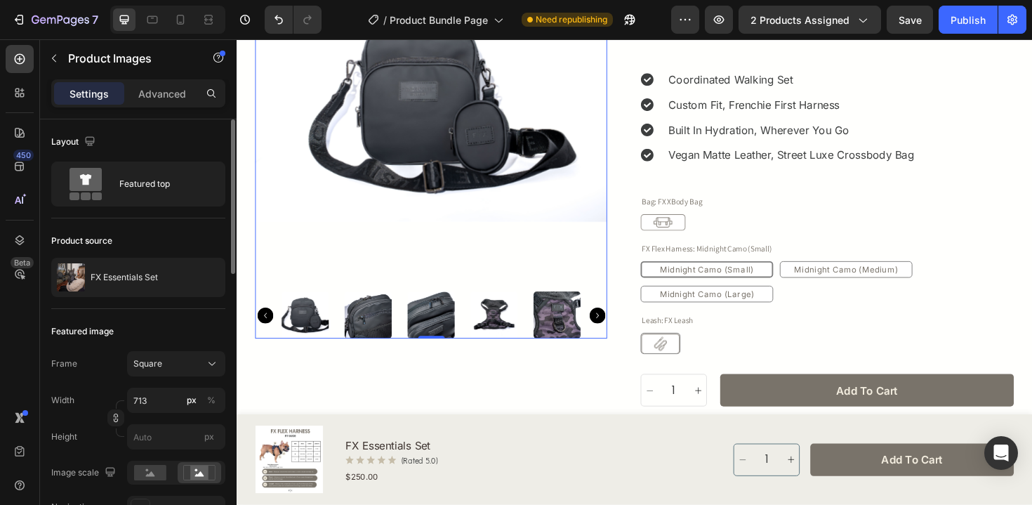
click at [361, 331] on img at bounding box center [376, 332] width 50 height 50
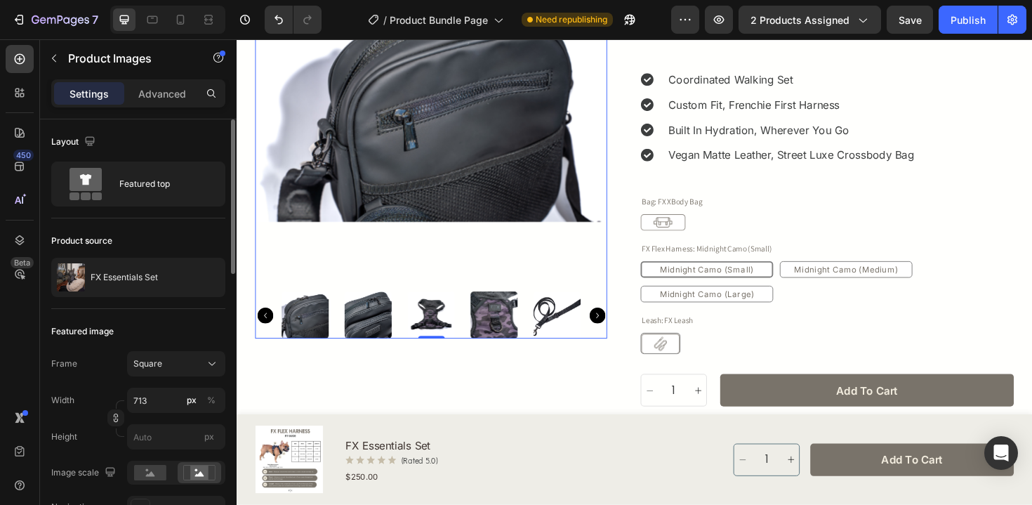
click at [375, 326] on img at bounding box center [376, 332] width 50 height 50
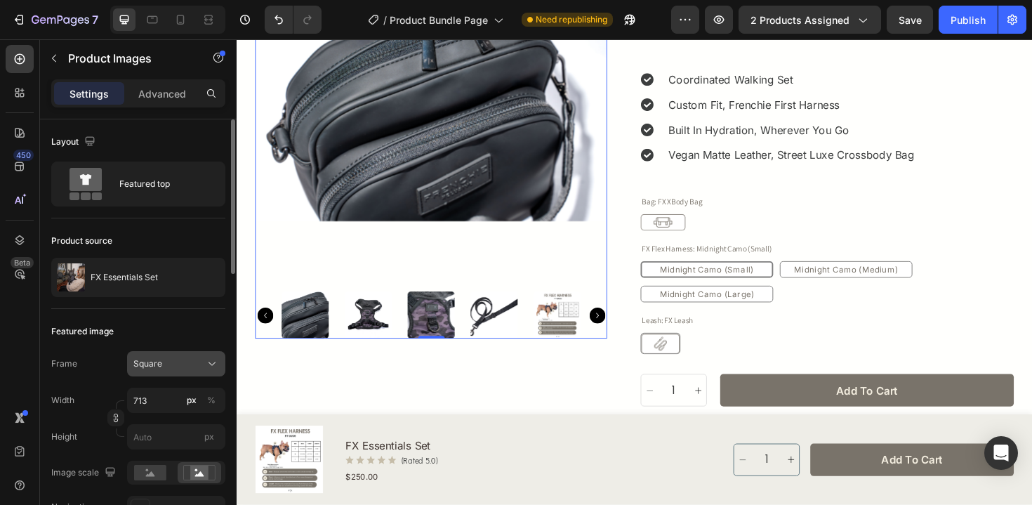
click at [154, 364] on span "Square" at bounding box center [147, 363] width 29 height 13
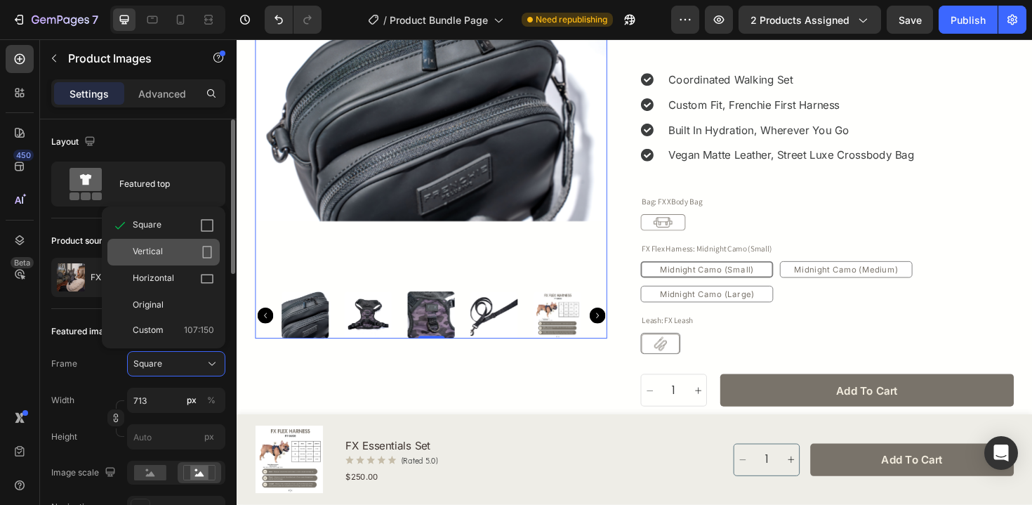
click at [189, 260] on div "Vertical" at bounding box center [163, 252] width 112 height 27
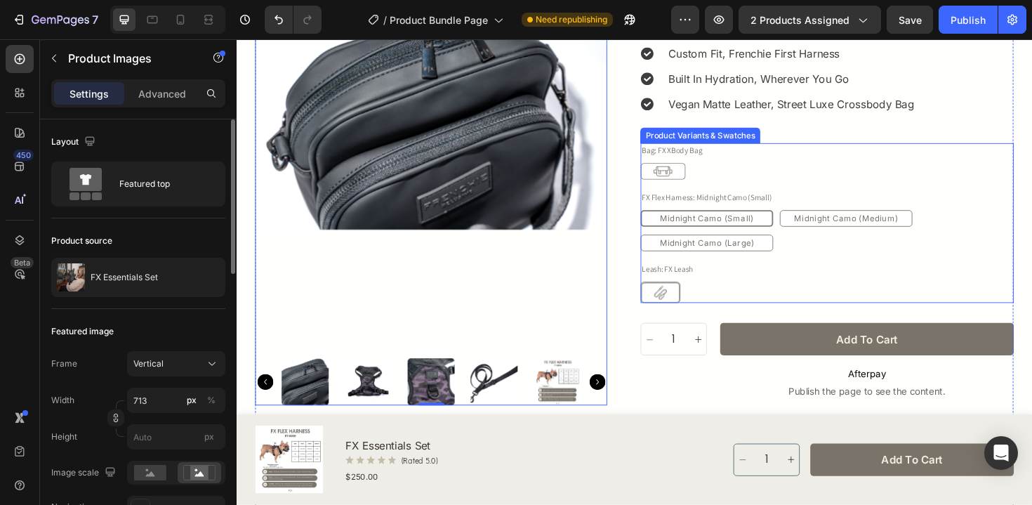
scroll to position [282, 0]
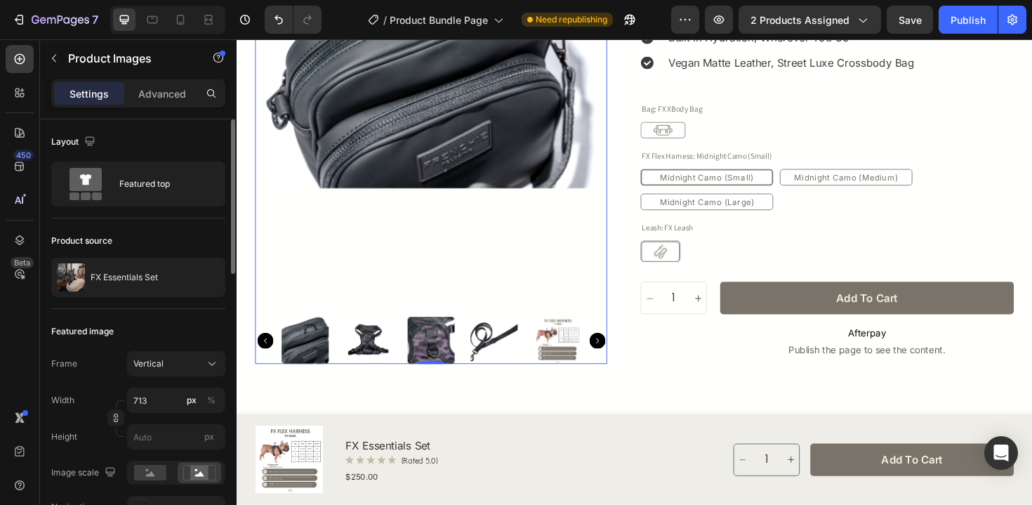
click at [621, 361] on icon "Carousel Next Arrow" at bounding box center [618, 358] width 17 height 17
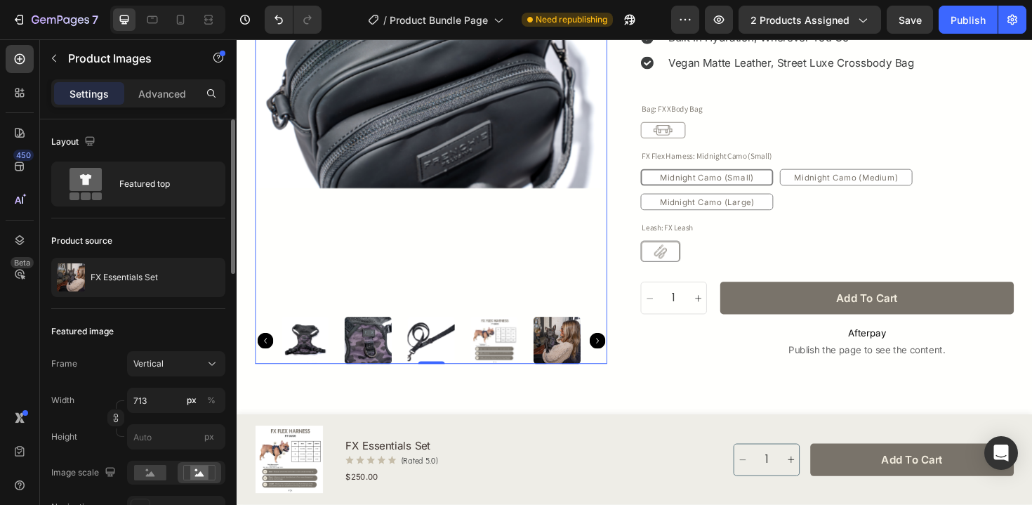
click at [620, 362] on icon "Carousel Next Arrow" at bounding box center [618, 358] width 17 height 17
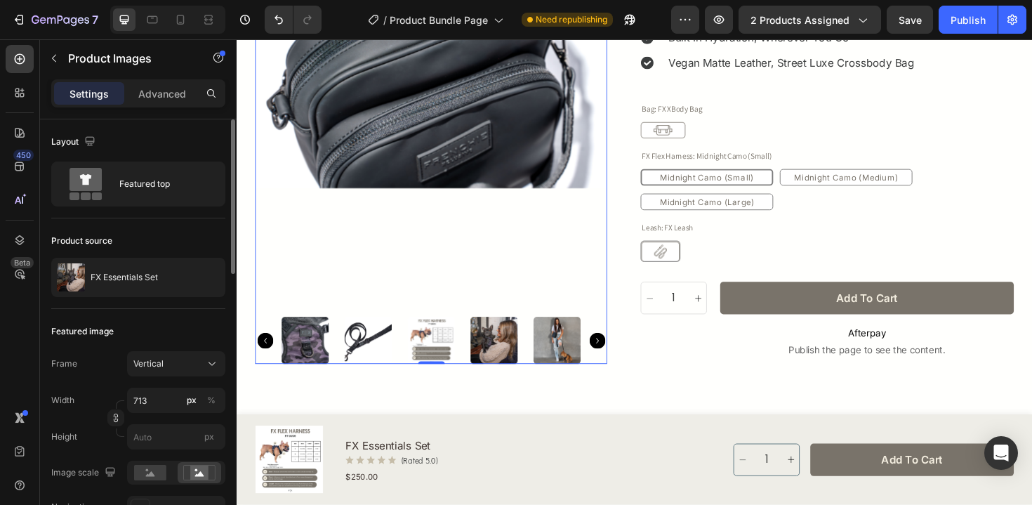
click at [511, 369] on img at bounding box center [509, 358] width 50 height 50
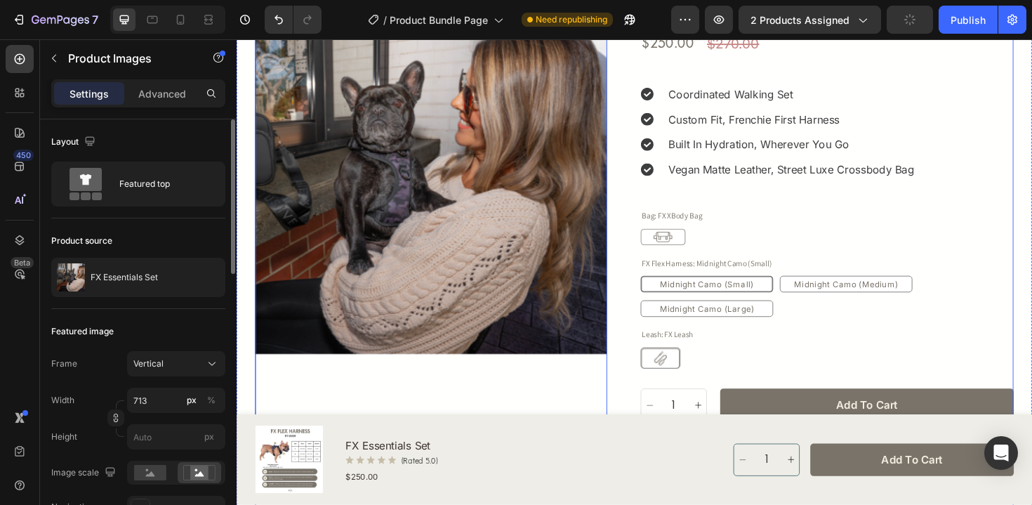
scroll to position [170, 0]
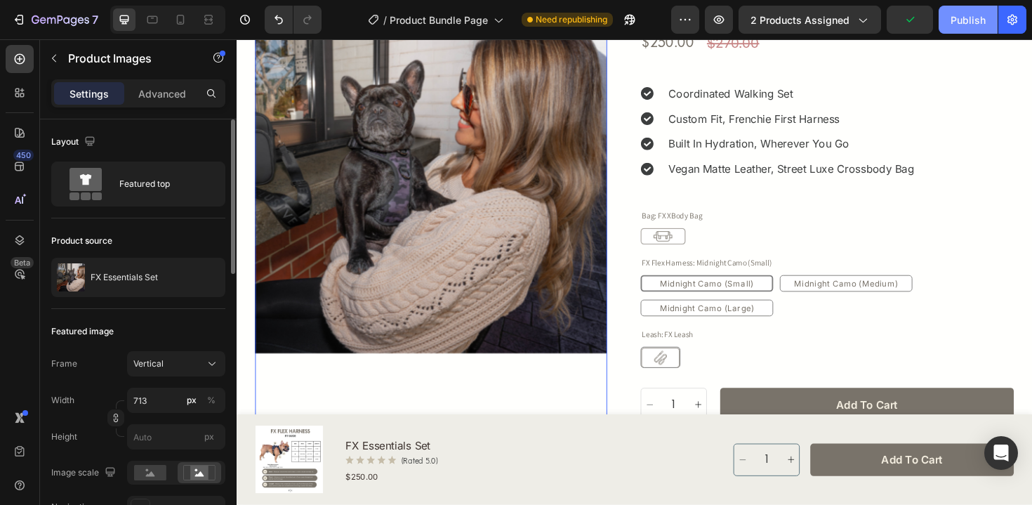
click at [956, 29] on button "Publish" at bounding box center [967, 20] width 59 height 28
click at [156, 354] on button "Vertical" at bounding box center [176, 363] width 98 height 25
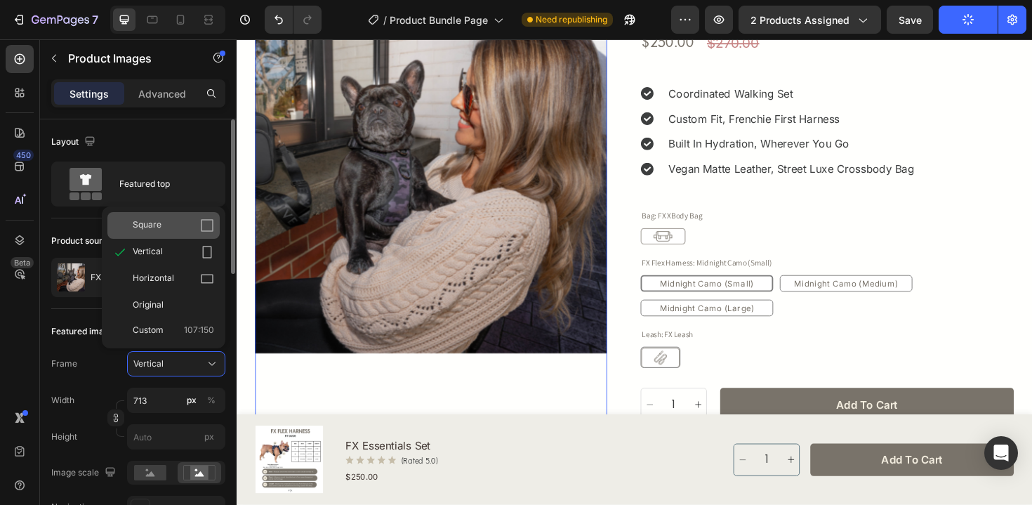
click at [196, 230] on div "Square" at bounding box center [173, 225] width 81 height 14
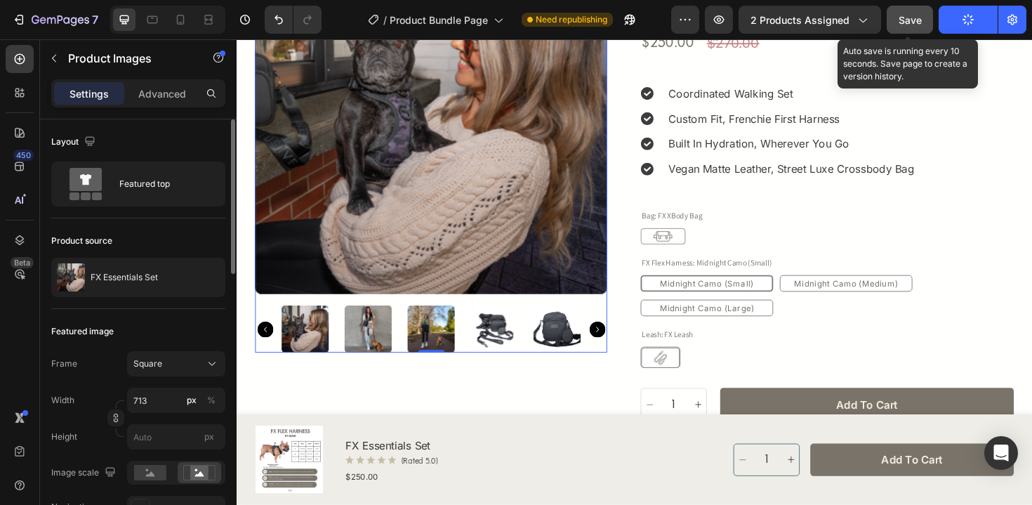
click at [919, 26] on div "Save" at bounding box center [909, 20] width 23 height 15
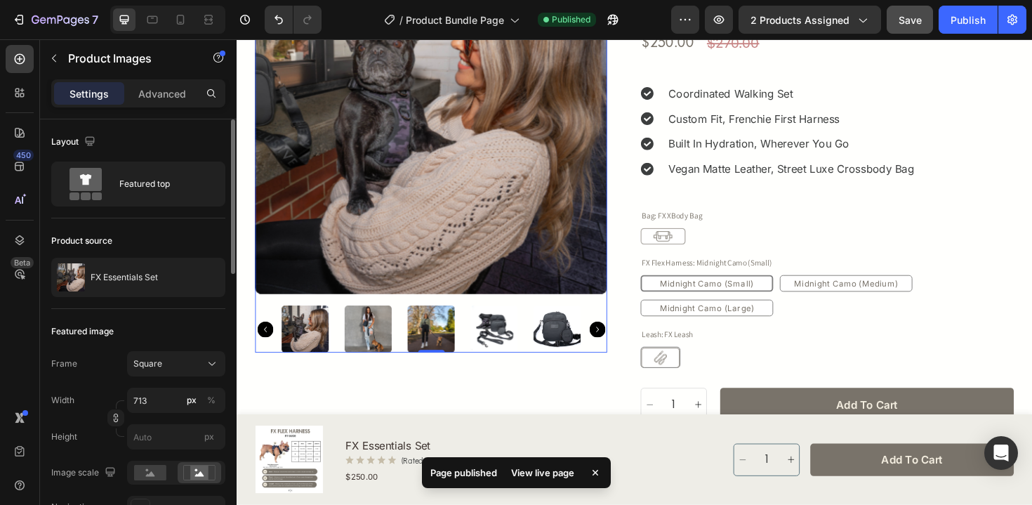
click at [970, 23] on div "Publish" at bounding box center [967, 20] width 35 height 15
click at [613, 28] on button "button" at bounding box center [613, 20] width 28 height 28
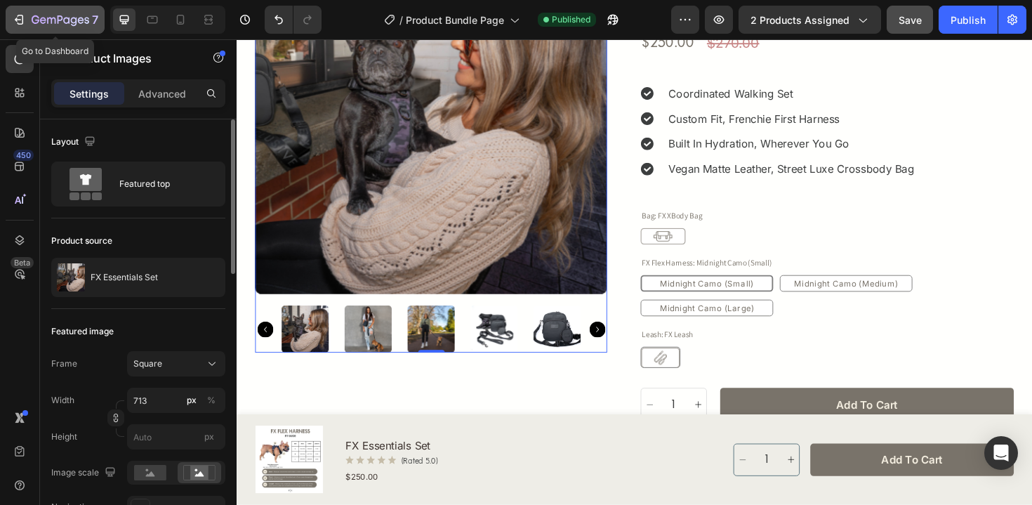
click at [38, 19] on icon "button" at bounding box center [36, 19] width 8 height 8
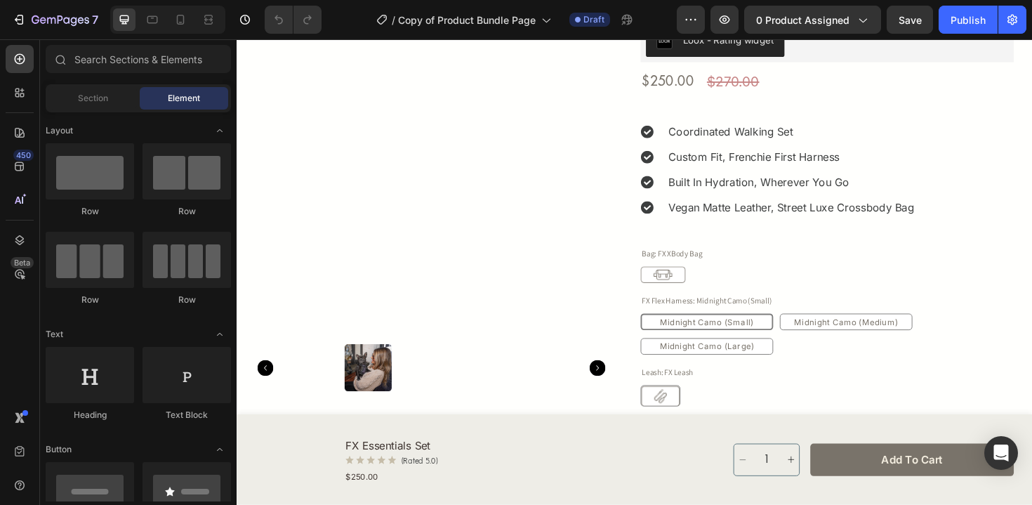
scroll to position [109, 0]
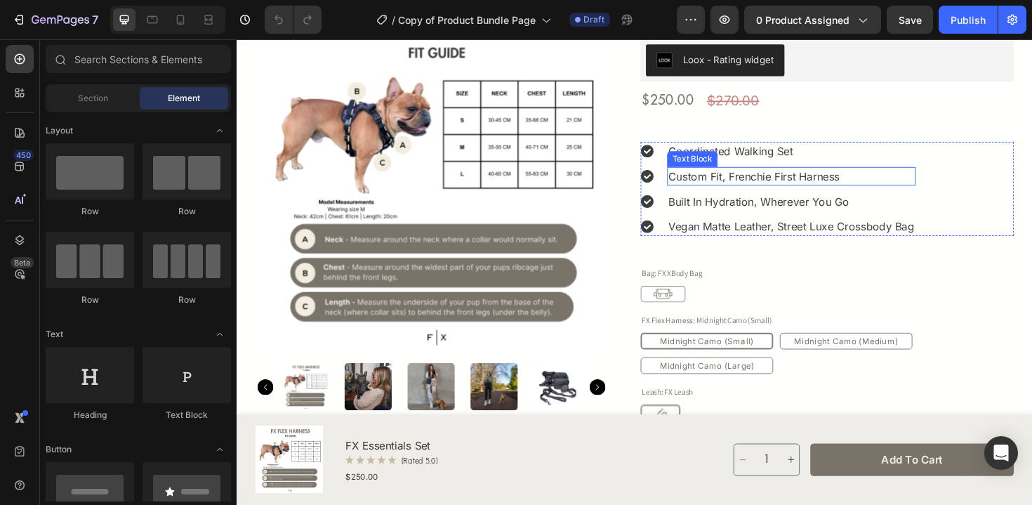
click at [945, 184] on p "Custom Fit, Frenchie First Harness" at bounding box center [823, 184] width 260 height 17
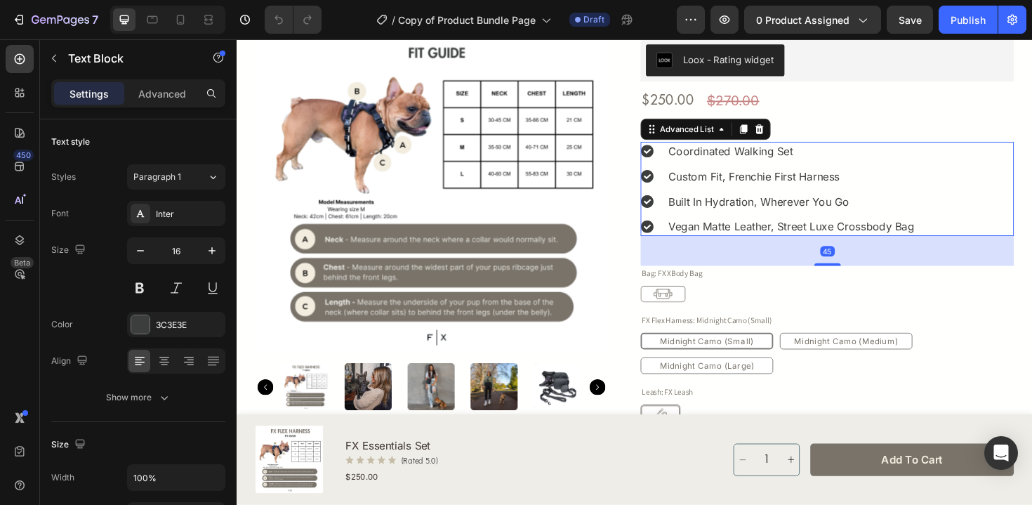
click at [1018, 192] on div "Icon Coordinated Walking Set Text Block Icon Custom Fit, Frenchie First Harness…" at bounding box center [861, 198] width 395 height 100
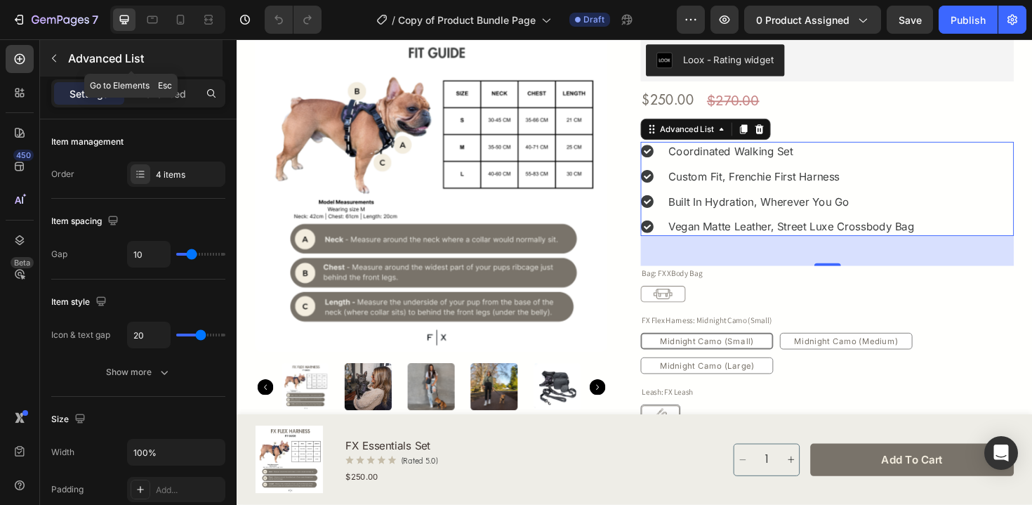
click at [55, 60] on icon "button" at bounding box center [53, 58] width 11 height 11
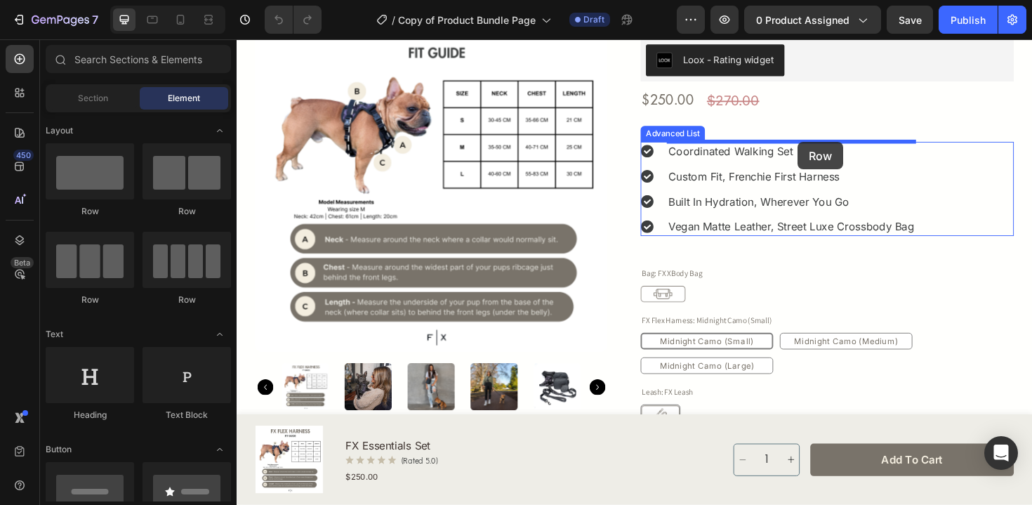
drag, startPoint x: 403, startPoint y: 232, endPoint x: 830, endPoint y: 148, distance: 435.5
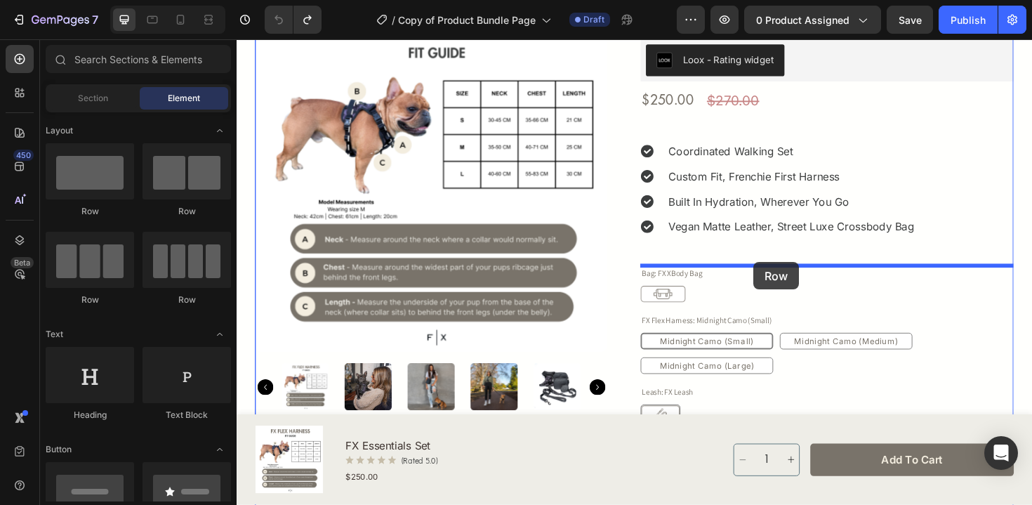
drag, startPoint x: 406, startPoint y: 235, endPoint x: 783, endPoint y: 275, distance: 379.7
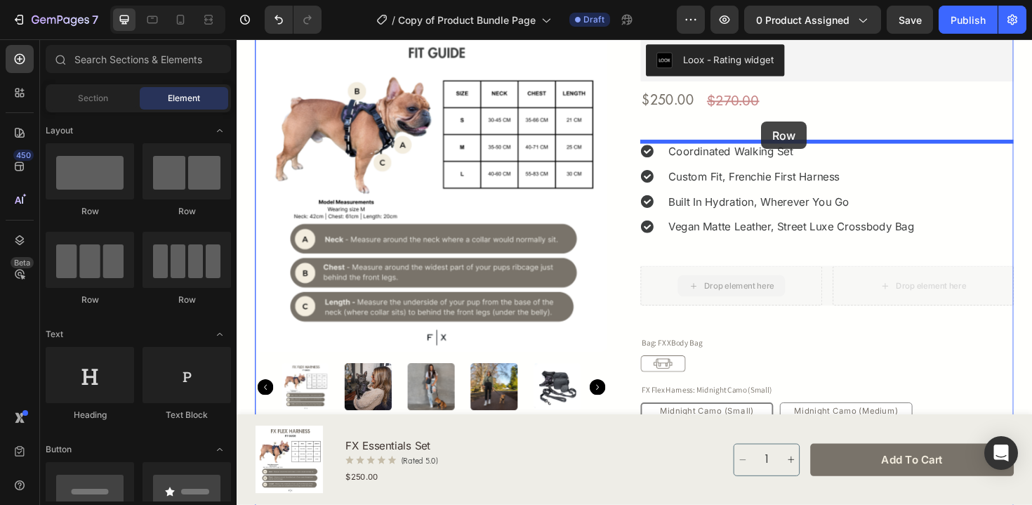
drag, startPoint x: 782, startPoint y: 307, endPoint x: 792, endPoint y: 126, distance: 181.3
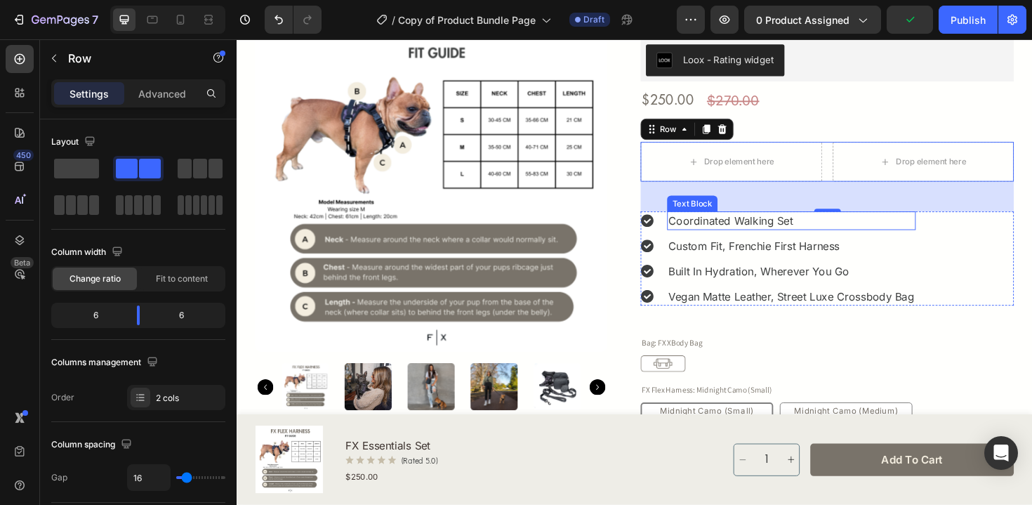
click at [712, 236] on p "Coordinated Walking Set" at bounding box center [823, 231] width 260 height 17
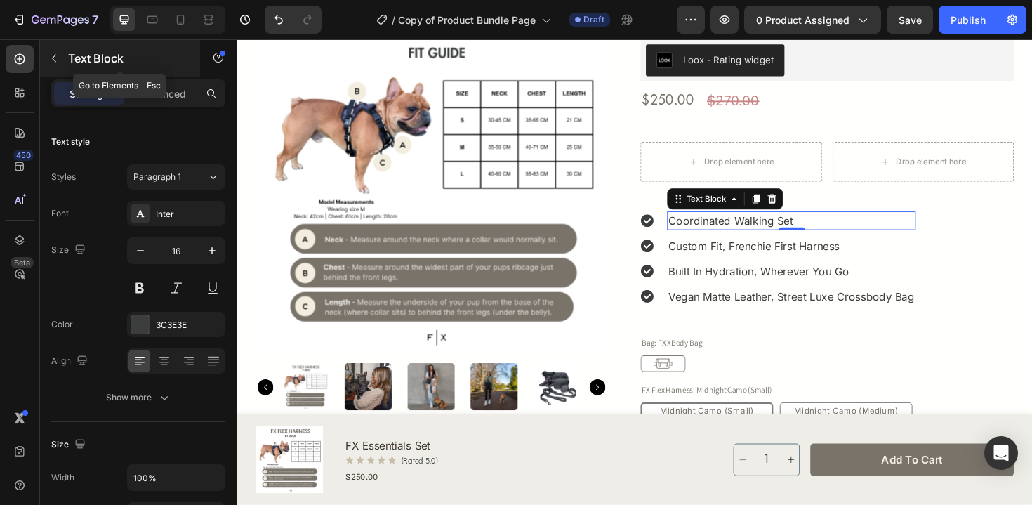
click at [49, 60] on icon "button" at bounding box center [53, 58] width 11 height 11
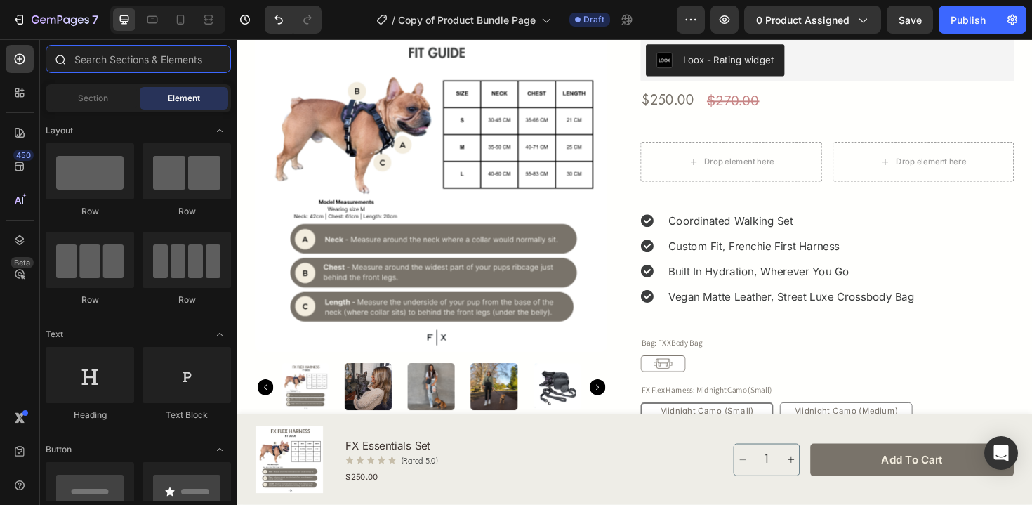
click at [88, 68] on input "text" at bounding box center [138, 59] width 185 height 28
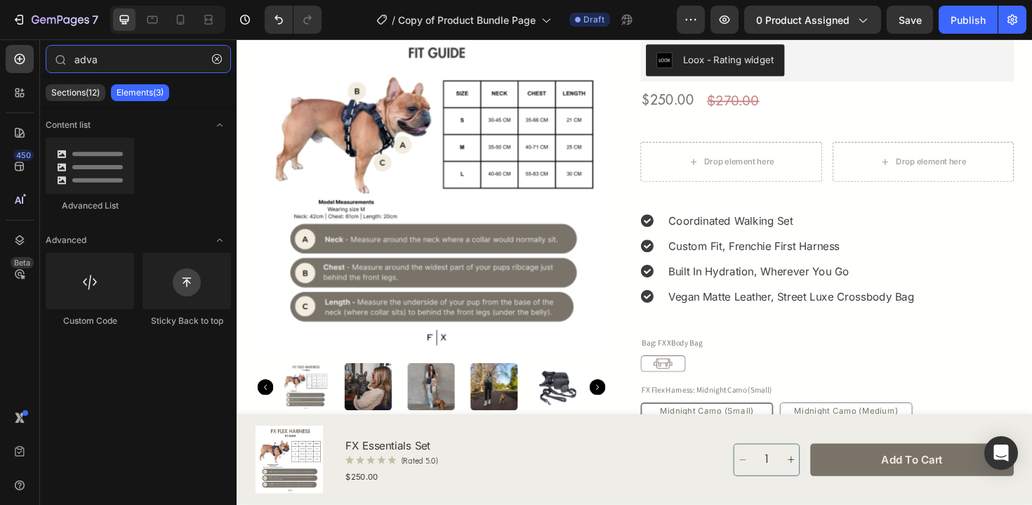
type input "adva"
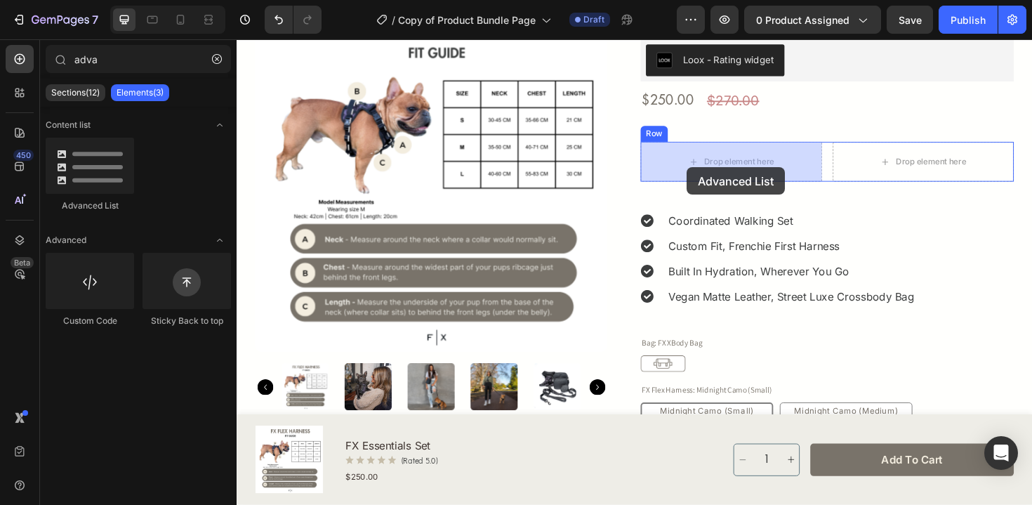
drag, startPoint x: 339, startPoint y: 235, endPoint x: 712, endPoint y: 175, distance: 378.2
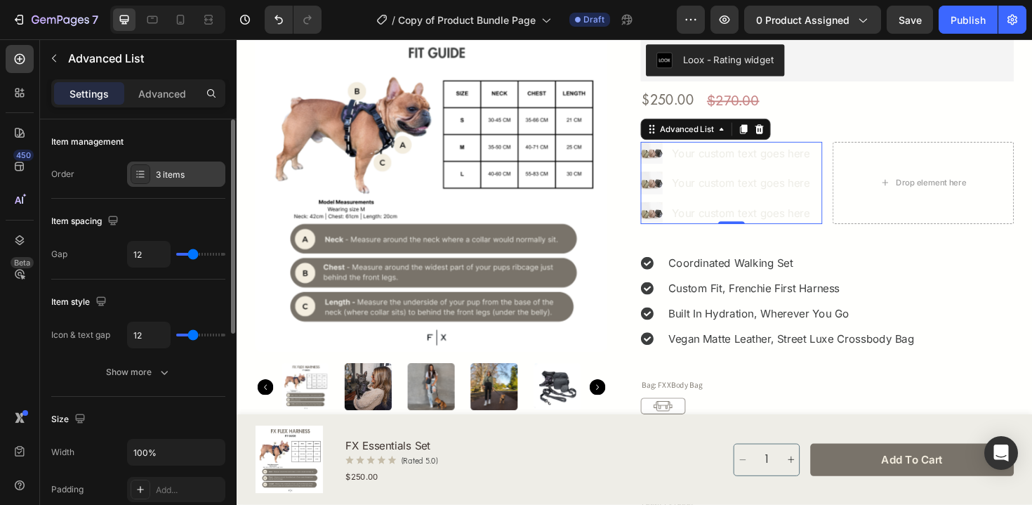
click at [145, 181] on div at bounding box center [141, 174] width 20 height 20
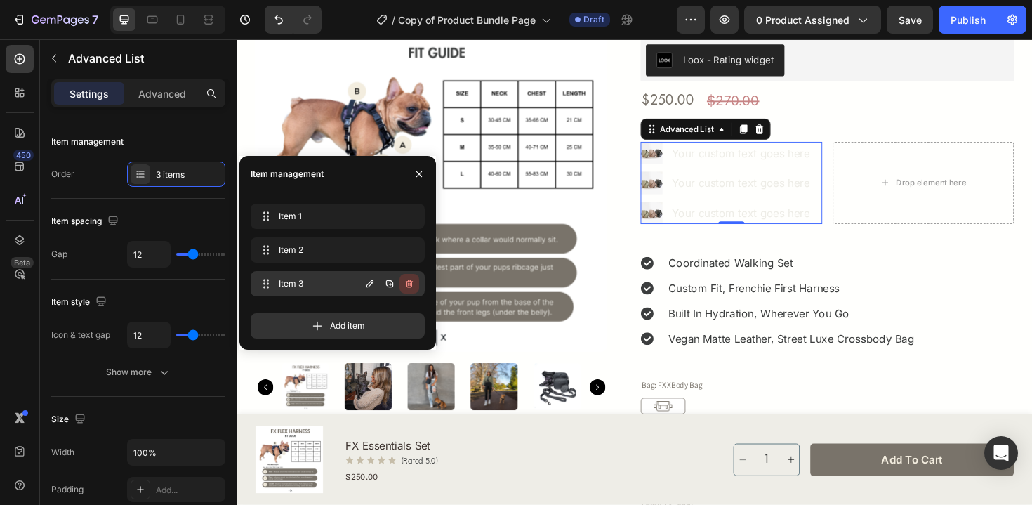
click at [417, 284] on button "button" at bounding box center [409, 284] width 20 height 20
click at [408, 290] on button "Delete" at bounding box center [399, 284] width 39 height 20
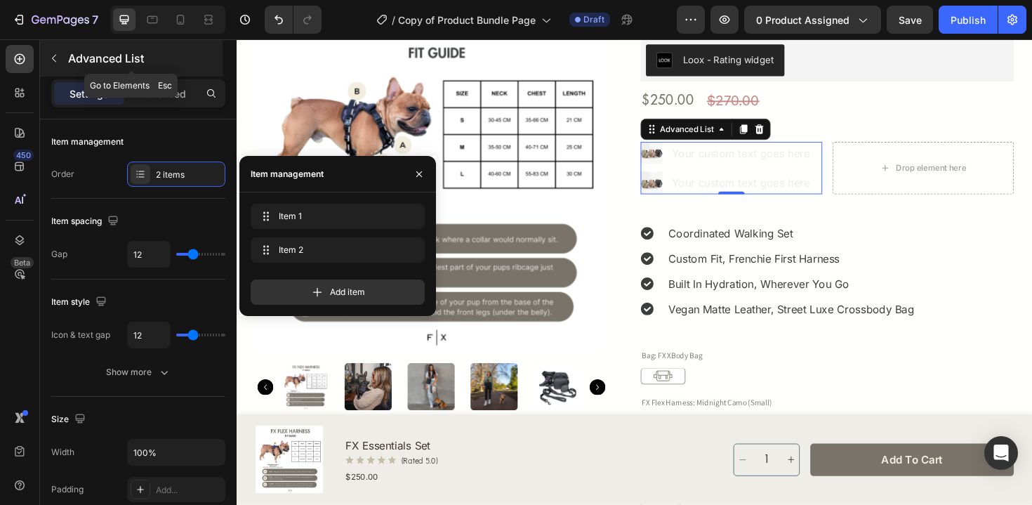
click at [51, 58] on icon "button" at bounding box center [53, 58] width 11 height 11
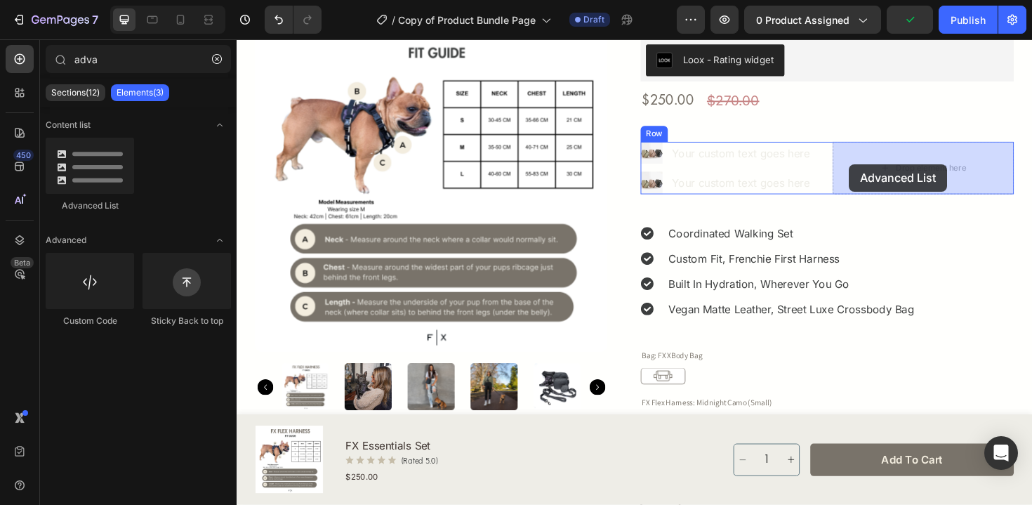
drag, startPoint x: 334, startPoint y: 201, endPoint x: 885, endPoint y: 171, distance: 551.8
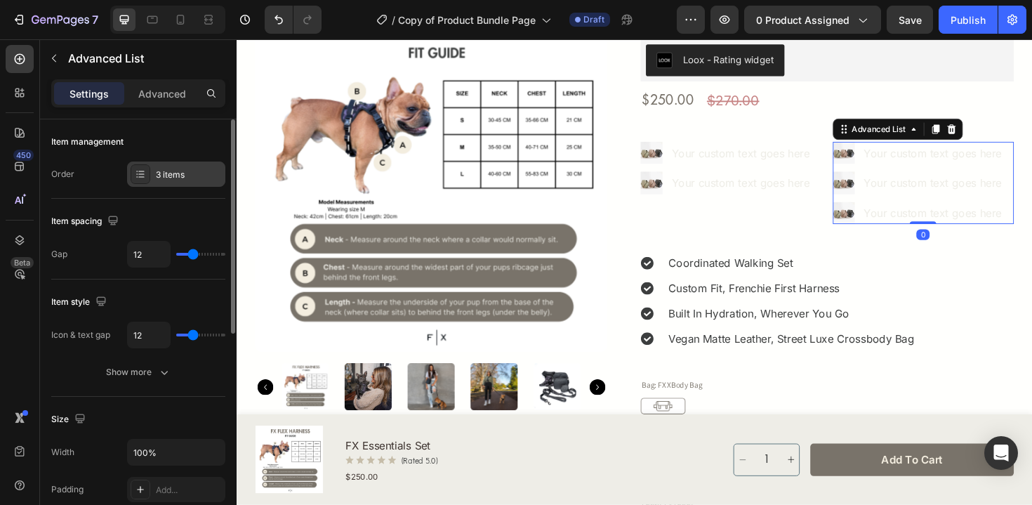
click at [178, 178] on div "3 items" at bounding box center [189, 174] width 66 height 13
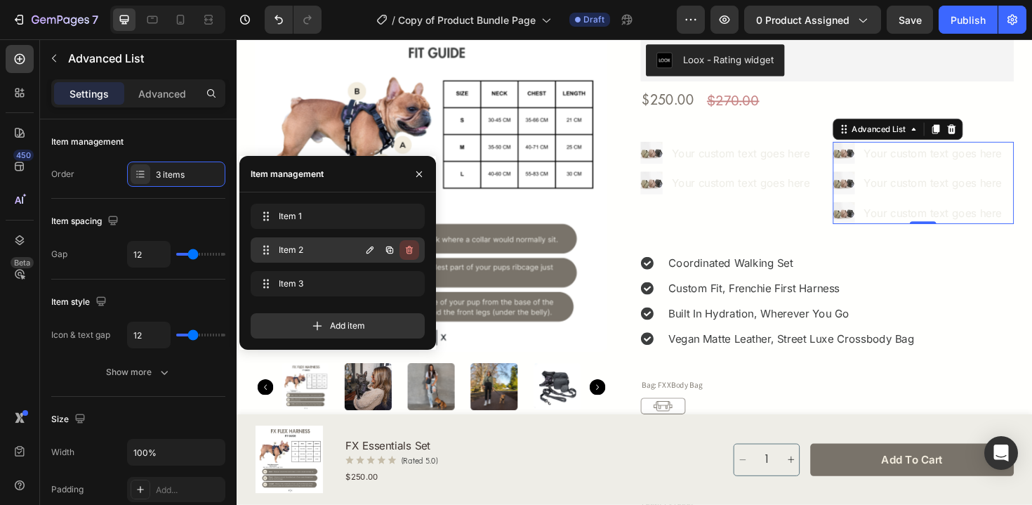
click at [338, 251] on div "Item 2 Item 2" at bounding box center [338, 249] width 174 height 25
click at [414, 286] on icon "button" at bounding box center [409, 283] width 11 height 11
click at [409, 284] on div "Delete" at bounding box center [400, 283] width 26 height 13
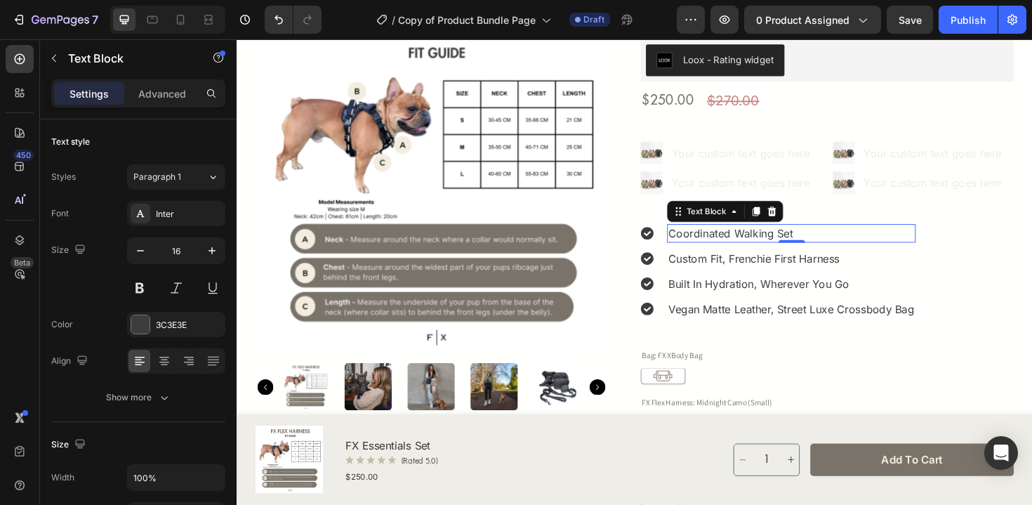
click at [755, 239] on p "Coordinated Walking Set" at bounding box center [823, 245] width 260 height 17
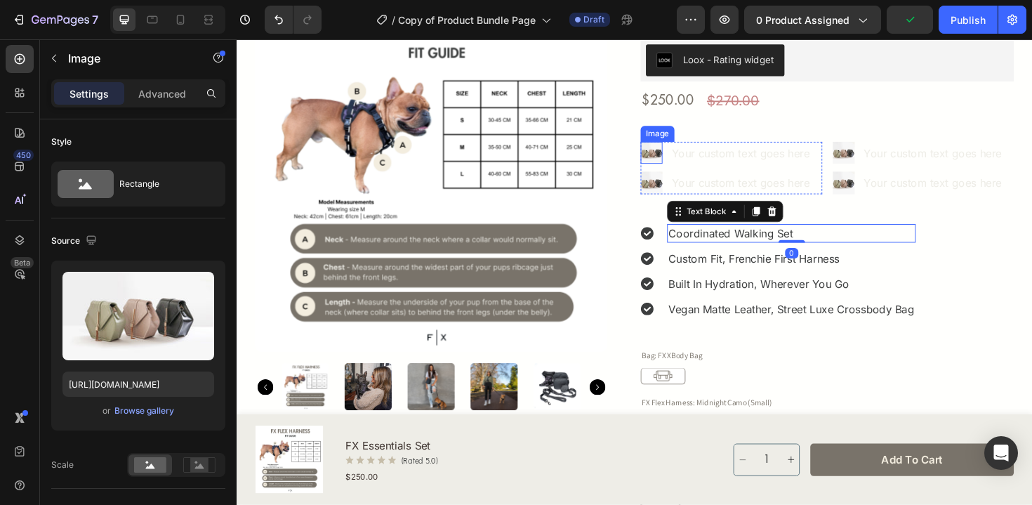
click at [679, 160] on img at bounding box center [675, 159] width 23 height 23
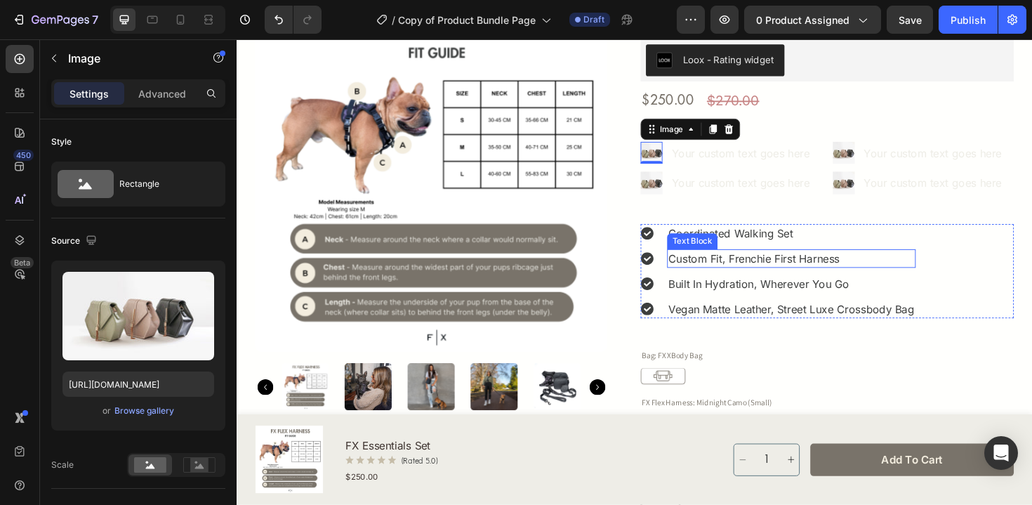
click at [731, 245] on div "Text Block" at bounding box center [718, 253] width 53 height 17
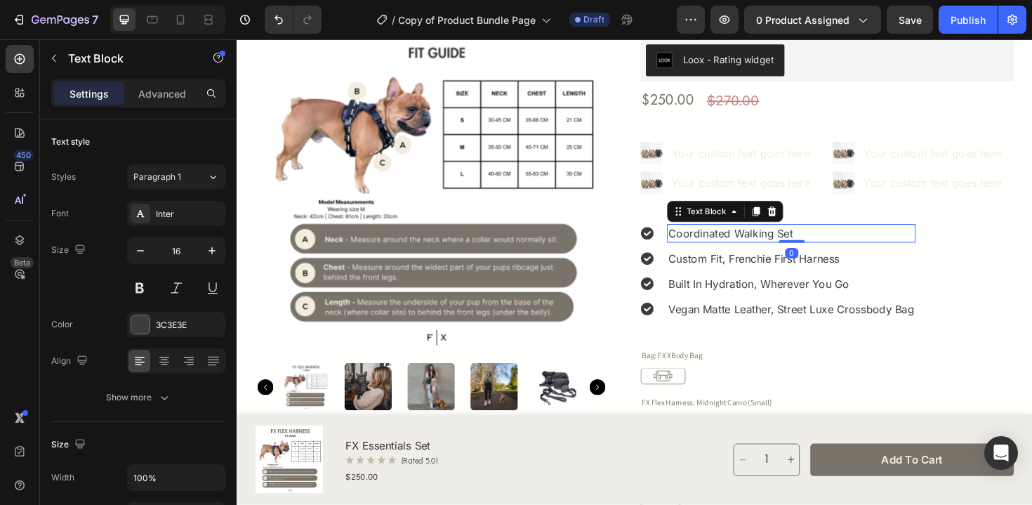
click at [841, 247] on p "Coordinated Walking Set" at bounding box center [823, 245] width 260 height 17
click at [748, 160] on div "Your custom text goes here" at bounding box center [773, 160] width 154 height 20
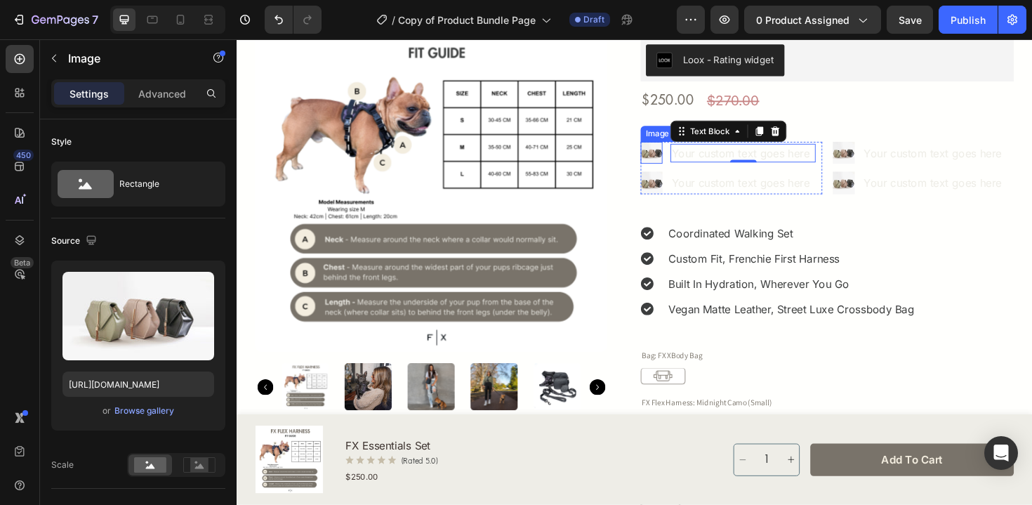
click at [673, 160] on img at bounding box center [675, 159] width 23 height 23
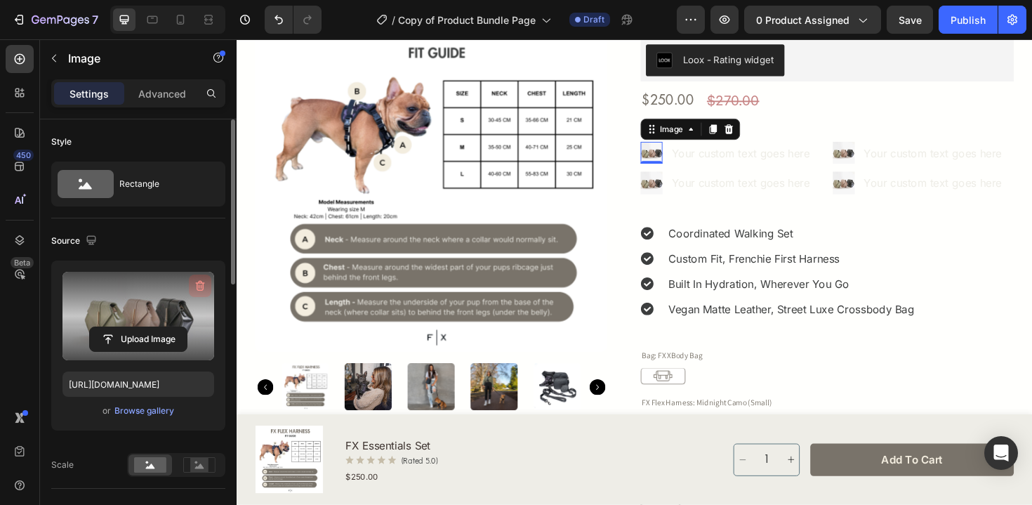
click at [197, 281] on icon "button" at bounding box center [200, 286] width 14 height 14
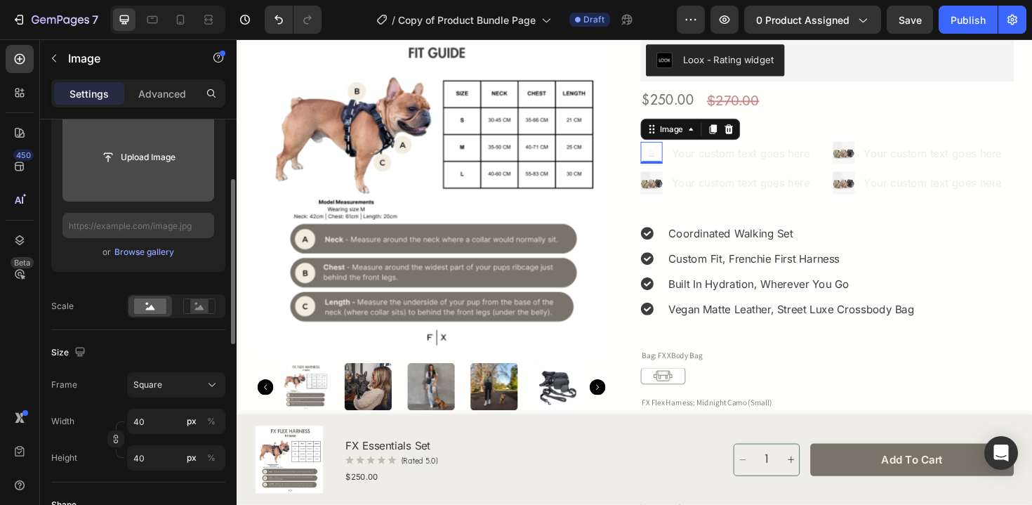
scroll to position [154, 0]
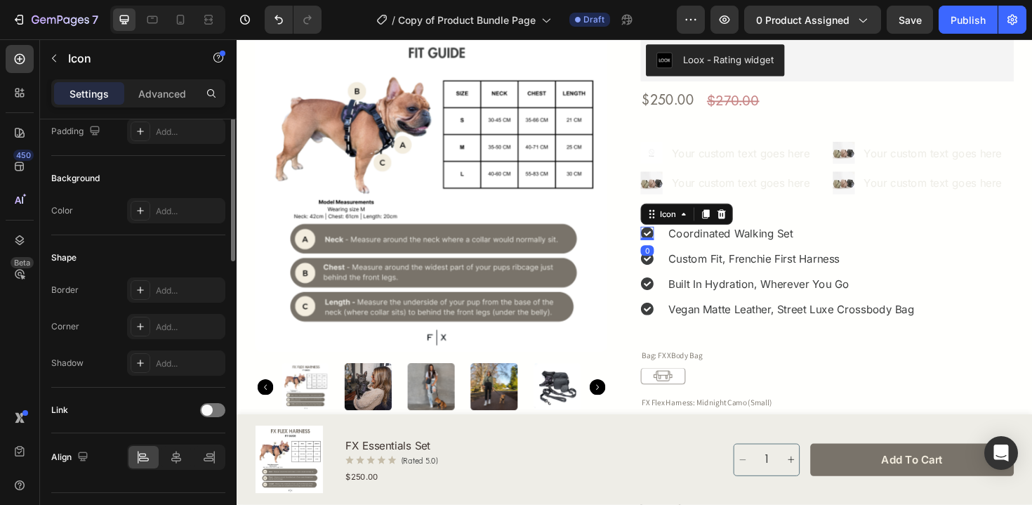
click at [674, 245] on icon at bounding box center [670, 244] width 13 height 13
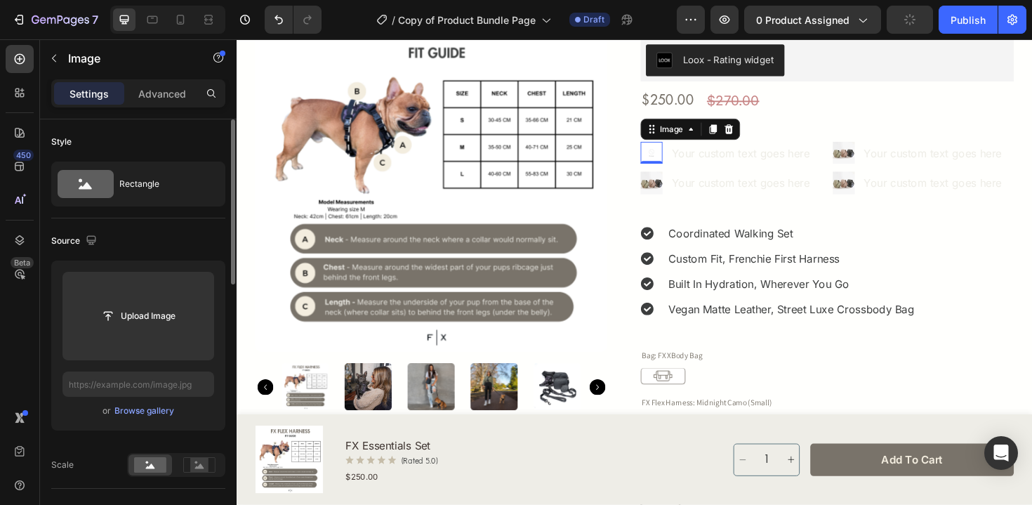
click at [678, 167] on div "Image 0" at bounding box center [675, 159] width 23 height 23
click at [144, 407] on div "Browse gallery" at bounding box center [144, 410] width 60 height 13
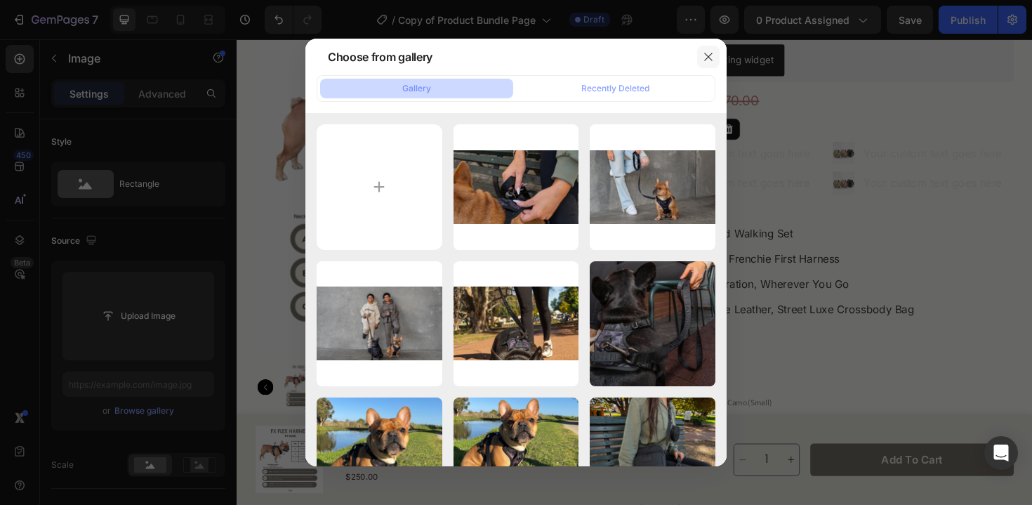
click at [714, 54] on button "button" at bounding box center [708, 57] width 22 height 22
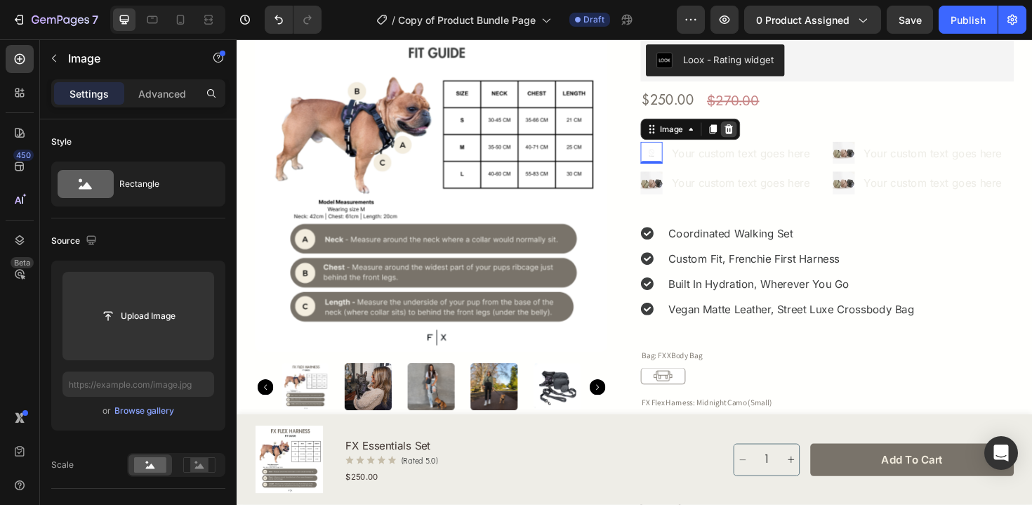
click at [764, 131] on div at bounding box center [757, 134] width 17 height 17
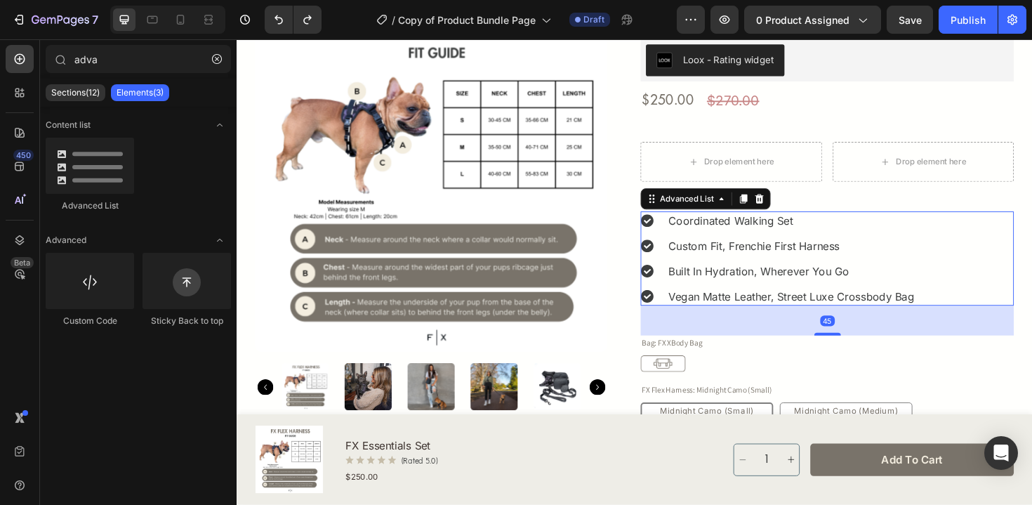
click at [995, 248] on div "Icon Coordinated Walking Set Text Block Icon Custom Fit, Frenchie First Harness…" at bounding box center [861, 272] width 395 height 100
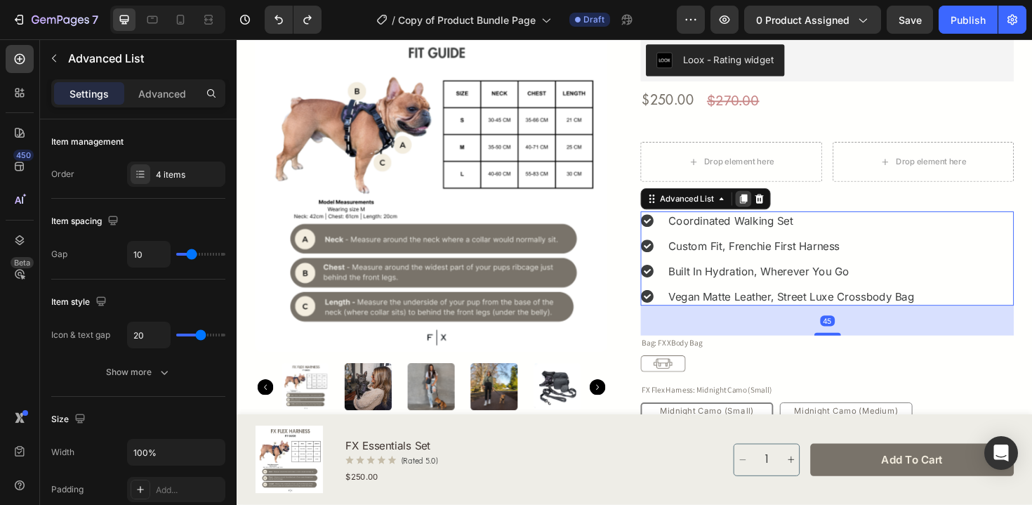
click at [770, 206] on icon at bounding box center [772, 208] width 11 height 11
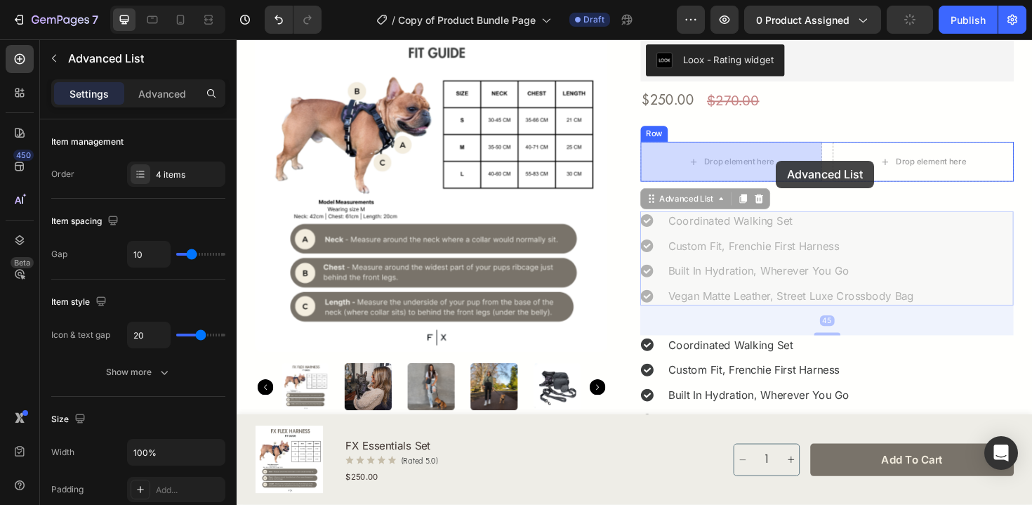
drag, startPoint x: 966, startPoint y: 237, endPoint x: 806, endPoint y: 168, distance: 174.2
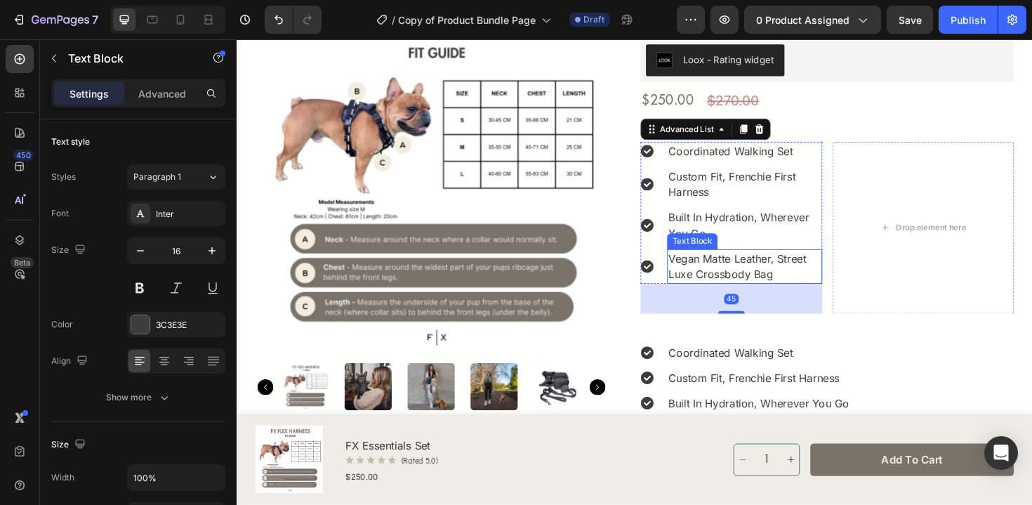
click at [784, 270] on p "Vegan Matte Leather, Street Luxe Crossbody Bag" at bounding box center [773, 280] width 161 height 34
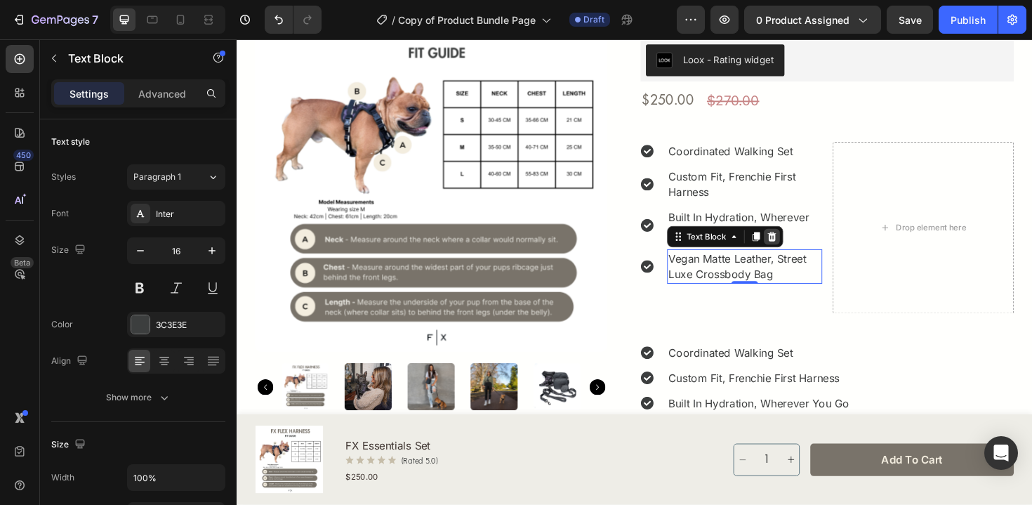
click at [800, 246] on icon at bounding box center [803, 249] width 9 height 10
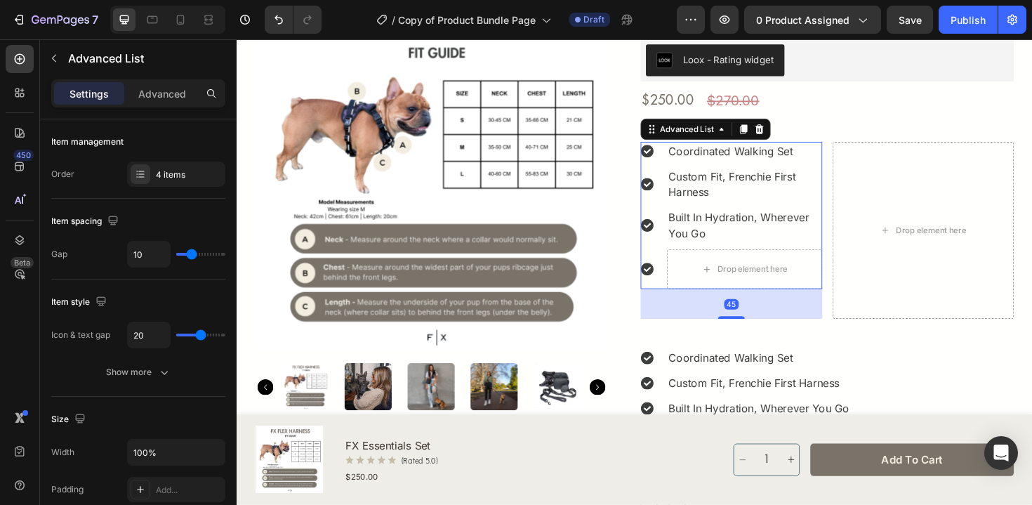
click at [680, 281] on li "Icon Drop element here" at bounding box center [760, 283] width 192 height 42
click at [743, 278] on div "Drop element here" at bounding box center [774, 283] width 114 height 22
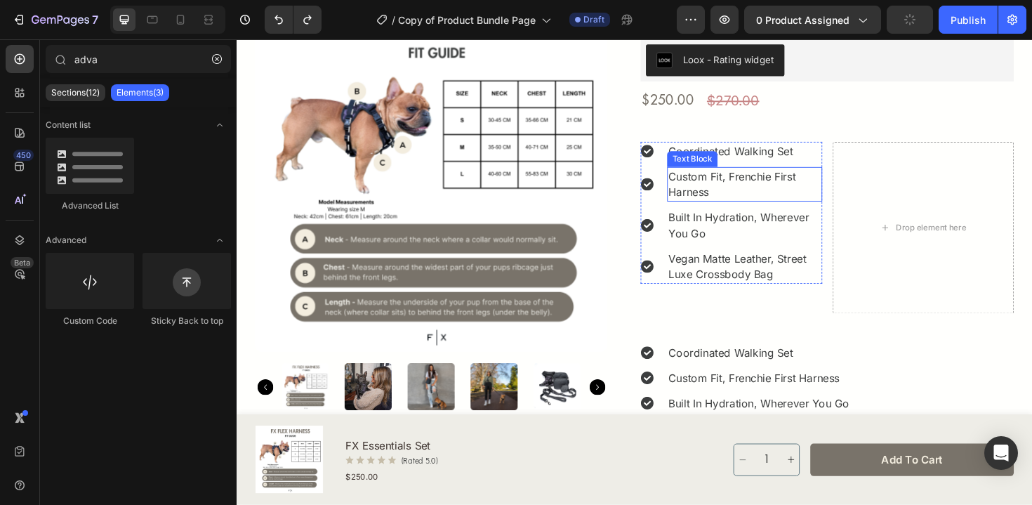
click at [852, 176] on p "Custom Fit, Frenchie First Harness" at bounding box center [773, 193] width 161 height 34
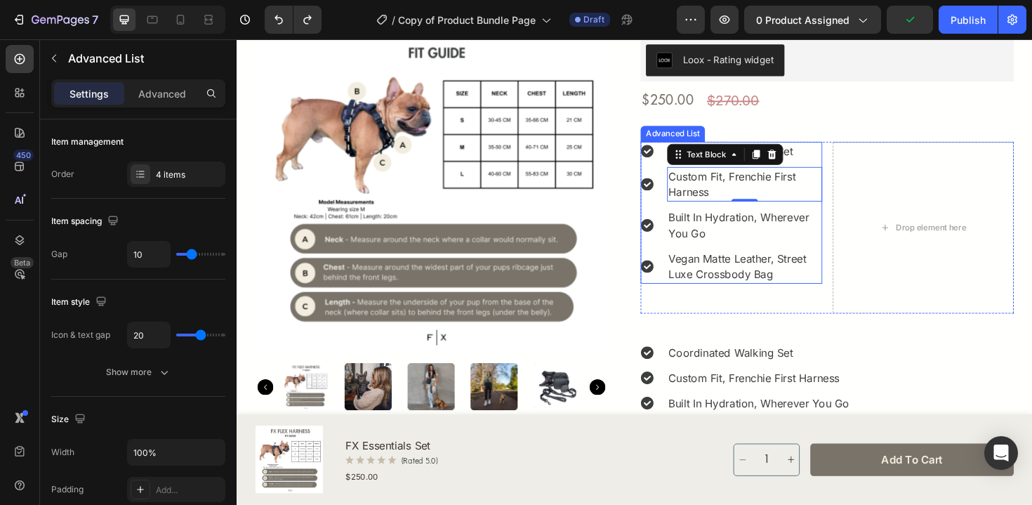
click at [682, 143] on div "Advanced List" at bounding box center [698, 139] width 68 height 17
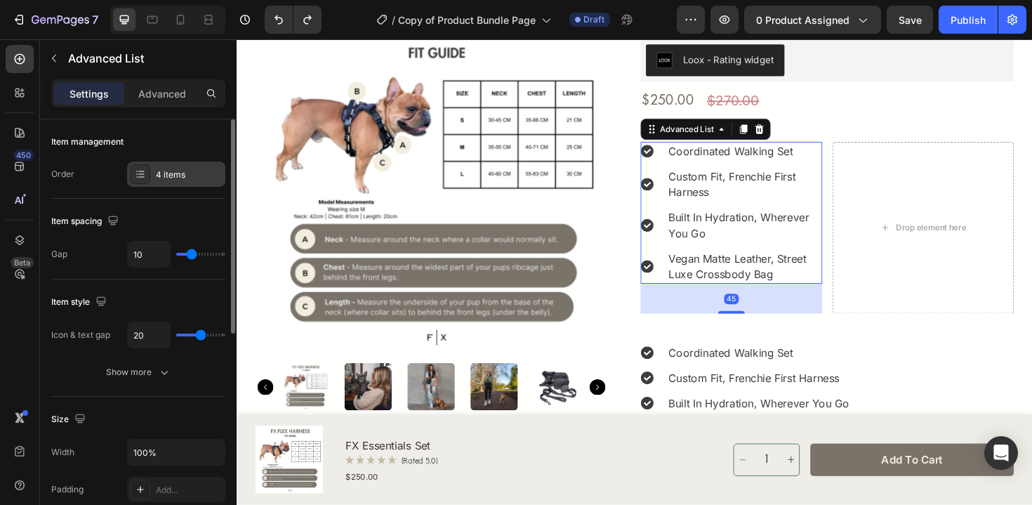
click at [196, 180] on div "4 items" at bounding box center [189, 174] width 66 height 13
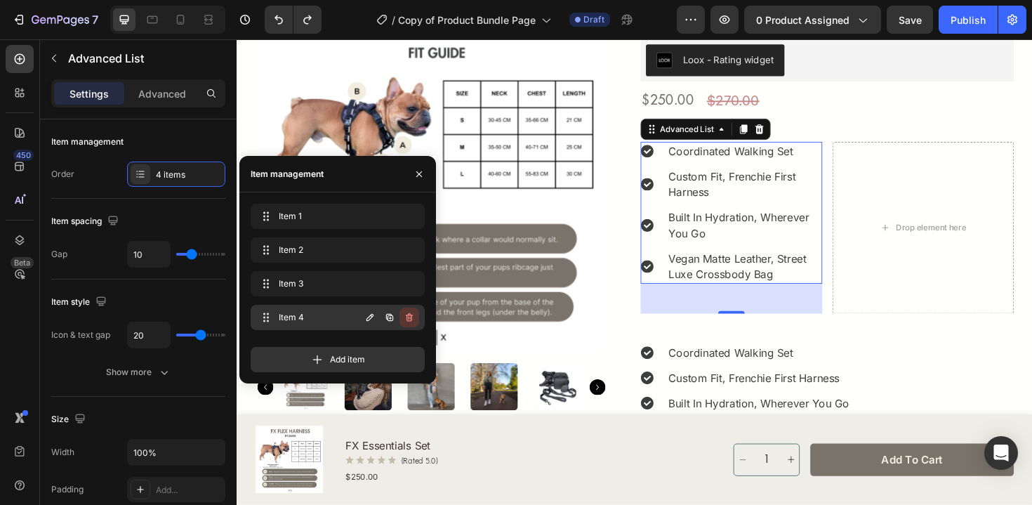
click at [412, 316] on icon "button" at bounding box center [409, 317] width 7 height 8
click at [406, 322] on div "Delete" at bounding box center [400, 317] width 26 height 13
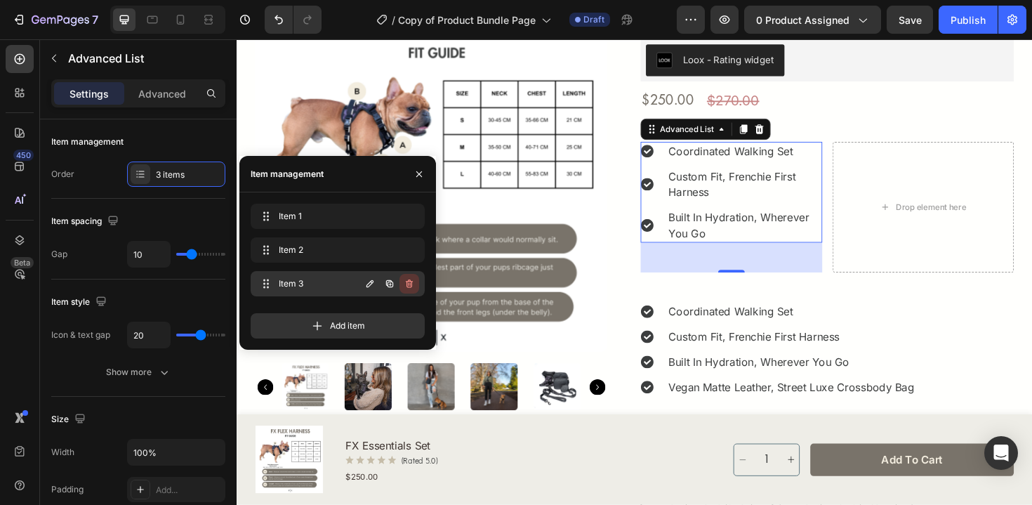
click at [411, 285] on icon "button" at bounding box center [409, 283] width 7 height 8
click at [407, 284] on div "Delete" at bounding box center [400, 283] width 26 height 13
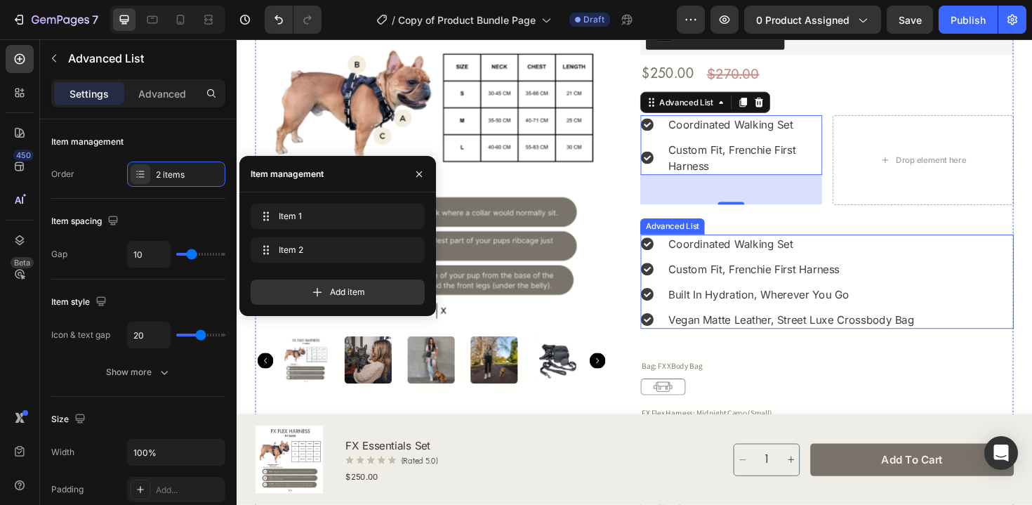
scroll to position [138, 0]
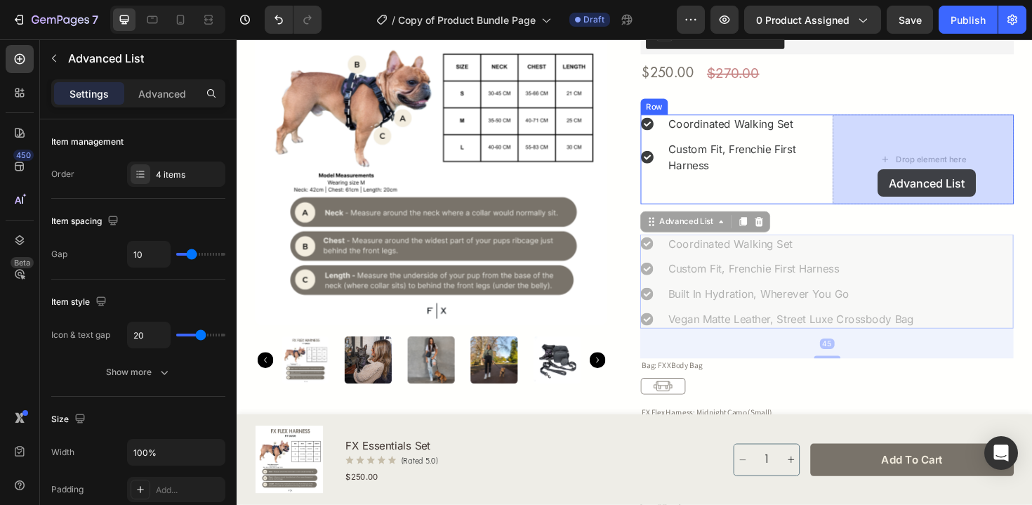
drag, startPoint x: 796, startPoint y: 294, endPoint x: 915, endPoint y: 177, distance: 167.3
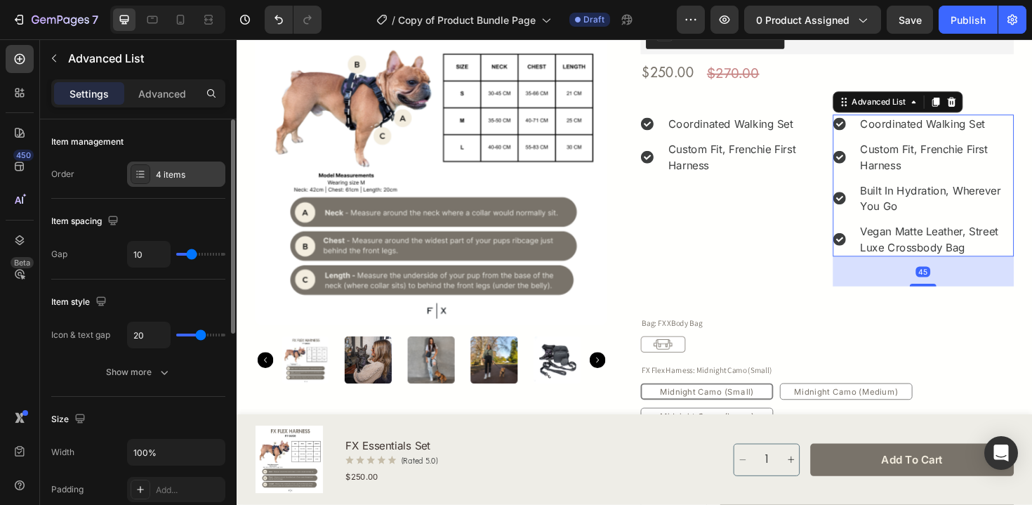
click at [191, 175] on div "4 items" at bounding box center [189, 174] width 66 height 13
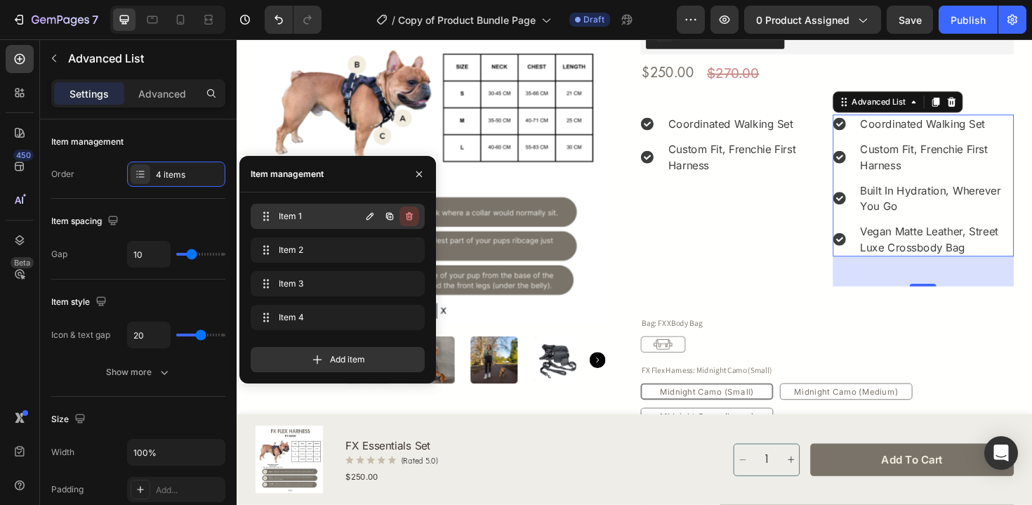
click at [413, 220] on icon "button" at bounding box center [409, 216] width 11 height 11
click at [413, 220] on button "Delete" at bounding box center [399, 216] width 39 height 20
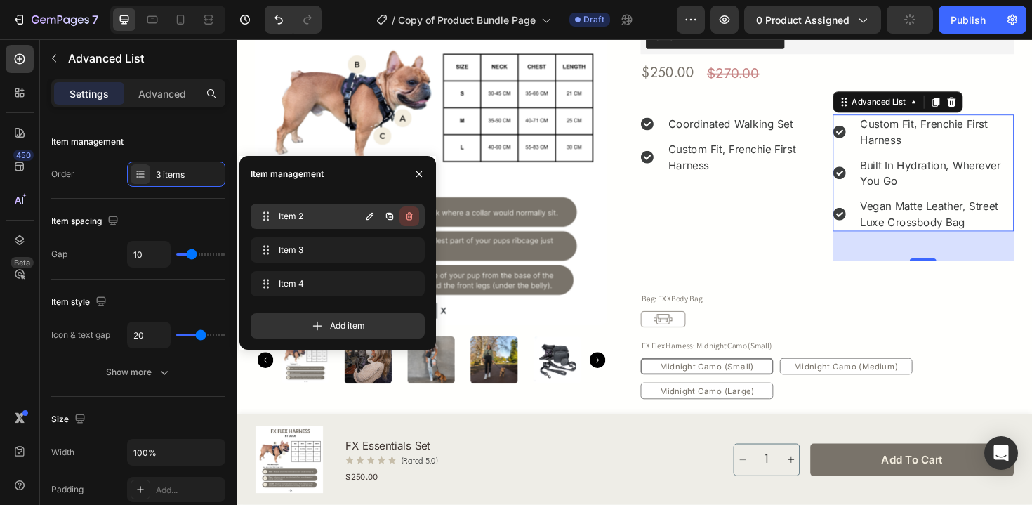
click at [411, 218] on icon "button" at bounding box center [409, 216] width 11 height 11
click at [411, 218] on div "Delete" at bounding box center [400, 216] width 26 height 13
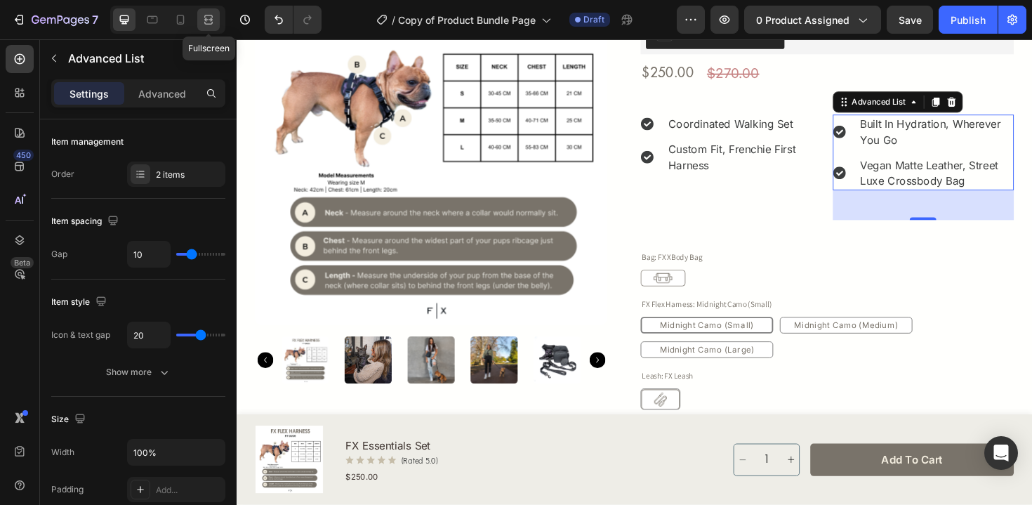
click at [211, 15] on icon at bounding box center [208, 16] width 8 height 3
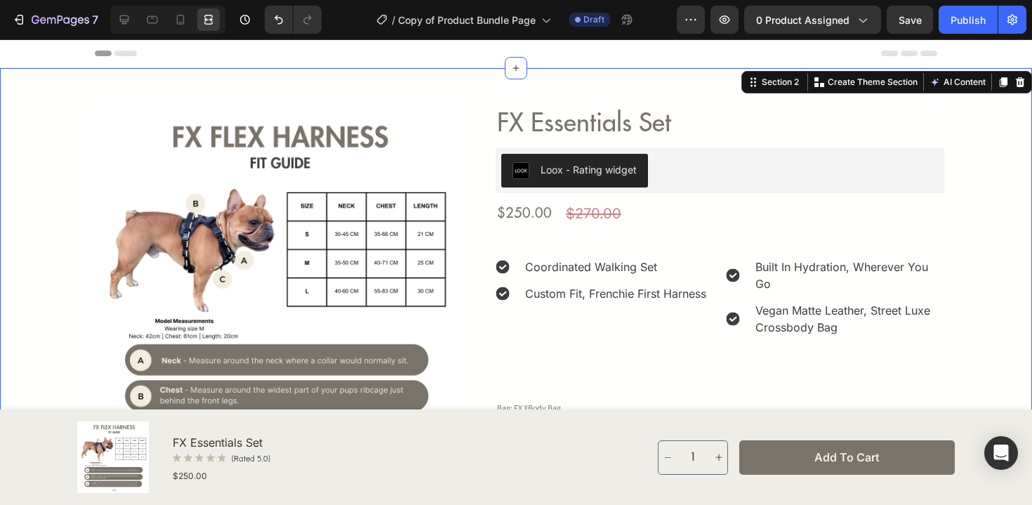
click at [974, 290] on div "Product Images Row FX Essentials Set Product Title Loox - Rating widget Loox $2…" at bounding box center [516, 469] width 992 height 724
click at [820, 274] on p "Built In Hydration, Wherever You Go" at bounding box center [849, 275] width 188 height 34
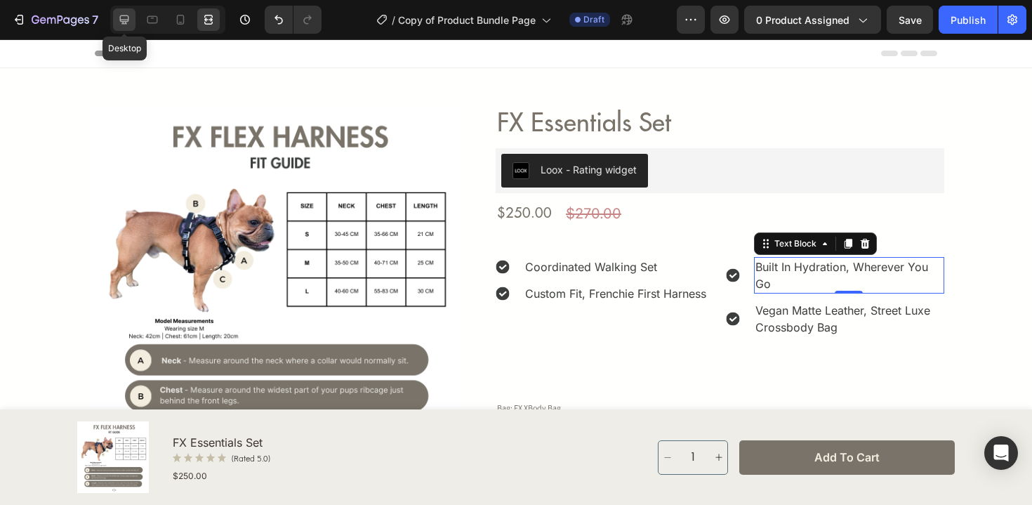
click at [129, 24] on icon at bounding box center [124, 20] width 14 height 14
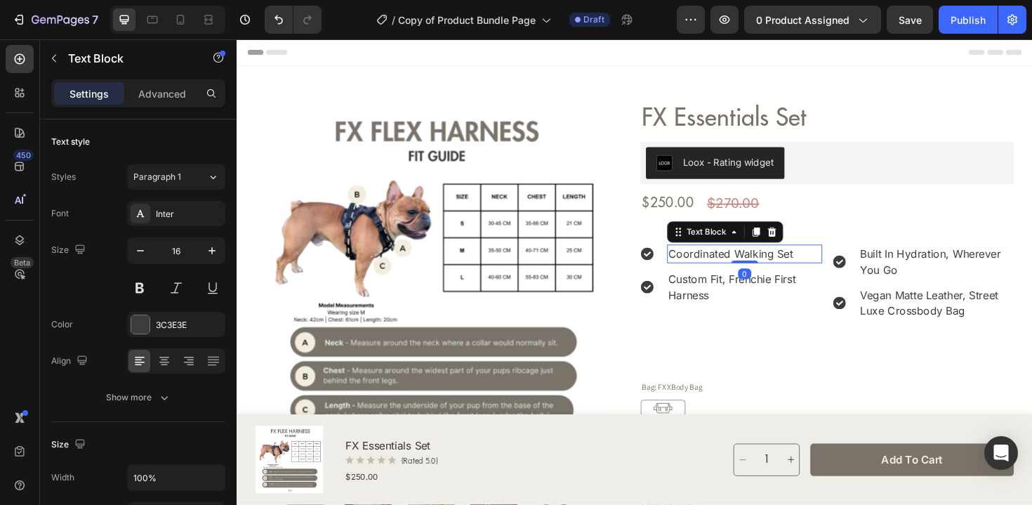
click at [751, 266] on p "Coordinated Walking Set" at bounding box center [773, 266] width 161 height 17
click at [136, 251] on icon "button" at bounding box center [140, 251] width 14 height 14
type input "14"
click at [717, 298] on p "Custom Fit, Frenchie First Harness" at bounding box center [773, 300] width 161 height 34
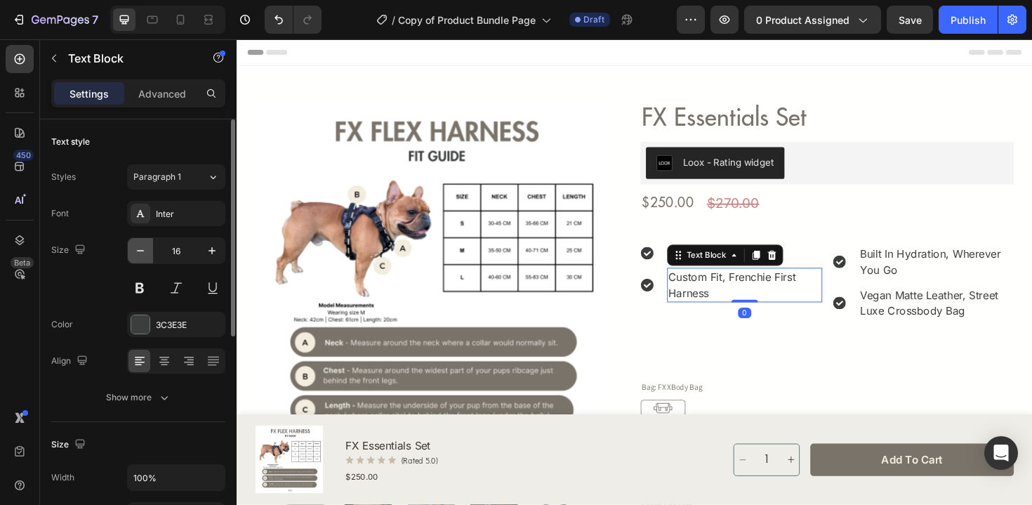
click at [145, 248] on icon "button" at bounding box center [140, 251] width 14 height 14
type input "15"
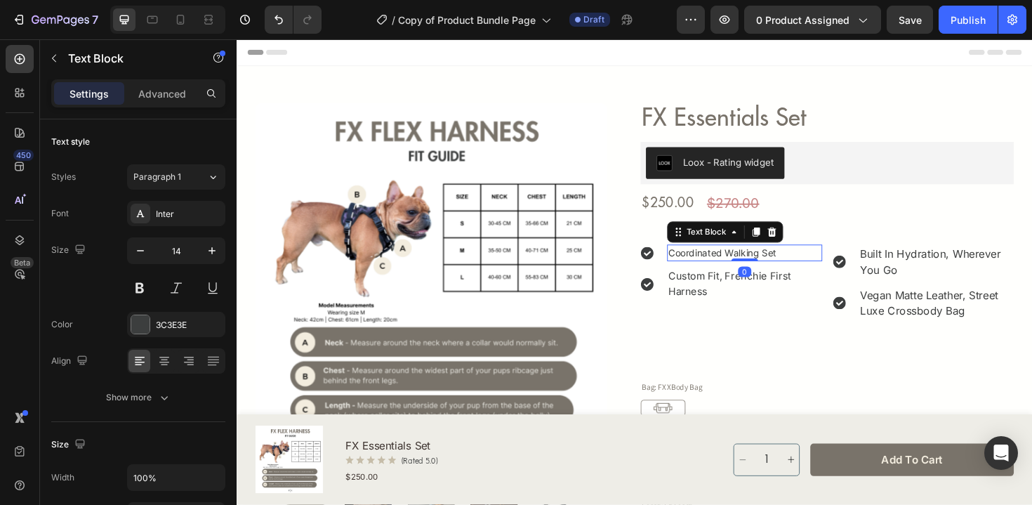
click at [842, 265] on p "Coordinated Walking Set" at bounding box center [773, 265] width 161 height 15
click at [215, 244] on icon "button" at bounding box center [212, 251] width 14 height 14
type input "15"
click at [931, 272] on p "Built In Hydration, Wherever You Go" at bounding box center [977, 275] width 161 height 34
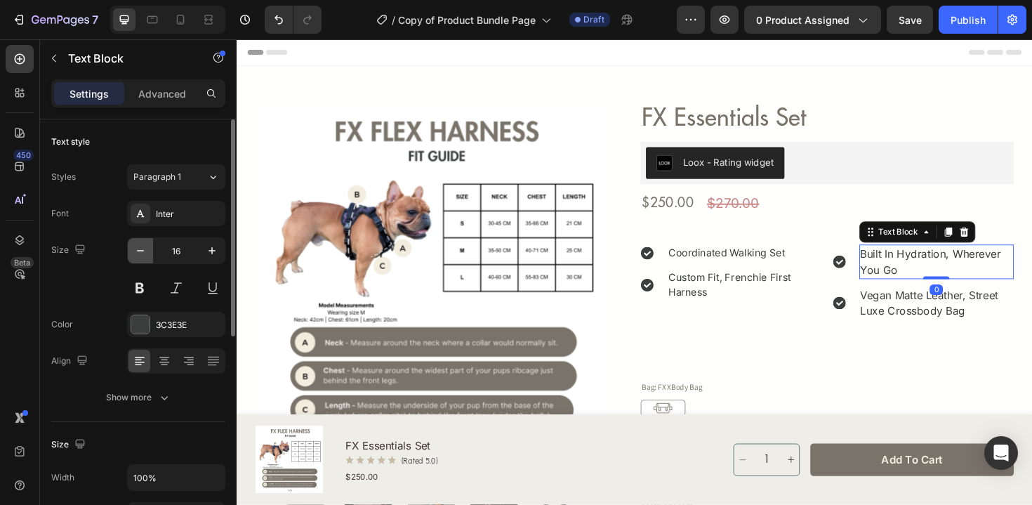
click at [141, 251] on icon "button" at bounding box center [140, 250] width 7 height 1
type input "15"
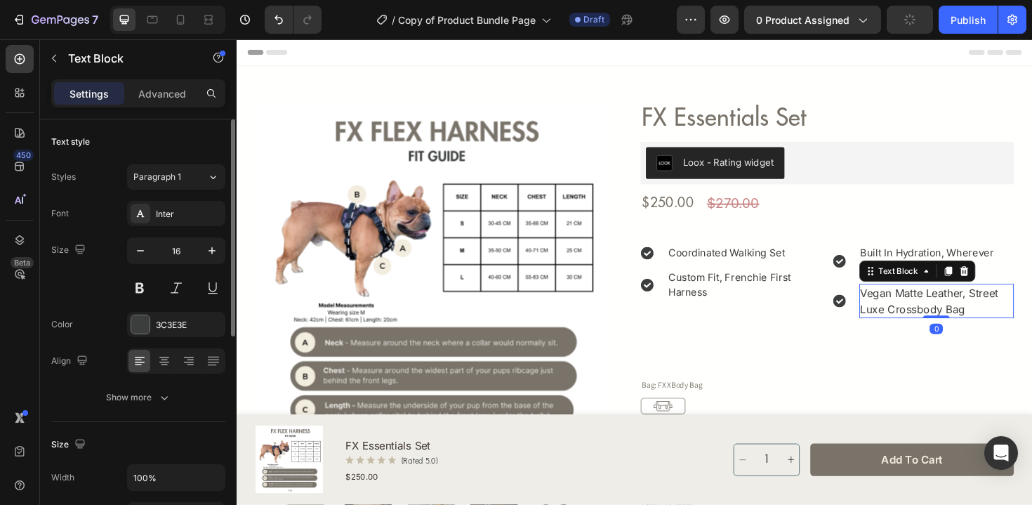
click at [929, 305] on p "Vegan Matte Leather, Street Luxe Crossbody Bag" at bounding box center [977, 317] width 161 height 34
click at [128, 251] on button "button" at bounding box center [140, 250] width 25 height 25
type input "15"
click at [211, 19] on icon at bounding box center [210, 20] width 4 height 4
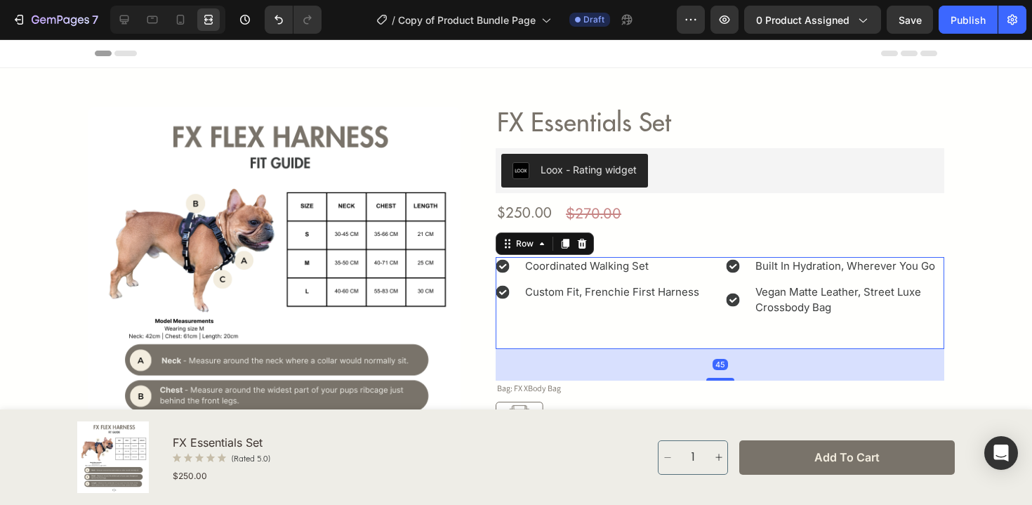
click at [717, 328] on div "Icon Coordinated Walking Set Text Block Icon Custom Fit, Frenchie First Harness…" at bounding box center [720, 303] width 448 height 92
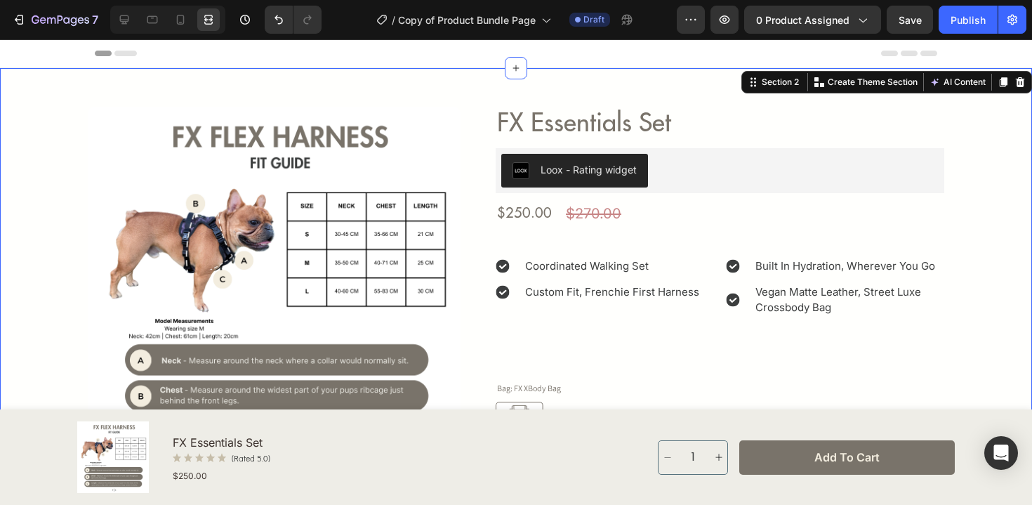
click at [994, 331] on div "Product Images Row FX Essentials Set Product Title Loox - Rating widget Loox $2…" at bounding box center [516, 459] width 992 height 705
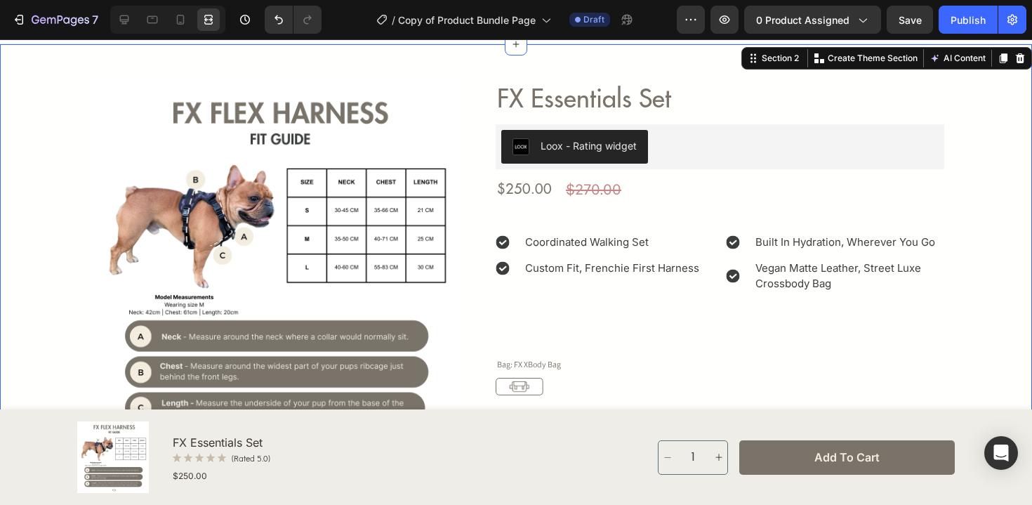
scroll to position [27, 0]
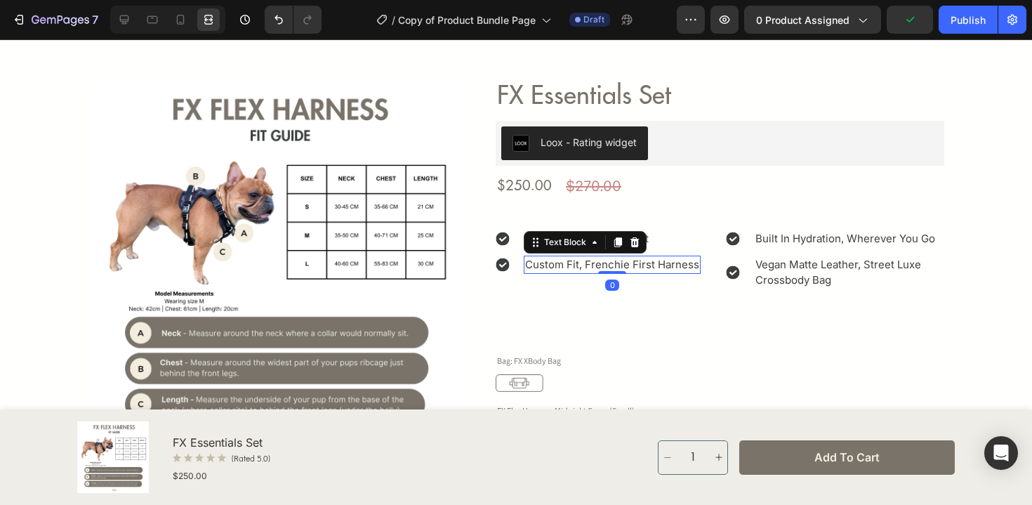
click at [672, 263] on p "Custom Fit, Frenchie First Harness" at bounding box center [612, 265] width 174 height 16
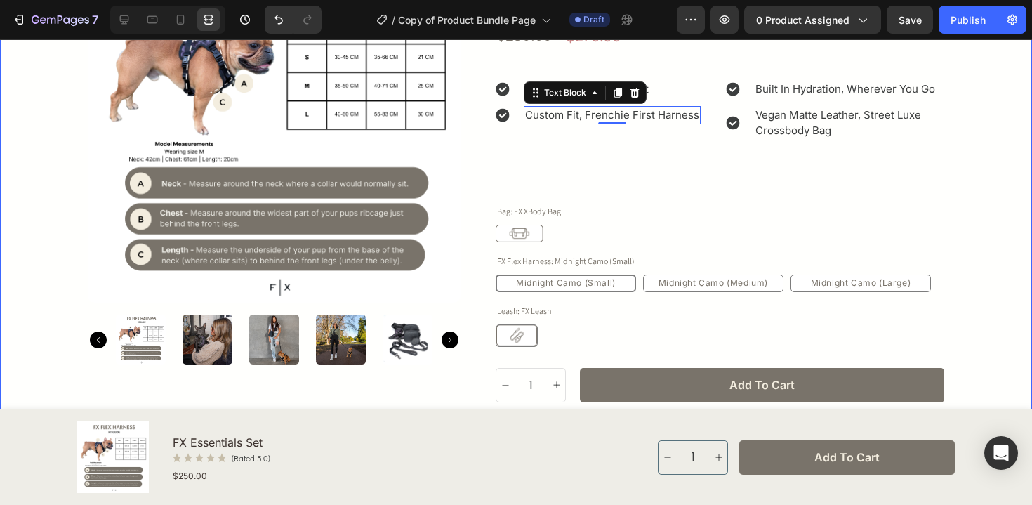
scroll to position [197, 0]
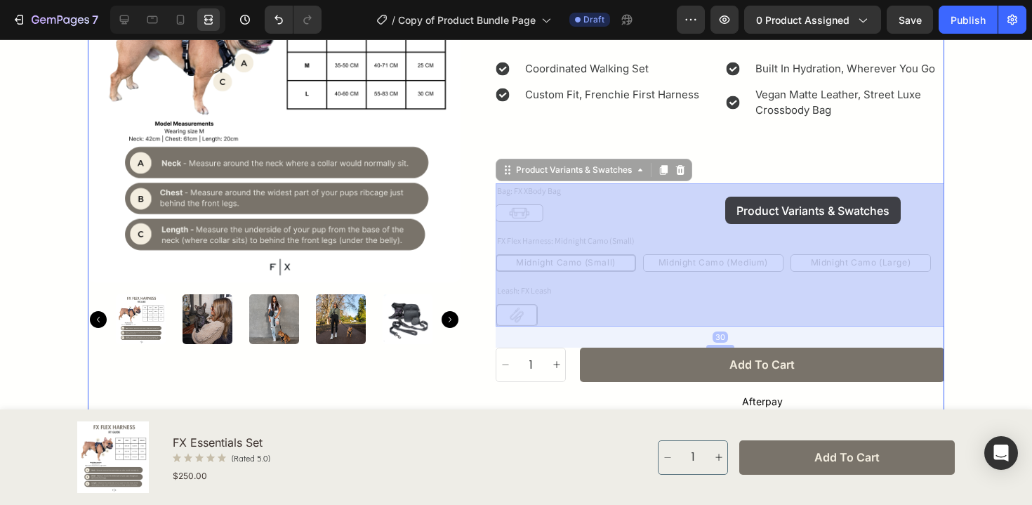
drag, startPoint x: 800, startPoint y: 200, endPoint x: 725, endPoint y: 197, distance: 75.2
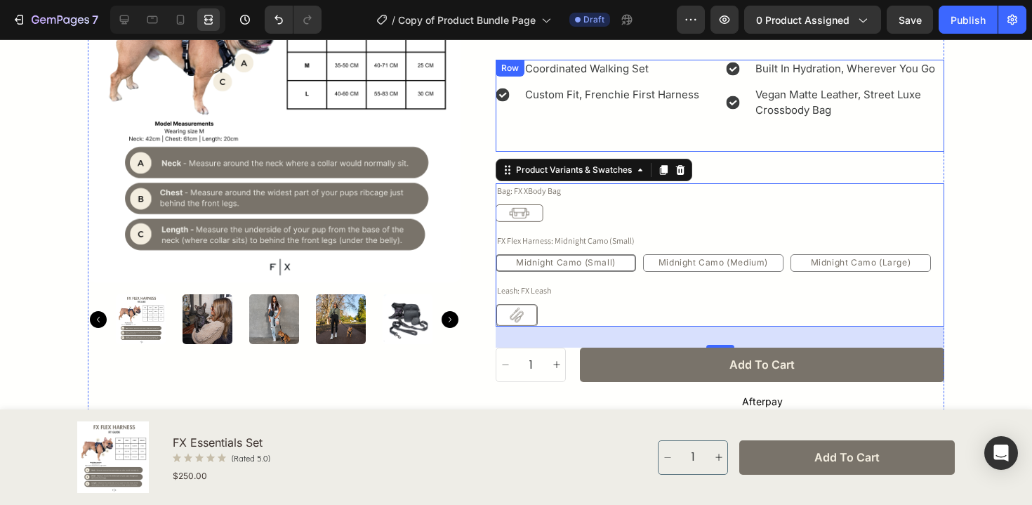
click at [750, 131] on div "Icon Built In Hydration, Wherever You Go Text Block Icon Vegan Matte Leather, S…" at bounding box center [835, 106] width 219 height 92
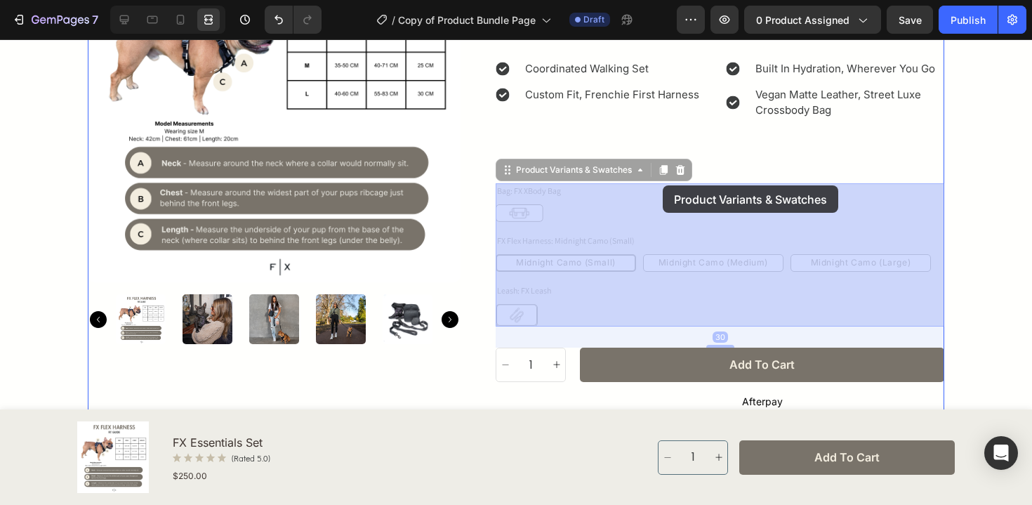
drag, startPoint x: 665, startPoint y: 211, endPoint x: 663, endPoint y: 185, distance: 25.4
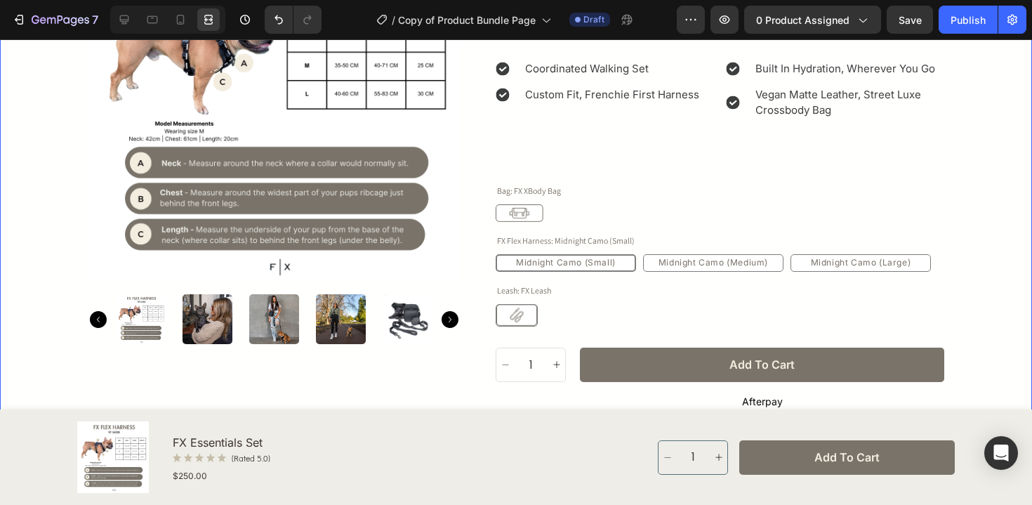
click at [1007, 220] on div "Product Images Row FX Essentials Set Product Title Loox - Rating widget Loox $2…" at bounding box center [516, 261] width 992 height 705
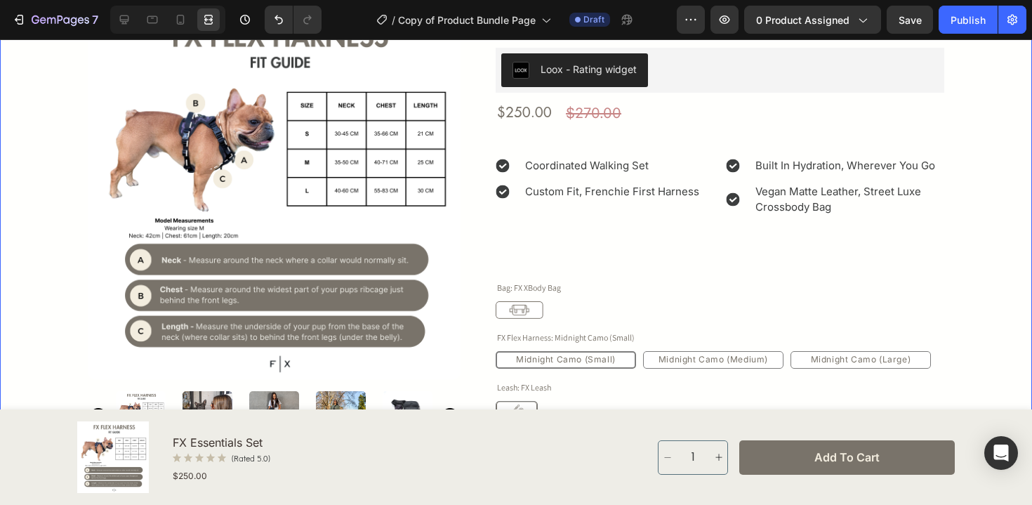
scroll to position [87, 0]
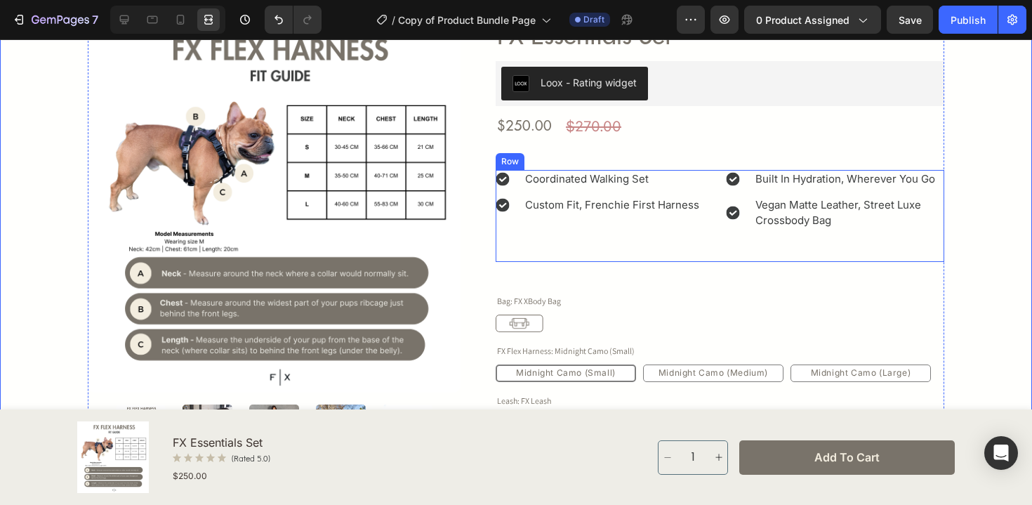
click at [578, 234] on div "Icon Coordinated Walking Set Text Block Icon Custom Fit, Frenchie First Harness…" at bounding box center [605, 216] width 219 height 92
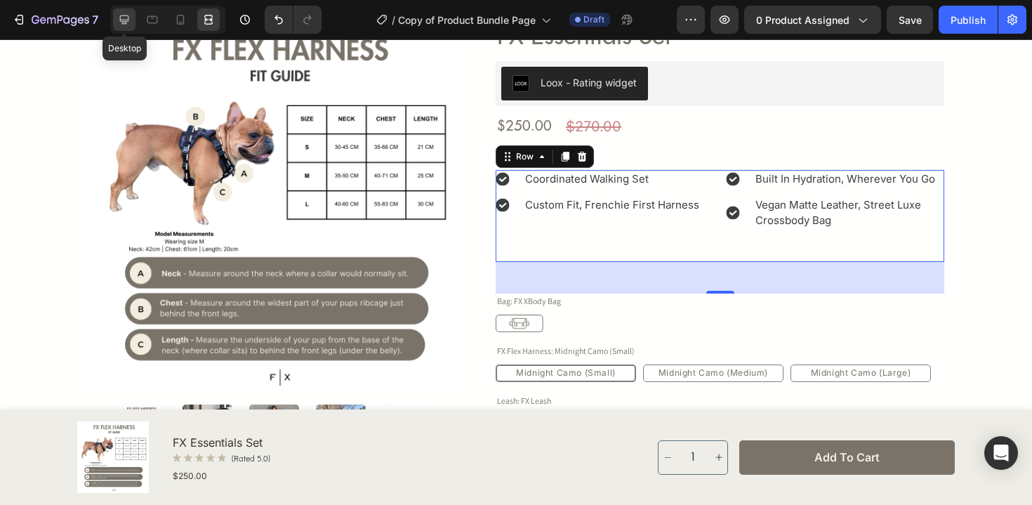
click at [119, 13] on icon at bounding box center [124, 20] width 14 height 14
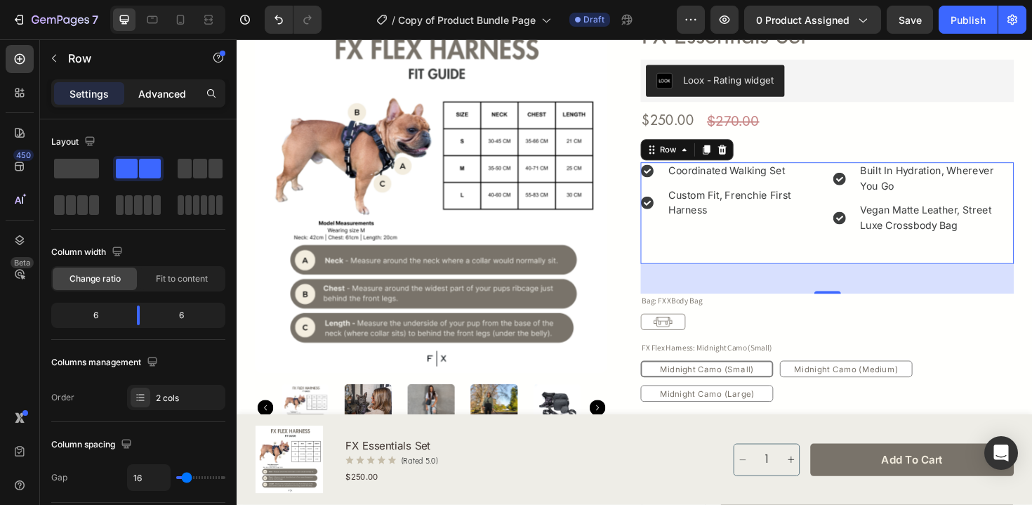
click at [157, 92] on p "Advanced" at bounding box center [162, 93] width 48 height 15
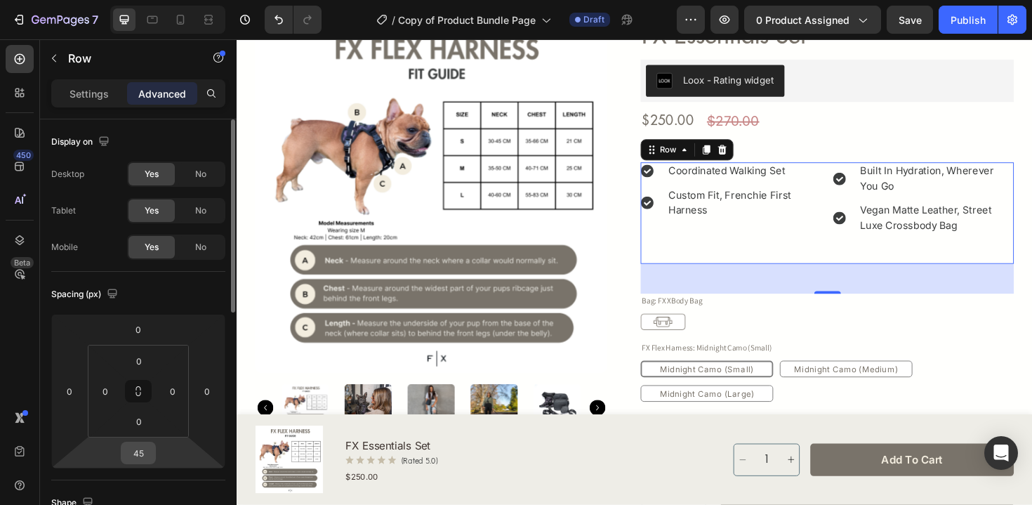
click at [136, 459] on input "45" at bounding box center [138, 452] width 28 height 21
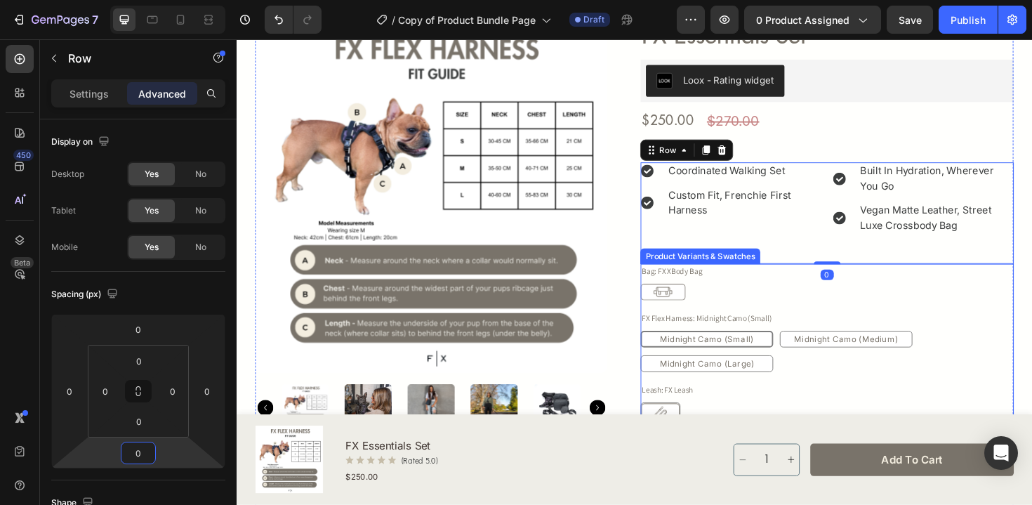
click at [1031, 363] on div "Midnight Camo (Small) Midnight Camo (Small) Midnight Camo (Small) Midnight Camo…" at bounding box center [861, 370] width 395 height 44
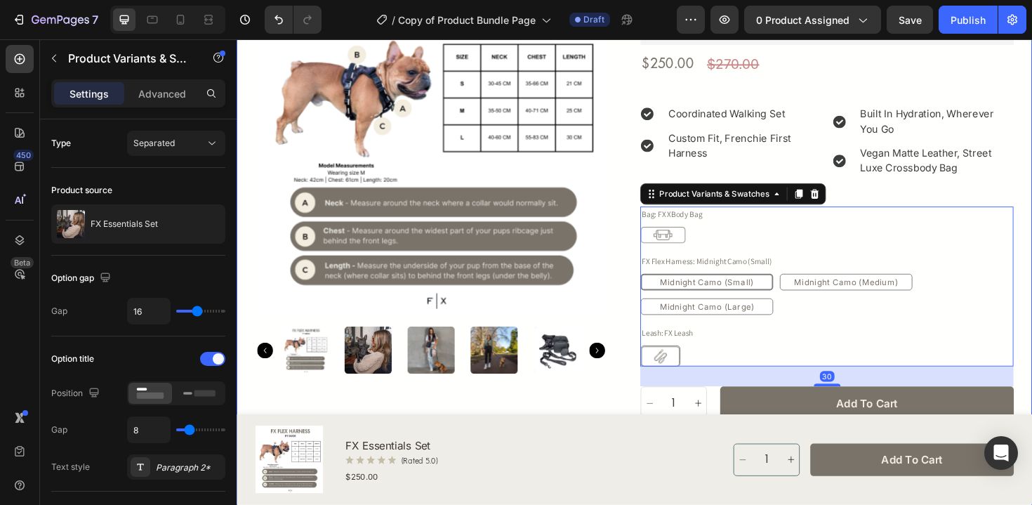
scroll to position [149, 0]
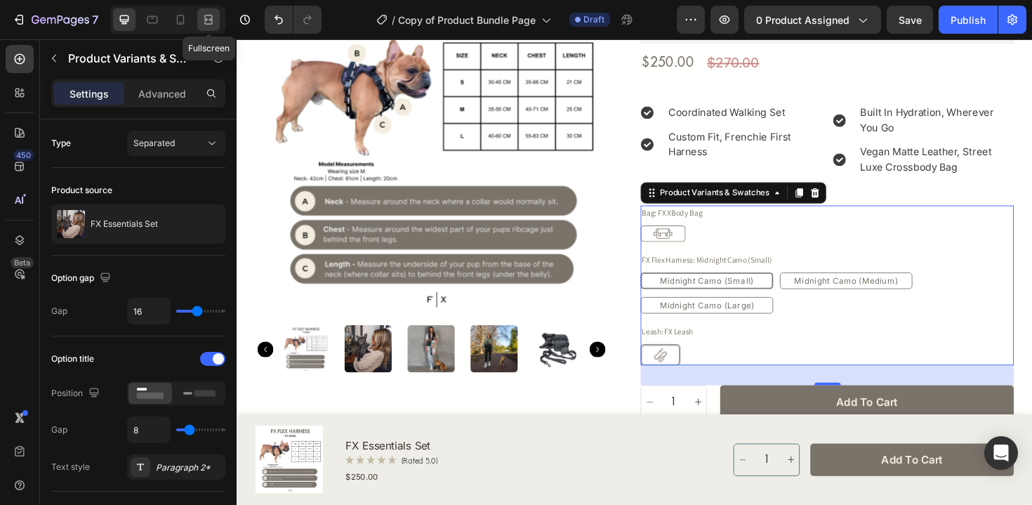
click at [206, 22] on icon at bounding box center [208, 20] width 14 height 14
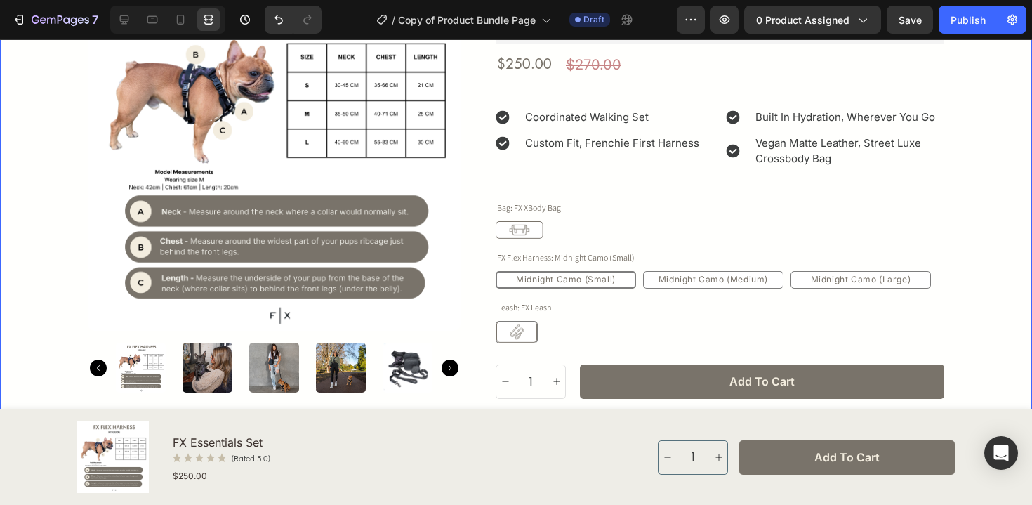
click at [1011, 248] on div "Product Images Row FX Essentials Set Product Title Loox - Rating widget Loox $2…" at bounding box center [516, 275] width 1032 height 712
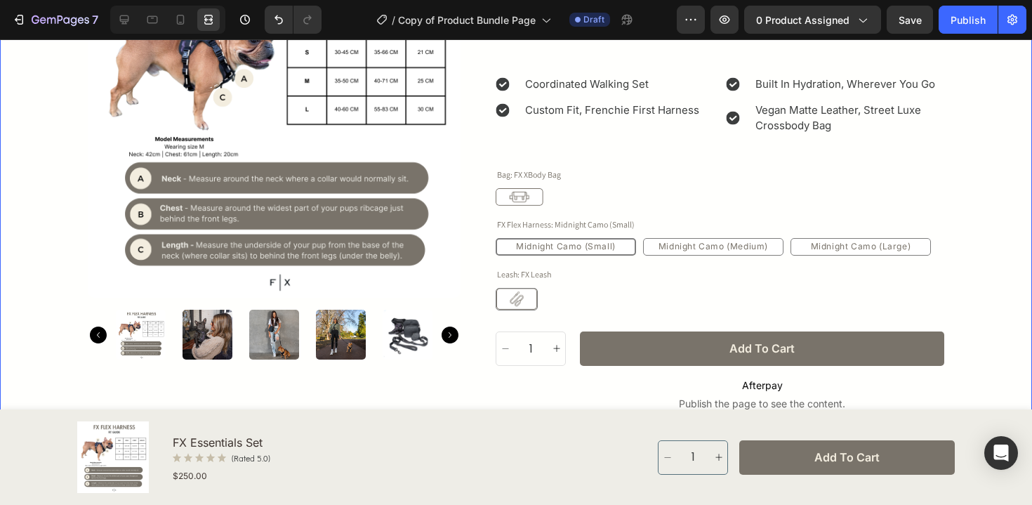
scroll to position [182, 0]
click at [213, 333] on img at bounding box center [207, 334] width 50 height 50
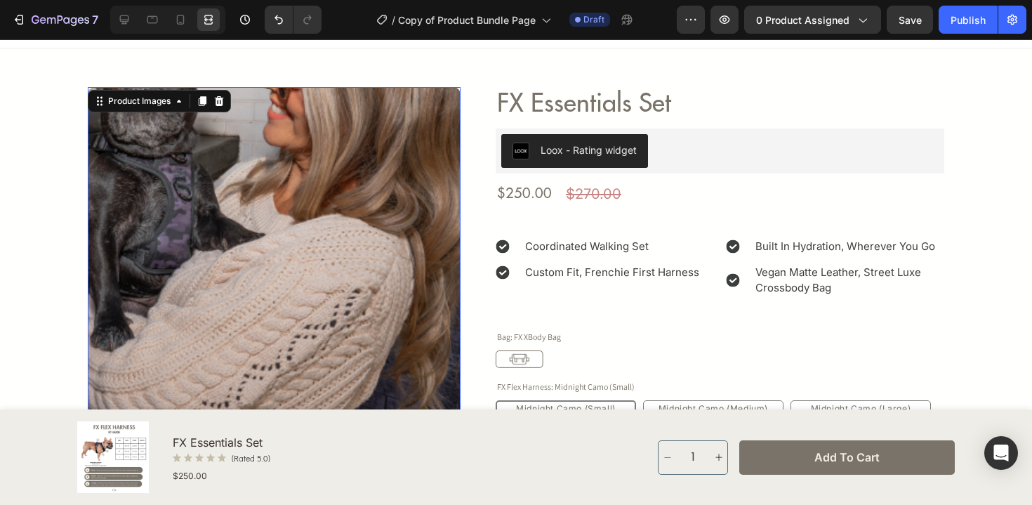
scroll to position [0, 0]
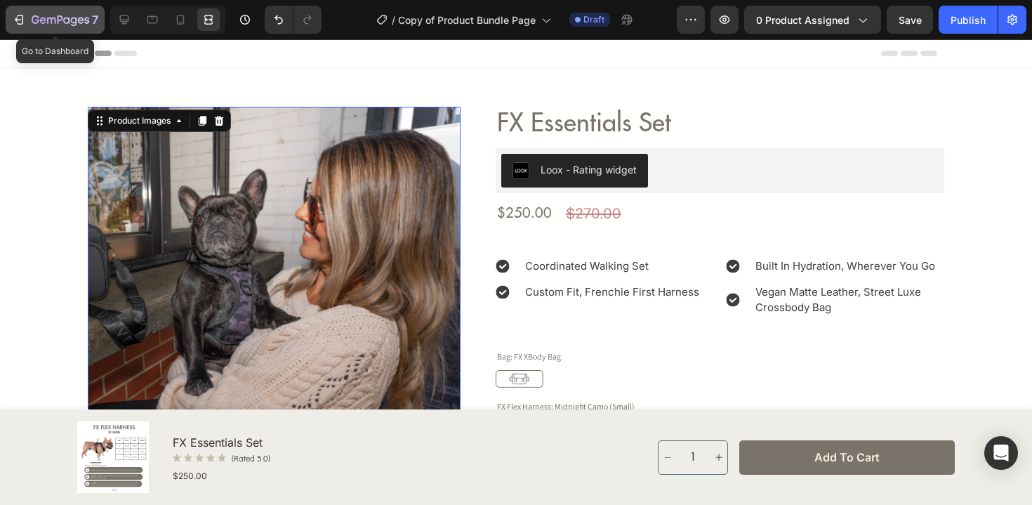
click at [27, 15] on div "7" at bounding box center [55, 19] width 86 height 17
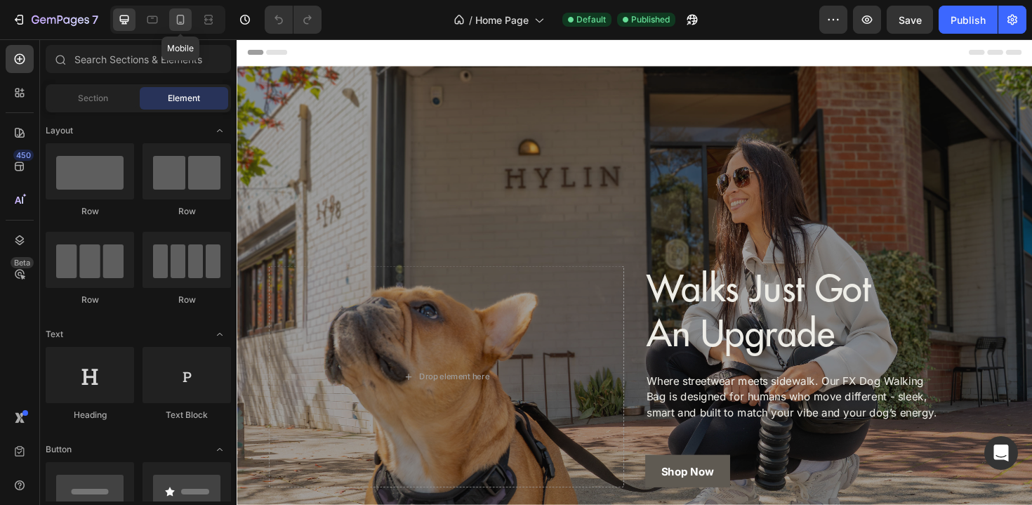
click at [185, 20] on icon at bounding box center [180, 20] width 14 height 14
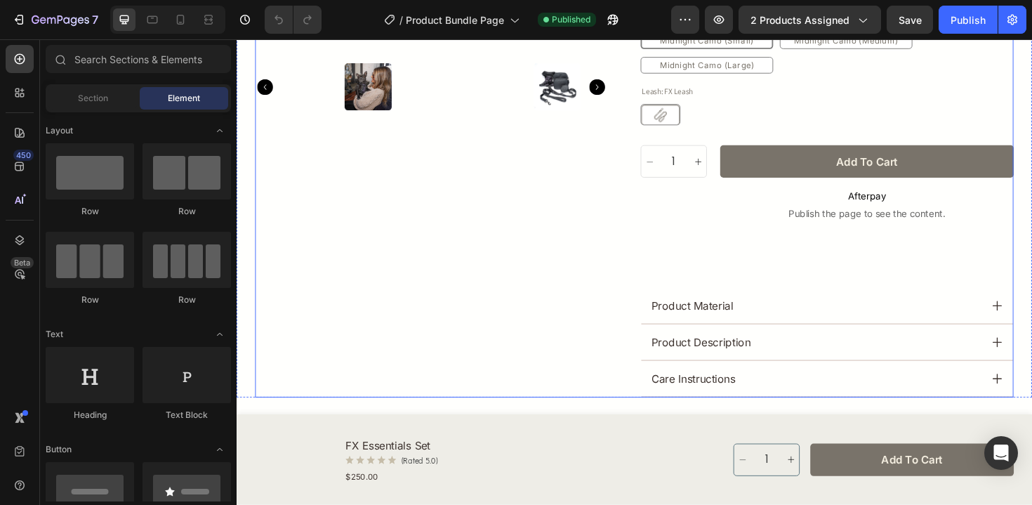
scroll to position [446, 0]
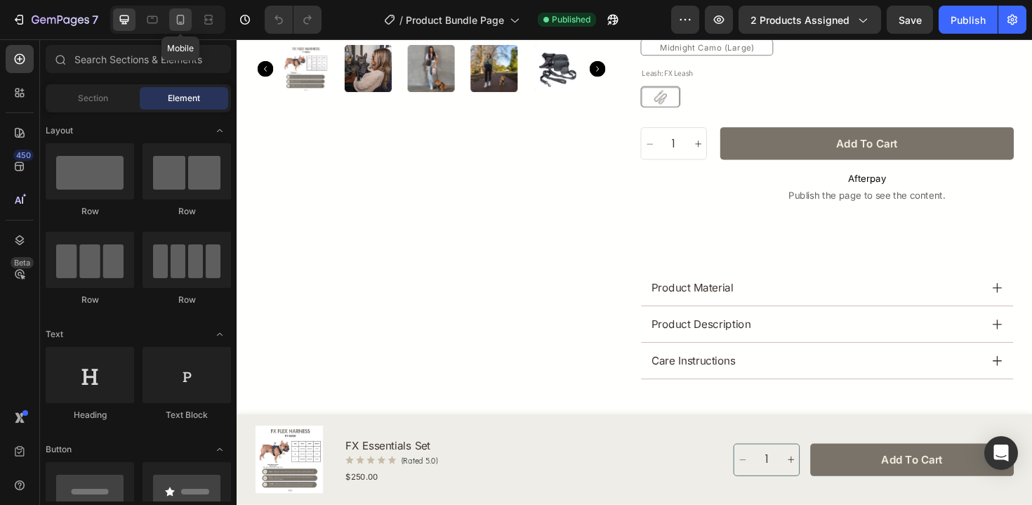
click at [187, 28] on div at bounding box center [180, 19] width 22 height 22
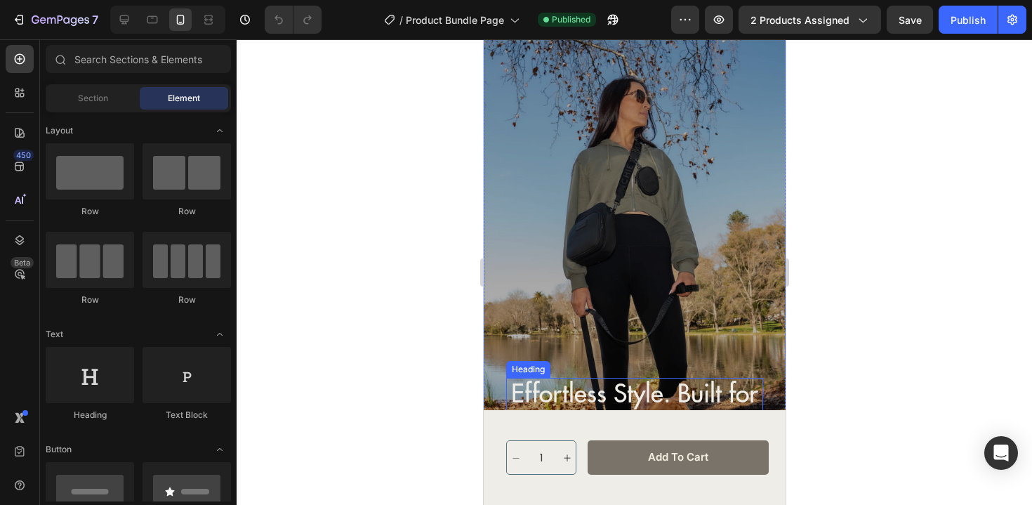
scroll to position [4121, 0]
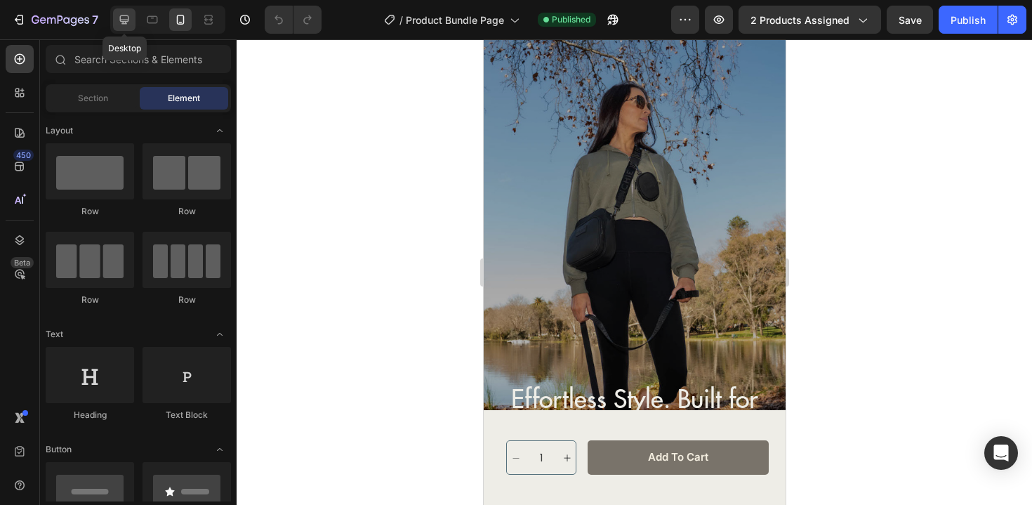
click at [130, 8] on div at bounding box center [124, 19] width 22 height 22
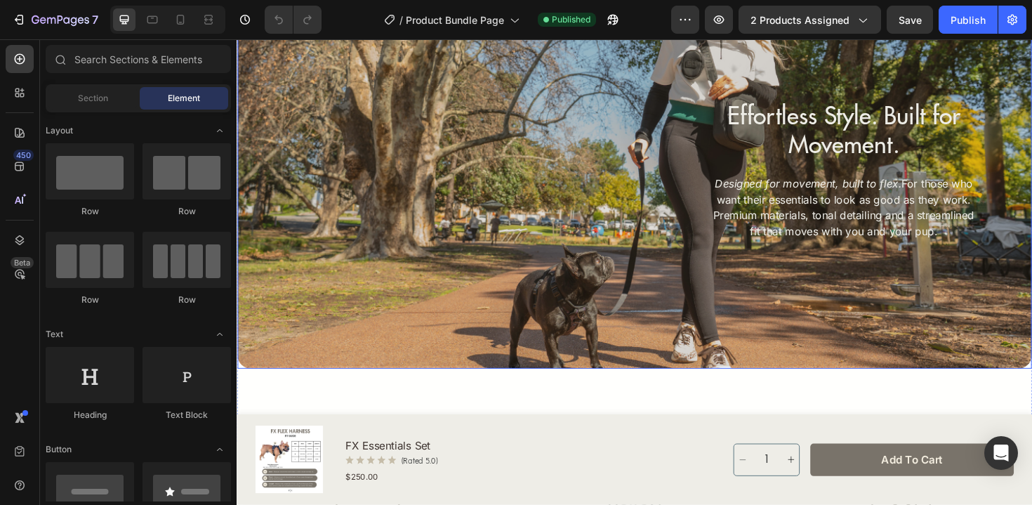
scroll to position [4189, 0]
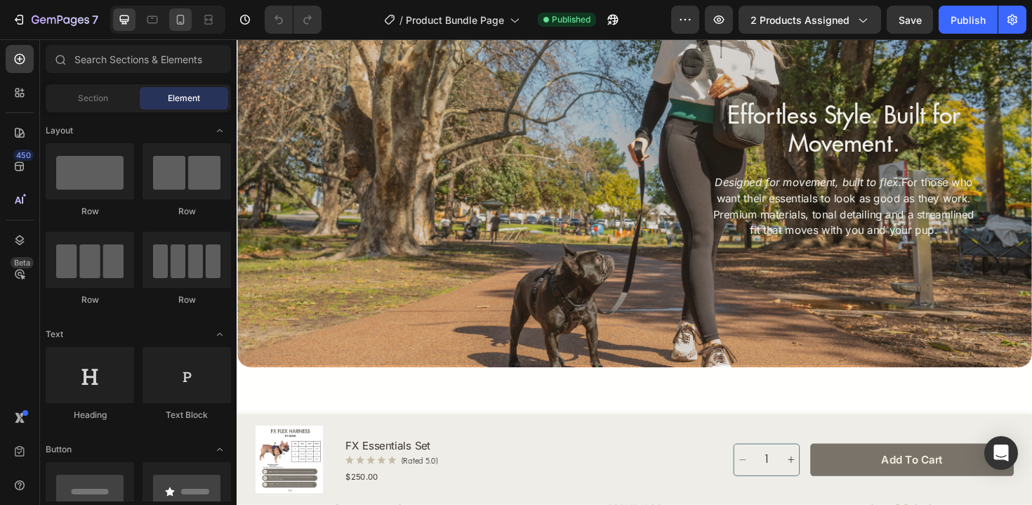
click at [182, 21] on icon at bounding box center [180, 20] width 14 height 14
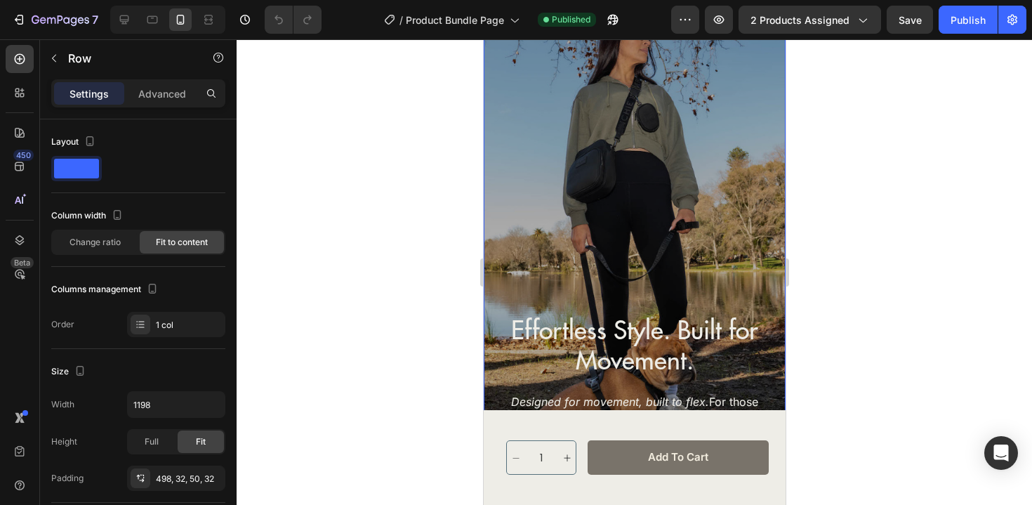
click at [548, 202] on div "Effortless Style. Built for Movement. Heading Designed for movement, built to f…" at bounding box center [634, 239] width 302 height 549
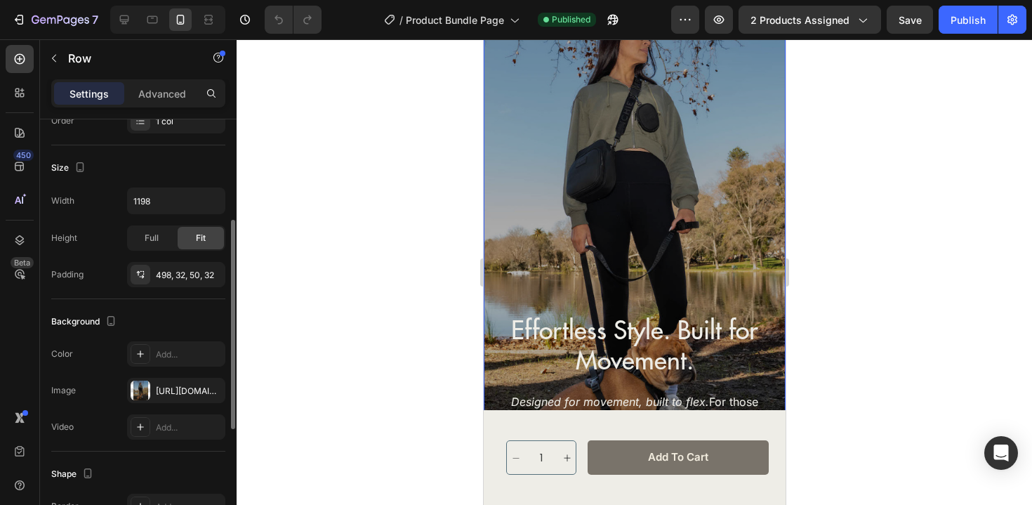
scroll to position [225, 0]
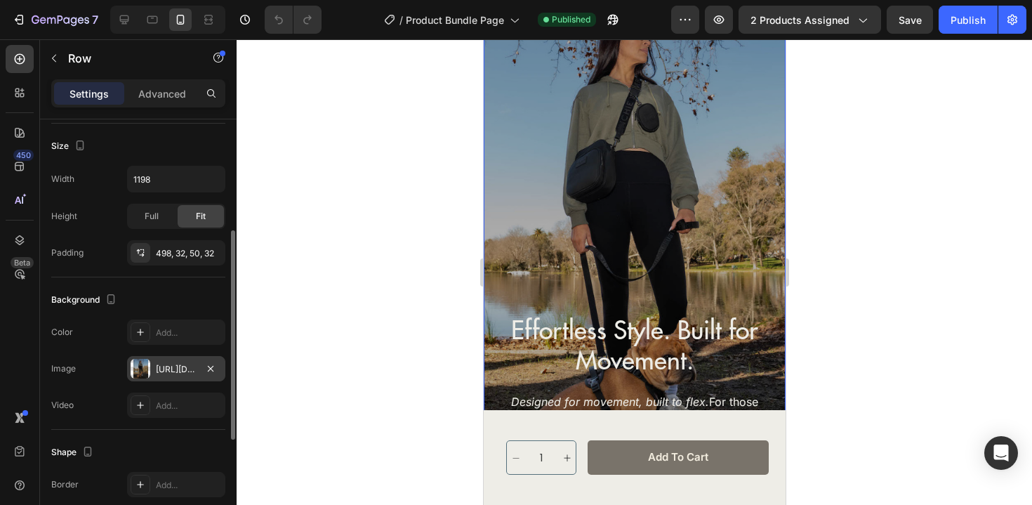
click at [175, 369] on div "https://cdn.shopify.com/s/files/1/0714/6779/4570/files/gempages_577816645729255…" at bounding box center [176, 369] width 41 height 13
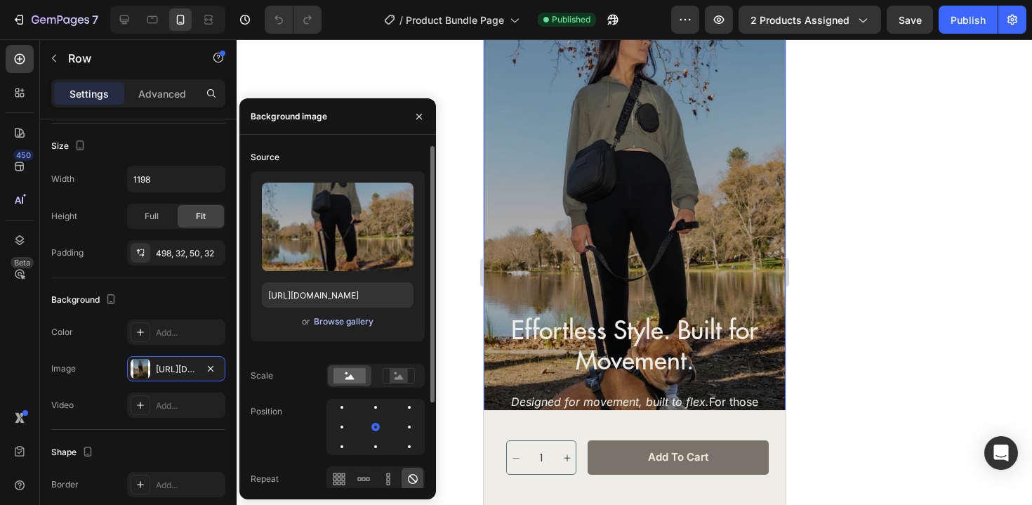
click at [328, 325] on div "Browse gallery" at bounding box center [344, 321] width 60 height 13
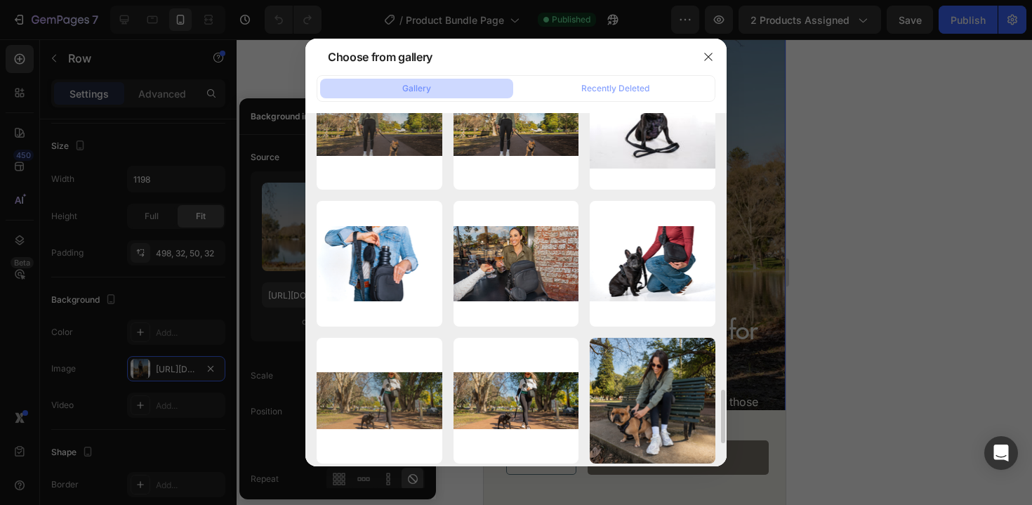
scroll to position [1873, 0]
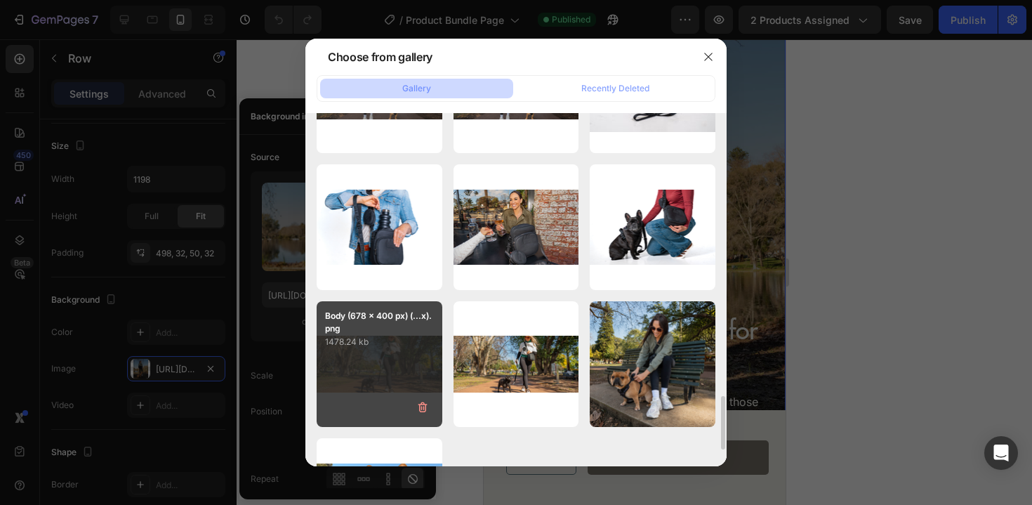
click at [404, 376] on div "Body (678 x 400 px) (...x).png 1478.24 kb" at bounding box center [380, 364] width 126 height 126
type input "[URL][DOMAIN_NAME]"
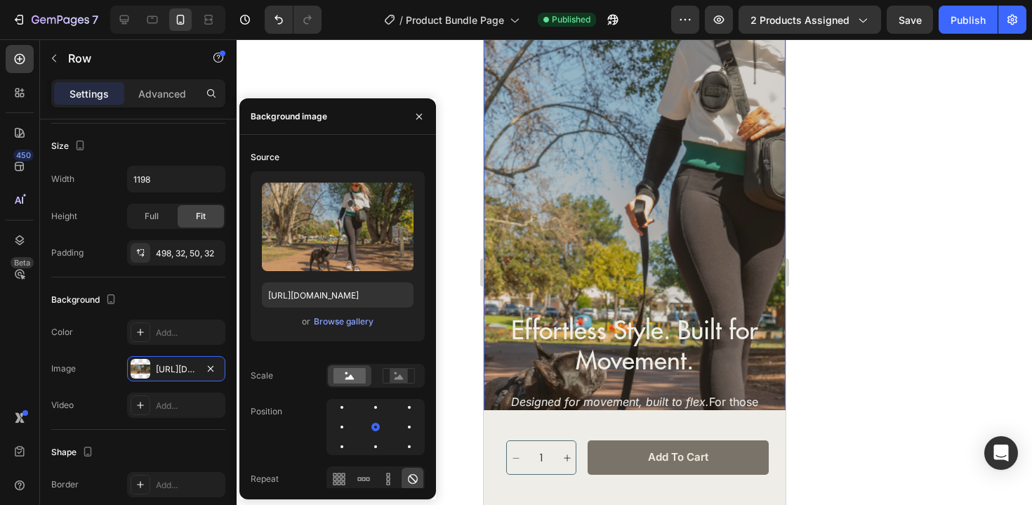
click at [942, 195] on div at bounding box center [634, 271] width 795 height 465
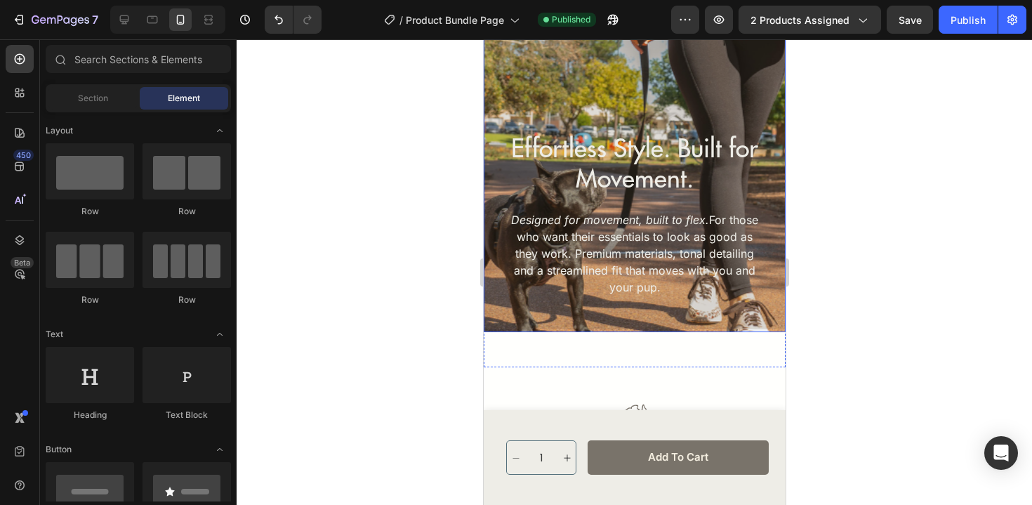
scroll to position [4372, 0]
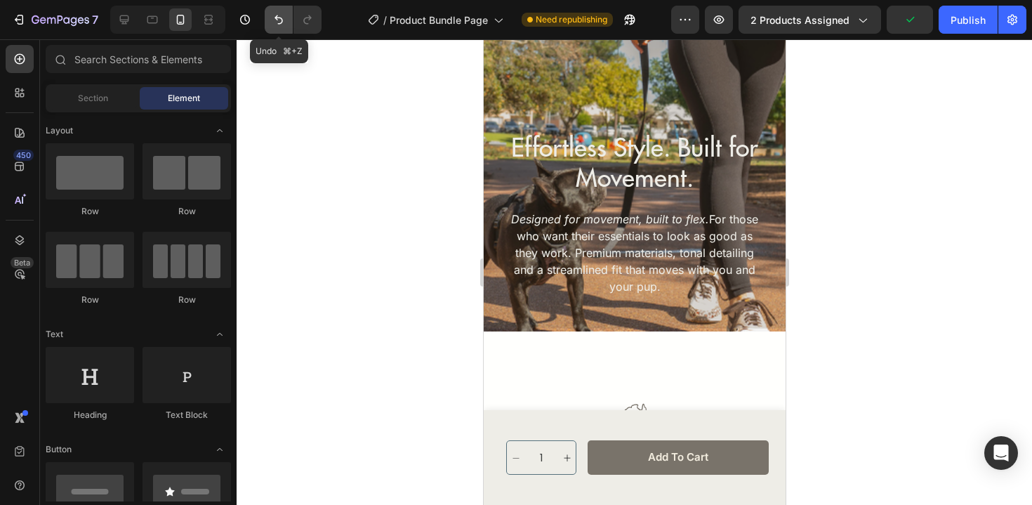
click at [272, 16] on icon "Undo/Redo" at bounding box center [279, 20] width 14 height 14
click at [277, 15] on icon "Undo/Redo" at bounding box center [278, 19] width 8 height 9
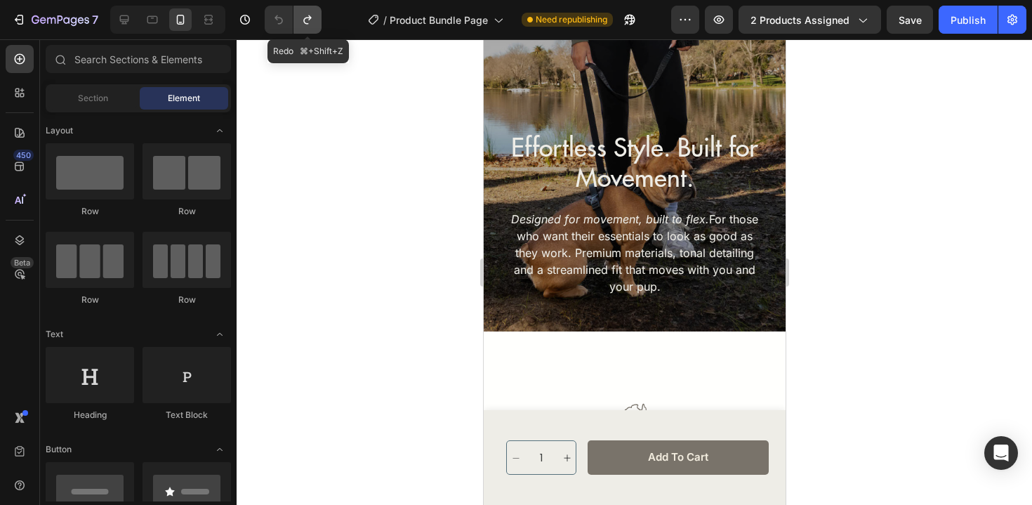
click at [310, 23] on icon "Undo/Redo" at bounding box center [307, 20] width 14 height 14
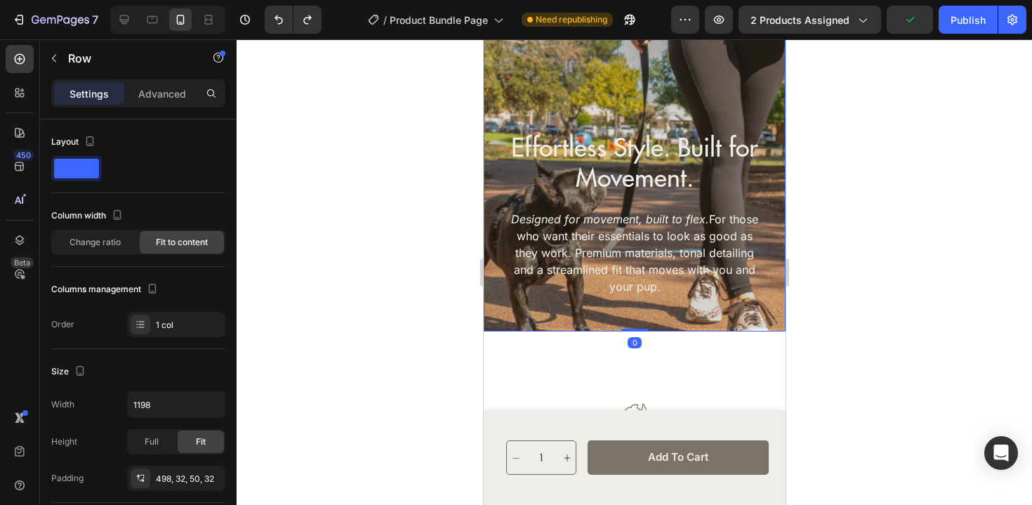
click at [639, 102] on div "Effortless Style. Built for Movement. Heading Designed for movement, built to f…" at bounding box center [634, 56] width 302 height 549
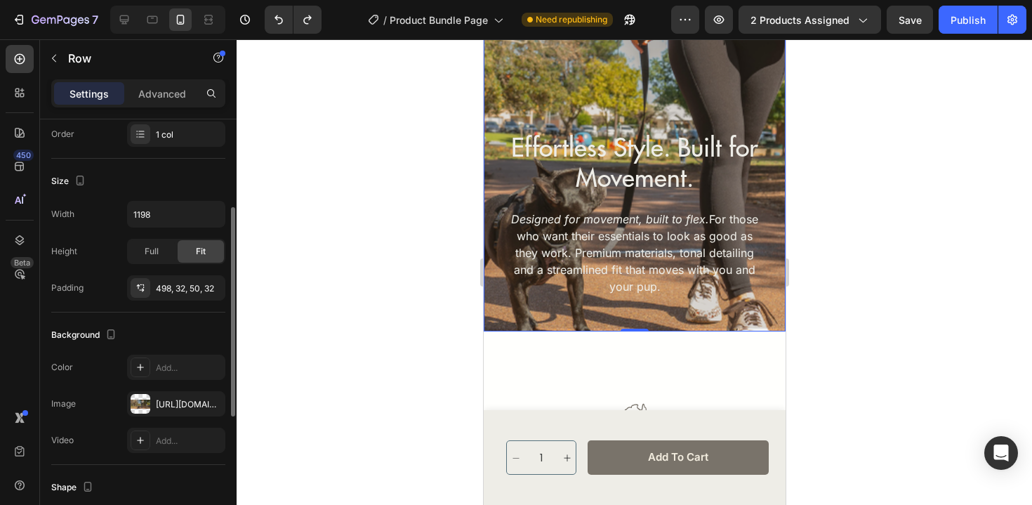
scroll to position [191, 0]
click at [159, 249] on div "Full" at bounding box center [151, 250] width 46 height 22
click at [190, 253] on div "Fit" at bounding box center [201, 250] width 46 height 22
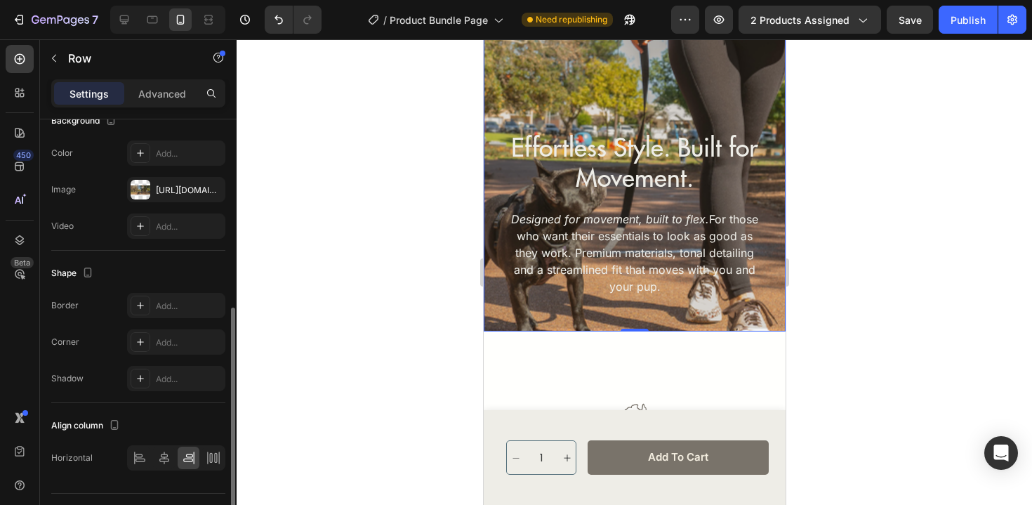
scroll to position [392, 0]
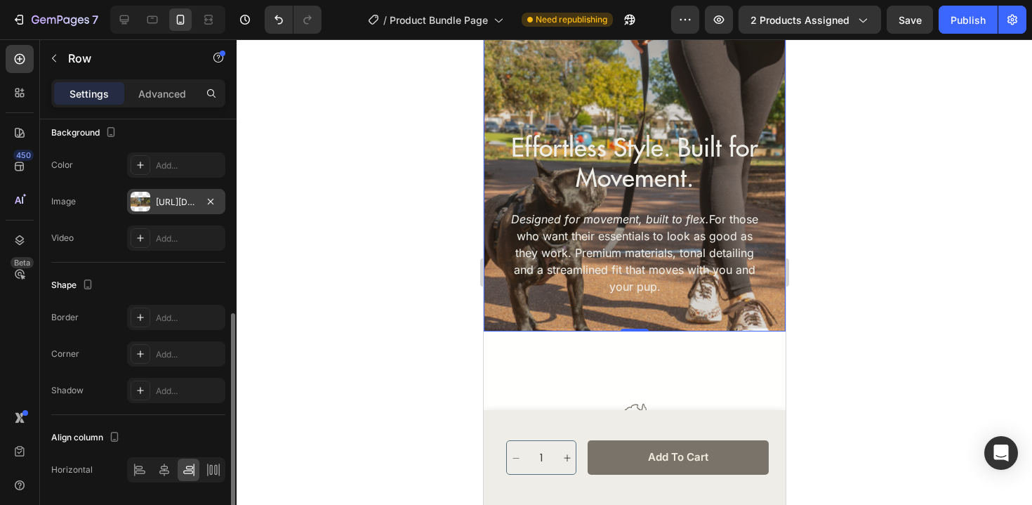
click at [180, 211] on div "[URL][DOMAIN_NAME]" at bounding box center [176, 201] width 98 height 25
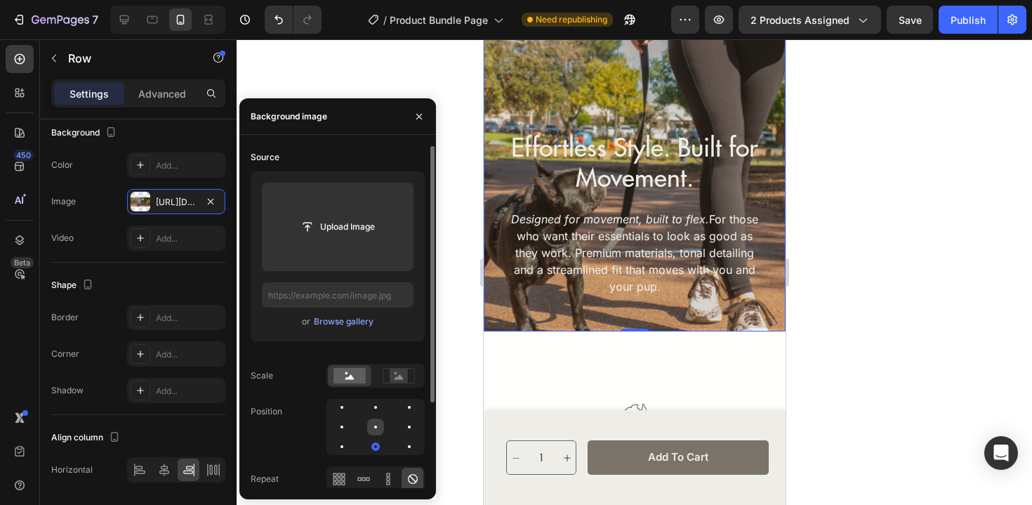
click at [375, 431] on div at bounding box center [375, 426] width 17 height 17
type input "[URL][DOMAIN_NAME]"
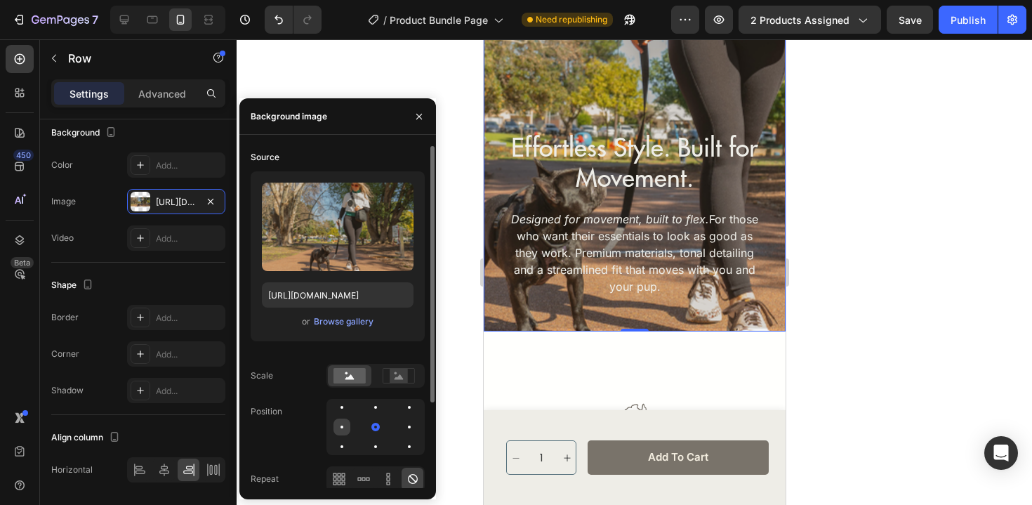
click at [339, 430] on div at bounding box center [341, 426] width 17 height 17
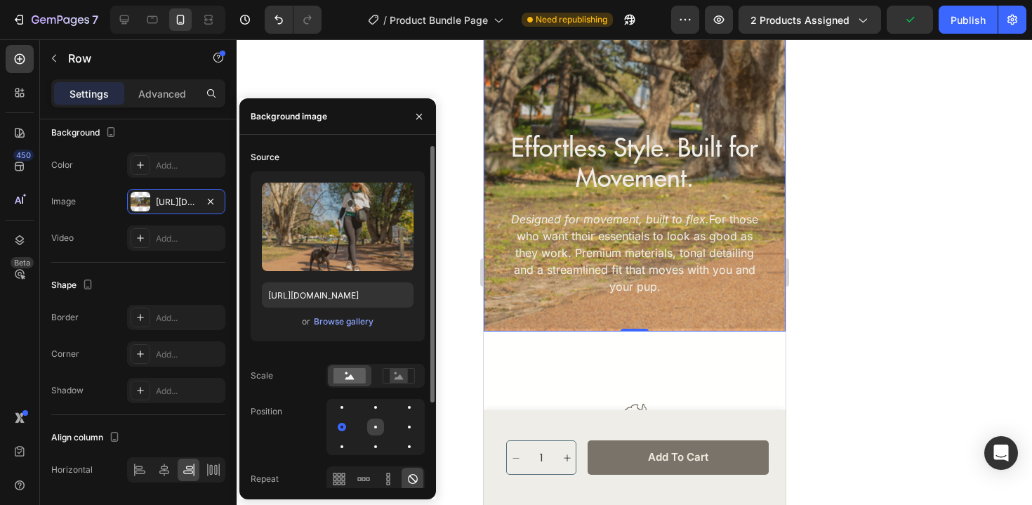
click at [376, 430] on div at bounding box center [375, 426] width 17 height 17
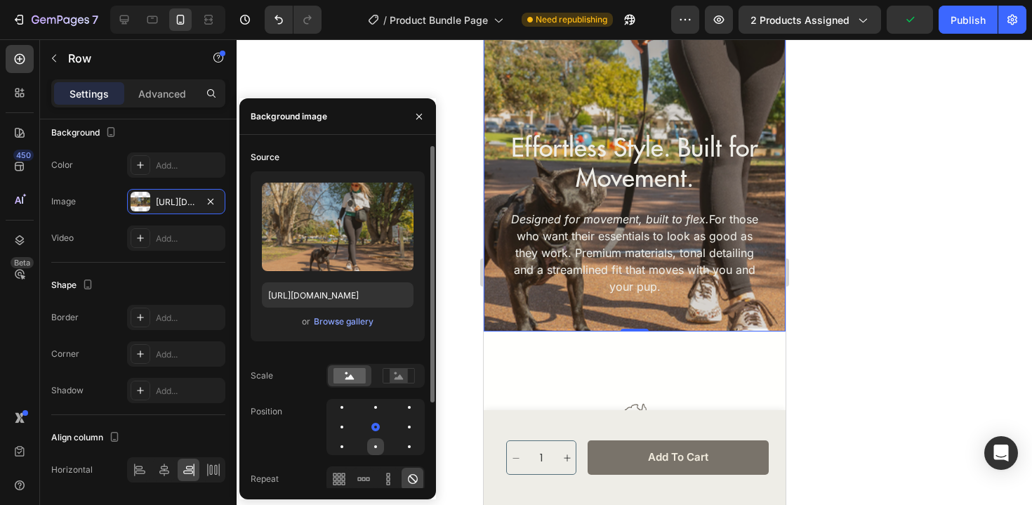
click at [375, 445] on div at bounding box center [375, 446] width 3 height 3
click at [372, 408] on div at bounding box center [375, 407] width 17 height 17
click at [375, 448] on div at bounding box center [375, 446] width 17 height 17
click at [381, 427] on div at bounding box center [375, 426] width 17 height 17
click at [348, 427] on div at bounding box center [341, 426] width 17 height 17
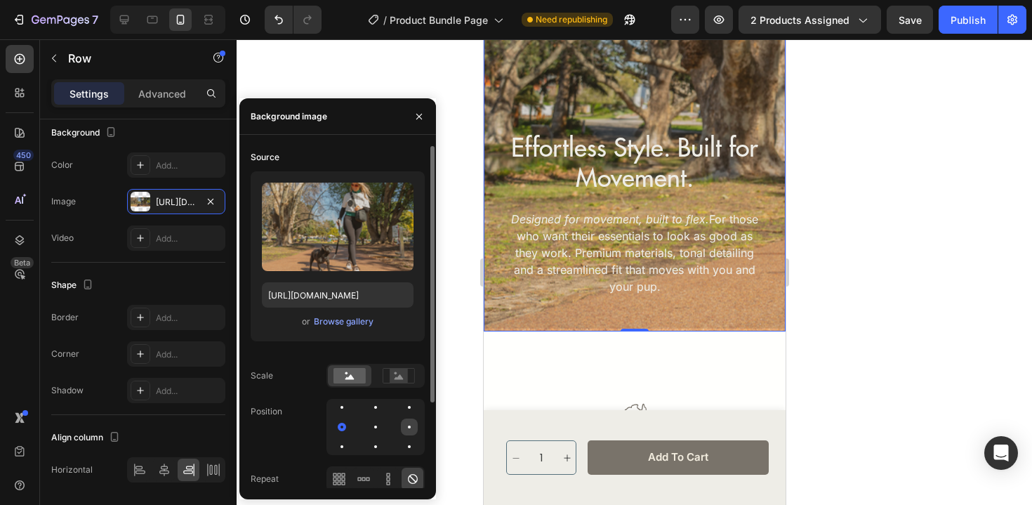
click at [411, 425] on div at bounding box center [409, 426] width 17 height 17
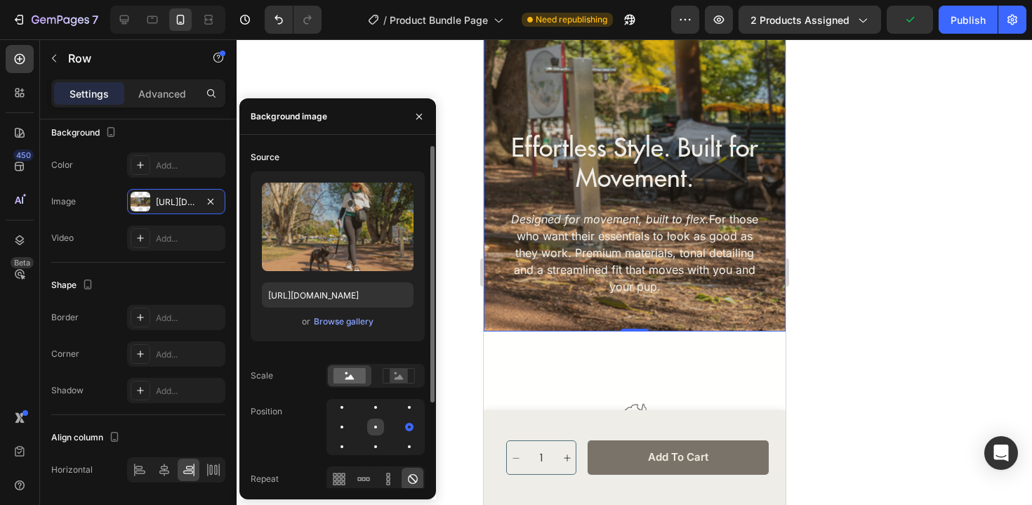
click at [376, 419] on div at bounding box center [375, 426] width 17 height 17
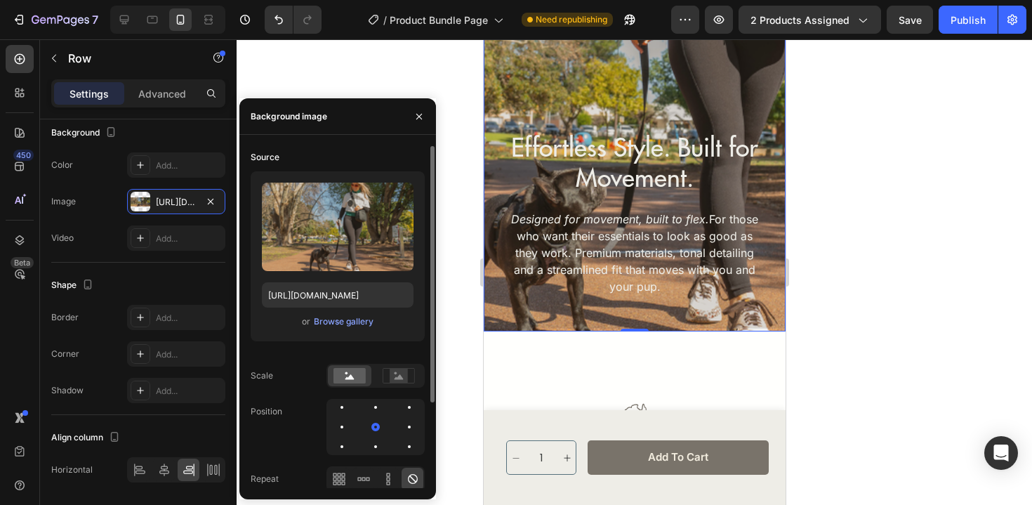
drag, startPoint x: 377, startPoint y: 426, endPoint x: 361, endPoint y: 430, distance: 16.5
click at [361, 430] on div at bounding box center [375, 427] width 98 height 56
click at [390, 481] on icon at bounding box center [388, 479] width 14 height 14
click at [367, 480] on icon at bounding box center [368, 479] width 4 height 4
click at [343, 478] on icon at bounding box center [339, 479] width 14 height 14
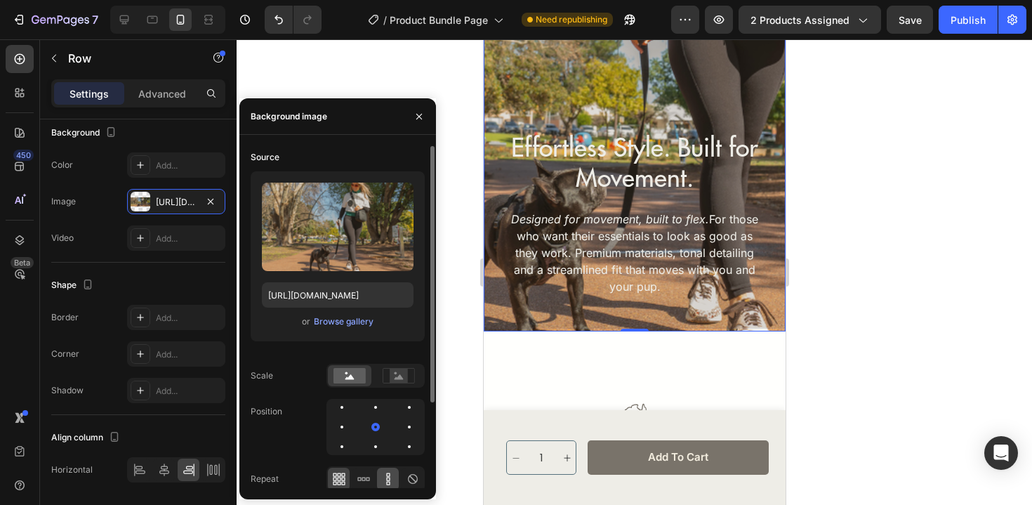
click at [392, 475] on icon at bounding box center [388, 479] width 14 height 14
click at [411, 479] on icon at bounding box center [413, 479] width 14 height 14
click at [394, 384] on div at bounding box center [399, 375] width 44 height 21
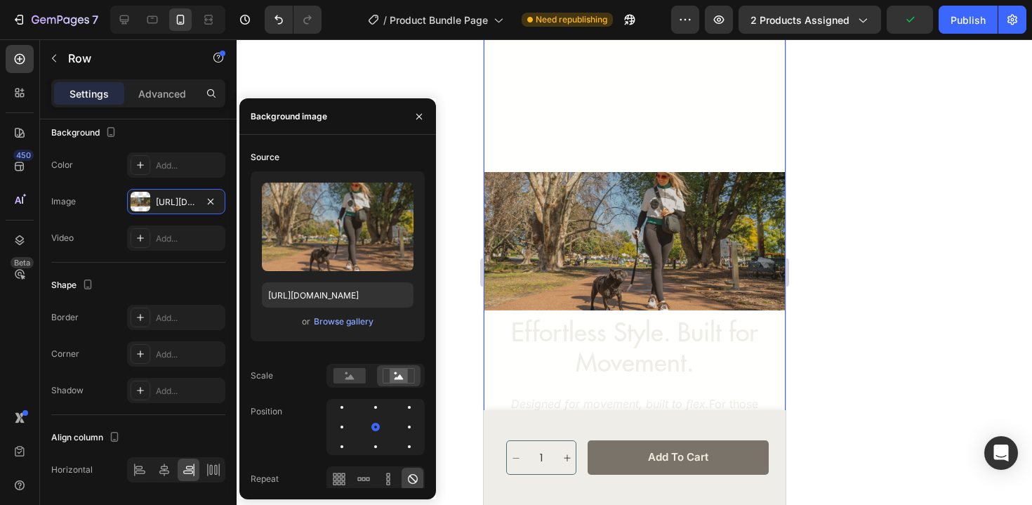
scroll to position [4195, 0]
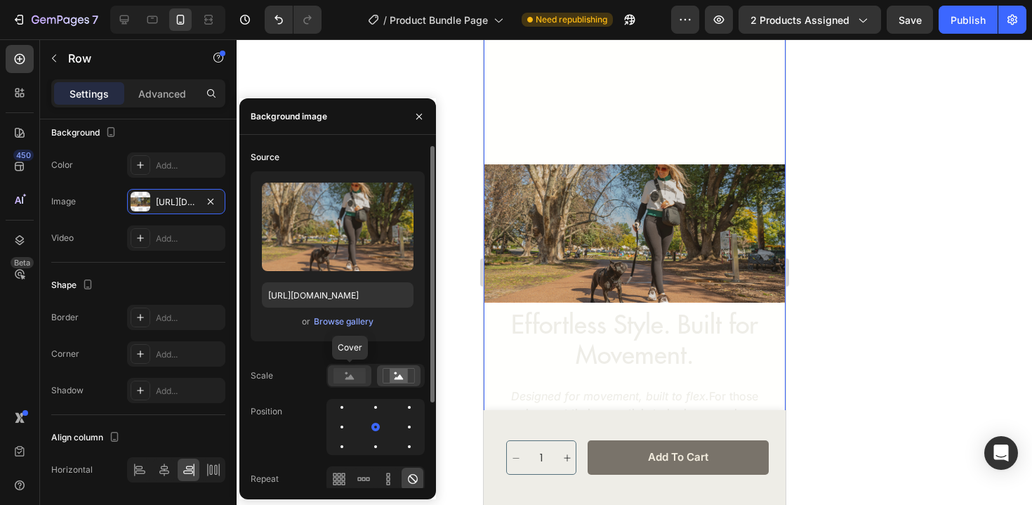
click at [363, 376] on rect at bounding box center [349, 375] width 32 height 15
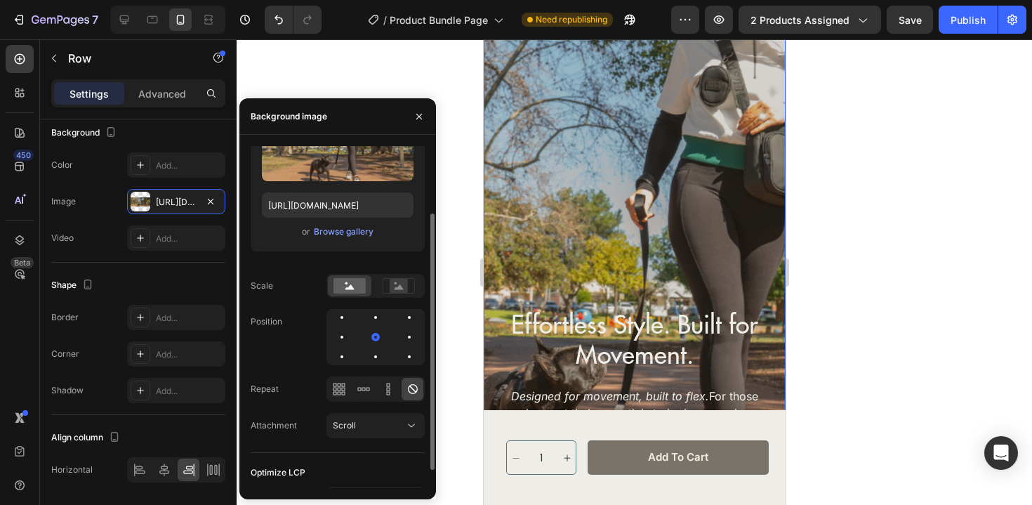
scroll to position [114, 0]
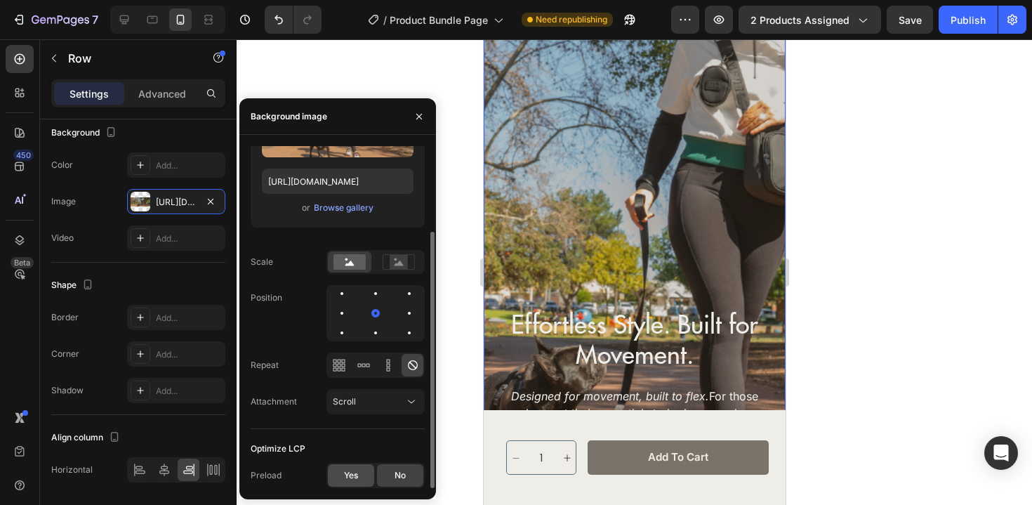
click at [350, 479] on span "Yes" at bounding box center [351, 475] width 14 height 13
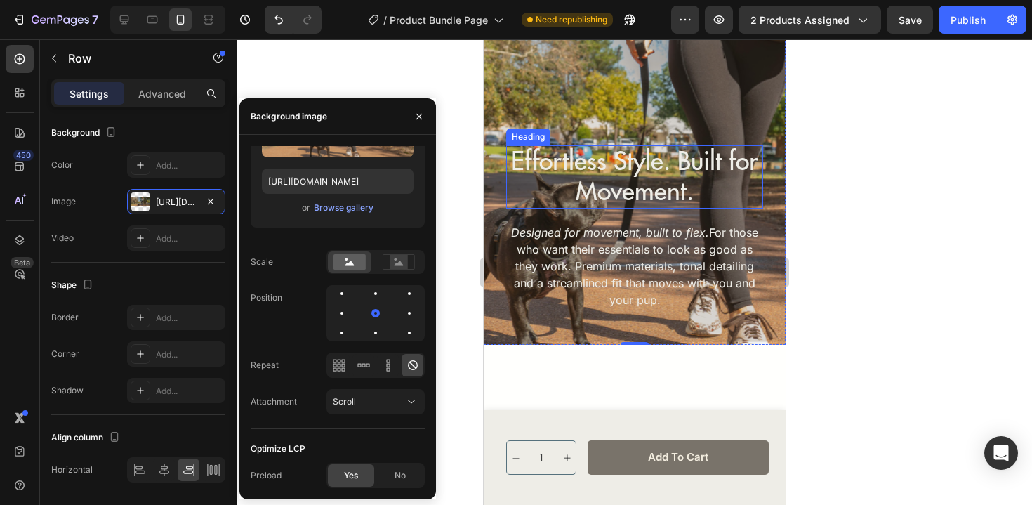
scroll to position [4408, 0]
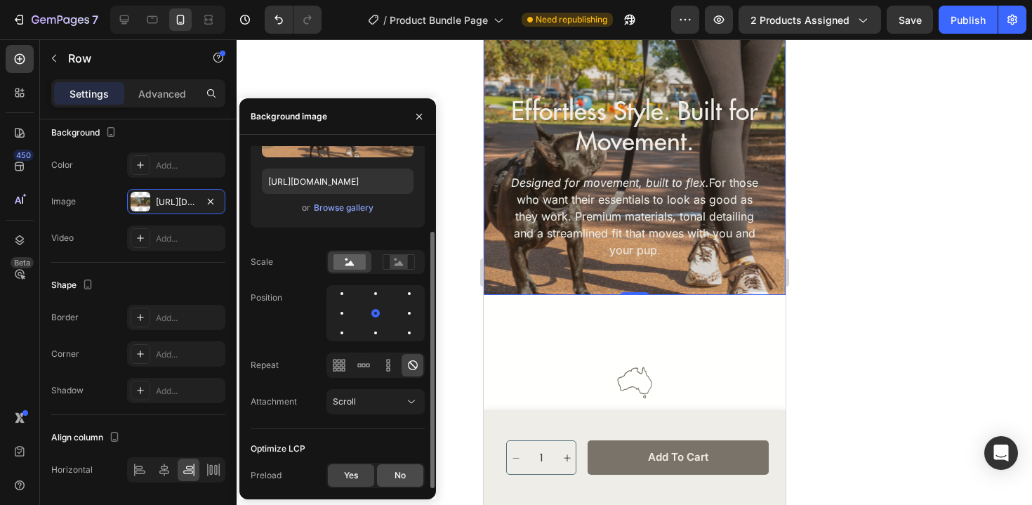
click at [397, 474] on span "No" at bounding box center [399, 475] width 11 height 13
click at [387, 388] on div "Source Upload Image https://cdn.shopify.com/s/files/1/0714/6779/4570/files/gemp…" at bounding box center [338, 230] width 174 height 397
click at [387, 395] on div "Scroll" at bounding box center [369, 401] width 72 height 13
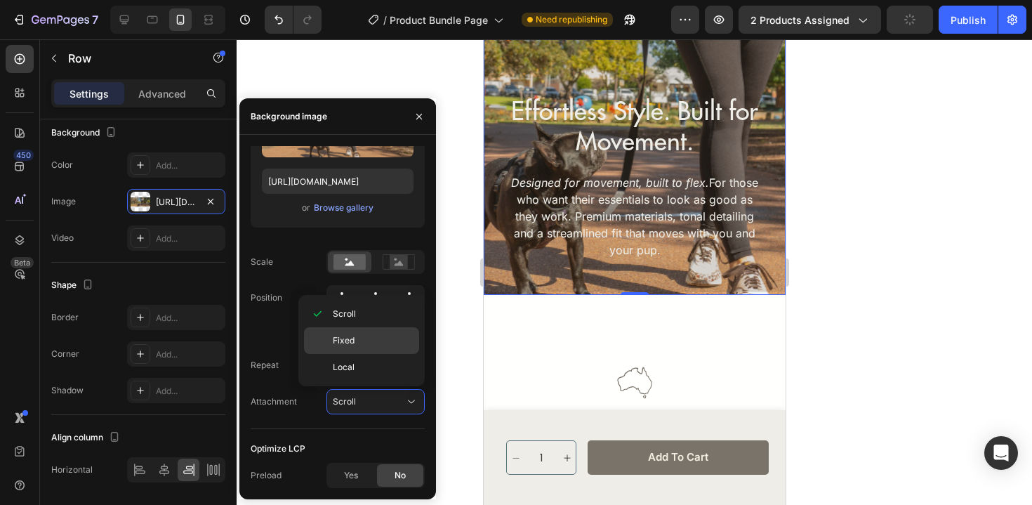
click at [380, 347] on div "Fixed" at bounding box center [361, 340] width 115 height 27
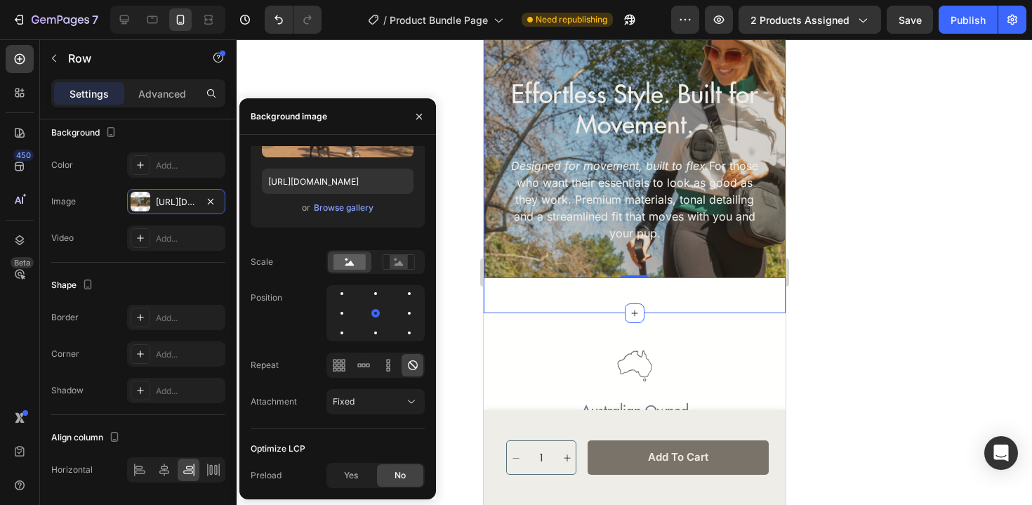
scroll to position [4427, 0]
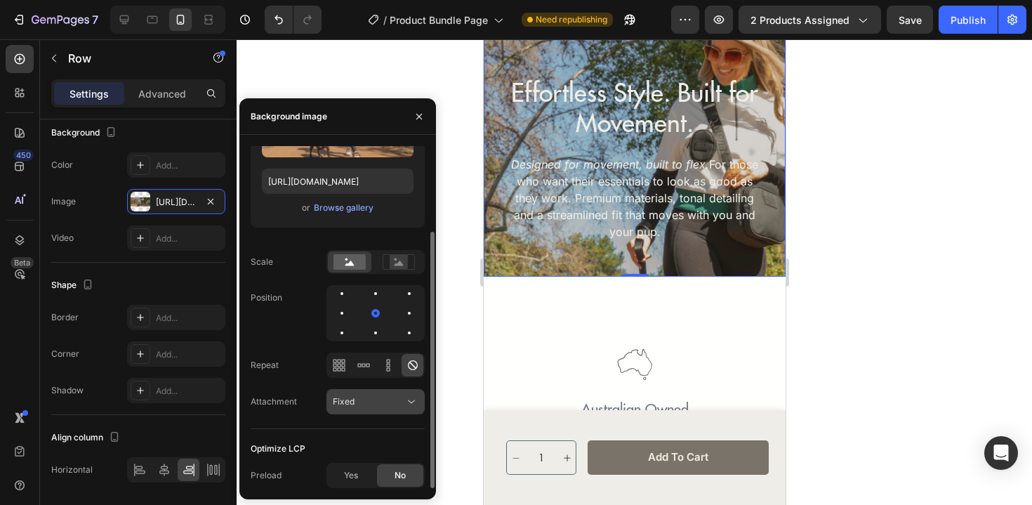
click at [385, 409] on button "Fixed" at bounding box center [375, 401] width 98 height 25
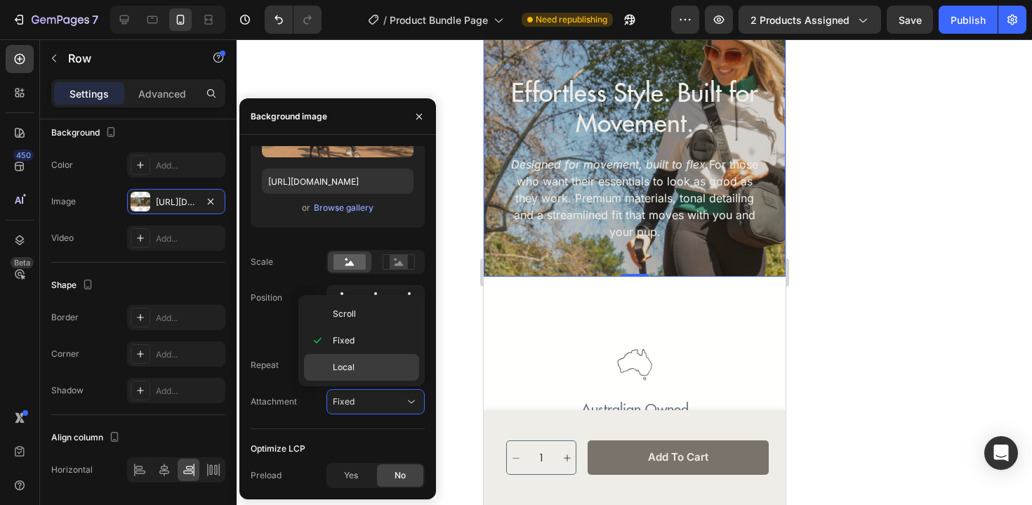
click at [386, 374] on div "Local" at bounding box center [361, 367] width 115 height 27
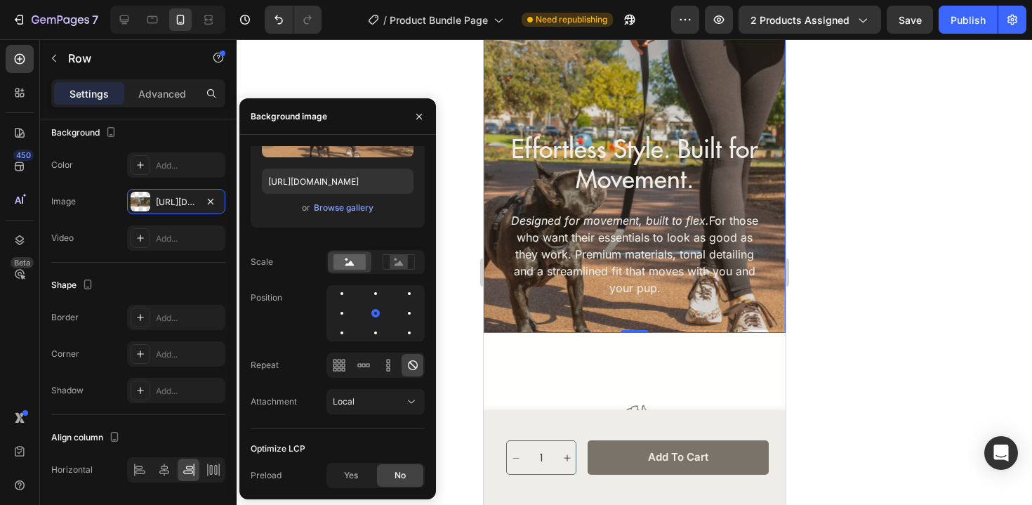
scroll to position [4333, 0]
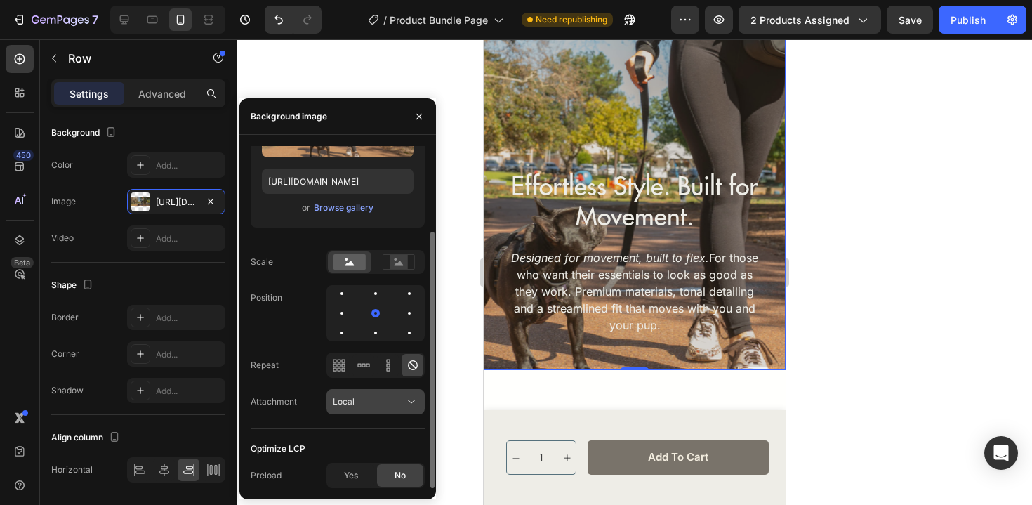
click at [405, 400] on icon at bounding box center [411, 401] width 14 height 14
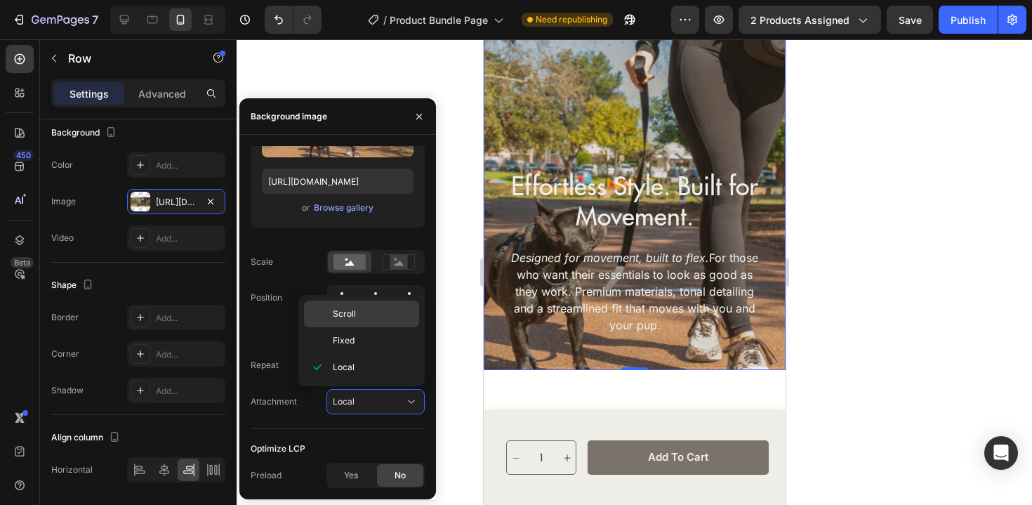
click at [401, 321] on div "Scroll" at bounding box center [361, 313] width 115 height 27
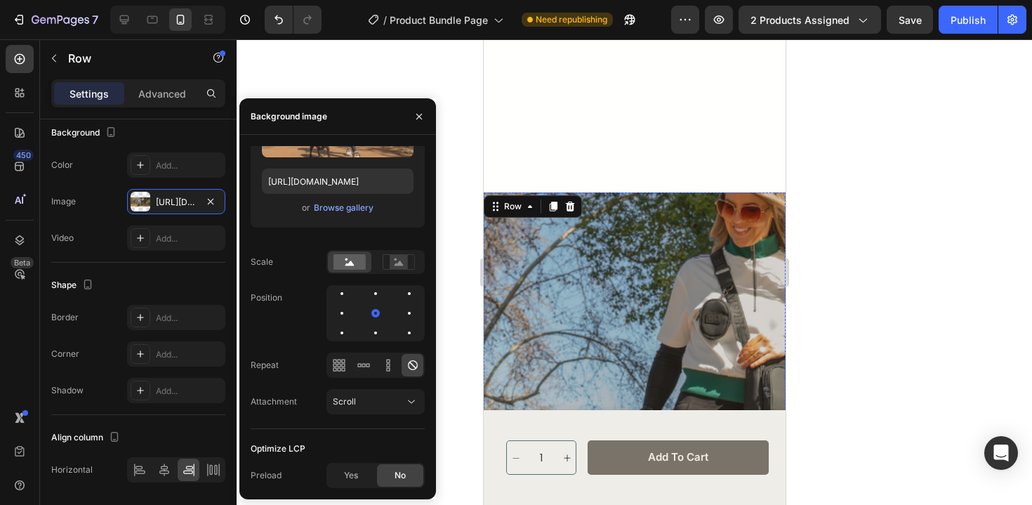
scroll to position [3963, 0]
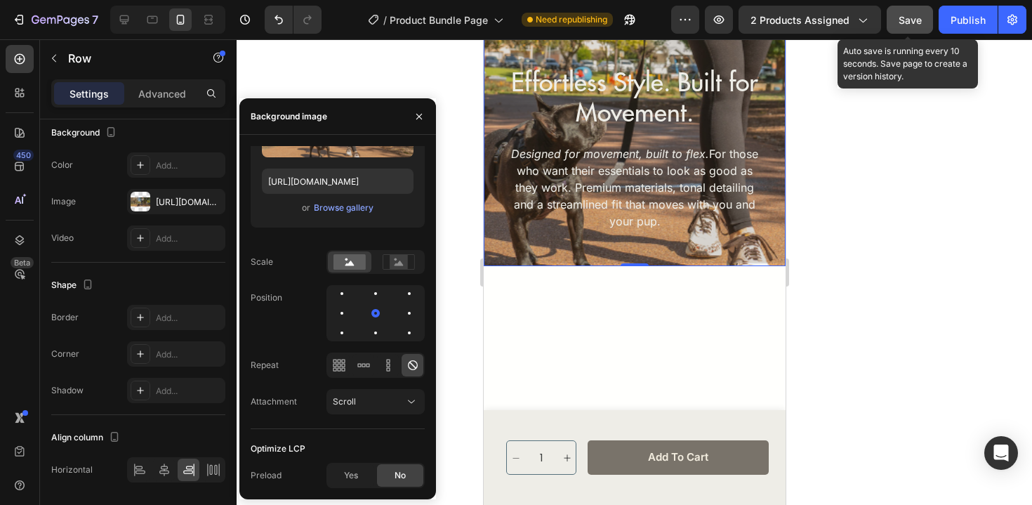
click at [909, 16] on span "Save" at bounding box center [909, 20] width 23 height 12
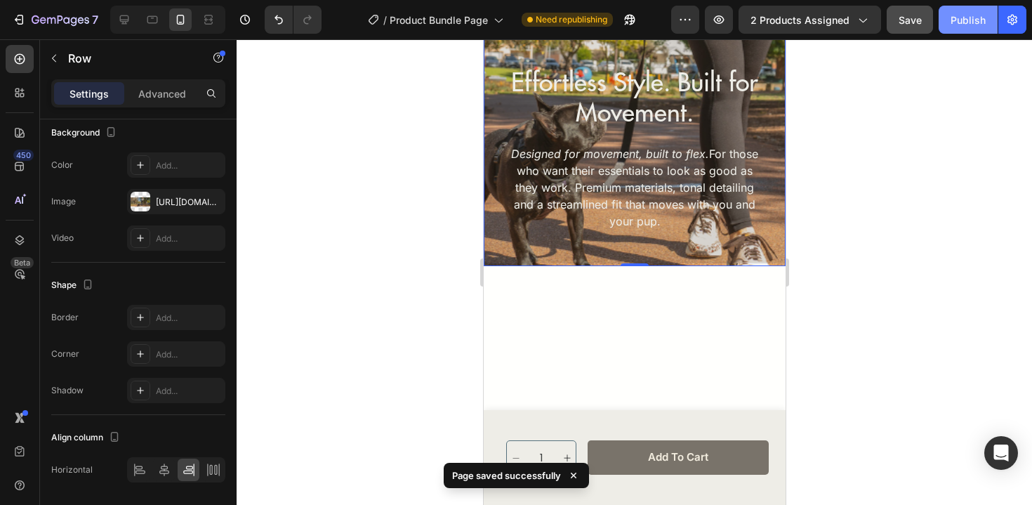
click at [957, 21] on div "Publish" at bounding box center [967, 20] width 35 height 15
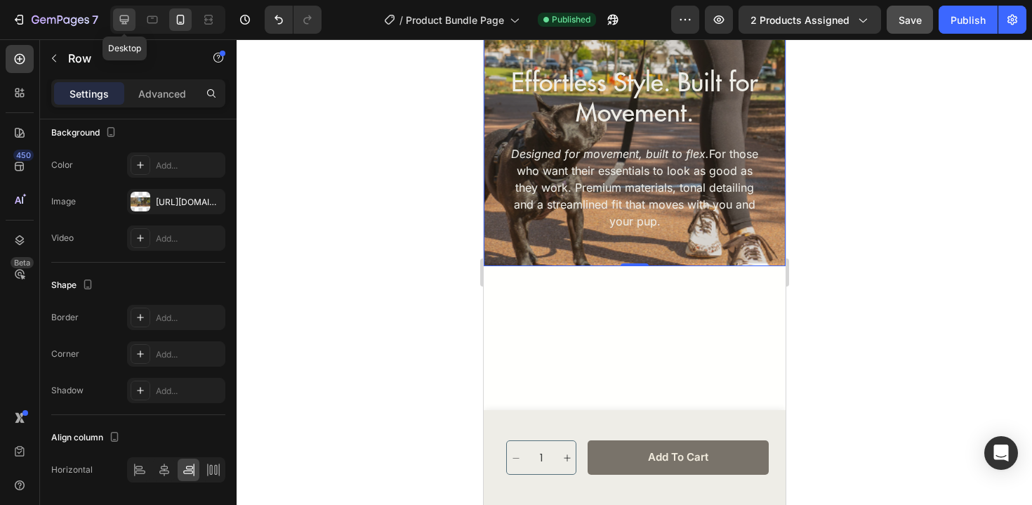
click at [128, 23] on icon at bounding box center [124, 20] width 14 height 14
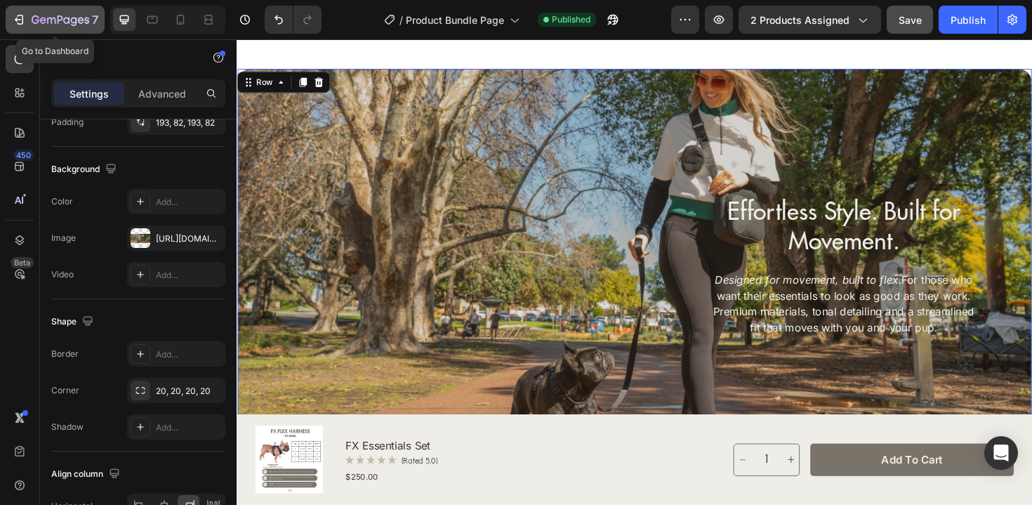
scroll to position [3882, 0]
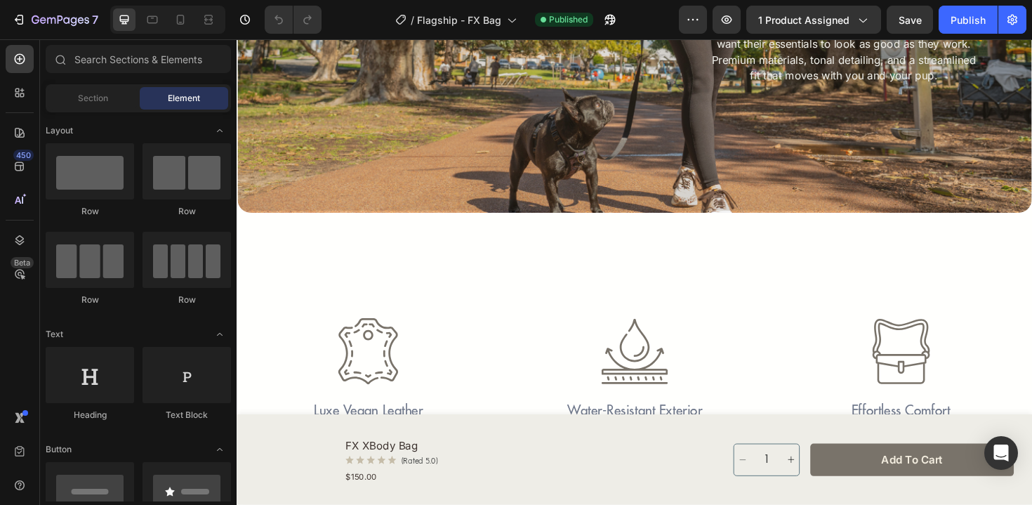
scroll to position [2393, 0]
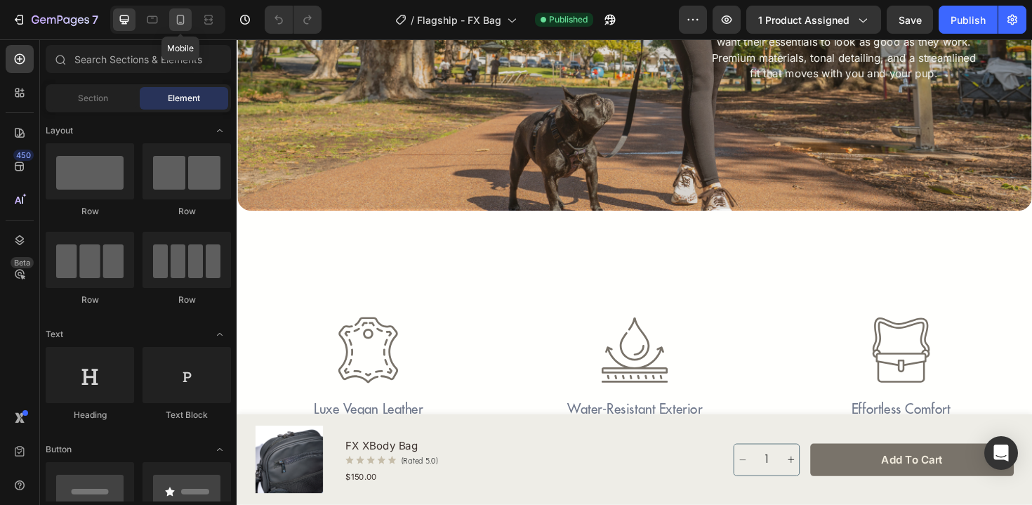
click at [179, 27] on div at bounding box center [180, 19] width 22 height 22
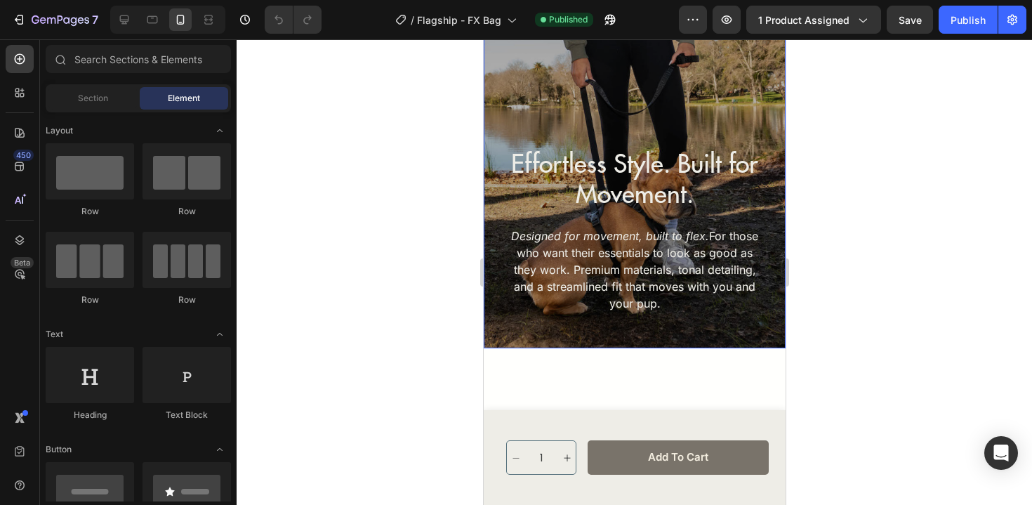
click at [617, 91] on div "Effortless Style. Built for Movement. Heading Designed for movement, built to f…" at bounding box center [634, 73] width 302 height 549
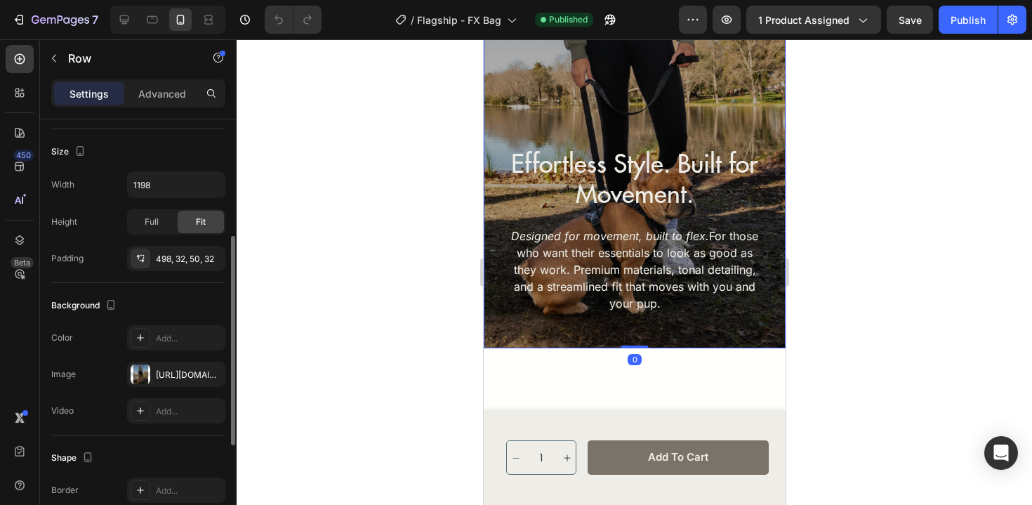
scroll to position [225, 0]
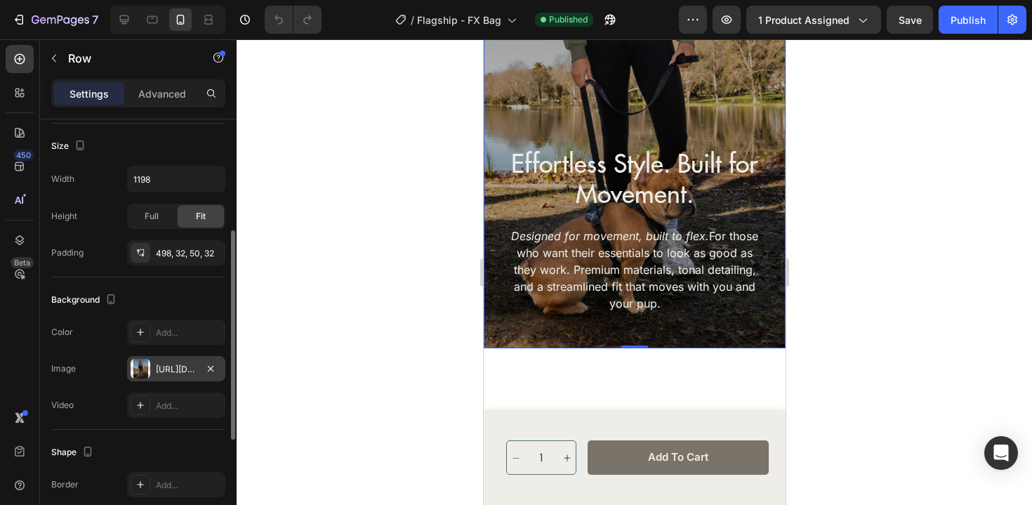
click at [191, 373] on div "[URL][DOMAIN_NAME]" at bounding box center [176, 369] width 41 height 13
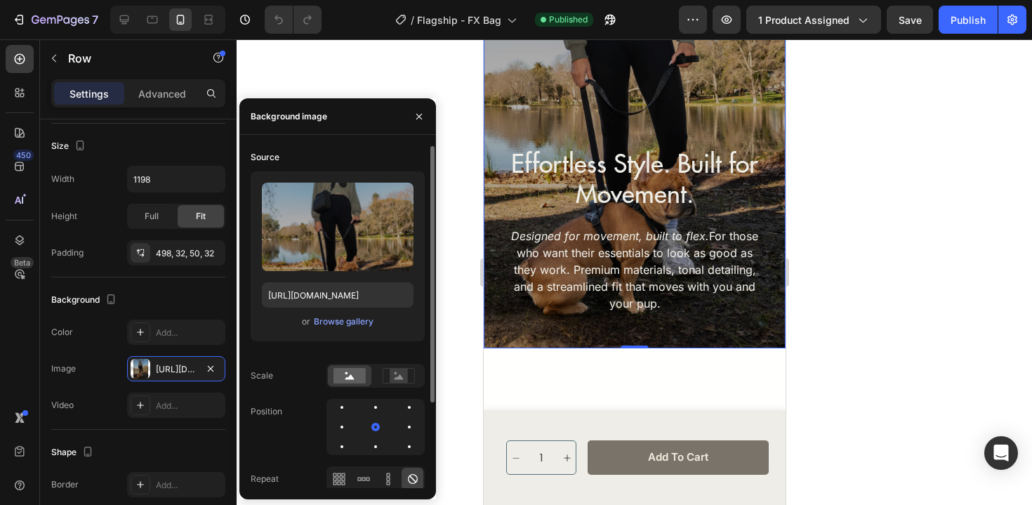
click at [355, 330] on div "Upload Image [URL][DOMAIN_NAME] or Browse gallery" at bounding box center [338, 256] width 174 height 170
click at [355, 328] on button "Browse gallery" at bounding box center [343, 321] width 61 height 14
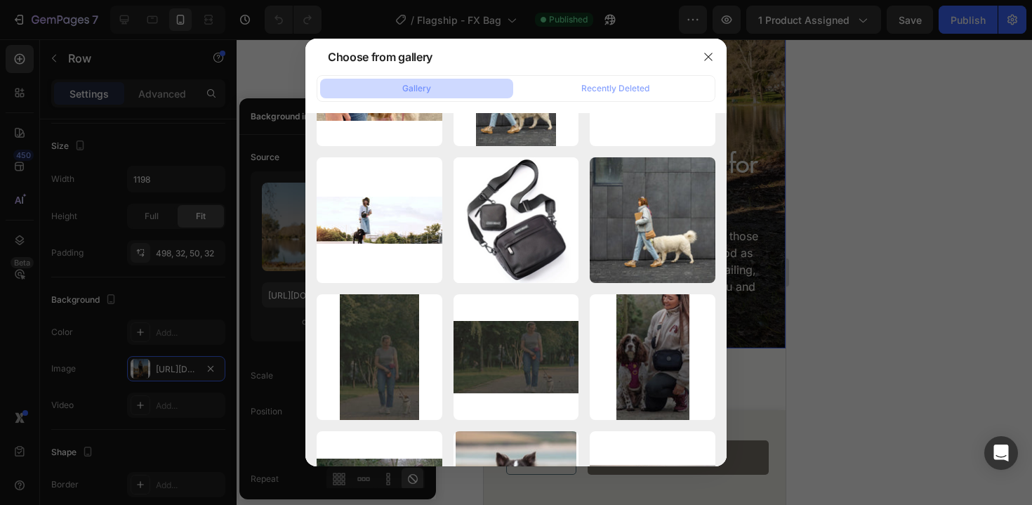
scroll to position [4823, 0]
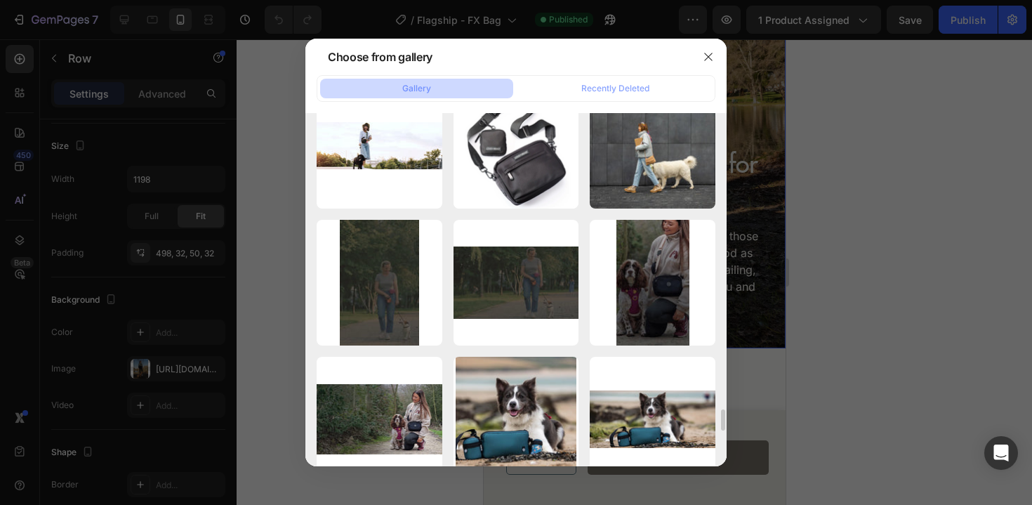
click at [902, 286] on div at bounding box center [516, 252] width 1032 height 505
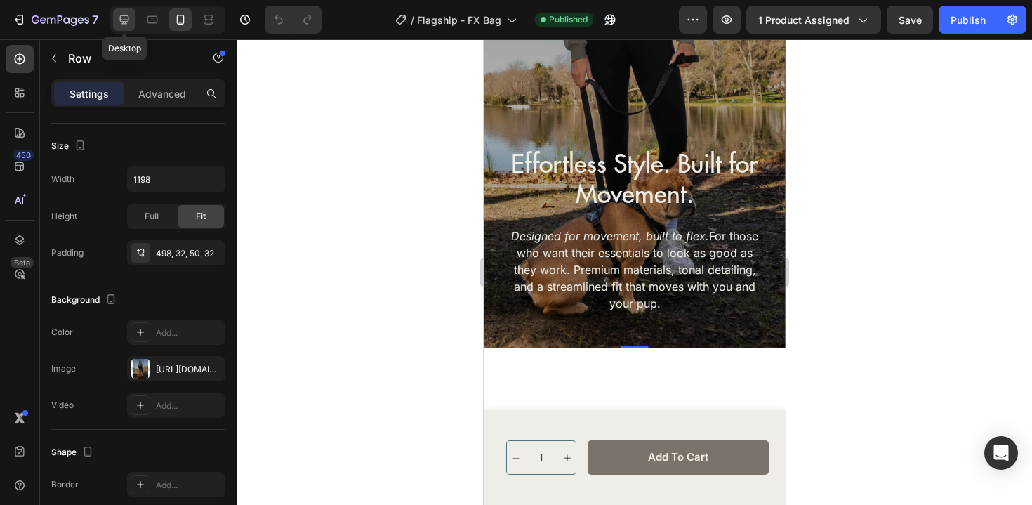
click at [128, 10] on div at bounding box center [124, 19] width 22 height 22
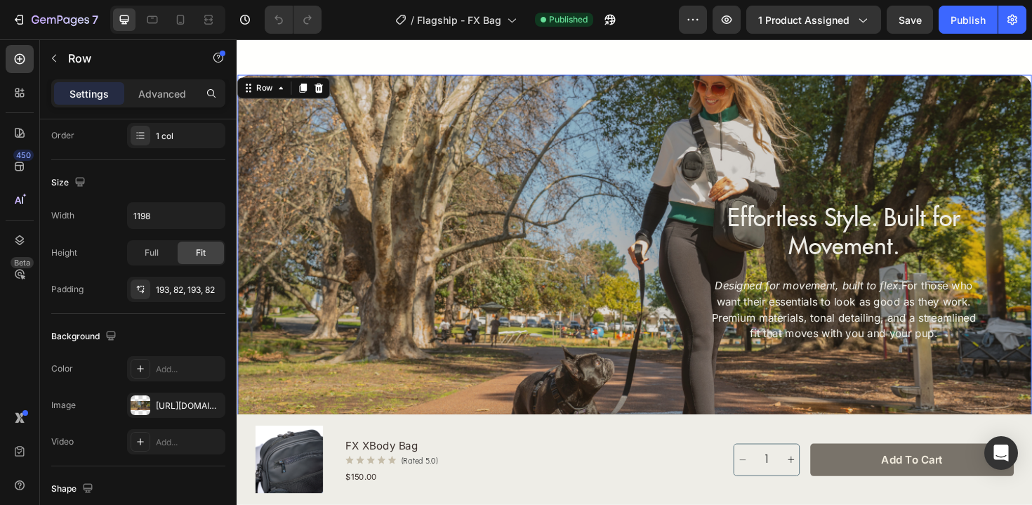
scroll to position [2106, 0]
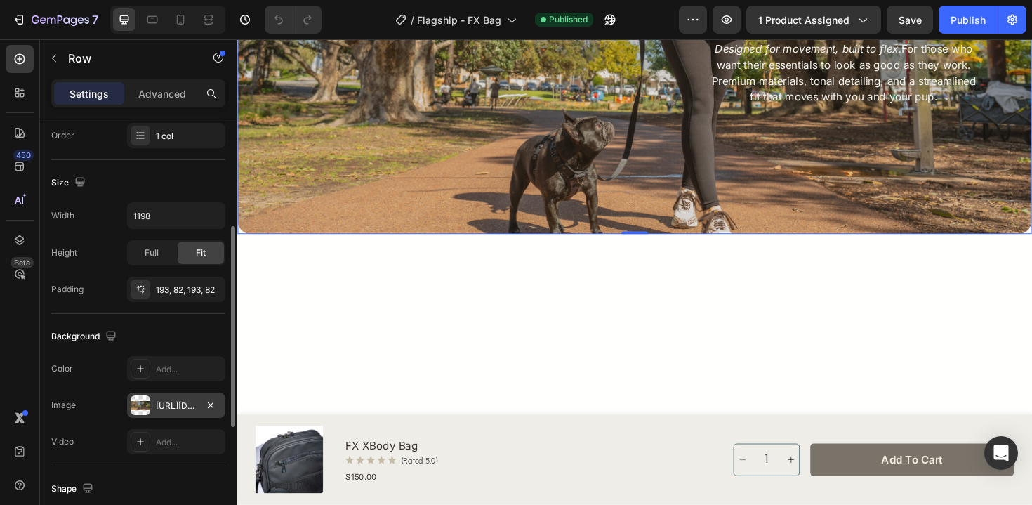
click at [187, 408] on div "[URL][DOMAIN_NAME]" at bounding box center [176, 405] width 41 height 13
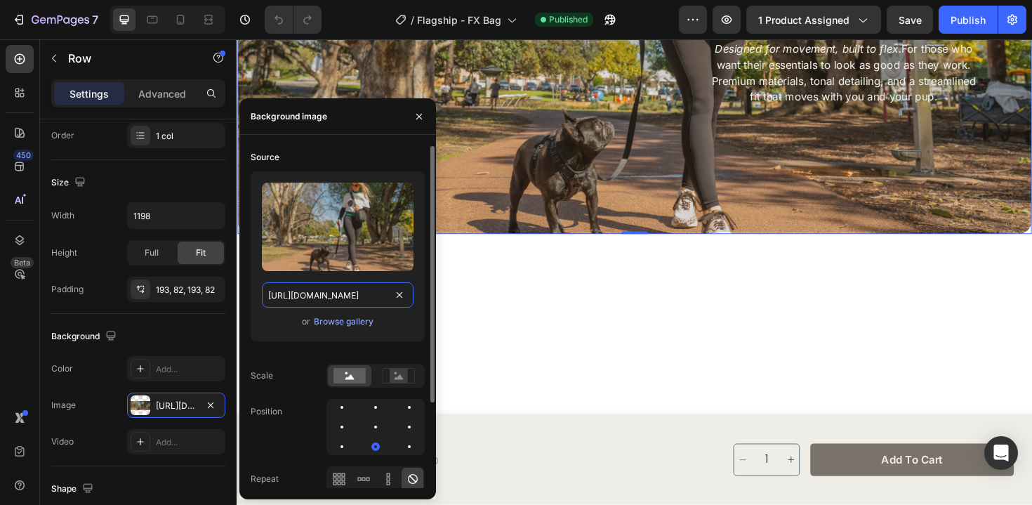
click at [371, 295] on input "[URL][DOMAIN_NAME]" at bounding box center [338, 294] width 152 height 25
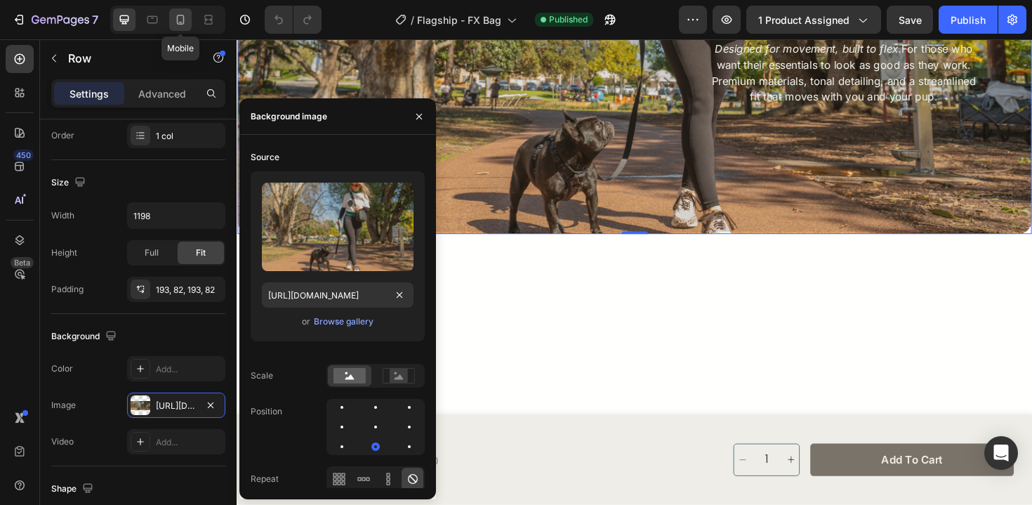
click at [182, 23] on icon at bounding box center [181, 20] width 8 height 10
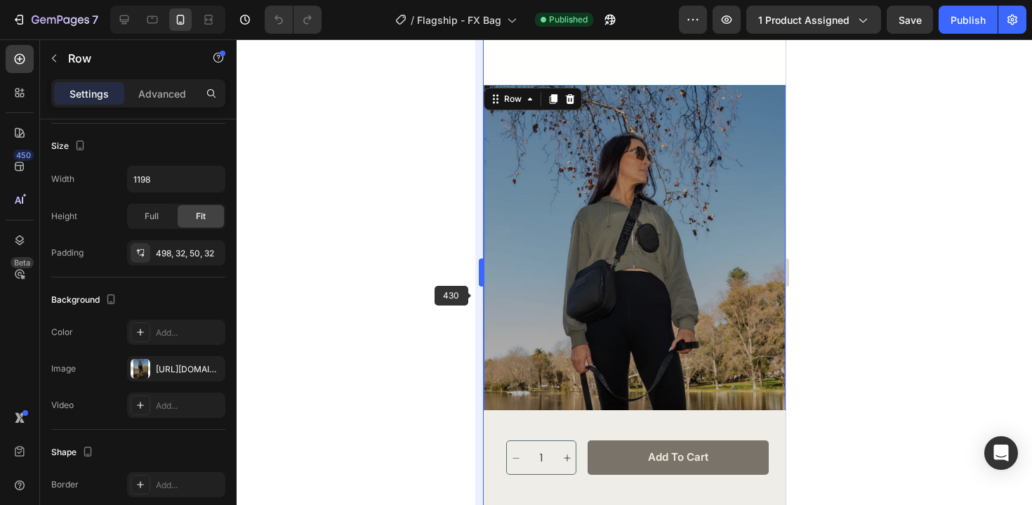
scroll to position [2057, 0]
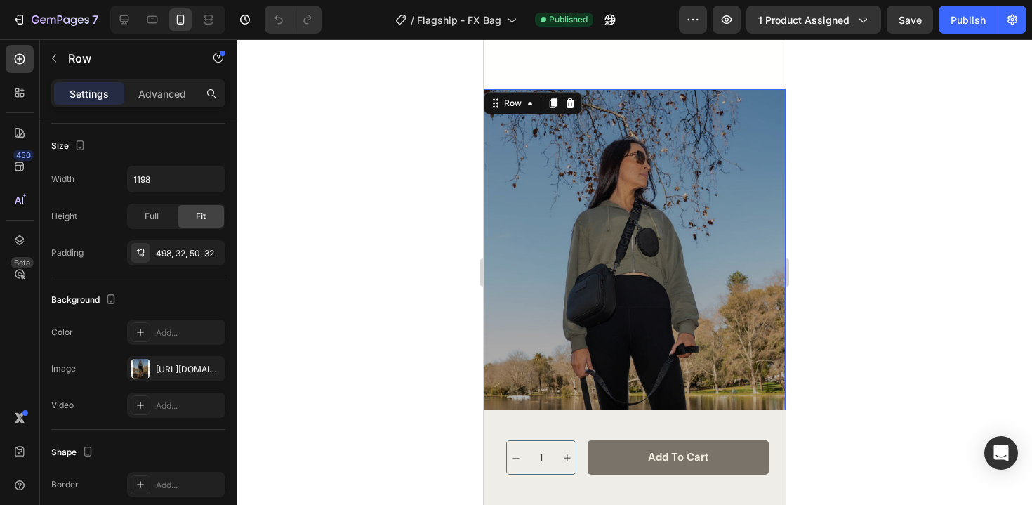
click at [677, 266] on div "Effortless Style. Built for Movement. Heading Designed for movement, built to f…" at bounding box center [634, 363] width 302 height 549
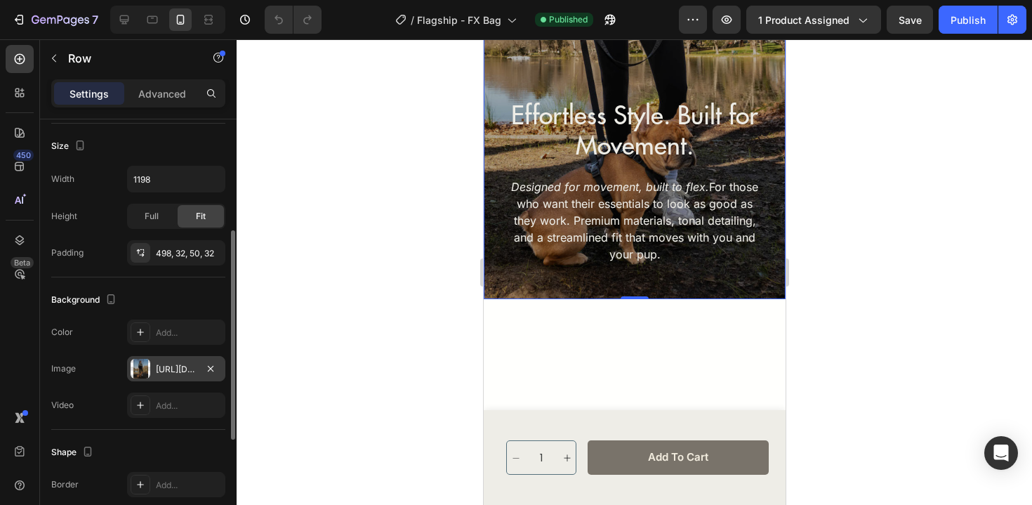
click at [168, 368] on div "[URL][DOMAIN_NAME]" at bounding box center [176, 369] width 41 height 13
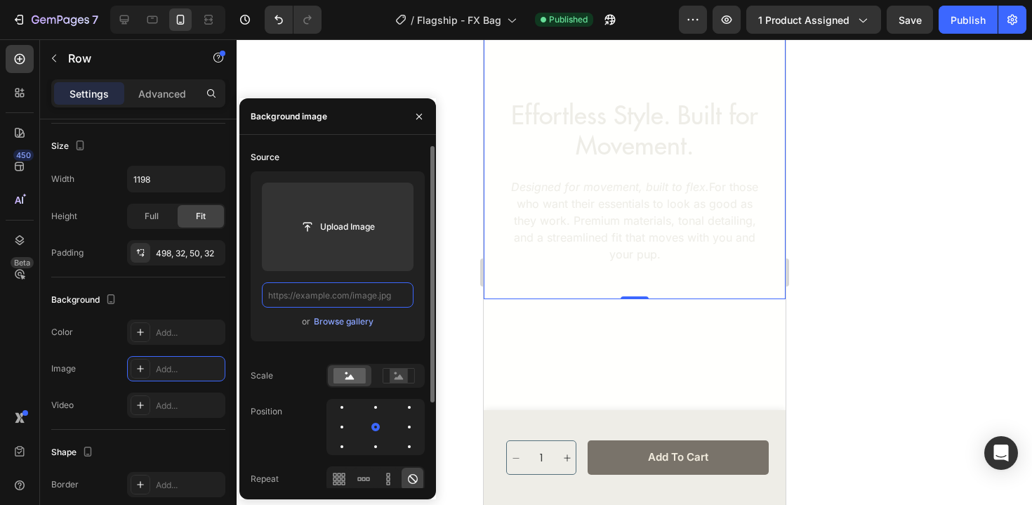
click at [368, 299] on input "text" at bounding box center [338, 294] width 152 height 25
paste input "[URL][DOMAIN_NAME]"
type input "[URL][DOMAIN_NAME]"
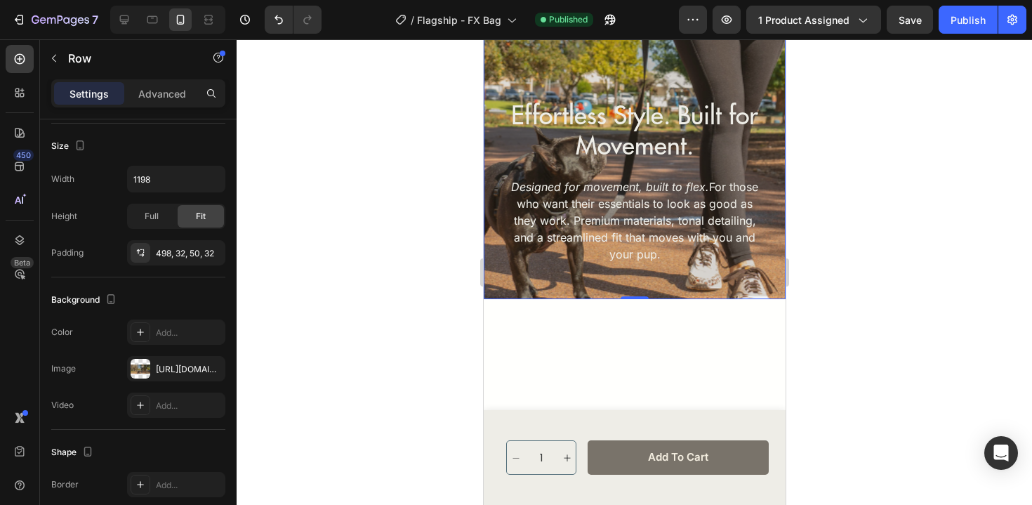
scroll to position [0, 0]
click at [872, 305] on div at bounding box center [634, 271] width 795 height 465
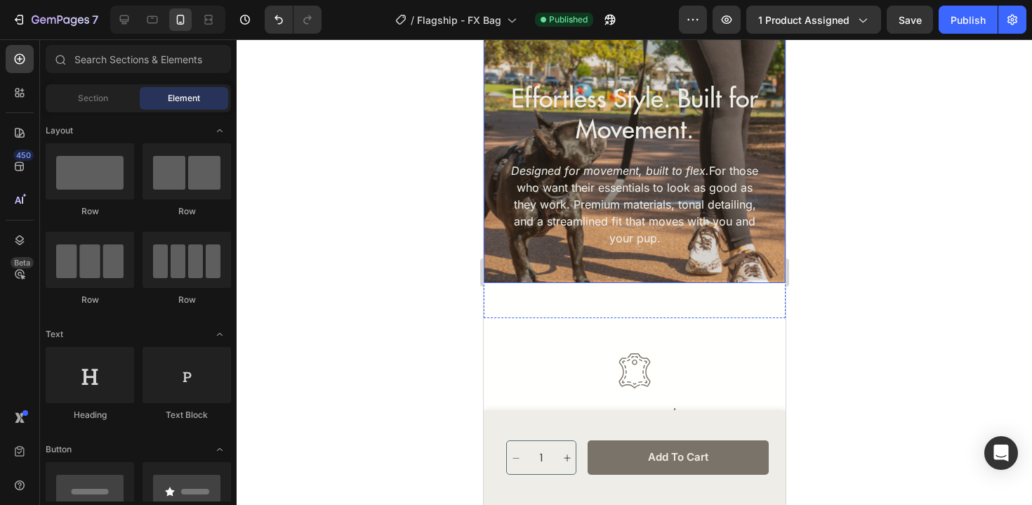
scroll to position [2395, 0]
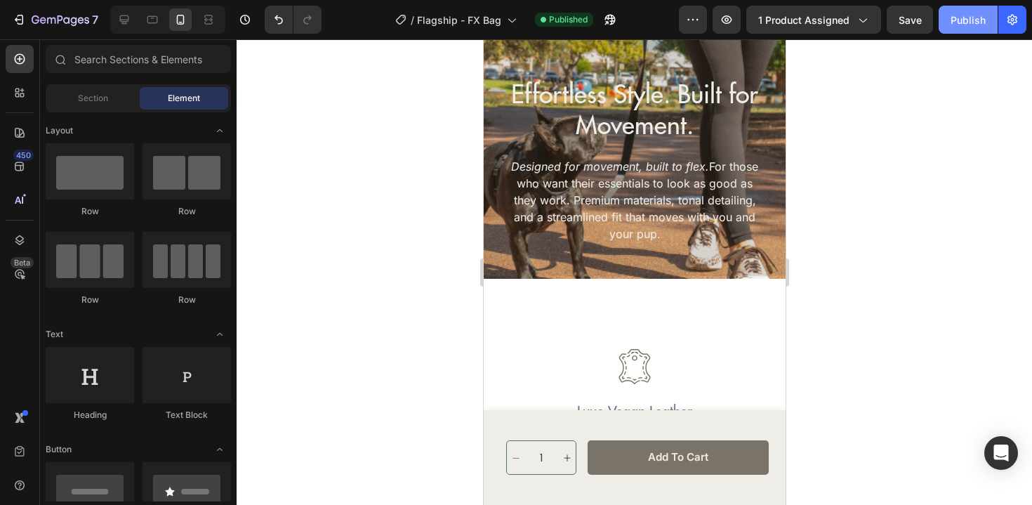
click at [957, 15] on div "Publish" at bounding box center [967, 20] width 35 height 15
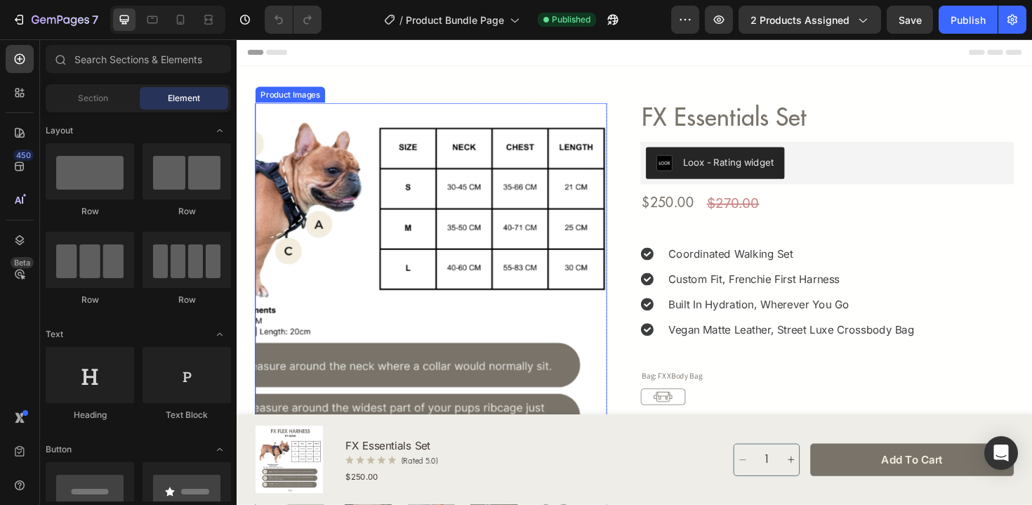
click at [590, 310] on img at bounding box center [442, 293] width 373 height 373
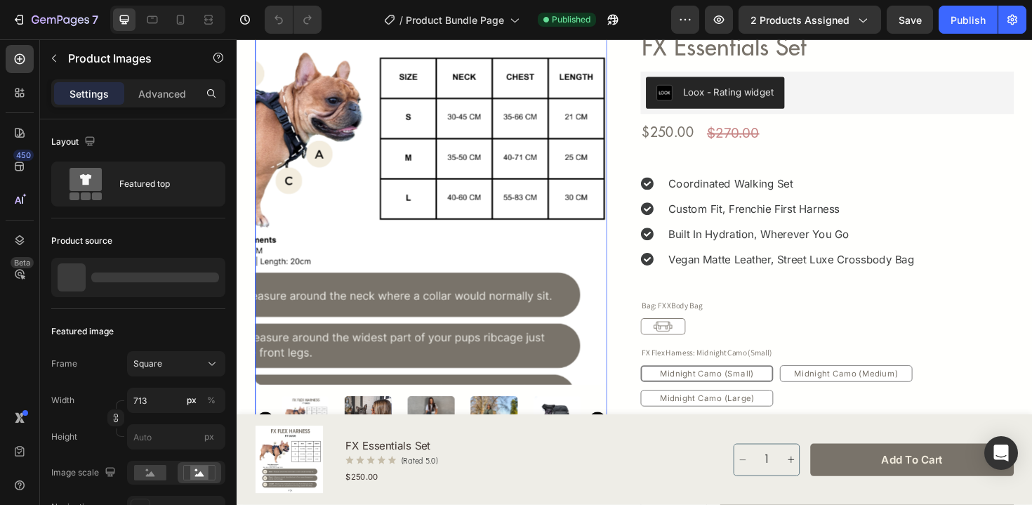
scroll to position [81, 0]
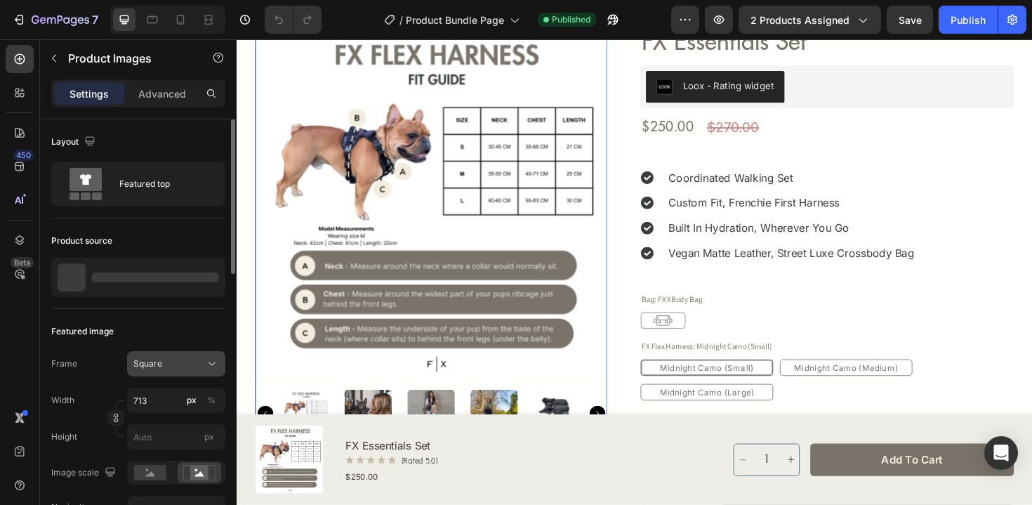
click at [190, 366] on div "Square" at bounding box center [167, 363] width 69 height 13
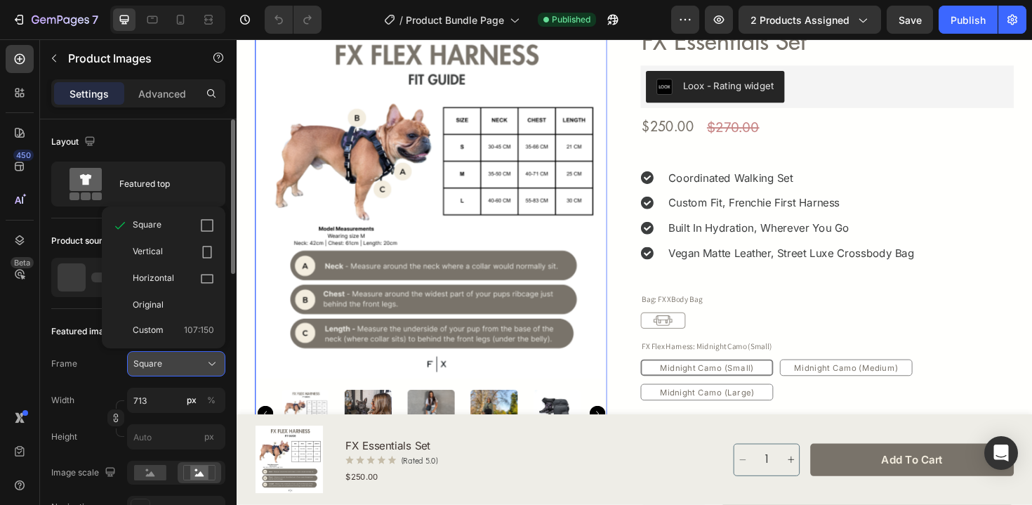
click at [190, 366] on div "Square" at bounding box center [167, 363] width 69 height 13
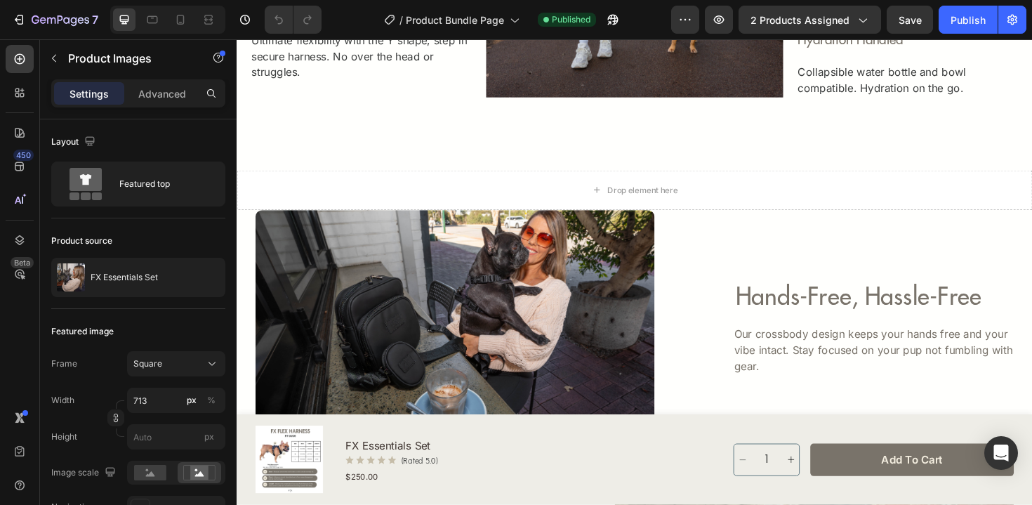
scroll to position [2110, 0]
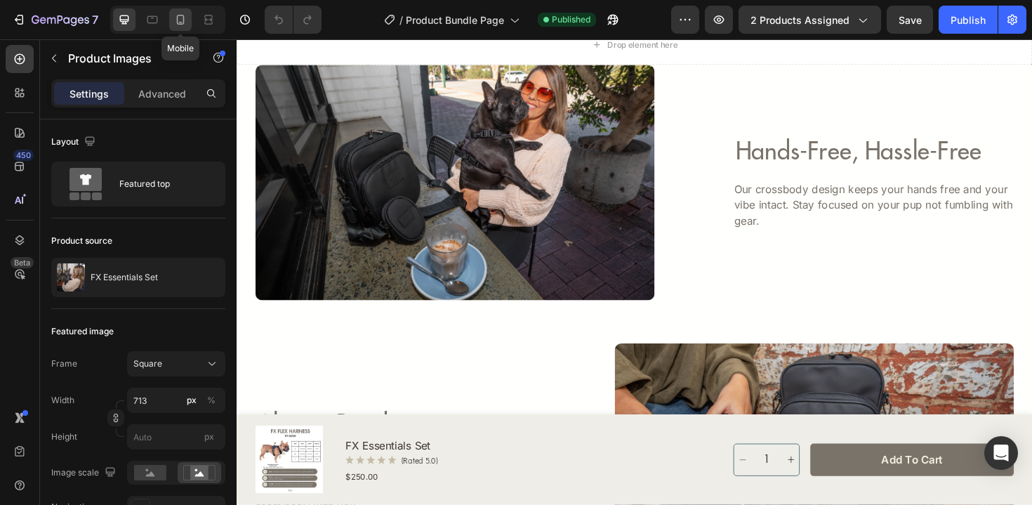
click at [175, 20] on icon at bounding box center [180, 20] width 14 height 14
type input "100"
type input "25"
type input "24"
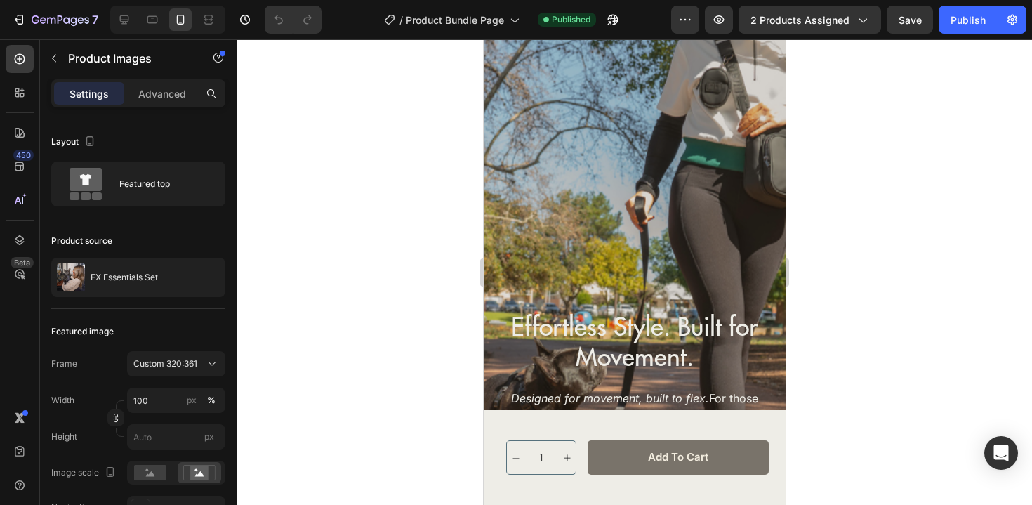
scroll to position [3441, 0]
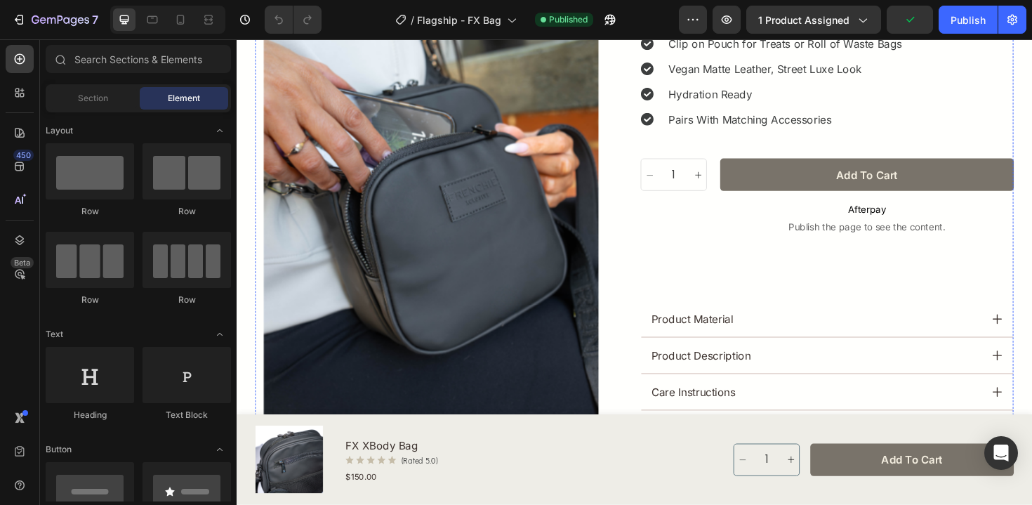
scroll to position [361, 0]
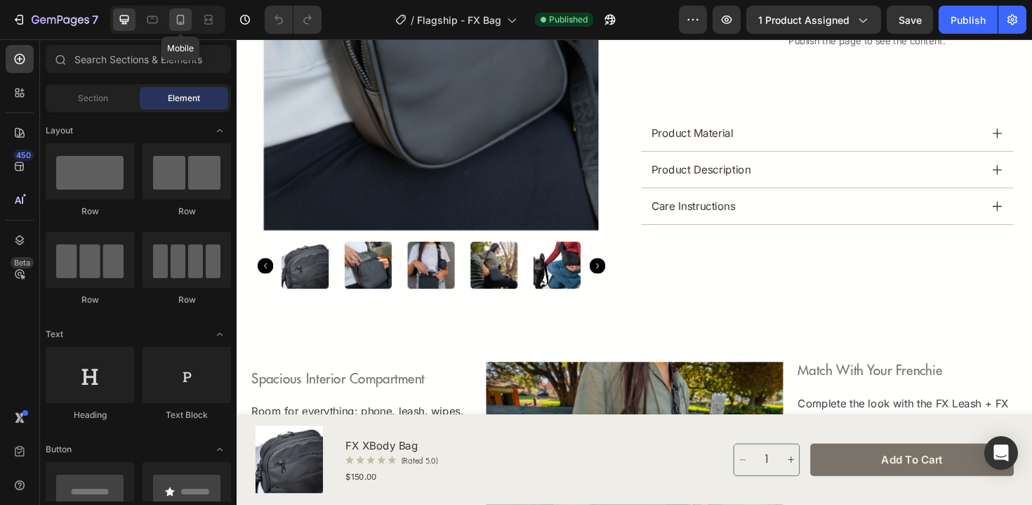
click at [182, 16] on icon at bounding box center [180, 20] width 14 height 14
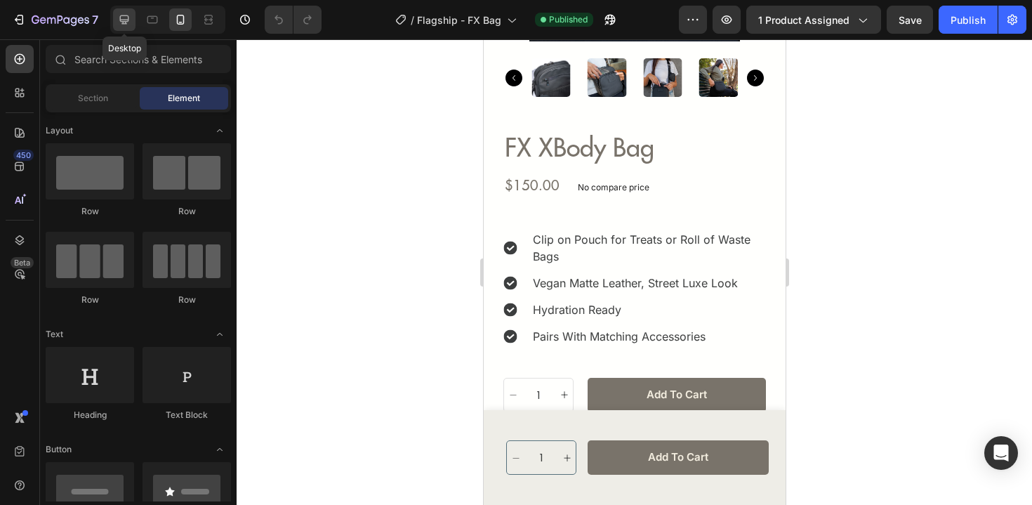
click at [124, 14] on icon at bounding box center [124, 20] width 14 height 14
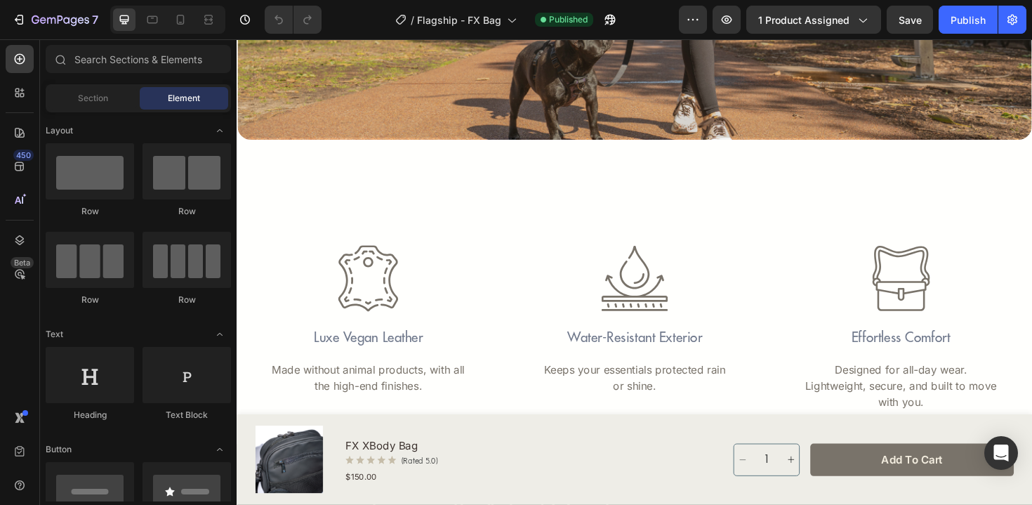
scroll to position [2476, 0]
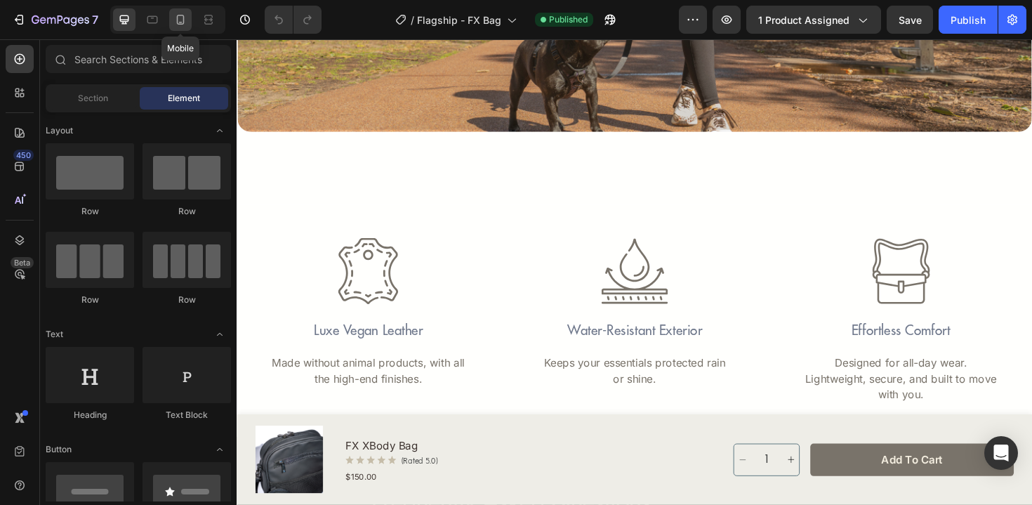
click at [187, 16] on icon at bounding box center [180, 20] width 14 height 14
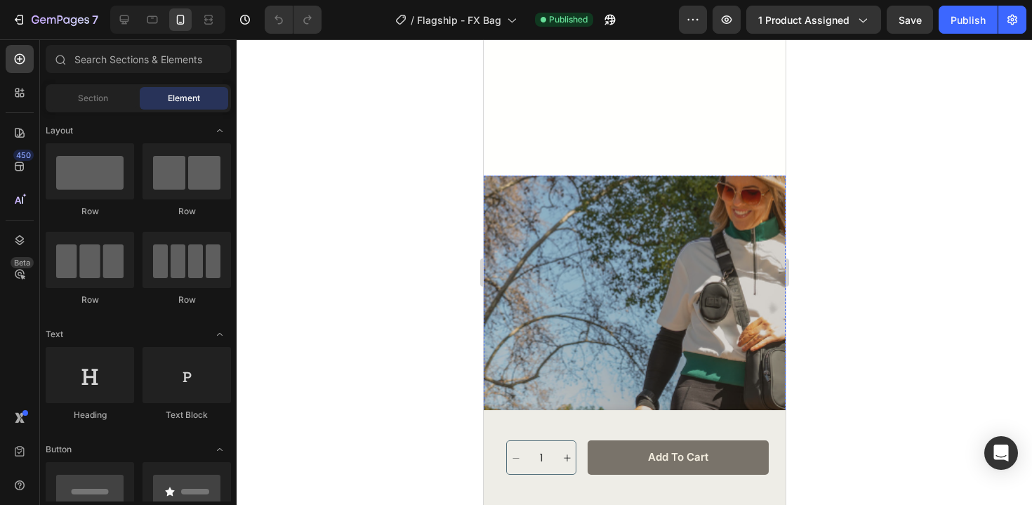
scroll to position [2009, 0]
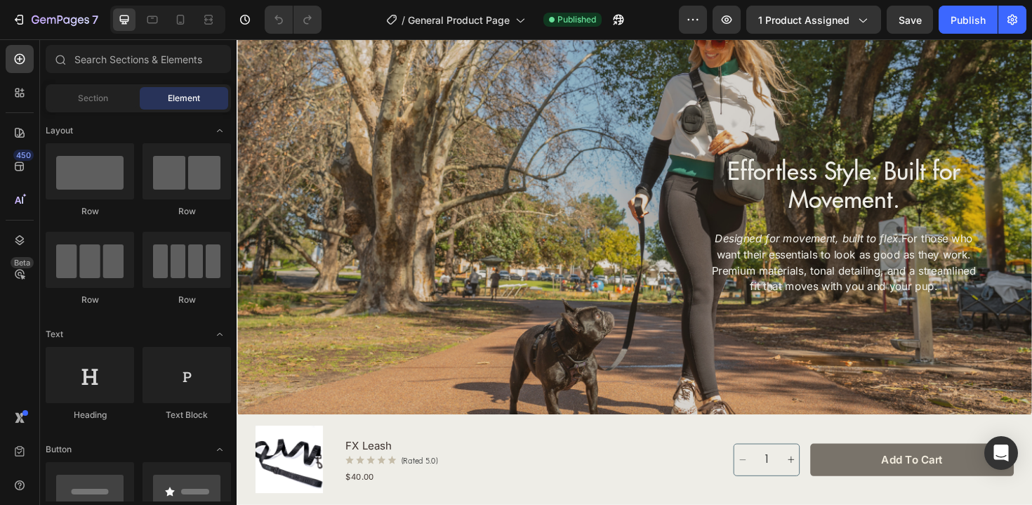
scroll to position [2012, 0]
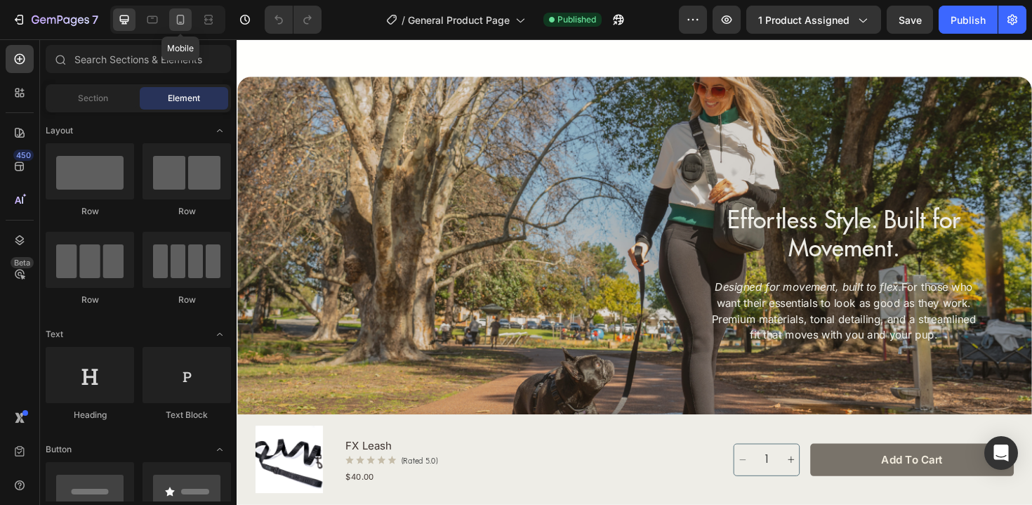
click at [178, 18] on icon at bounding box center [181, 20] width 8 height 10
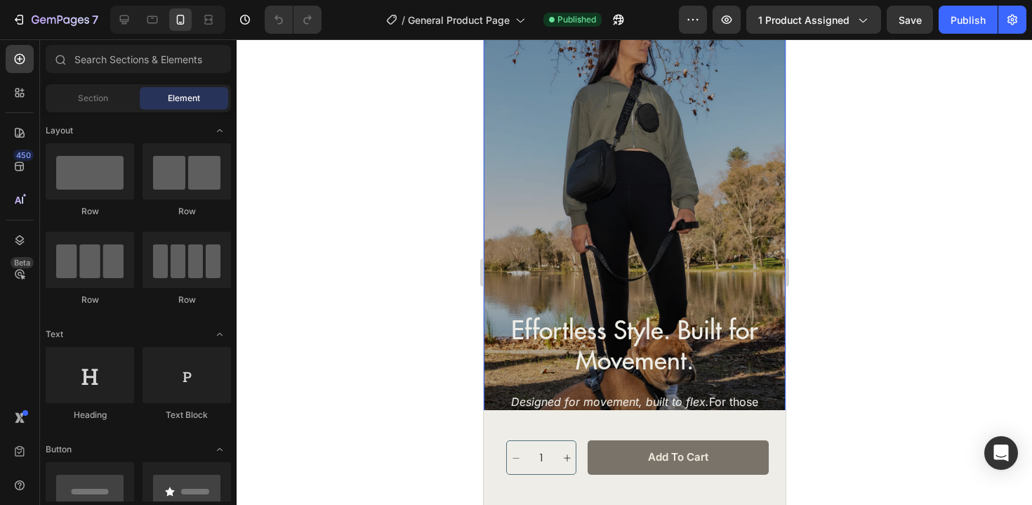
scroll to position [1808, 0]
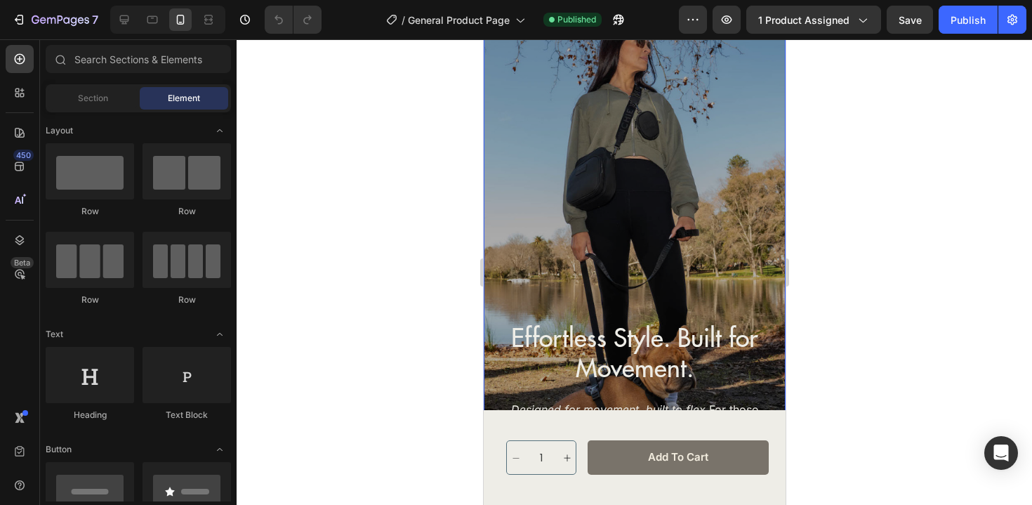
click at [641, 105] on div "Effortless Style. Built for Movement. Heading Designed for movement, built to f…" at bounding box center [634, 247] width 302 height 549
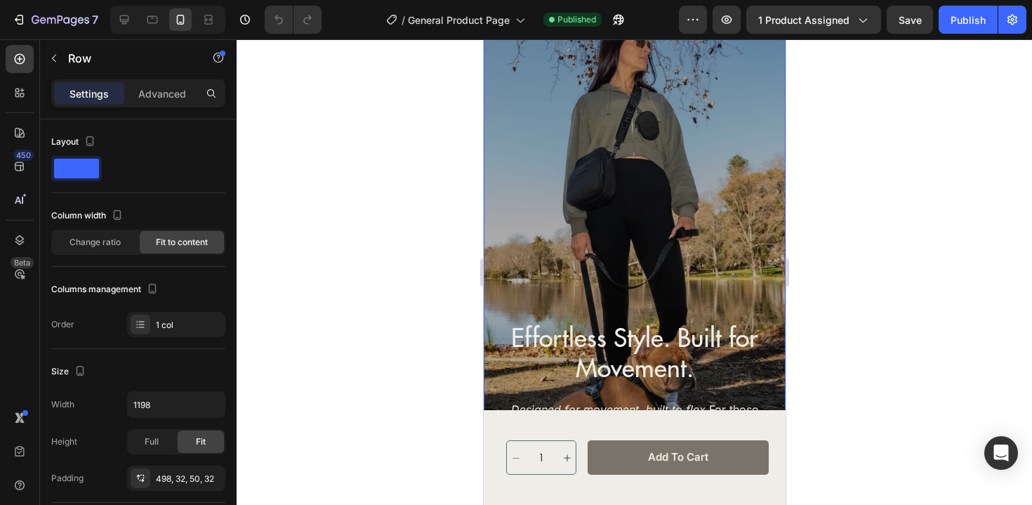
click at [622, 158] on div "Effortless Style. Built for Movement. Heading Designed for movement, built to f…" at bounding box center [634, 247] width 302 height 549
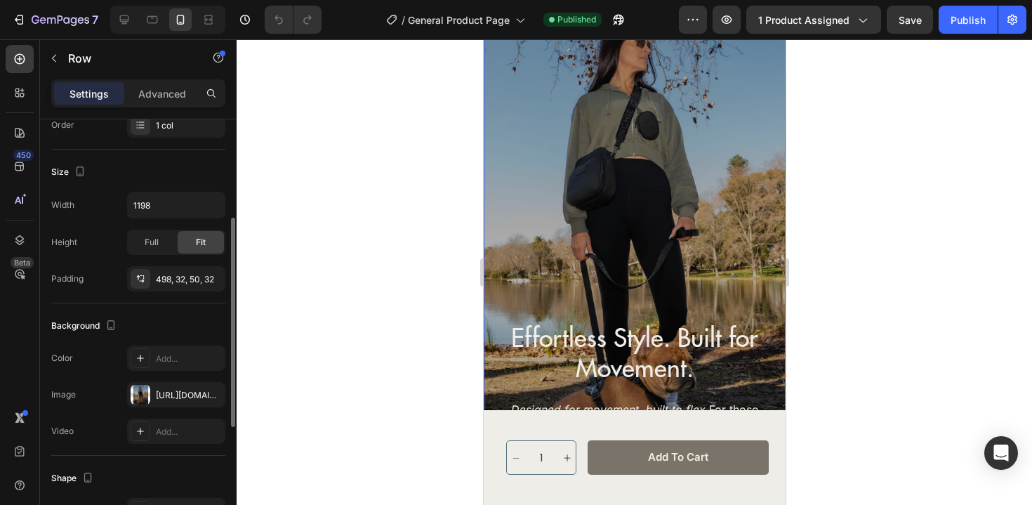
scroll to position [243, 0]
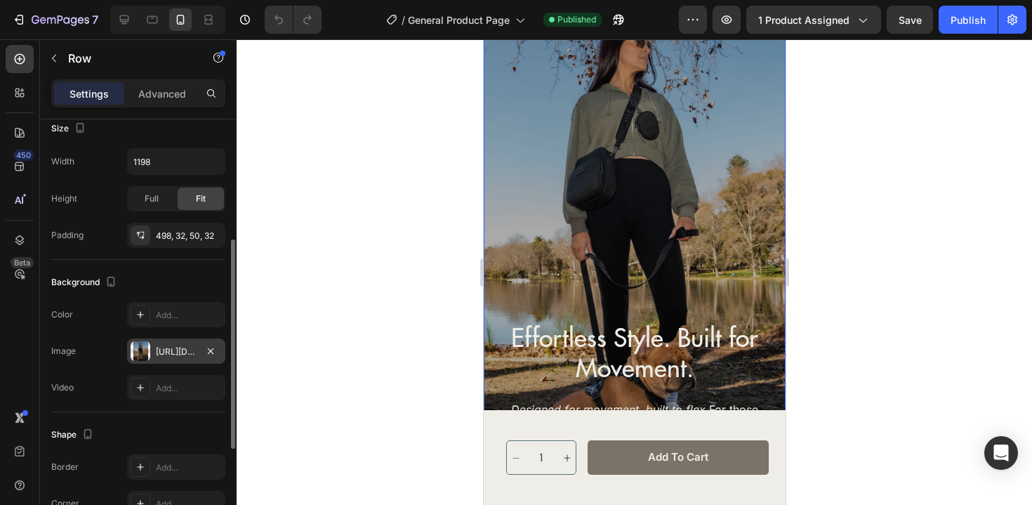
click at [160, 350] on div "[URL][DOMAIN_NAME]" at bounding box center [176, 351] width 41 height 13
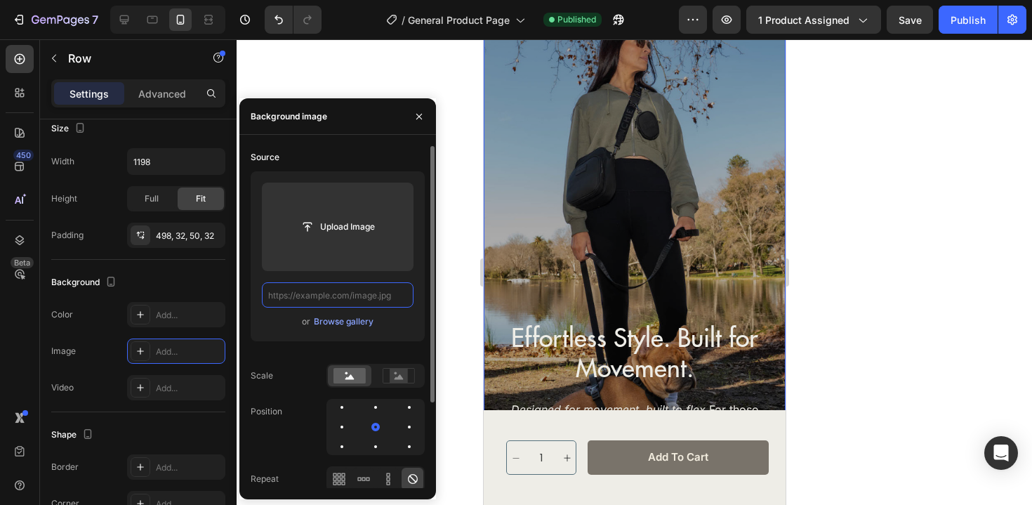
scroll to position [0, 0]
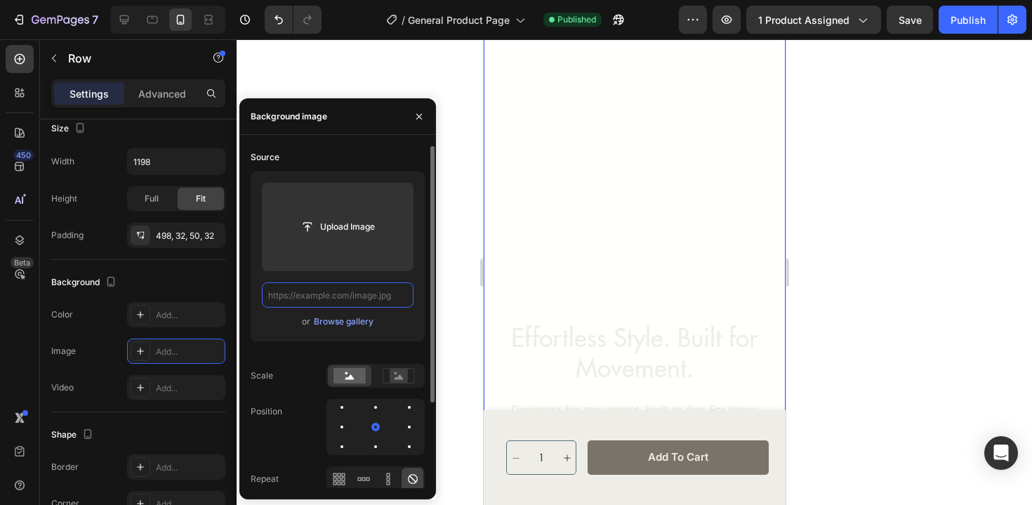
click at [360, 300] on input "text" at bounding box center [338, 294] width 152 height 25
paste input "[URL][DOMAIN_NAME]"
type input "[URL][DOMAIN_NAME]"
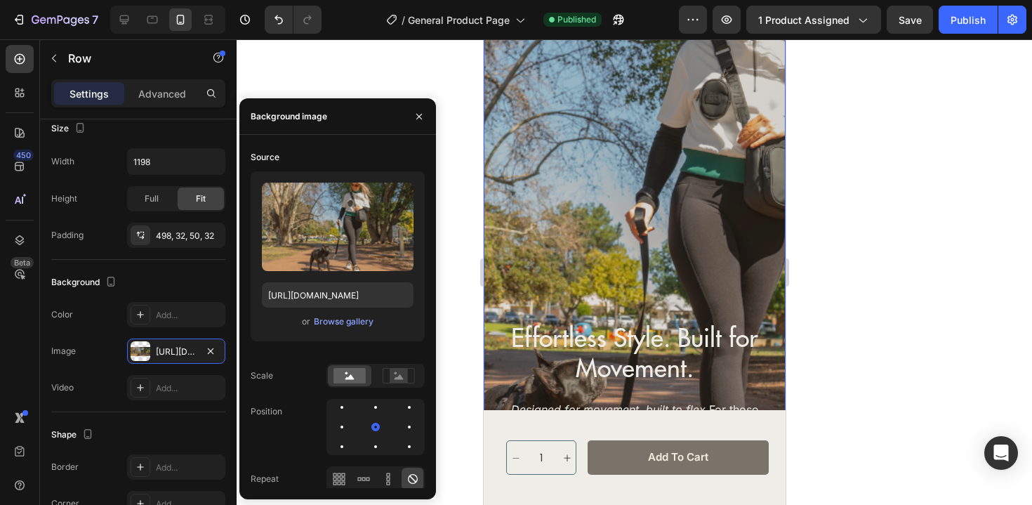
click at [815, 314] on div at bounding box center [634, 271] width 795 height 465
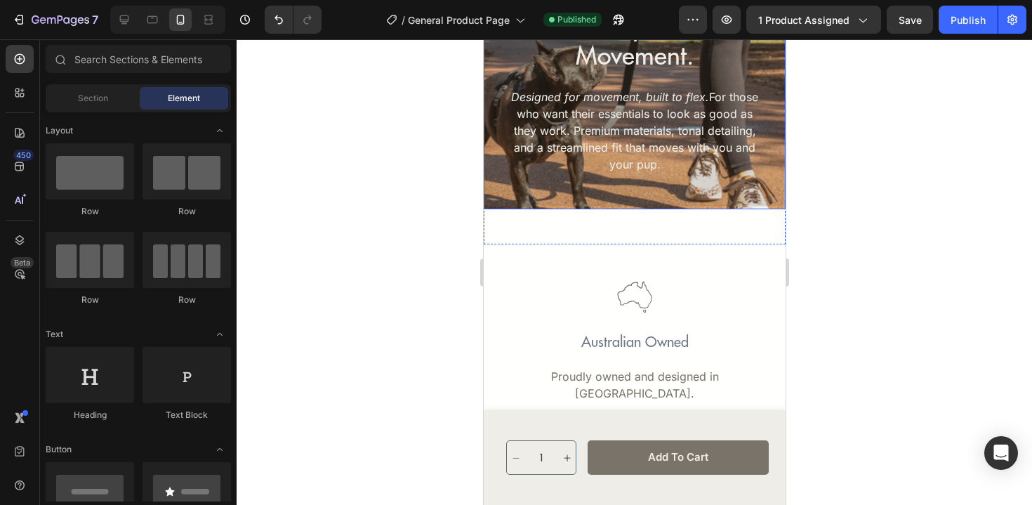
scroll to position [2160, 0]
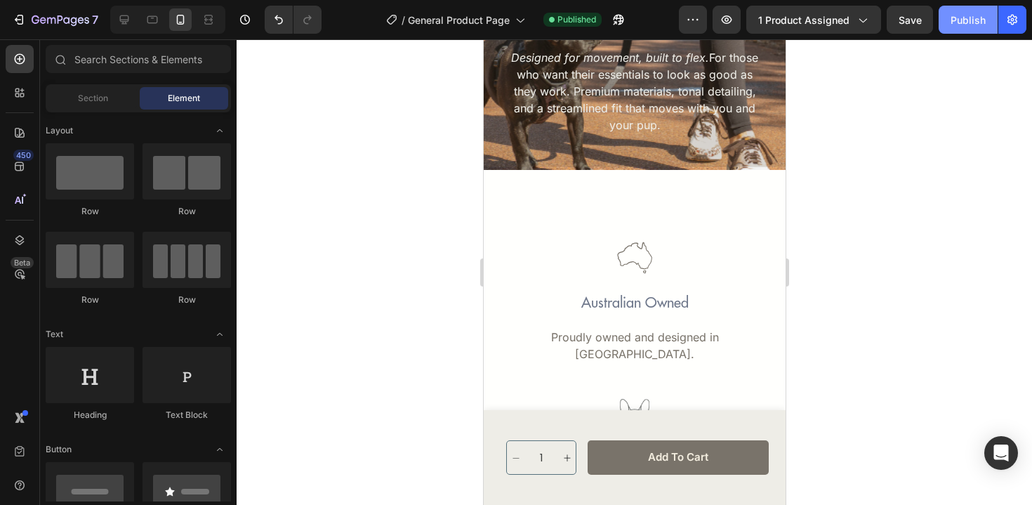
click at [960, 13] on div "Publish" at bounding box center [967, 20] width 35 height 15
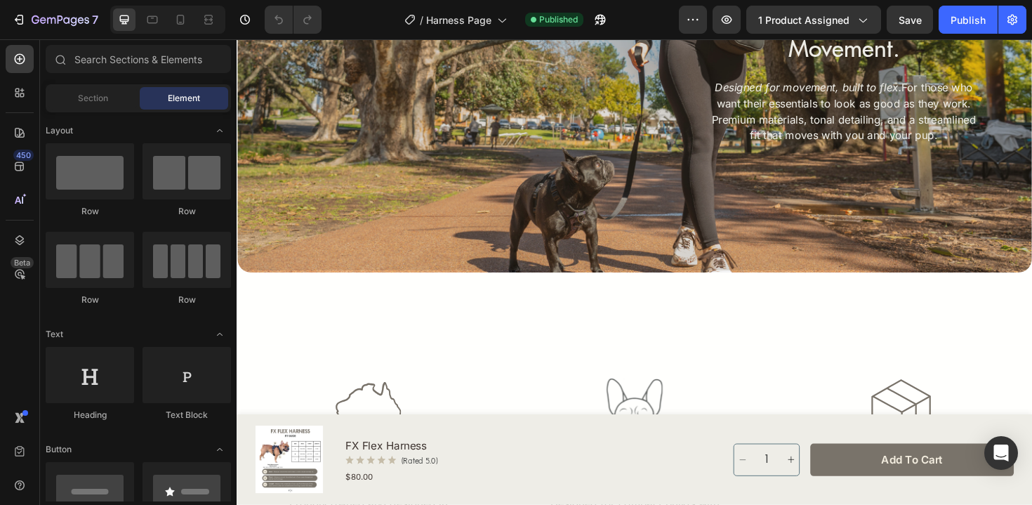
scroll to position [2387, 0]
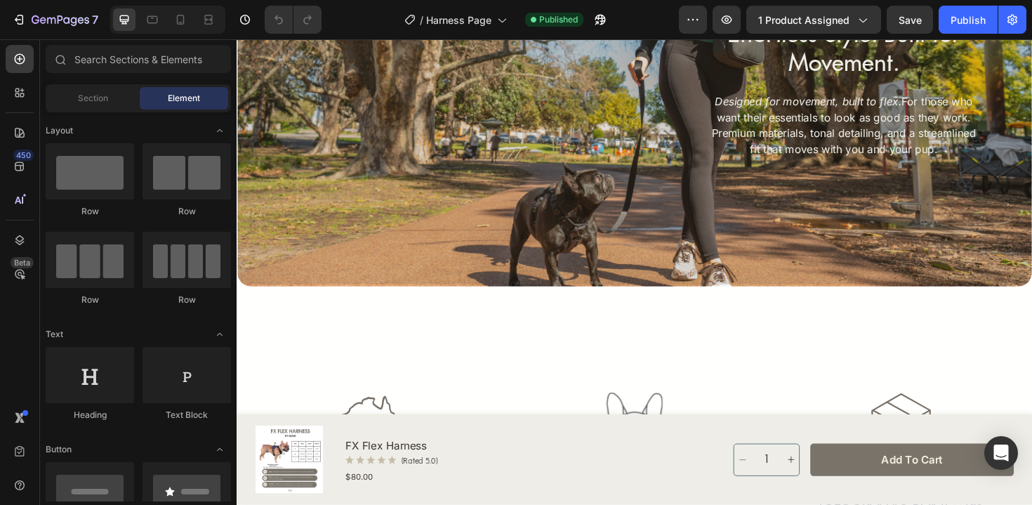
click at [623, 223] on div "Effortless Style. Built for Movement. Heading Designed for movement, built to f…" at bounding box center [657, 92] width 841 height 418
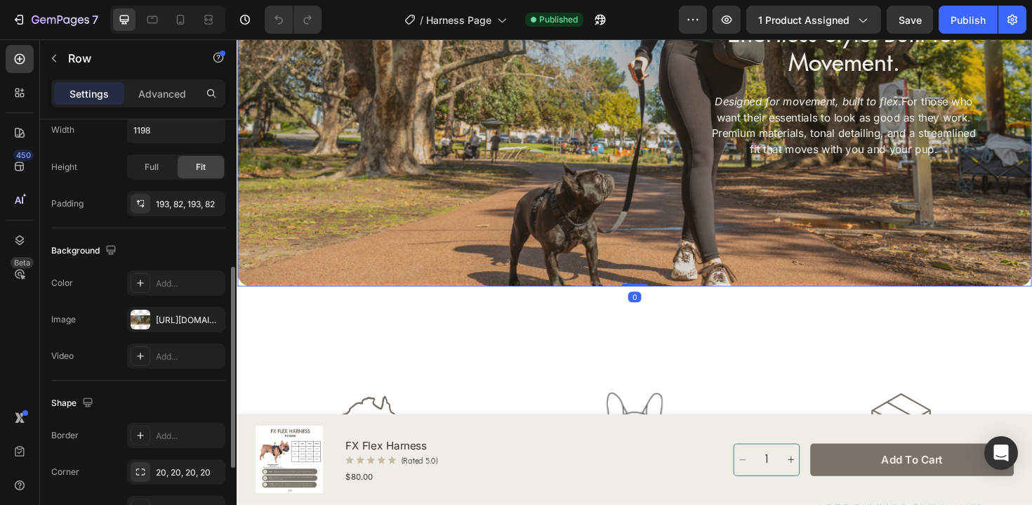
scroll to position [474, 0]
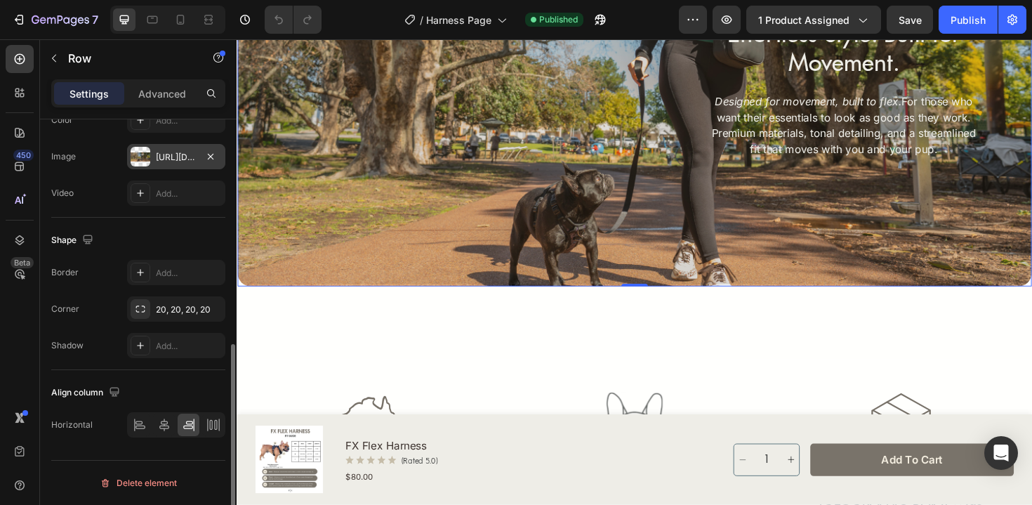
click at [175, 159] on div "[URL][DOMAIN_NAME]" at bounding box center [176, 157] width 41 height 13
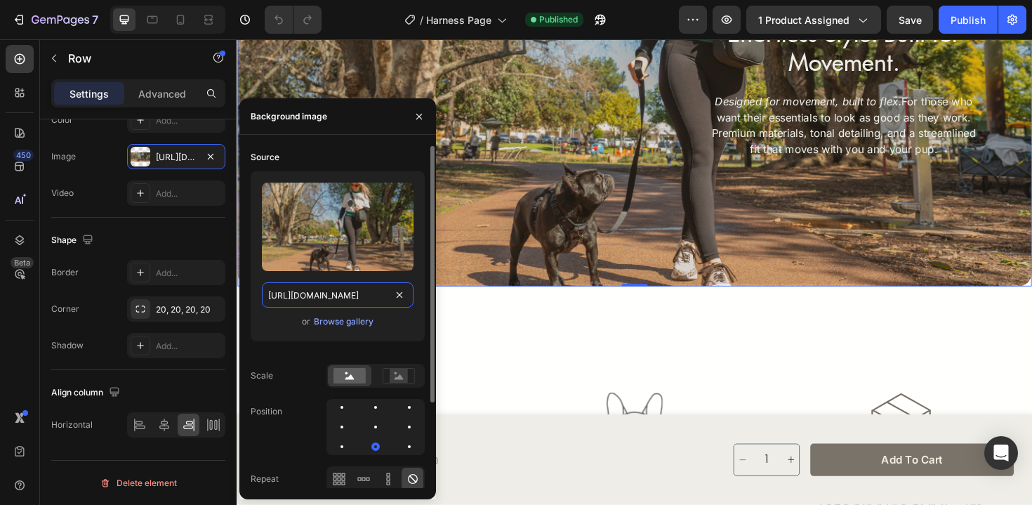
click at [336, 294] on input "[URL][DOMAIN_NAME]" at bounding box center [338, 294] width 152 height 25
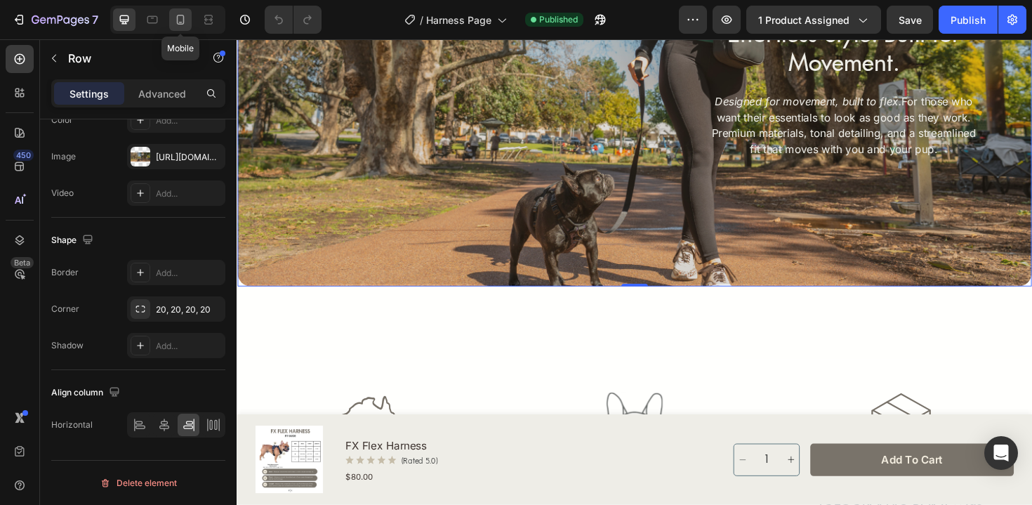
click at [175, 14] on icon at bounding box center [180, 20] width 14 height 14
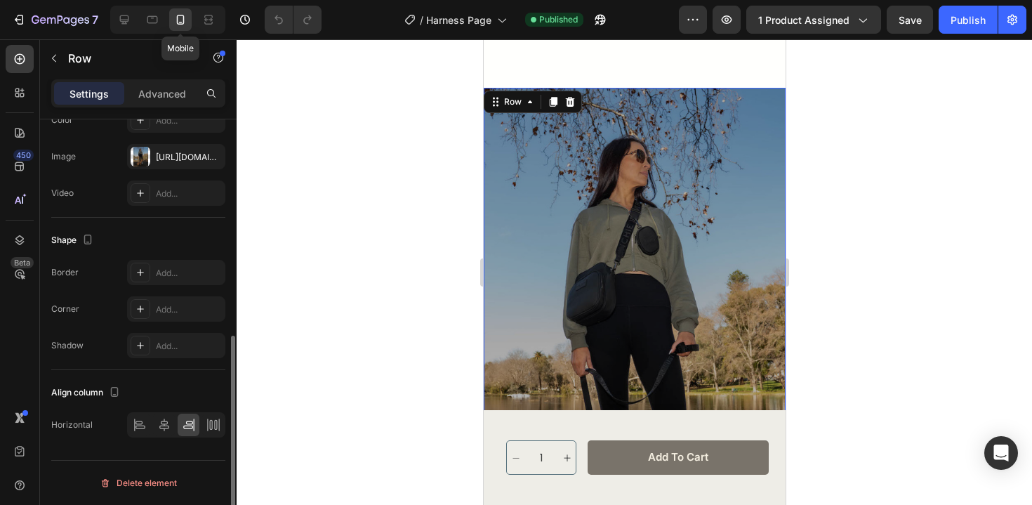
scroll to position [2177, 0]
click at [523, 213] on div "Effortless Style. Built for Movement. Heading Designed for movement, built to f…" at bounding box center [634, 363] width 302 height 549
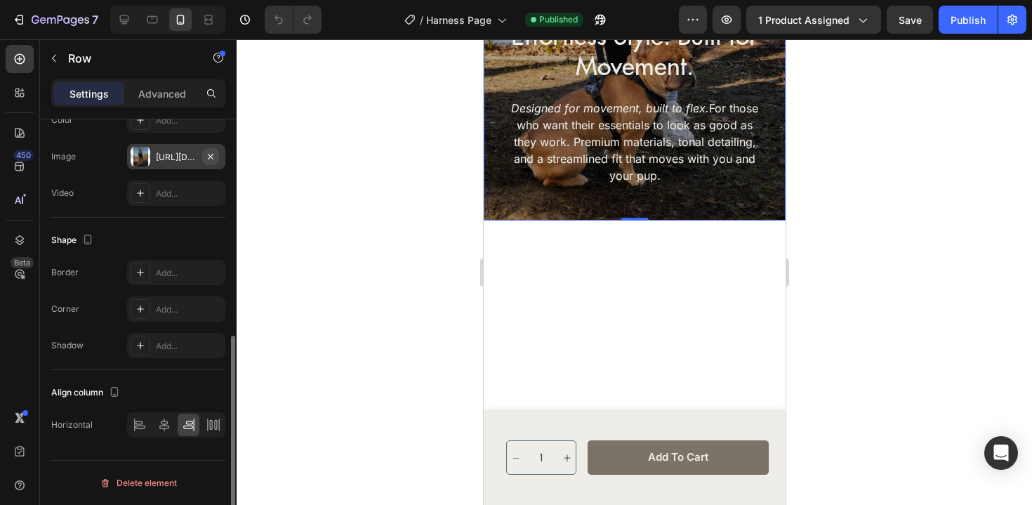
click at [214, 154] on icon "button" at bounding box center [210, 156] width 11 height 11
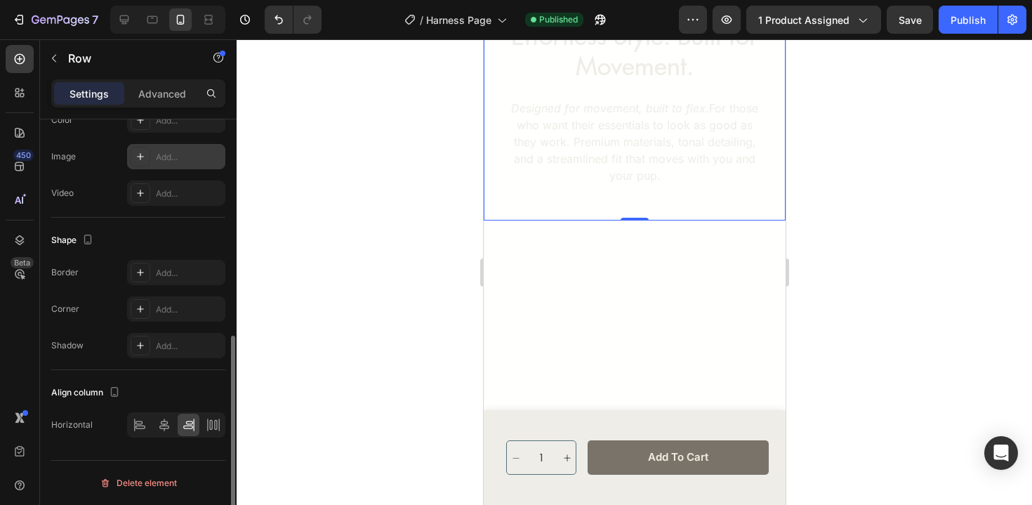
click at [196, 154] on div "Add..." at bounding box center [189, 157] width 66 height 13
type input "[URL][DOMAIN_NAME]"
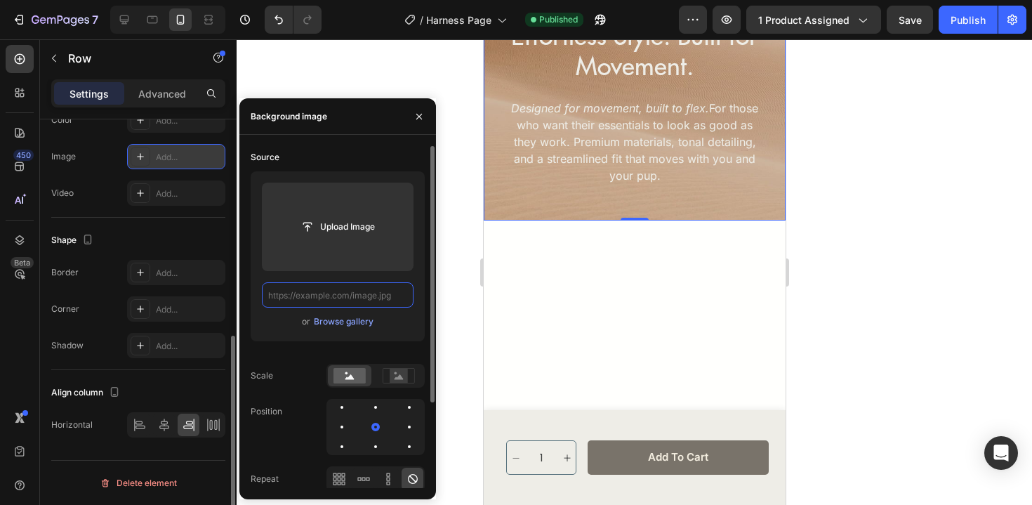
scroll to position [0, 0]
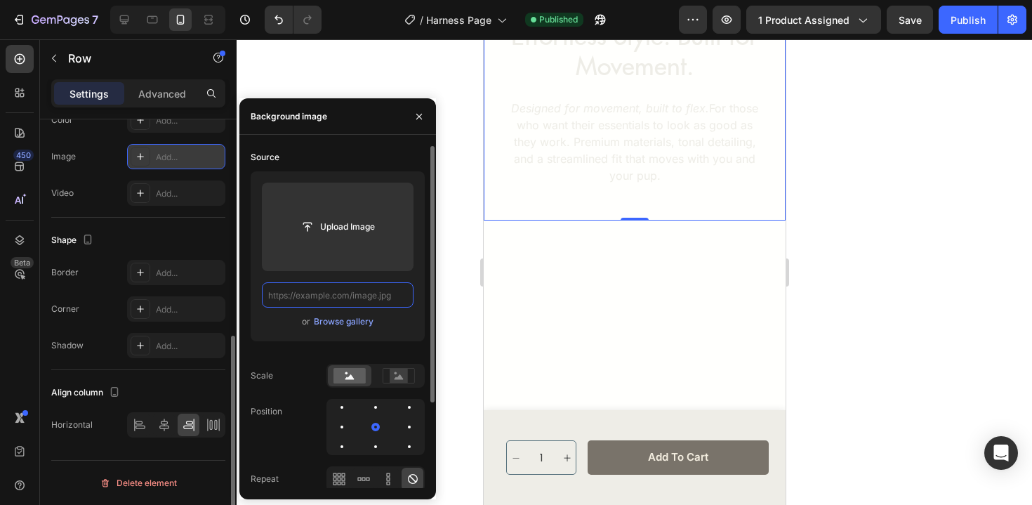
click at [391, 294] on input "text" at bounding box center [338, 294] width 152 height 25
paste input "[URL][DOMAIN_NAME]"
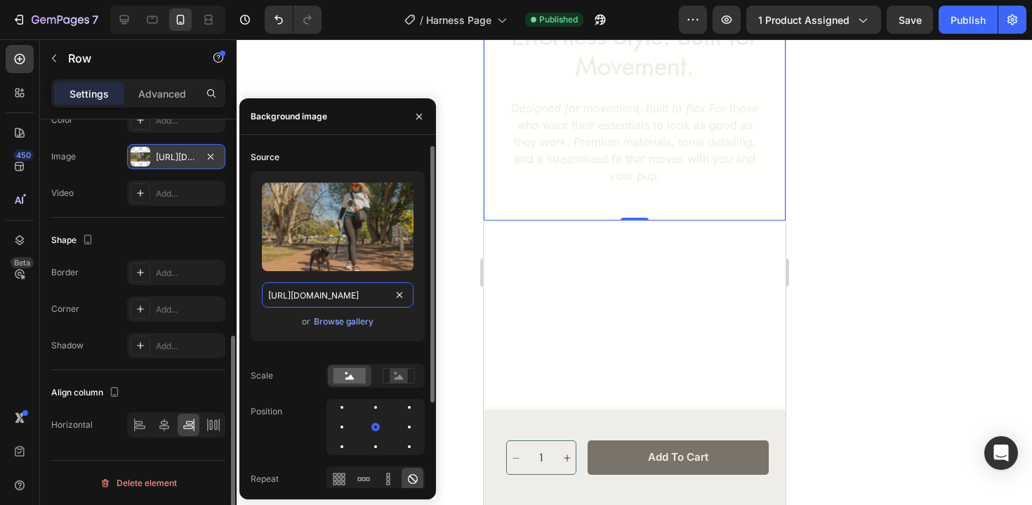
scroll to position [0, 427]
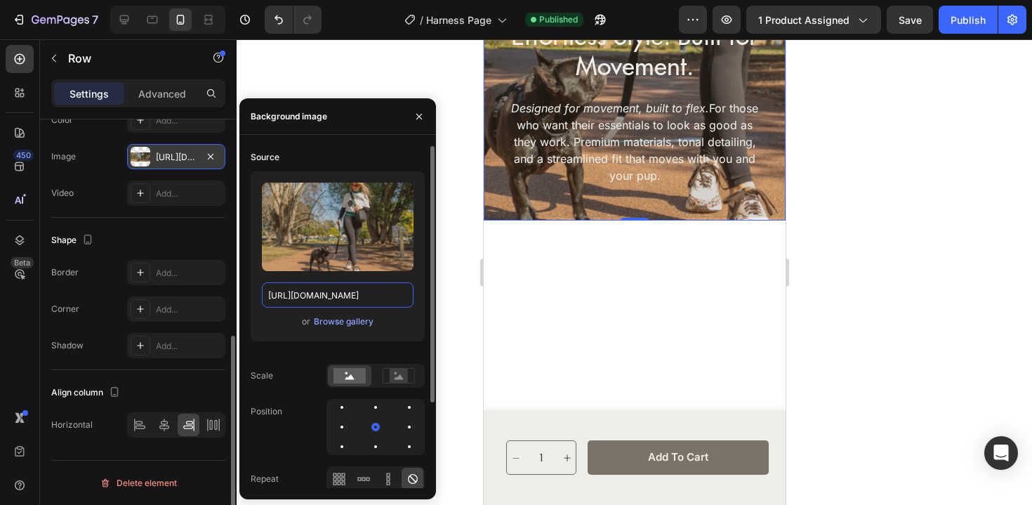
type input "[URL][DOMAIN_NAME]"
click at [402, 324] on div "or Browse gallery" at bounding box center [338, 321] width 152 height 17
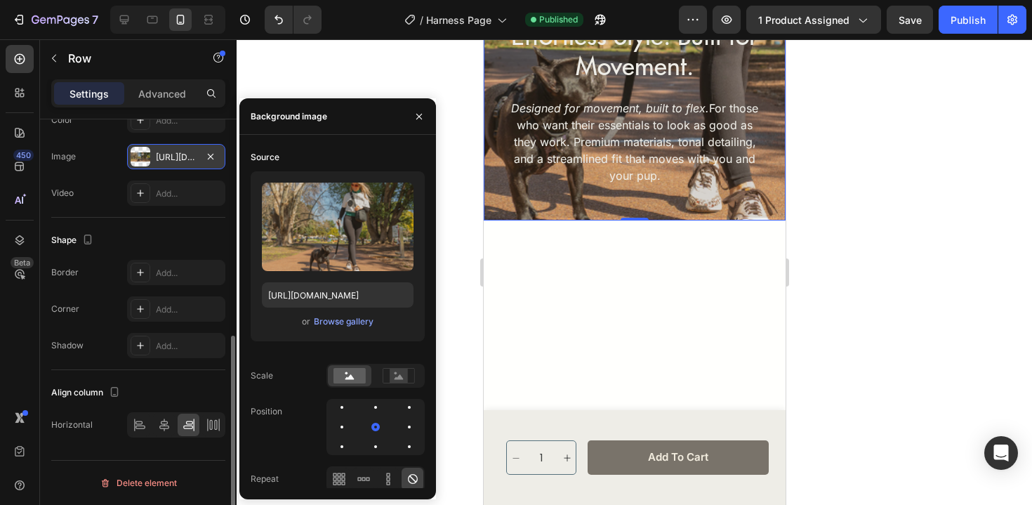
click at [918, 330] on div at bounding box center [634, 271] width 795 height 465
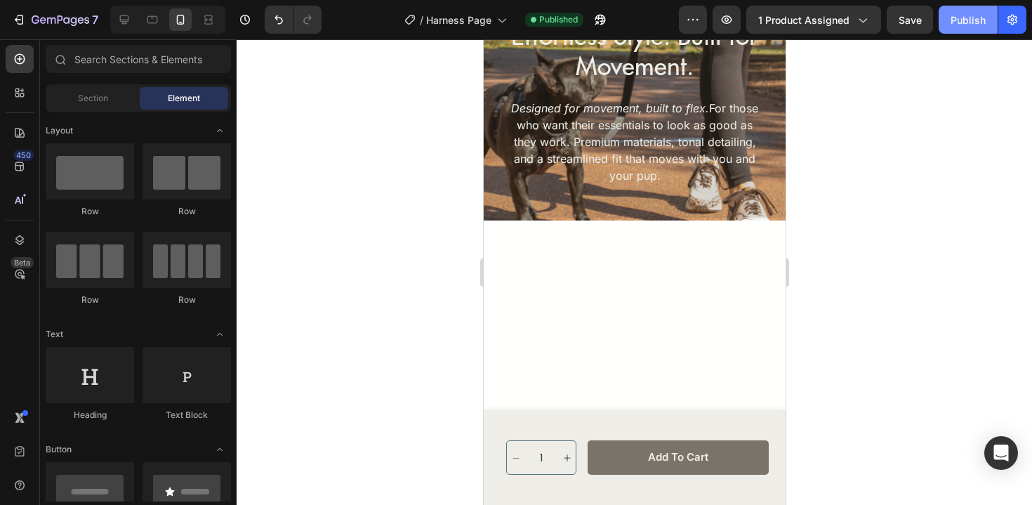
click at [967, 24] on div "Publish" at bounding box center [967, 20] width 35 height 15
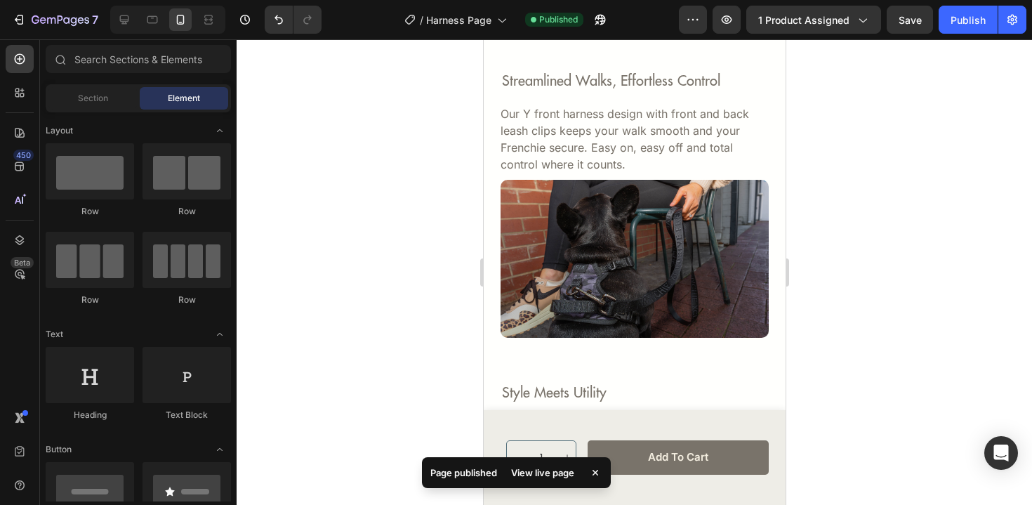
scroll to position [1538, 0]
